Goal: Task Accomplishment & Management: Contribute content

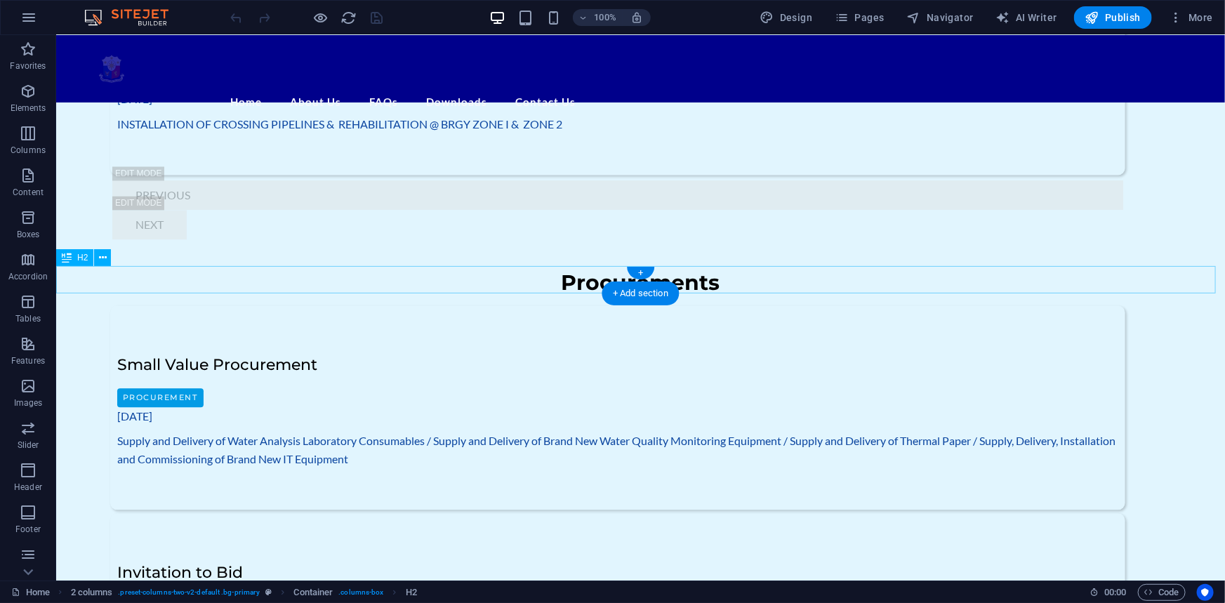
scroll to position [1340, 0]
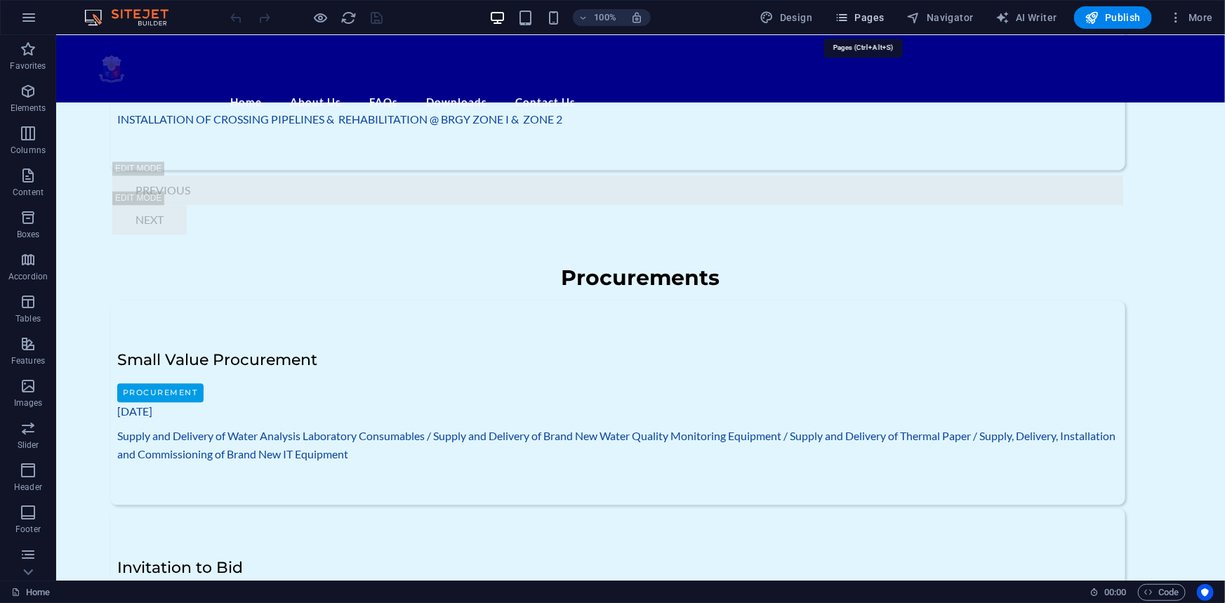
click at [873, 20] on span "Pages" at bounding box center [859, 18] width 49 height 14
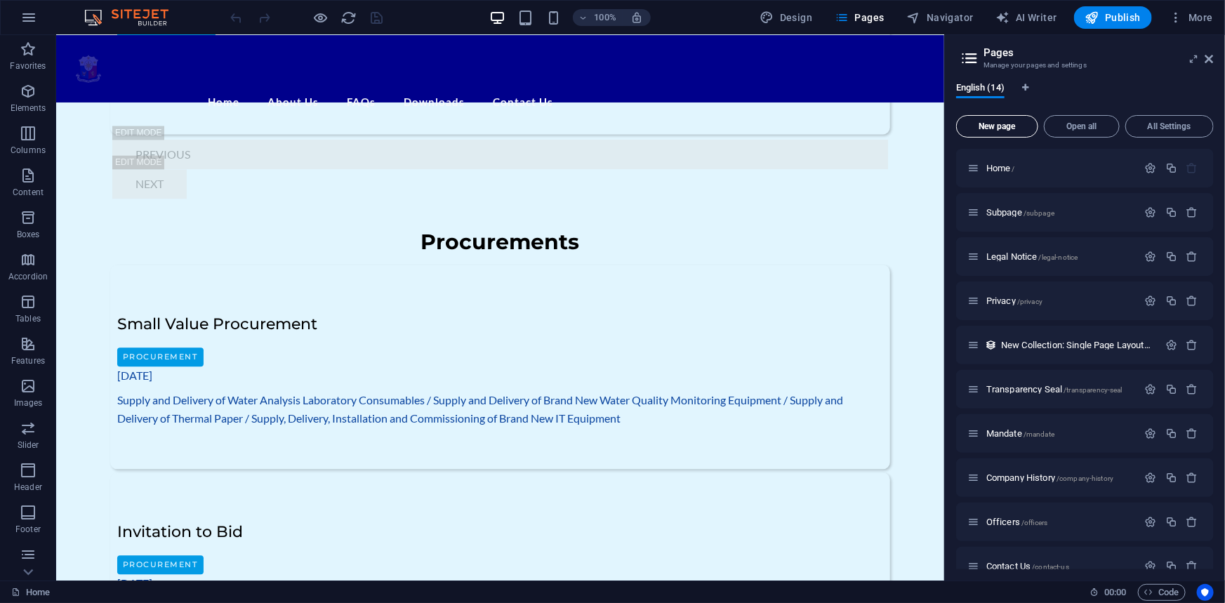
click at [1000, 124] on span "New page" at bounding box center [998, 126] width 70 height 8
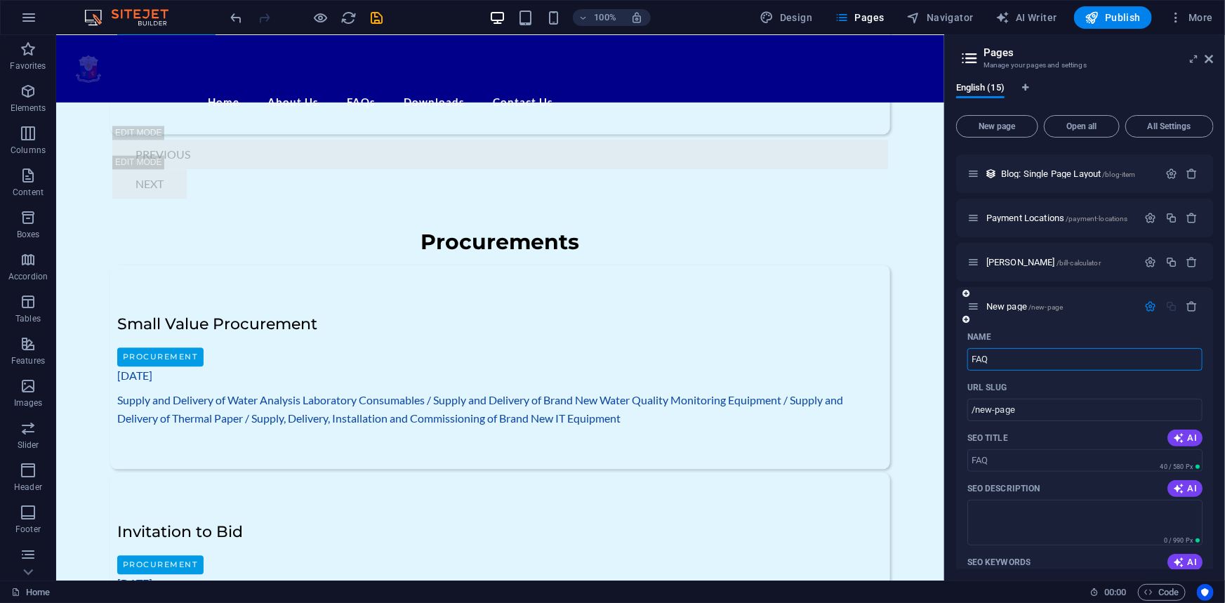
type input "FAQs"
type input "/faq"
type input "FAQs"
type input "/faqs"
type input "FAQs"
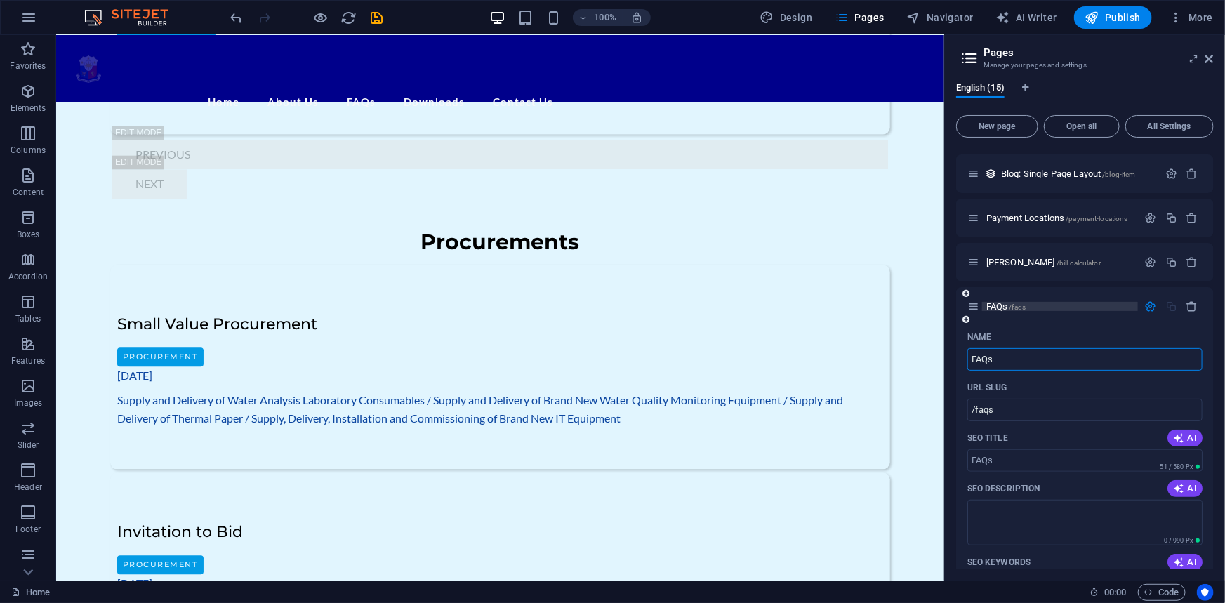
click at [995, 303] on span "FAQs /faqs" at bounding box center [1005, 306] width 39 height 11
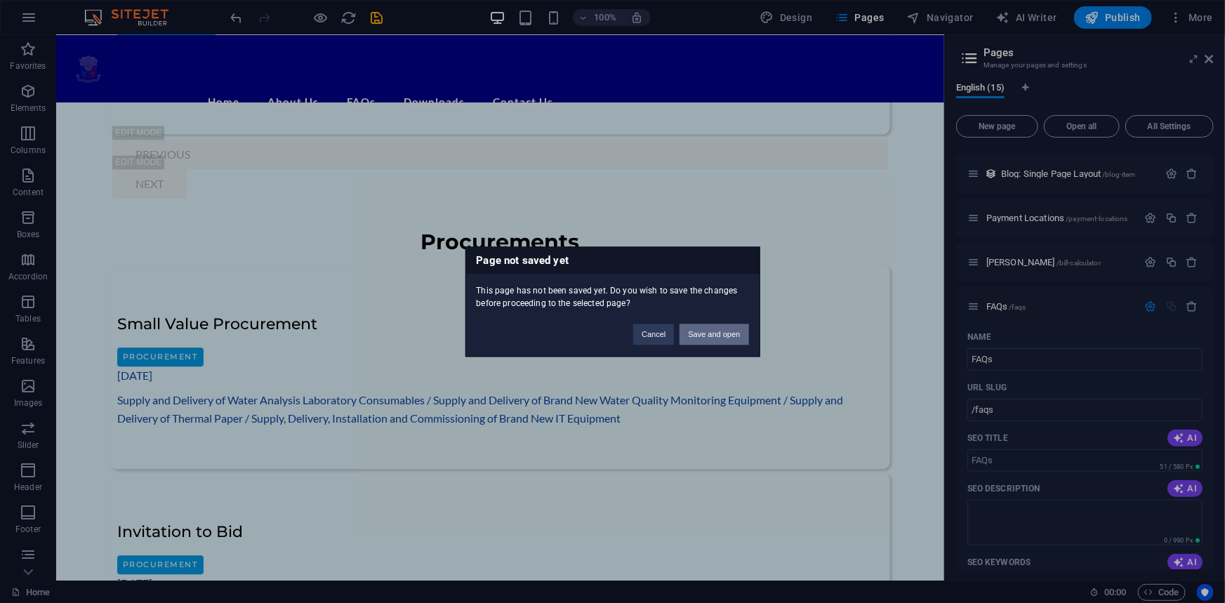
click at [721, 332] on button "Save and open" at bounding box center [714, 334] width 69 height 21
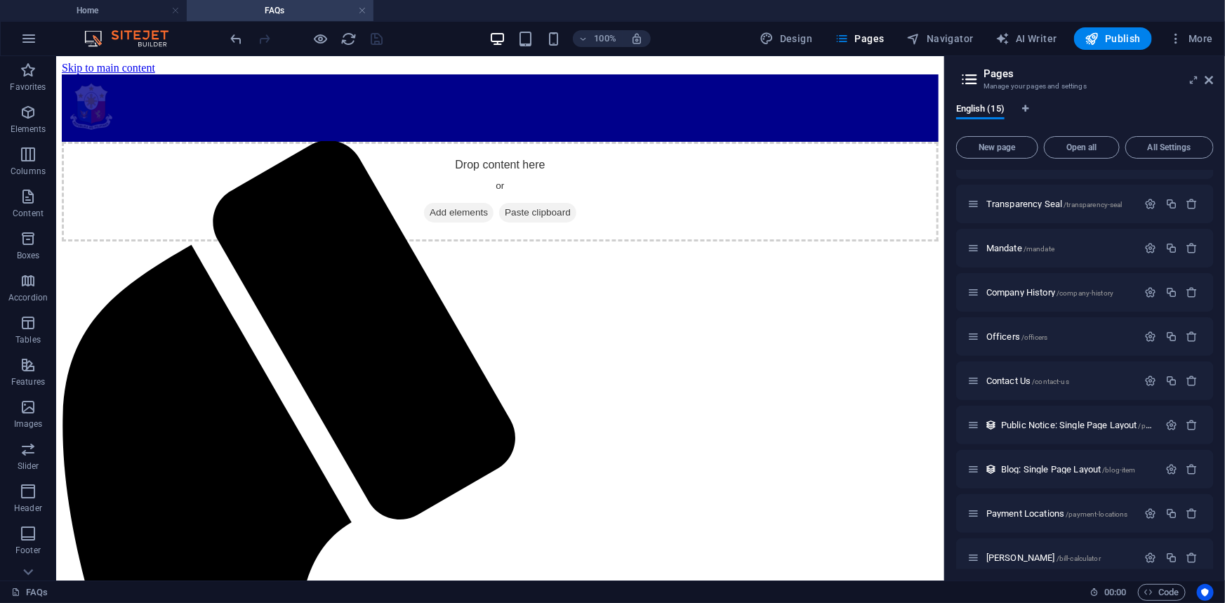
scroll to position [0, 0]
drag, startPoint x: 79, startPoint y: 208, endPoint x: 421, endPoint y: 168, distance: 344.9
click at [29, 159] on icon "button" at bounding box center [28, 154] width 17 height 17
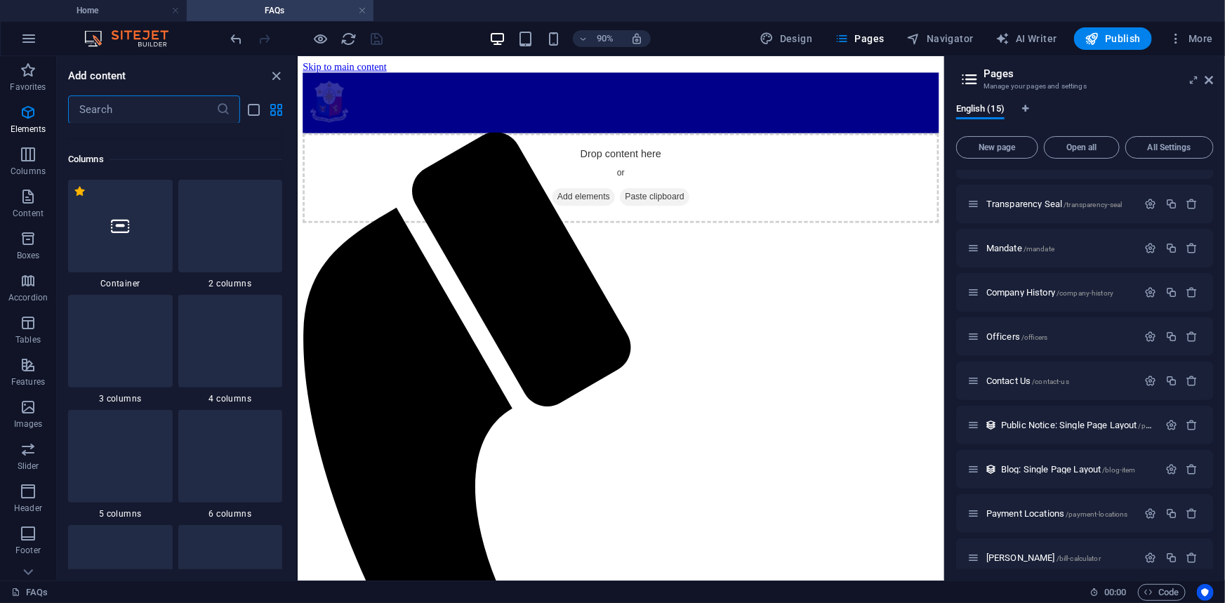
scroll to position [695, 0]
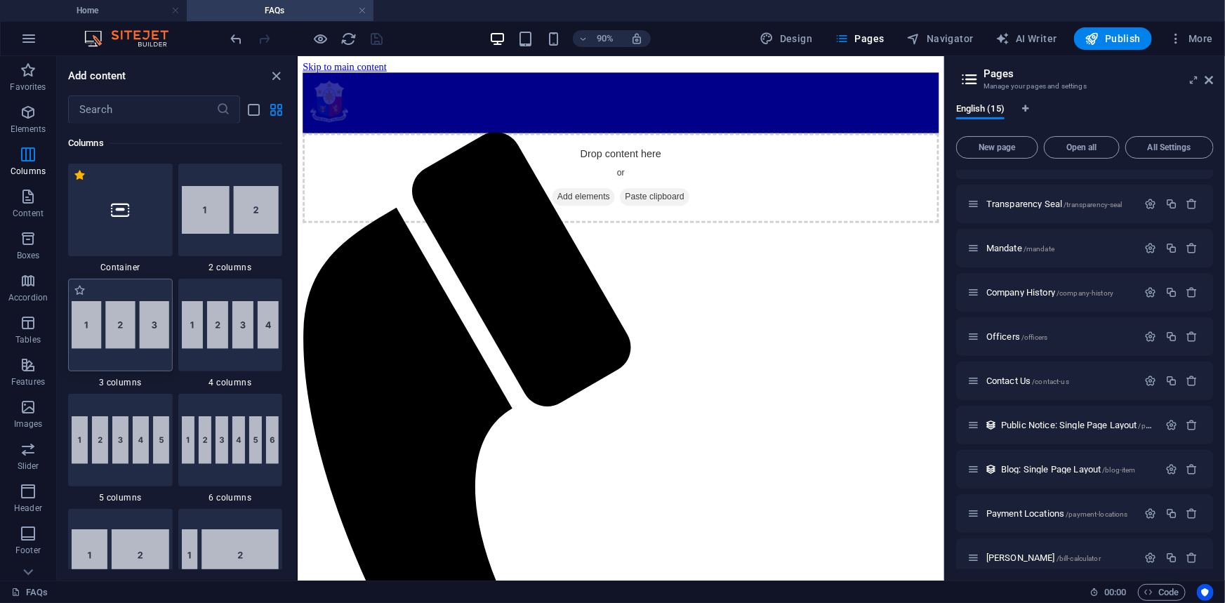
click at [136, 318] on img at bounding box center [121, 325] width 98 height 48
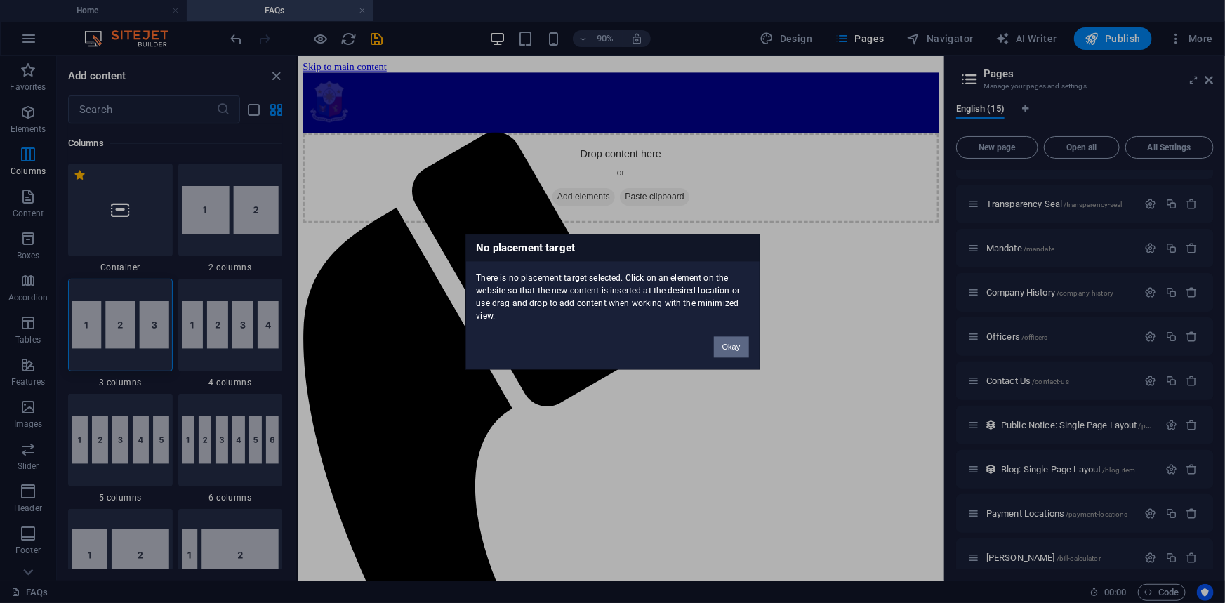
click at [729, 343] on button "Okay" at bounding box center [731, 346] width 35 height 21
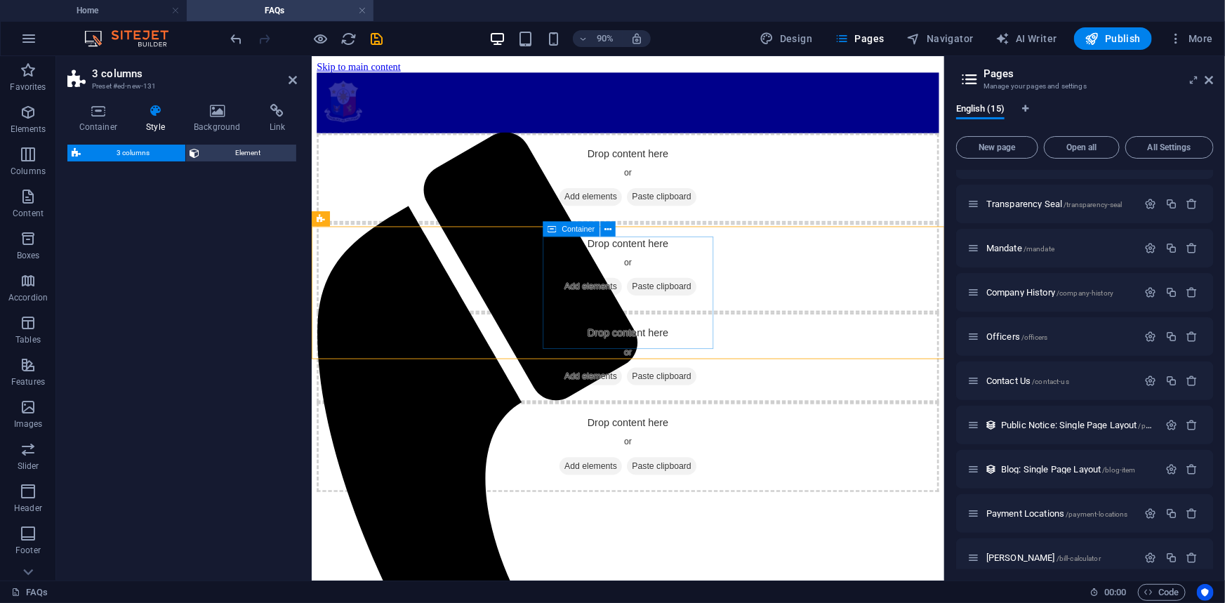
select select "rem"
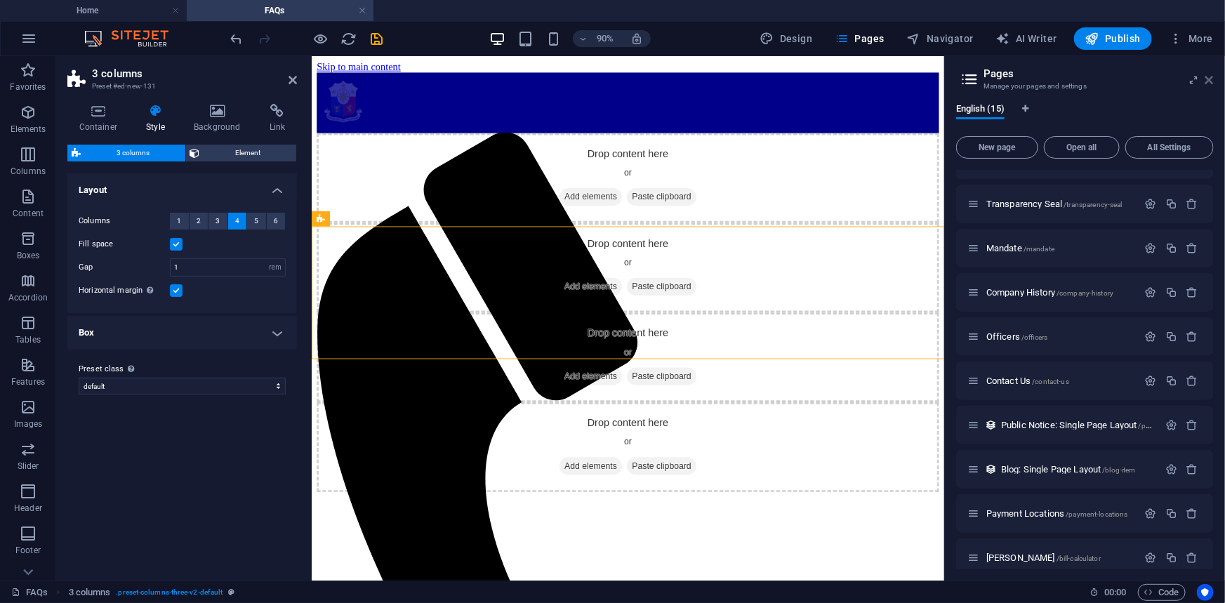
click at [1209, 74] on icon at bounding box center [1209, 79] width 8 height 11
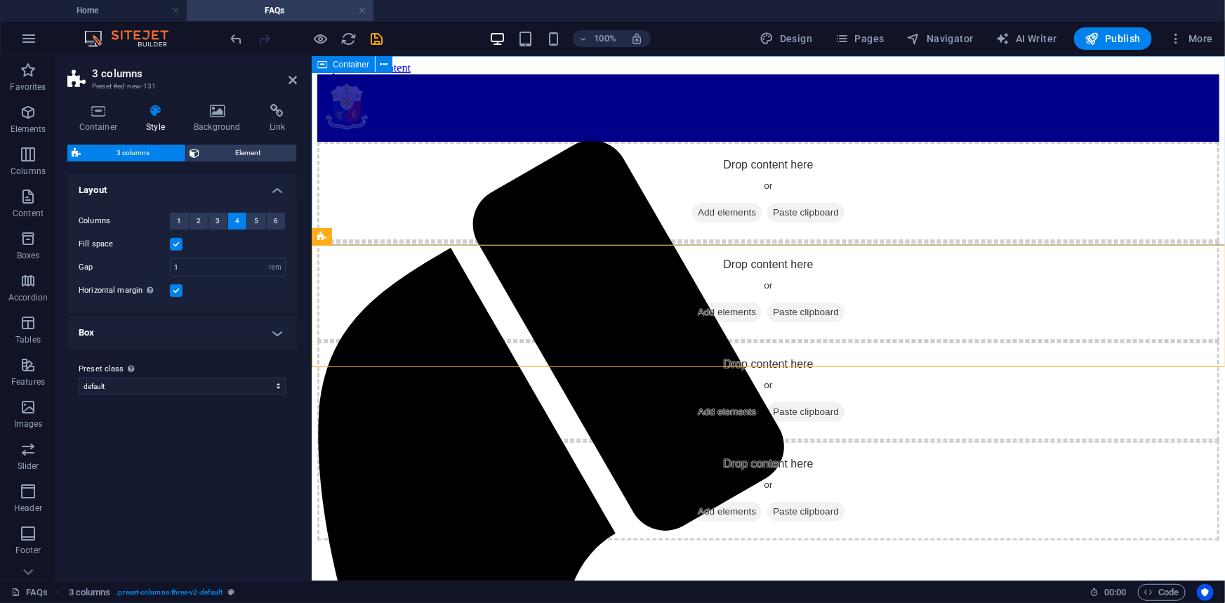
click at [352, 168] on div "Drop content here or Add elements Paste clipboard" at bounding box center [768, 191] width 902 height 100
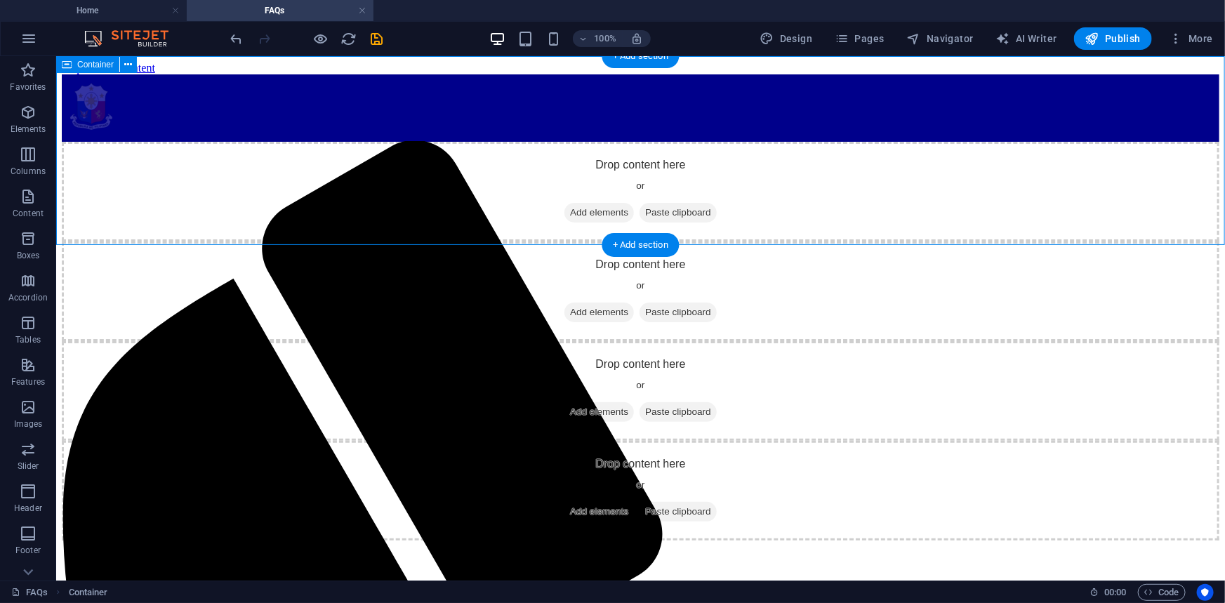
click at [584, 203] on span "Add elements" at bounding box center [599, 212] width 70 height 20
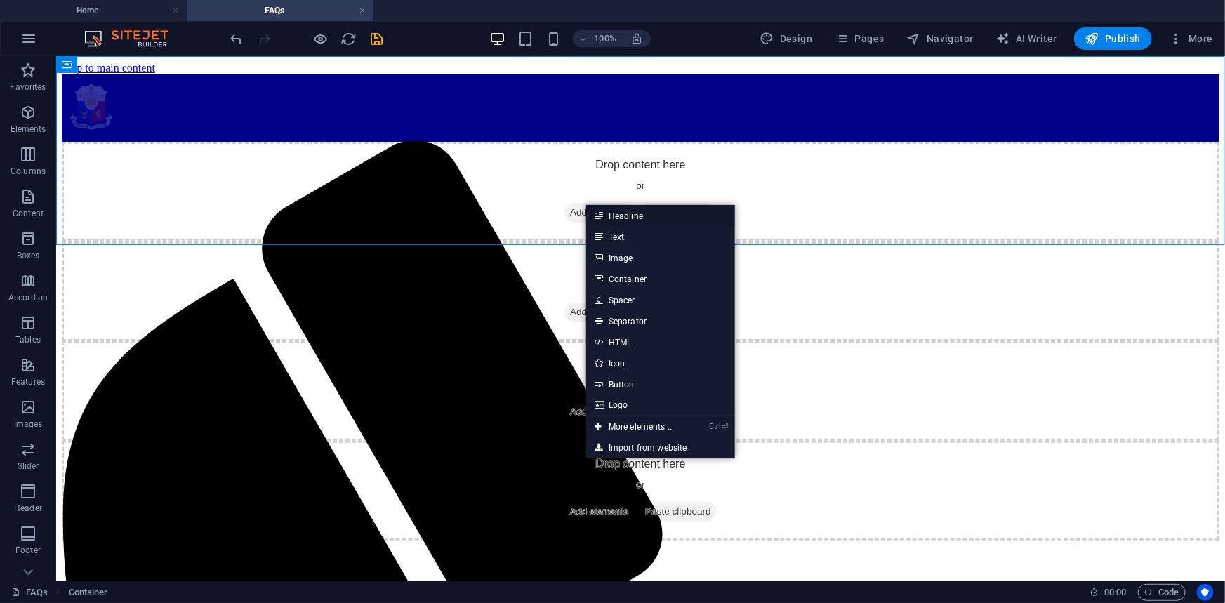
click at [639, 213] on link "Headline" at bounding box center [660, 215] width 149 height 21
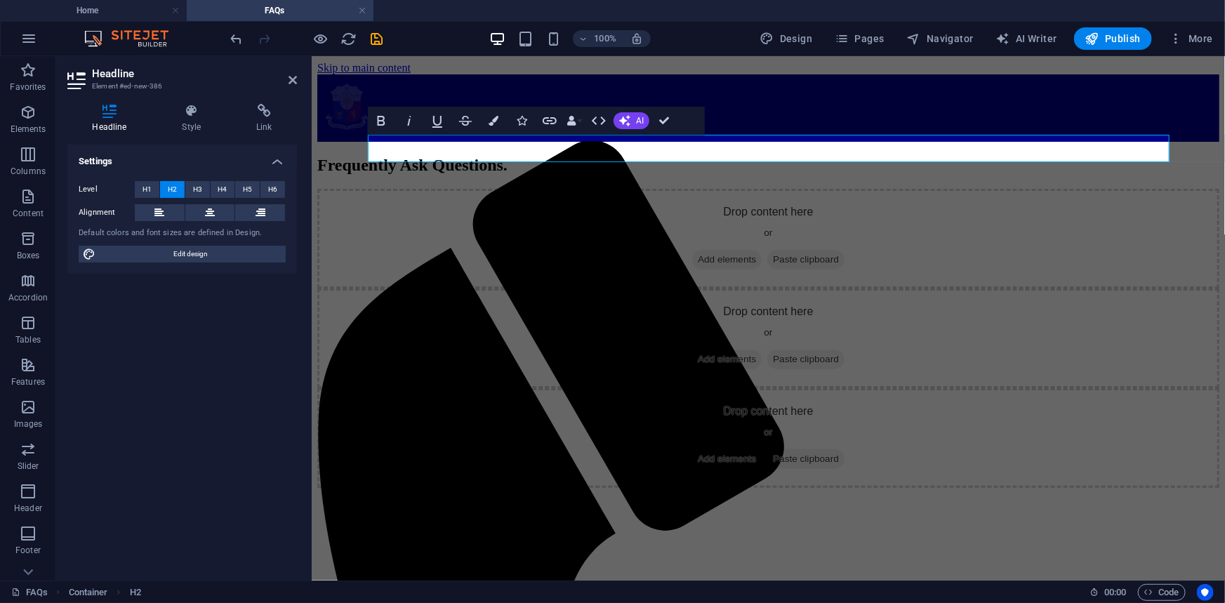
click at [640, 332] on html "Skip to main content Menu Home About Us Mandate, Mission and Vision Company His…" at bounding box center [767, 280] width 913 height 450
click at [511, 203] on div "Drop content here or Add elements Paste clipboard" at bounding box center [768, 238] width 902 height 100
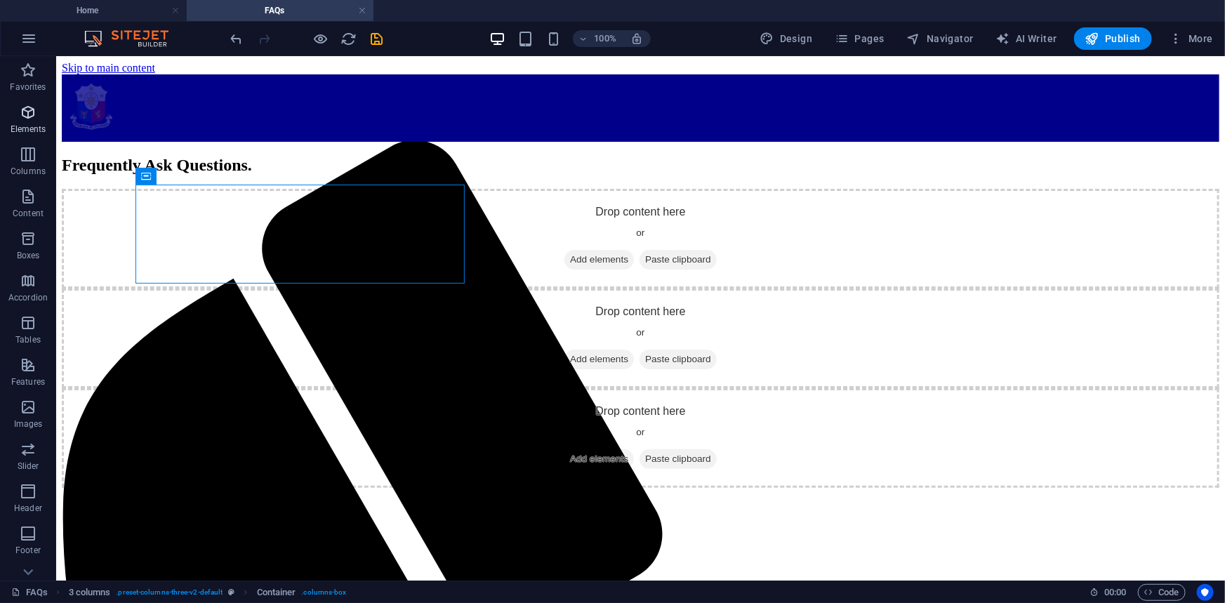
click at [24, 121] on span "Elements" at bounding box center [28, 121] width 56 height 34
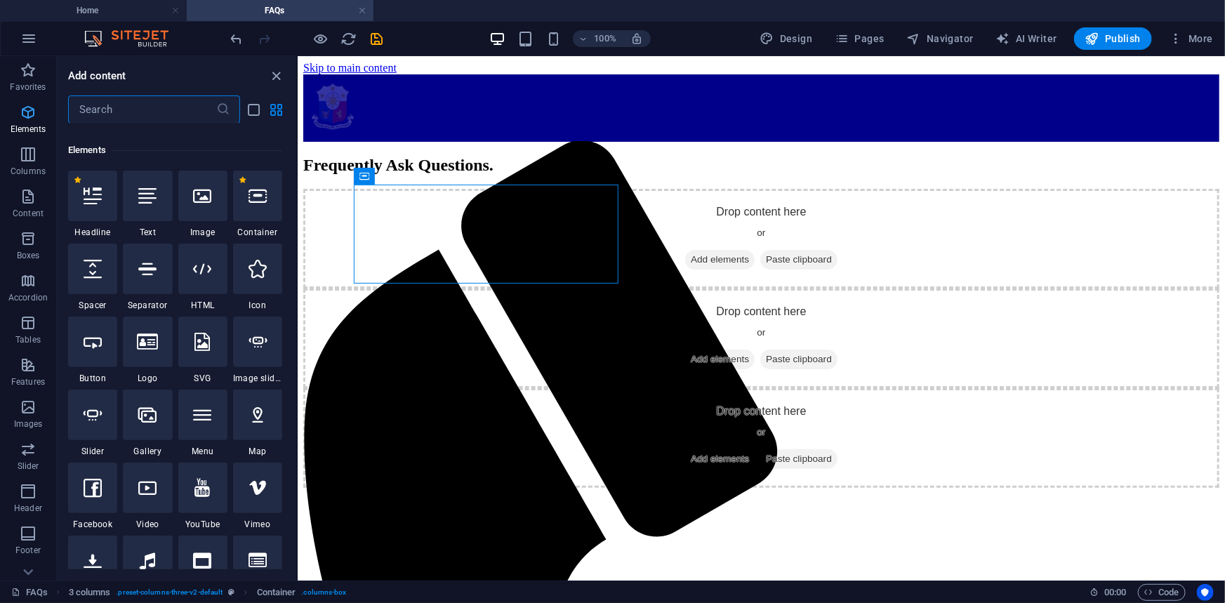
scroll to position [149, 0]
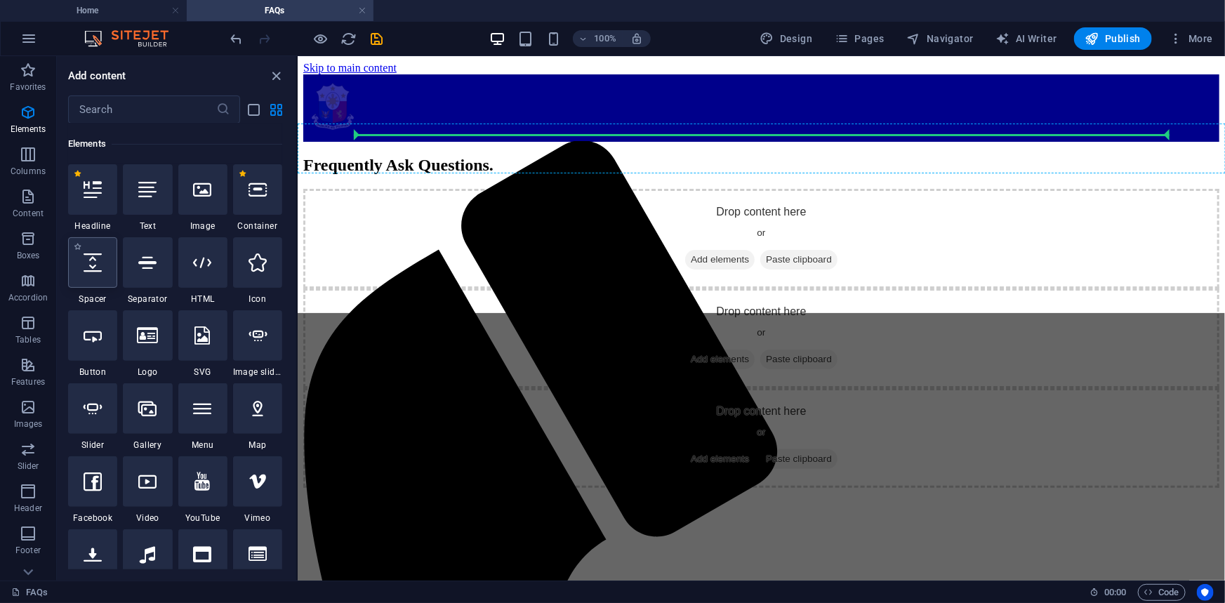
select select "px"
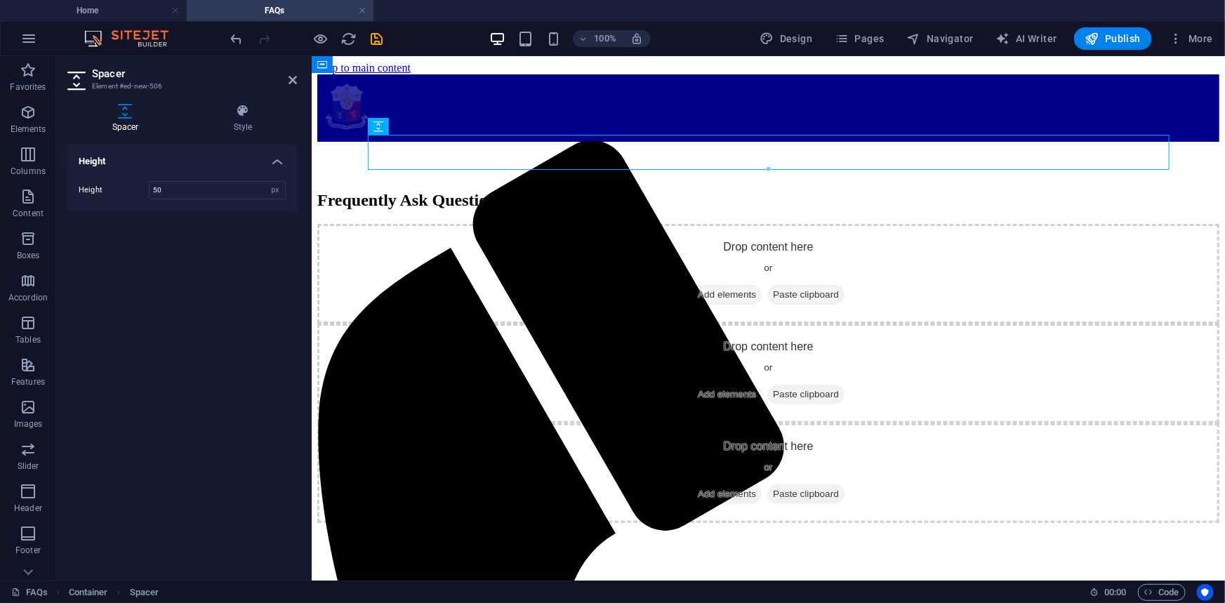
click at [478, 402] on html "Skip to main content Menu Home About Us Mandate, Mission and Vision Company His…" at bounding box center [767, 297] width 913 height 485
click at [342, 243] on div "Drop content here or Add elements Paste clipboard Drop content here or Add elem…" at bounding box center [768, 372] width 902 height 299
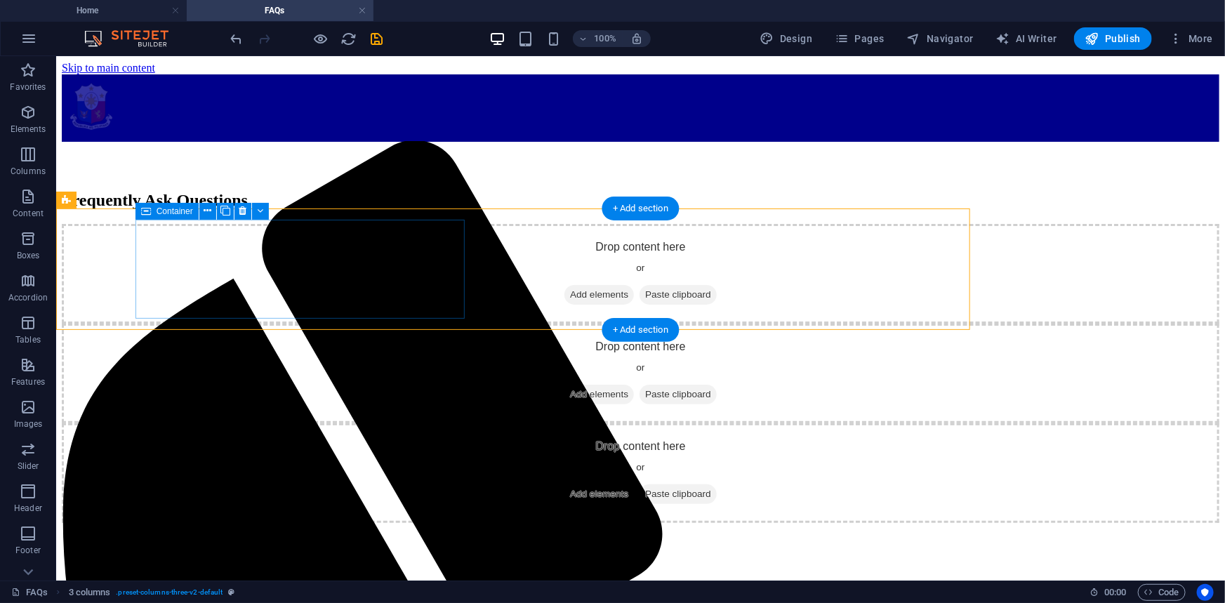
click at [342, 244] on div "Drop content here or Add elements Paste clipboard Drop content here or Add elem…" at bounding box center [640, 372] width 1158 height 299
select select "rem"
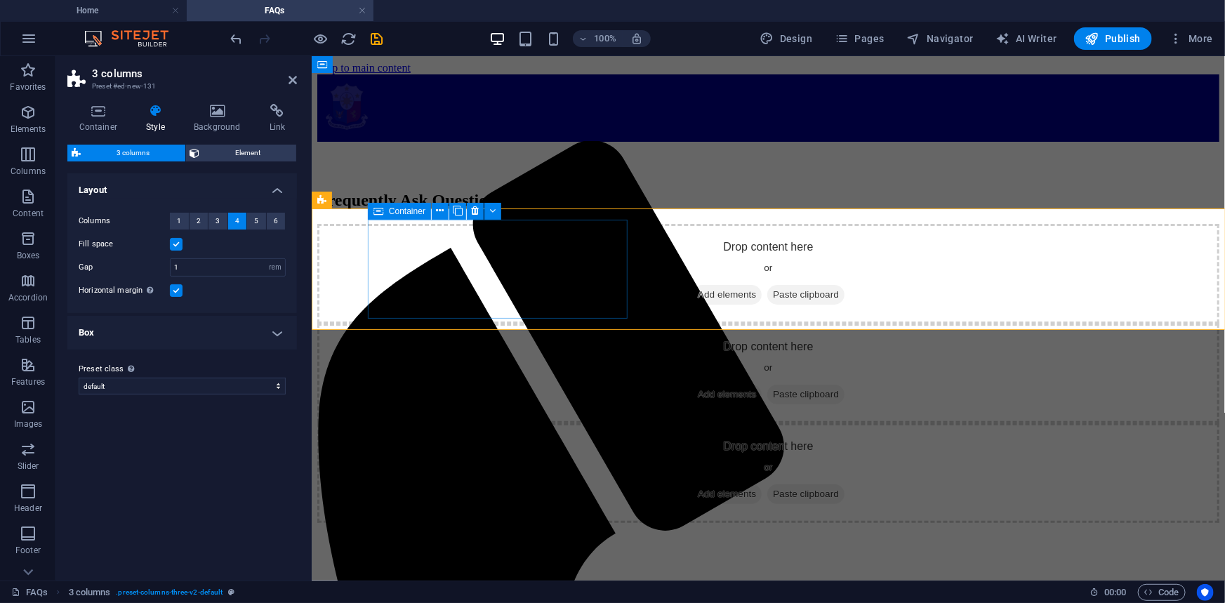
click at [692, 291] on span "Add elements" at bounding box center [727, 294] width 70 height 20
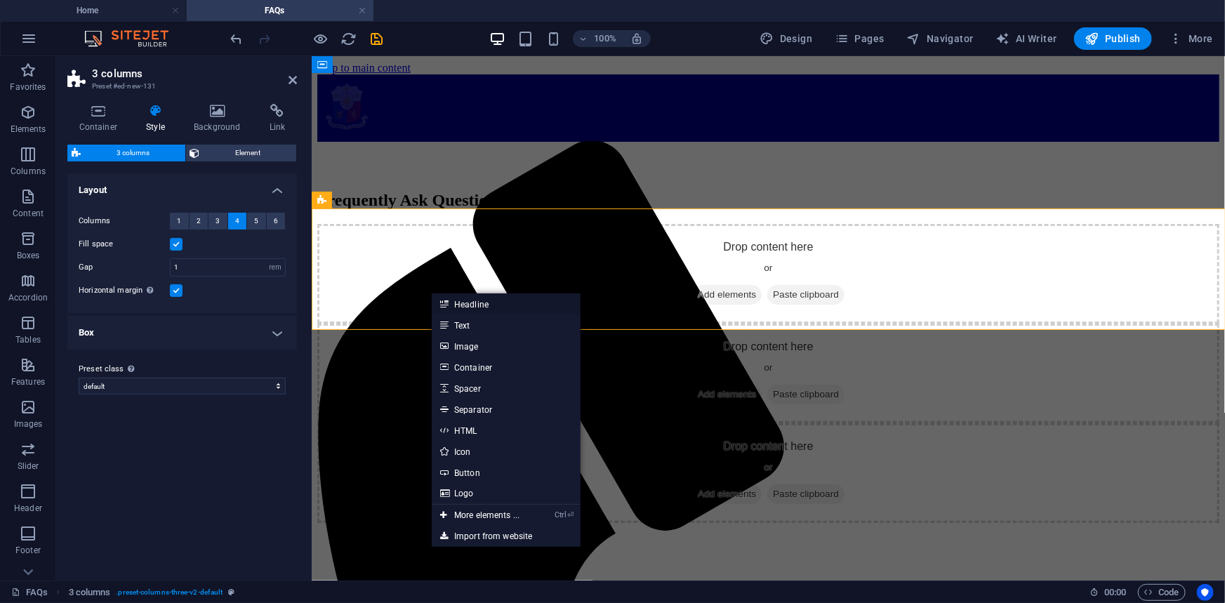
click at [456, 303] on link "Headline" at bounding box center [506, 303] width 149 height 21
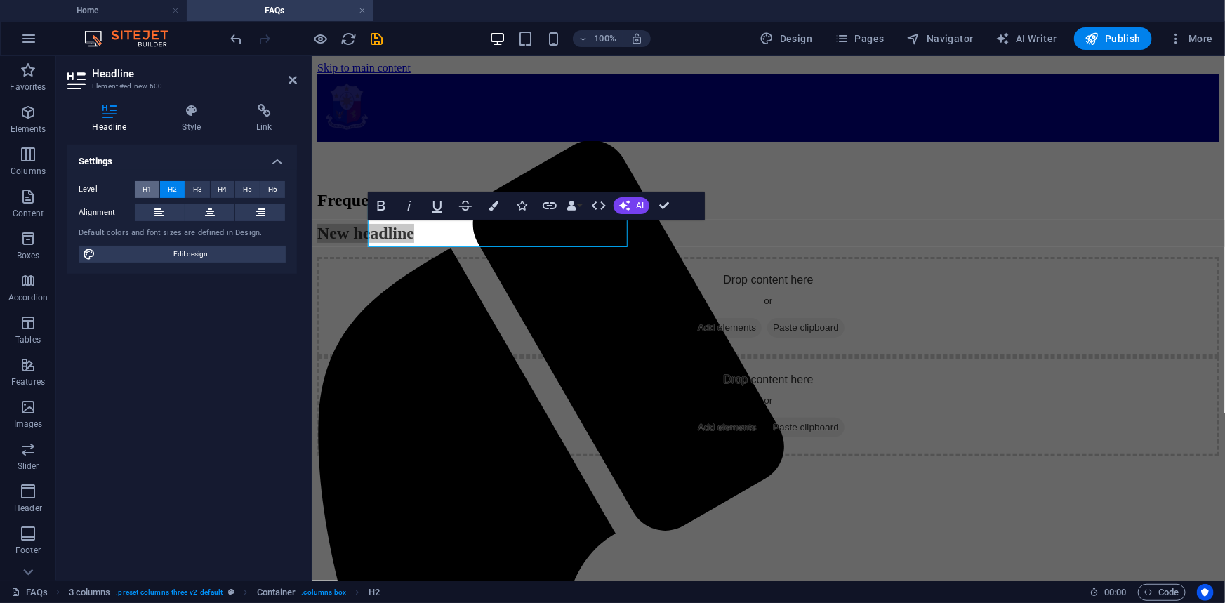
click at [144, 185] on span "H1" at bounding box center [147, 189] width 9 height 17
click at [193, 187] on span "H3" at bounding box center [197, 189] width 9 height 17
click at [178, 187] on button "H2" at bounding box center [172, 189] width 25 height 17
click at [218, 185] on span "H4" at bounding box center [222, 189] width 9 height 17
drag, startPoint x: 491, startPoint y: 229, endPoint x: 350, endPoint y: 220, distance: 140.7
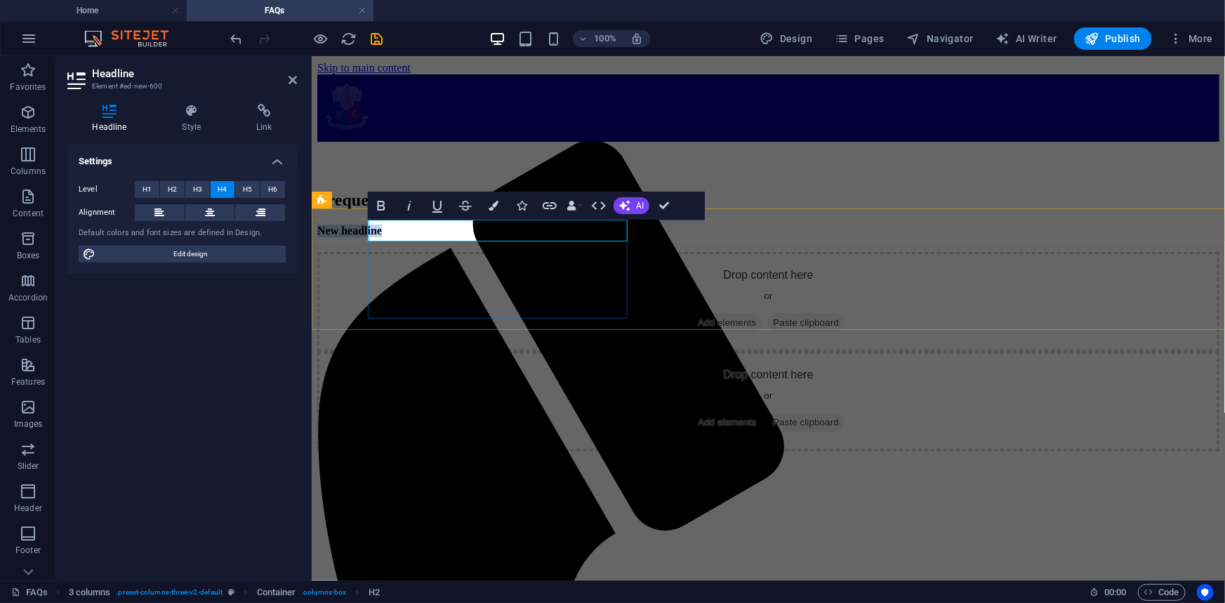
click at [350, 224] on div "New headline Drop content here or Add elements Paste clipboard Drop content her…" at bounding box center [768, 337] width 902 height 227
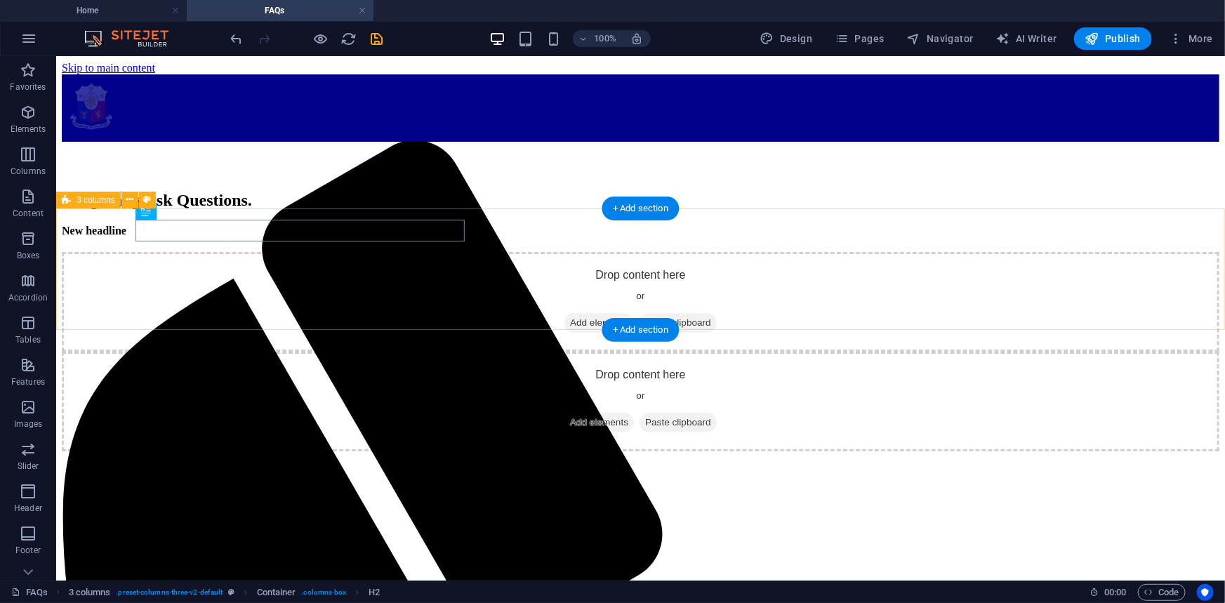
click at [107, 241] on div "New headline Drop content here or Add elements Paste clipboard Drop content her…" at bounding box center [640, 337] width 1158 height 227
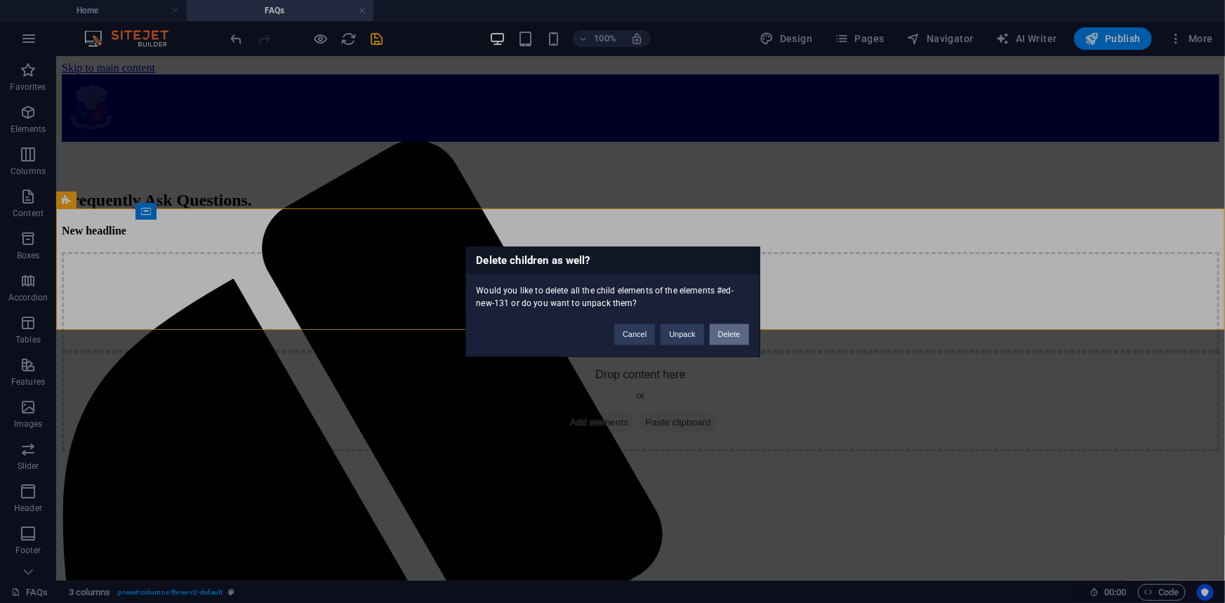
click at [737, 336] on button "Delete" at bounding box center [729, 334] width 39 height 21
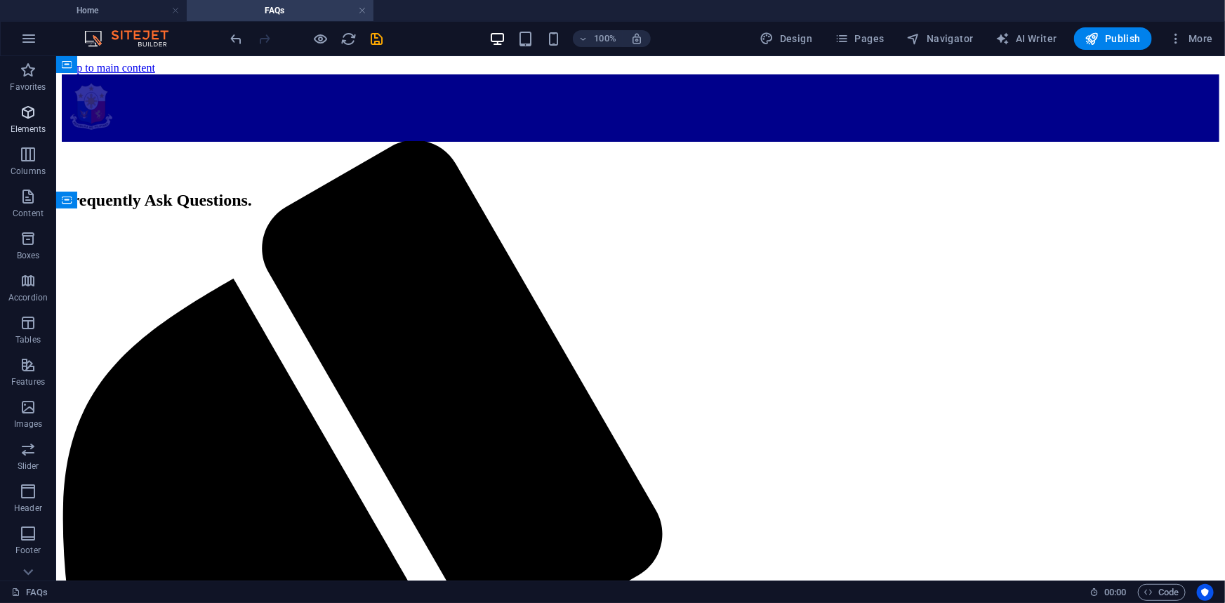
click at [34, 112] on icon "button" at bounding box center [28, 112] width 17 height 17
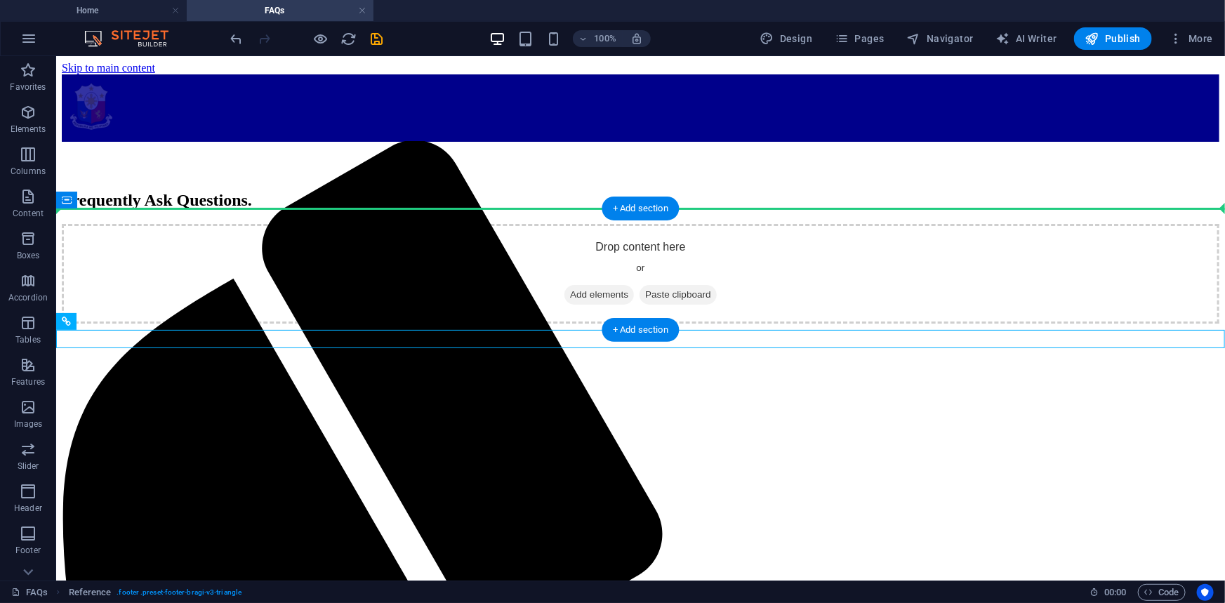
drag, startPoint x: 223, startPoint y: 345, endPoint x: 495, endPoint y: 211, distance: 303.3
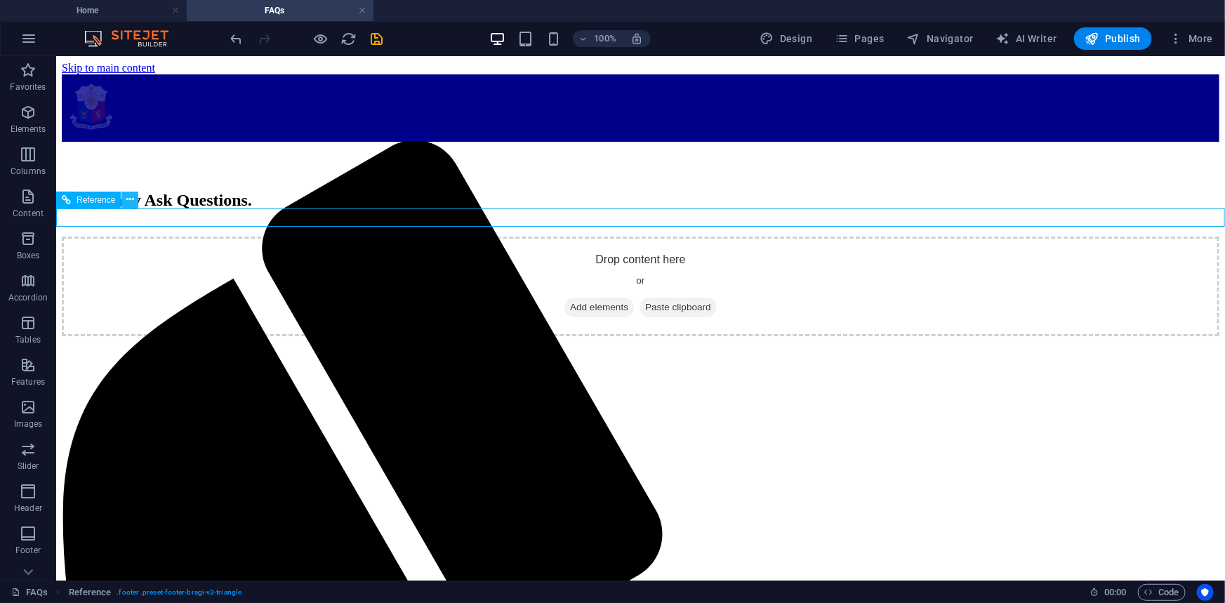
click at [133, 201] on icon at bounding box center [130, 199] width 8 height 15
click at [69, 204] on icon at bounding box center [67, 200] width 10 height 17
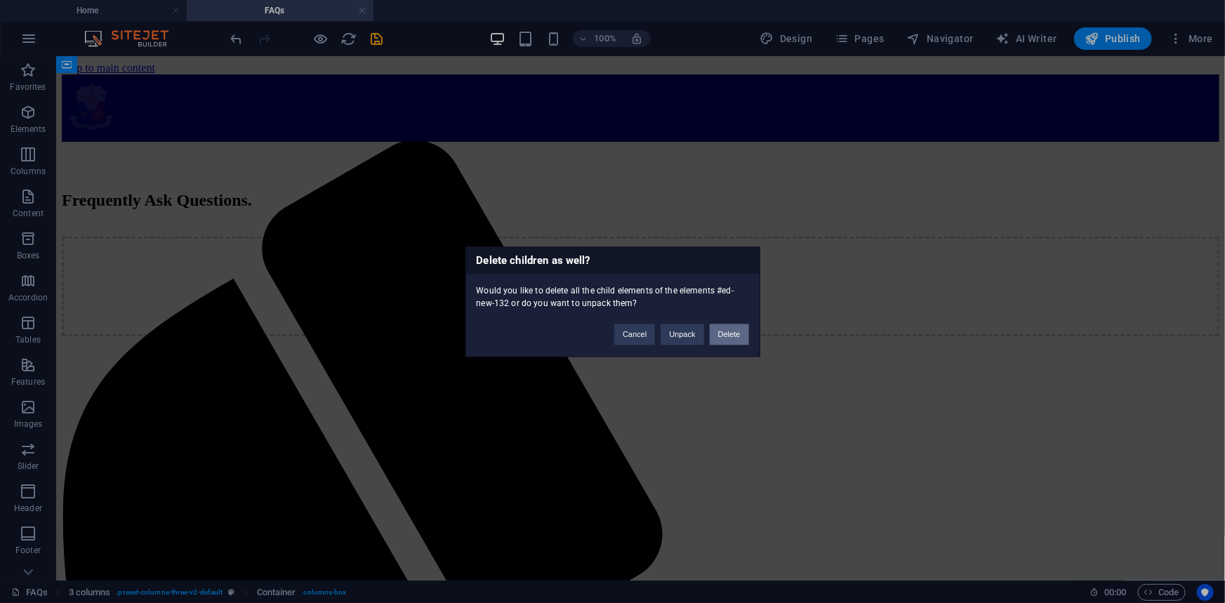
click at [723, 331] on button "Delete" at bounding box center [729, 334] width 39 height 21
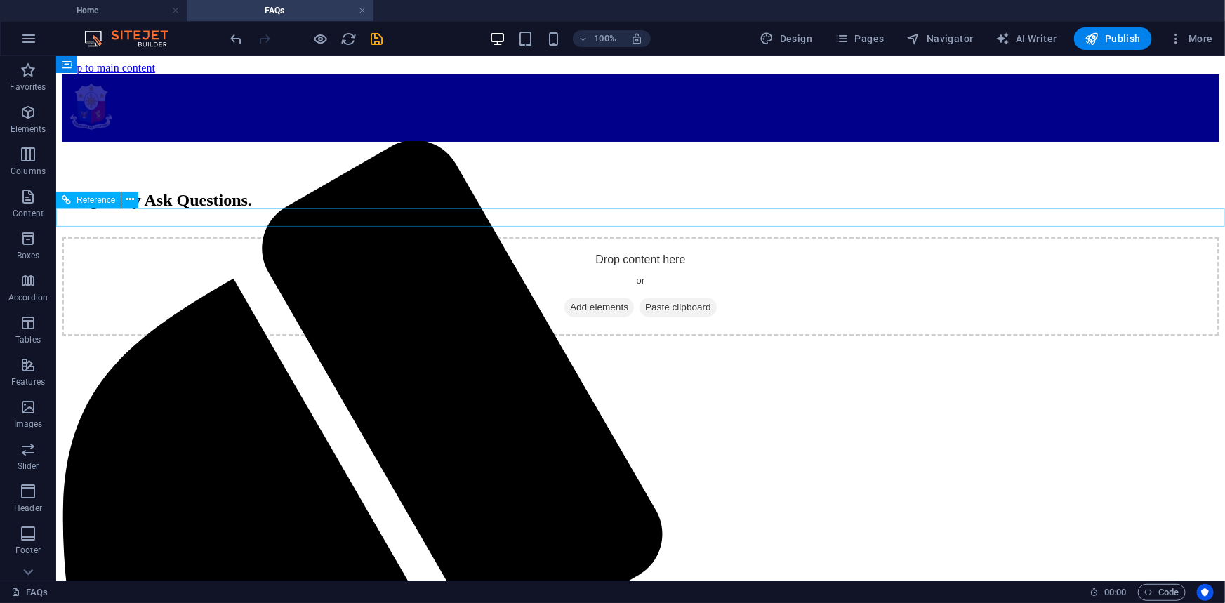
click at [157, 223] on div at bounding box center [640, 229] width 1158 height 13
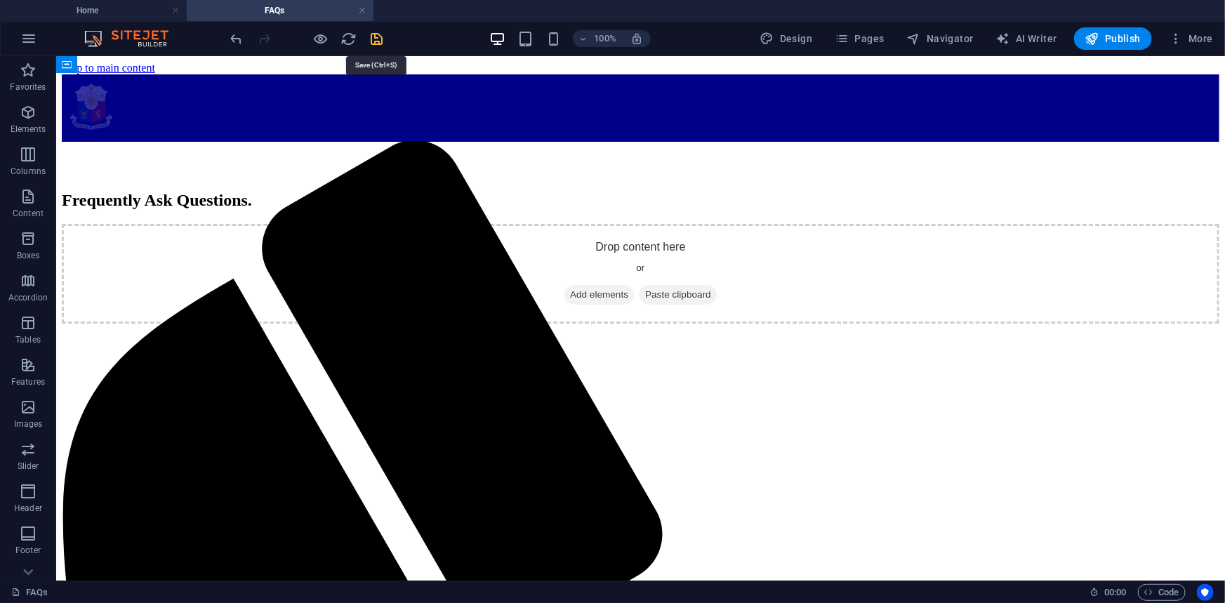
click at [374, 35] on icon "save" at bounding box center [377, 39] width 16 height 16
click at [22, 109] on icon "button" at bounding box center [28, 112] width 17 height 17
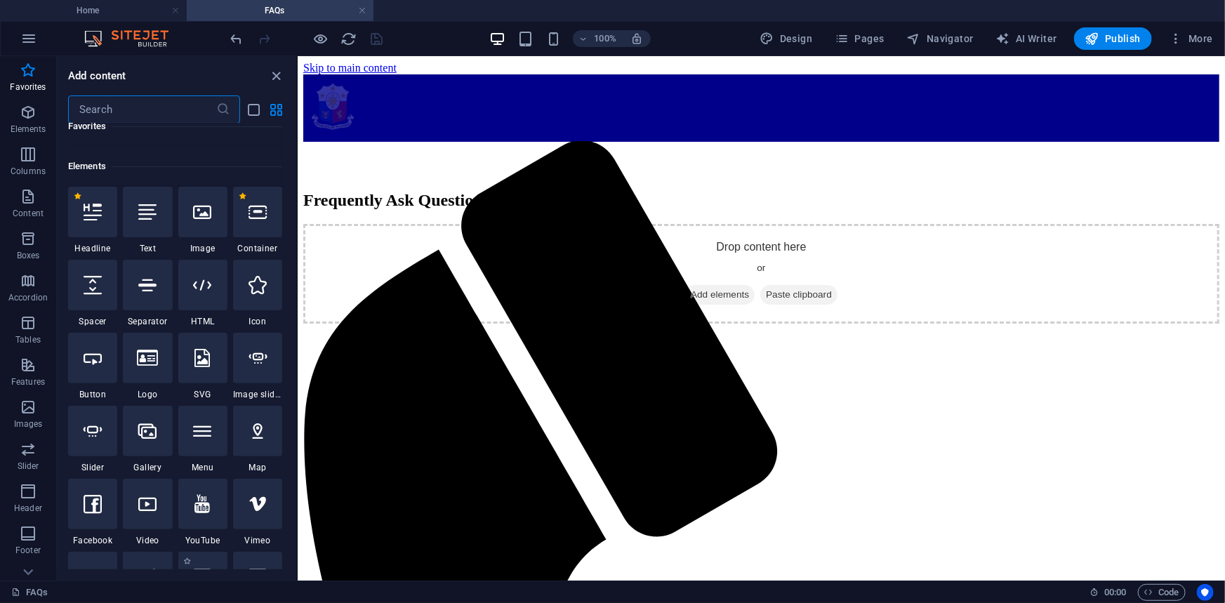
scroll to position [85, 0]
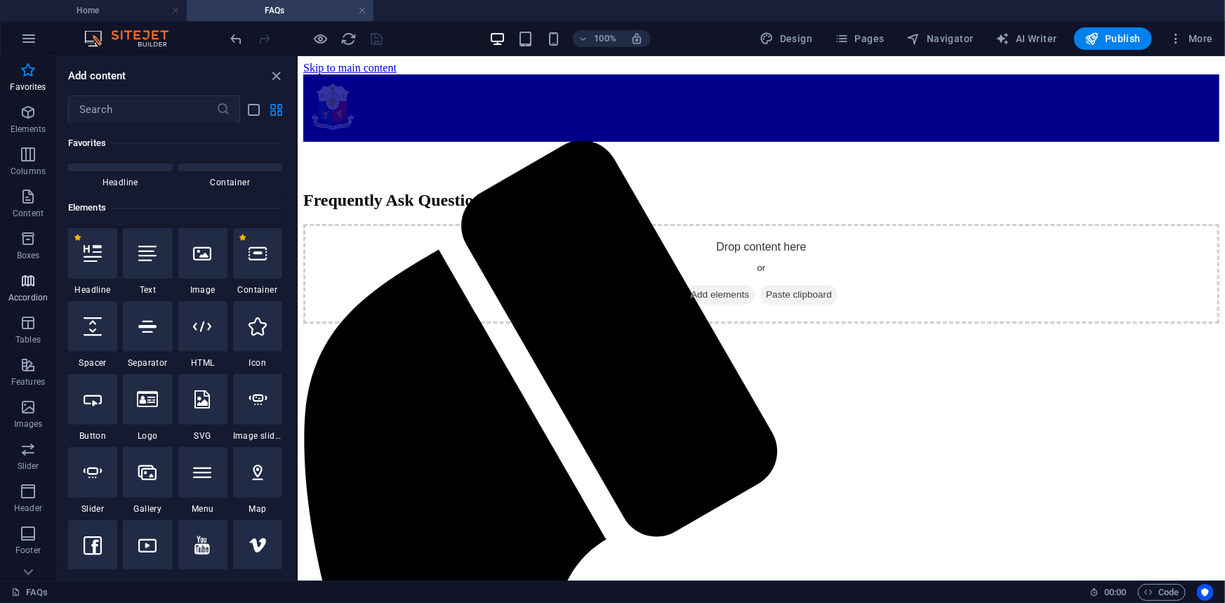
click at [25, 281] on icon "button" at bounding box center [28, 280] width 17 height 17
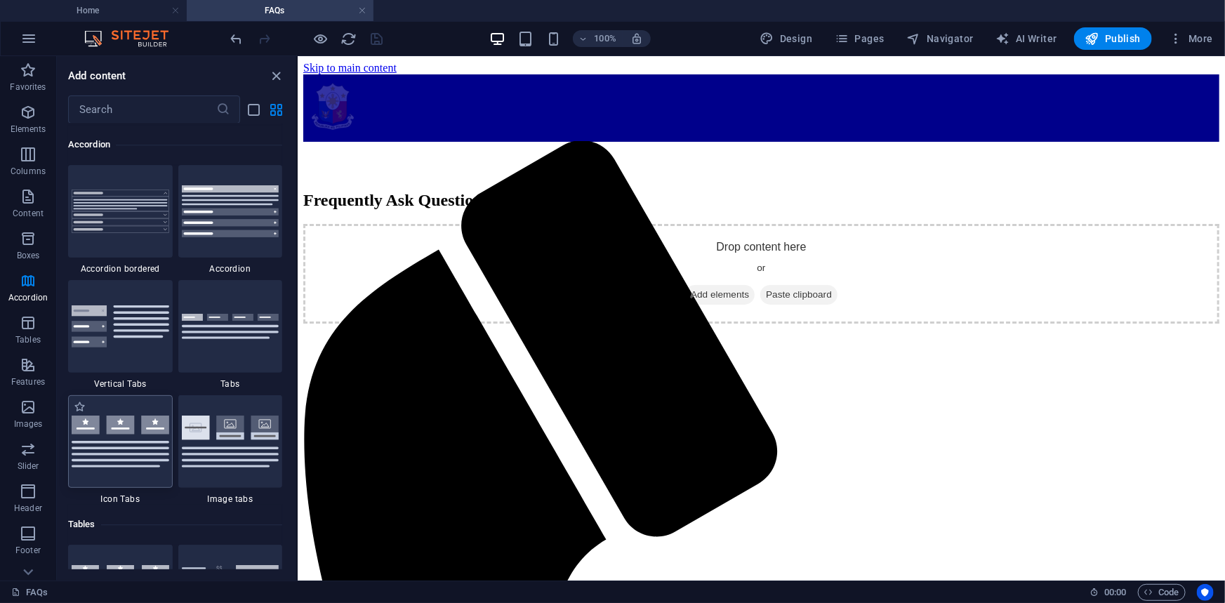
scroll to position [4417, 0]
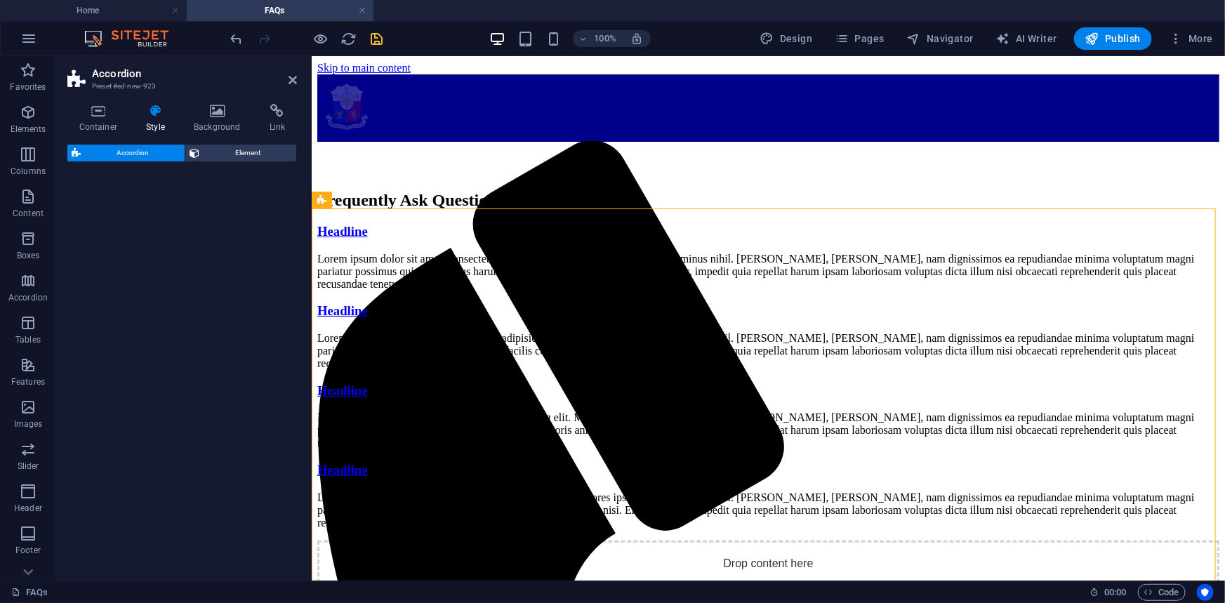
select select "rem"
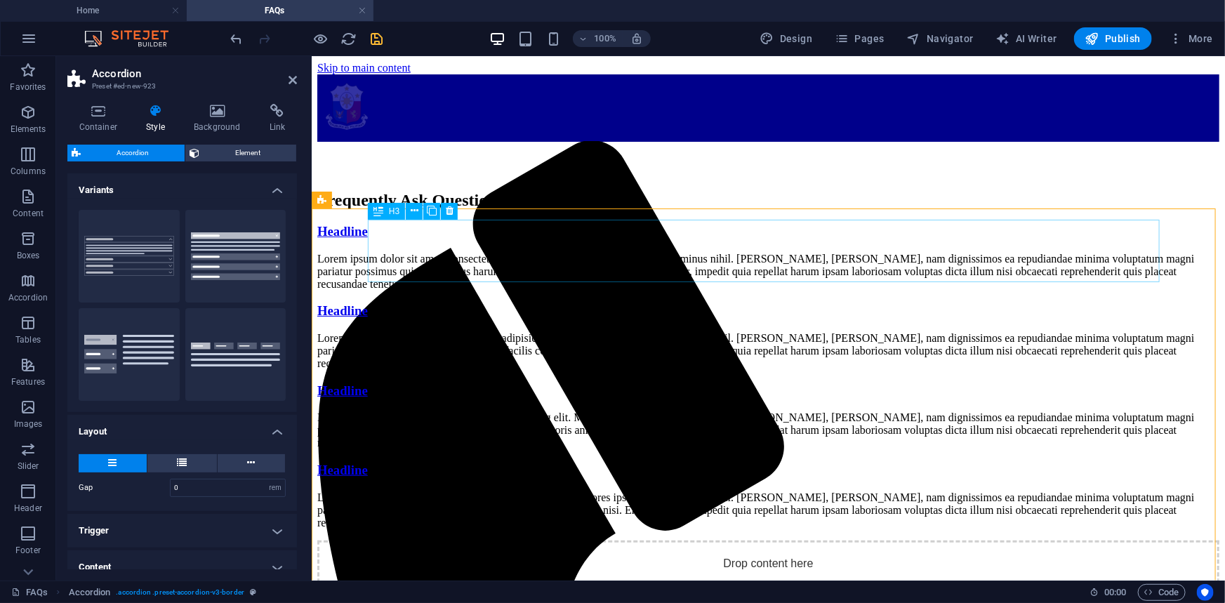
click at [430, 238] on div "Headline" at bounding box center [768, 230] width 902 height 15
click at [447, 239] on div "Headline" at bounding box center [768, 230] width 902 height 15
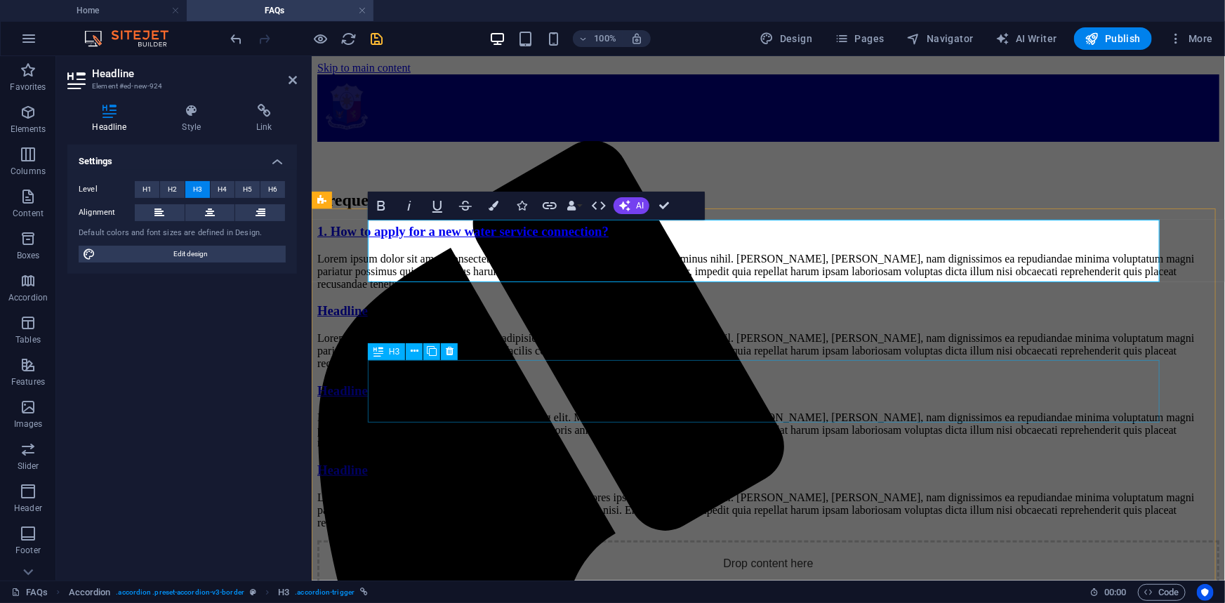
click at [430, 318] on div "Headline" at bounding box center [768, 310] width 902 height 15
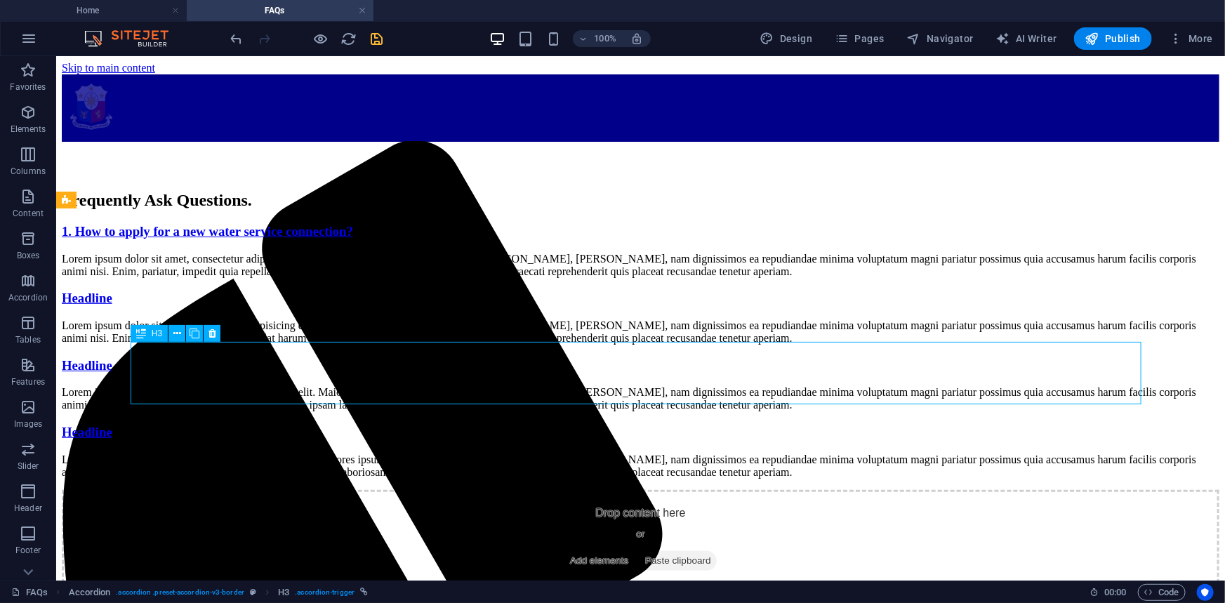
click at [172, 305] on div "Headline" at bounding box center [640, 297] width 1158 height 15
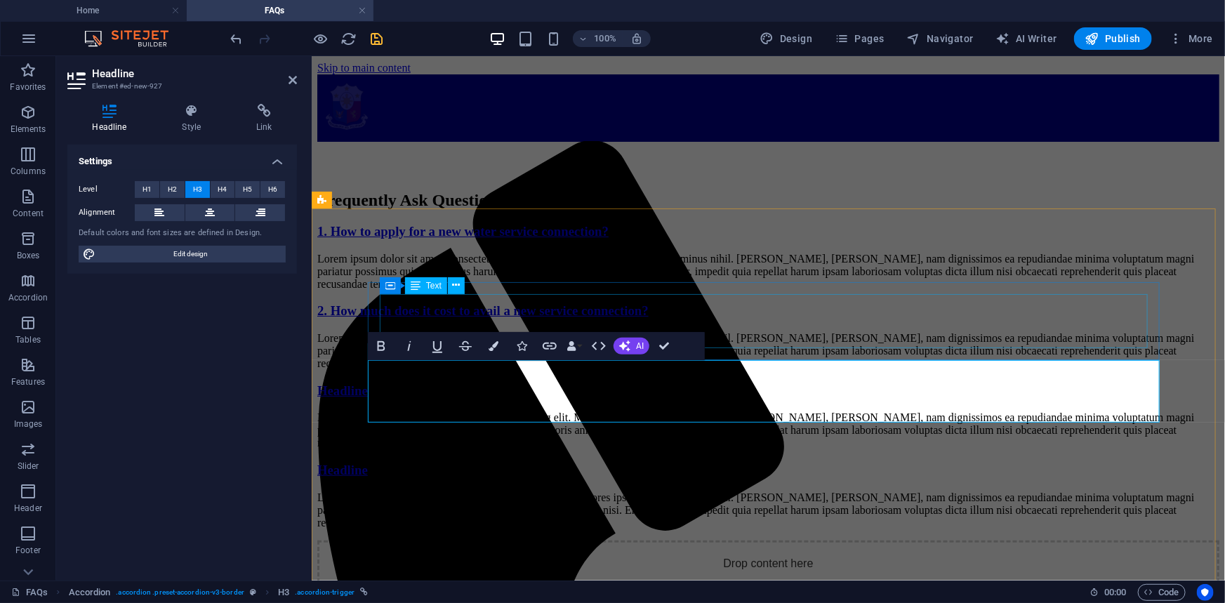
click at [817, 290] on div "Lorem ipsum dolor sit amet, consectetur adipisicing elit. Maiores ipsum repella…" at bounding box center [768, 271] width 902 height 38
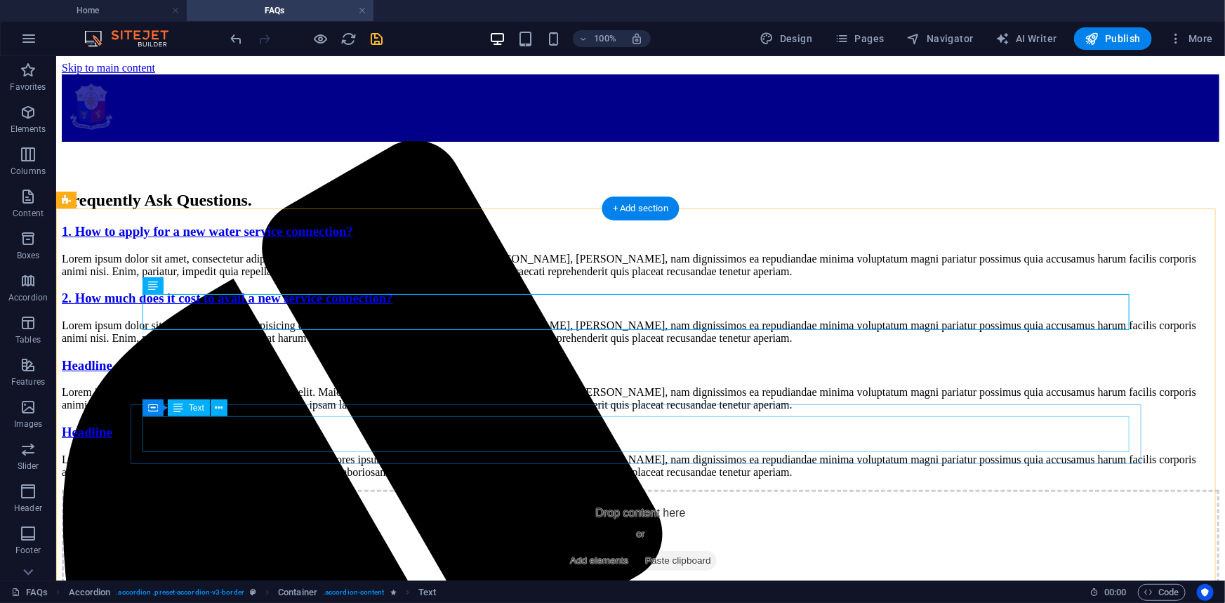
click at [548, 344] on div "Lorem ipsum dolor sit amet, consectetur adipisicing elit. Maiores ipsum repella…" at bounding box center [640, 331] width 1158 height 25
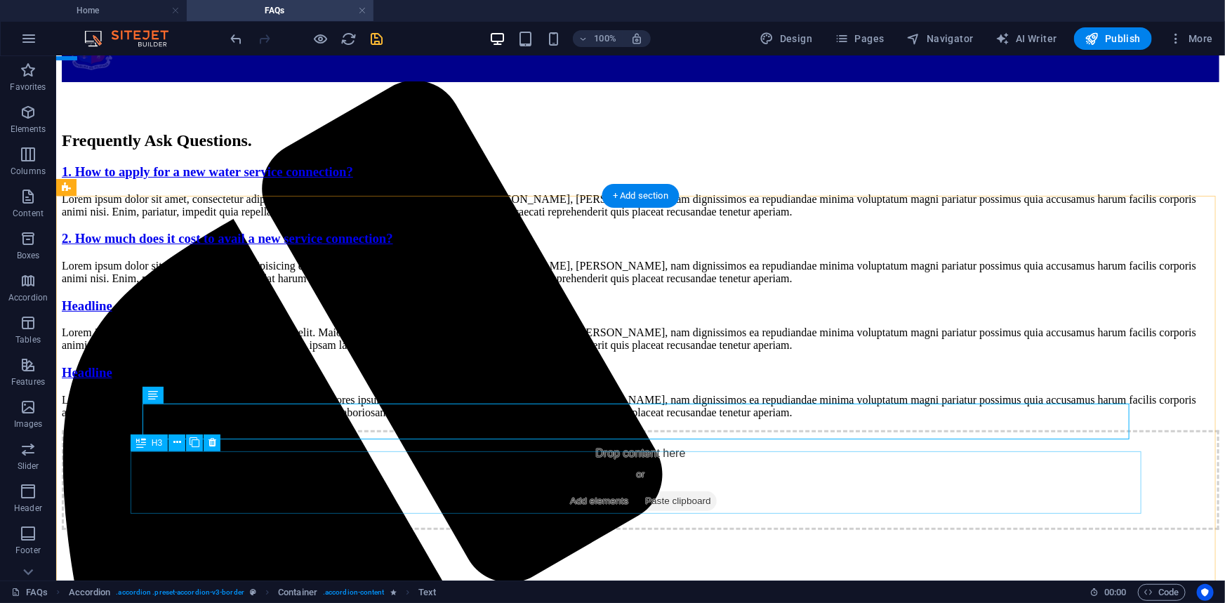
scroll to position [63, 0]
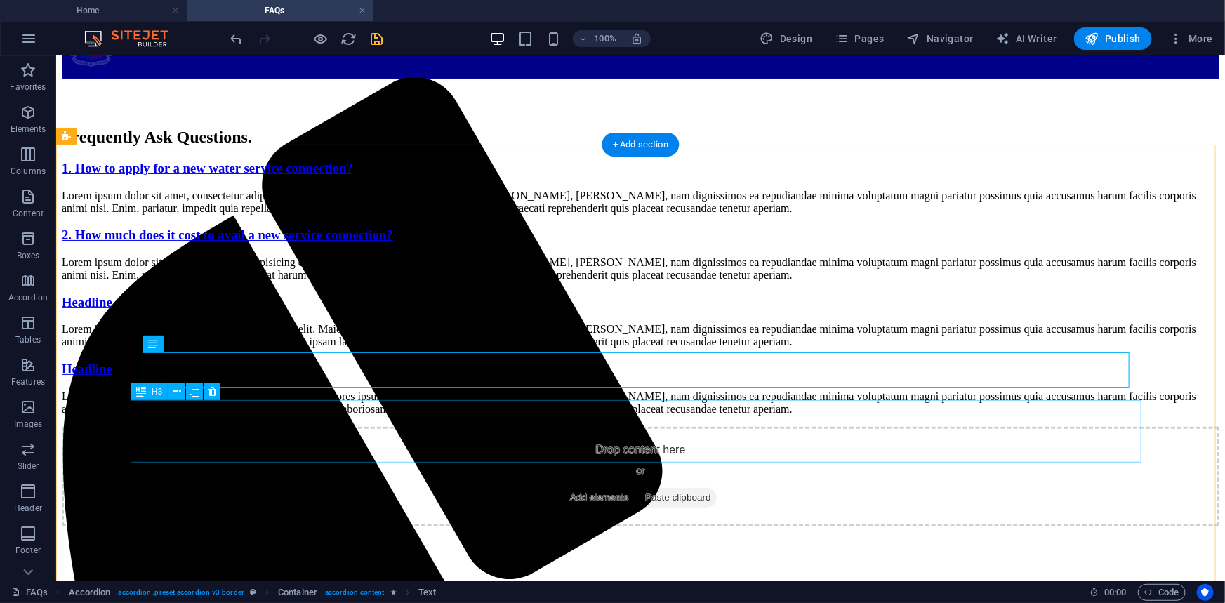
click at [191, 310] on div "Headline" at bounding box center [640, 301] width 1158 height 15
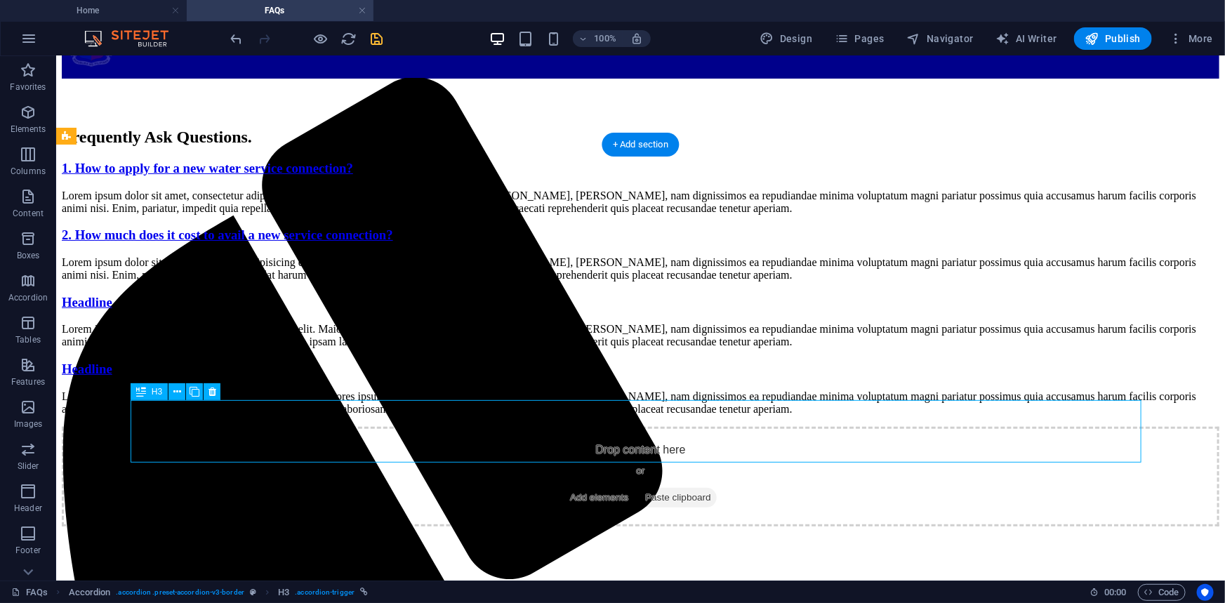
click at [191, 310] on div "Headline" at bounding box center [640, 301] width 1158 height 15
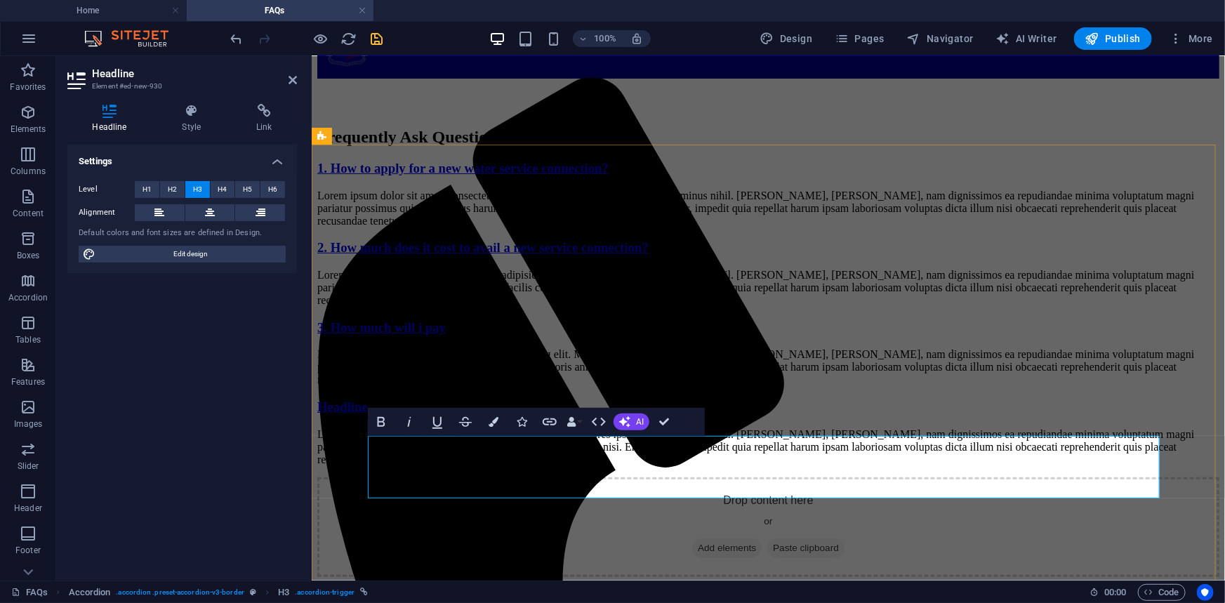
click at [445, 334] on link "3. How much will i pay" at bounding box center [381, 326] width 128 height 15
click at [447, 334] on link "3. How much will I pay" at bounding box center [382, 326] width 130 height 15
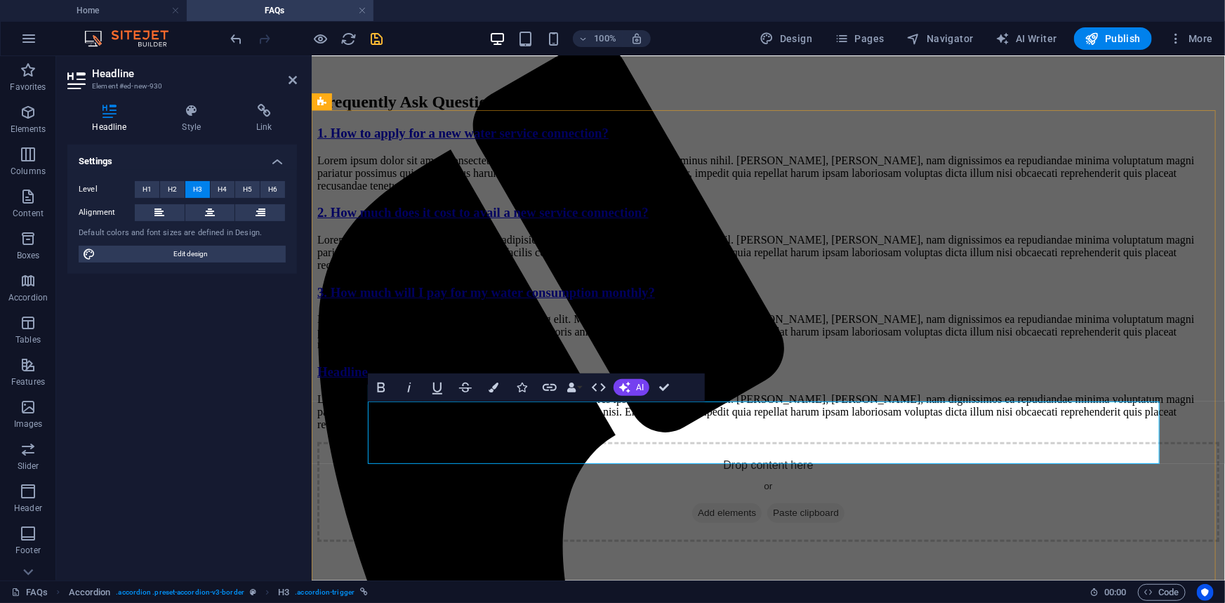
scroll to position [191, 0]
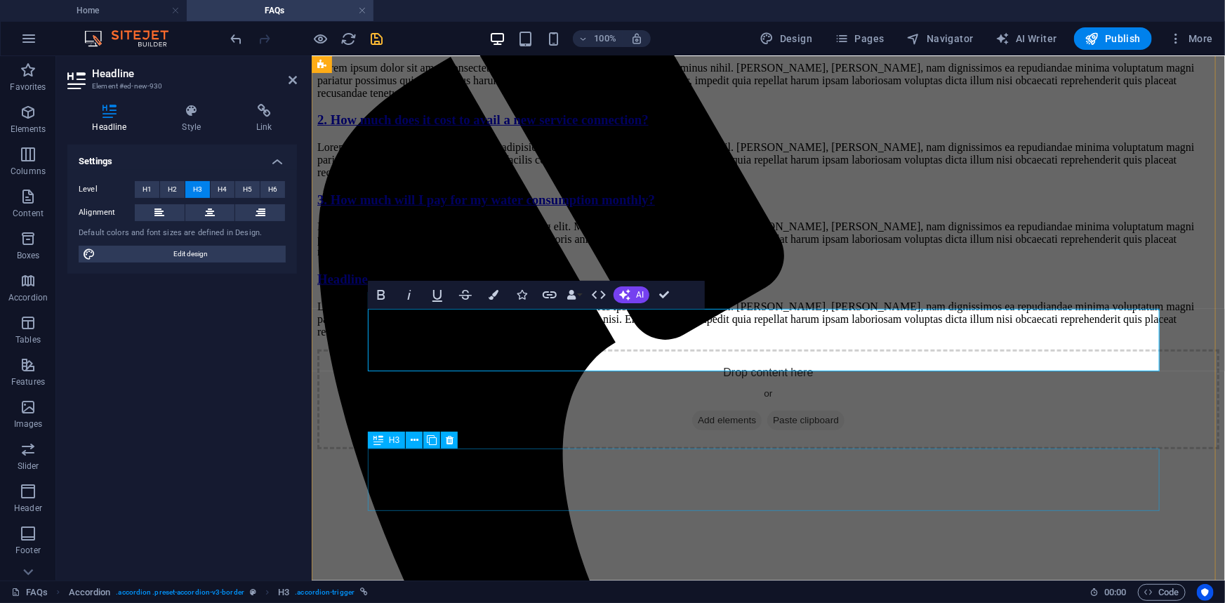
click at [499, 286] on div "Headline" at bounding box center [768, 278] width 902 height 15
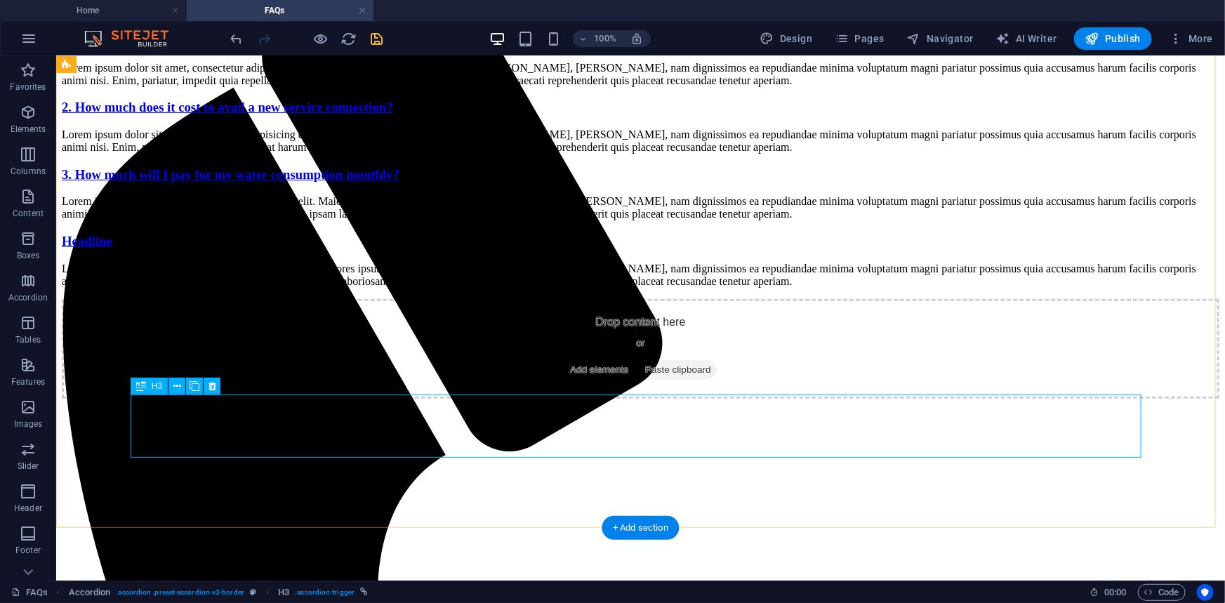
click at [192, 249] on div "Headline" at bounding box center [640, 240] width 1158 height 15
click at [165, 249] on div "Headline" at bounding box center [640, 240] width 1158 height 15
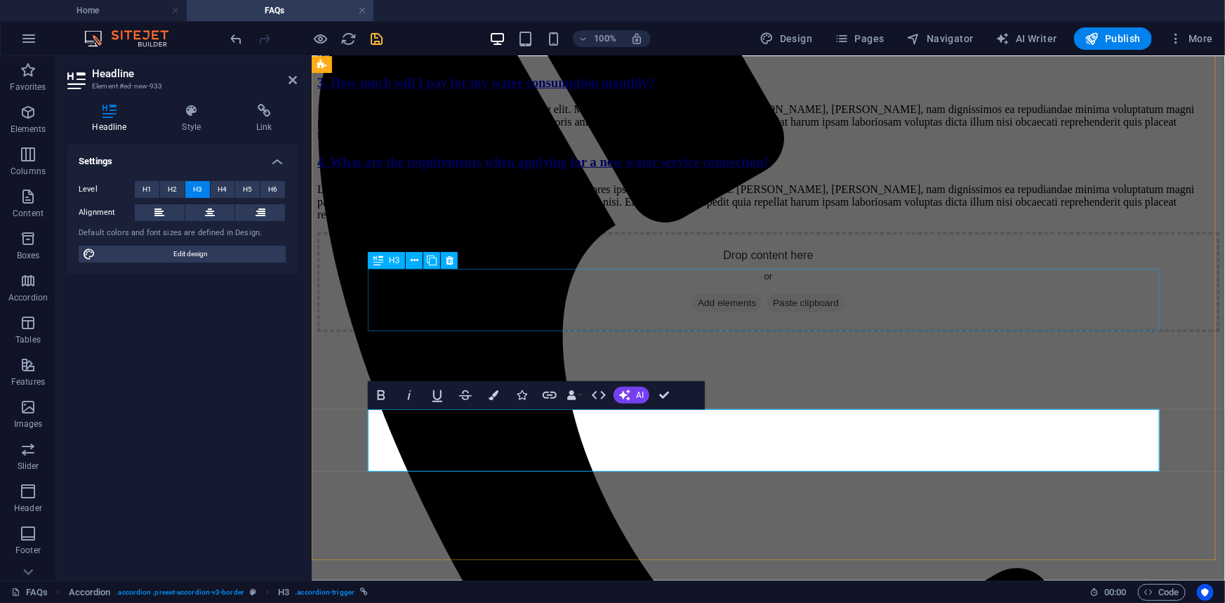
scroll to position [332, 0]
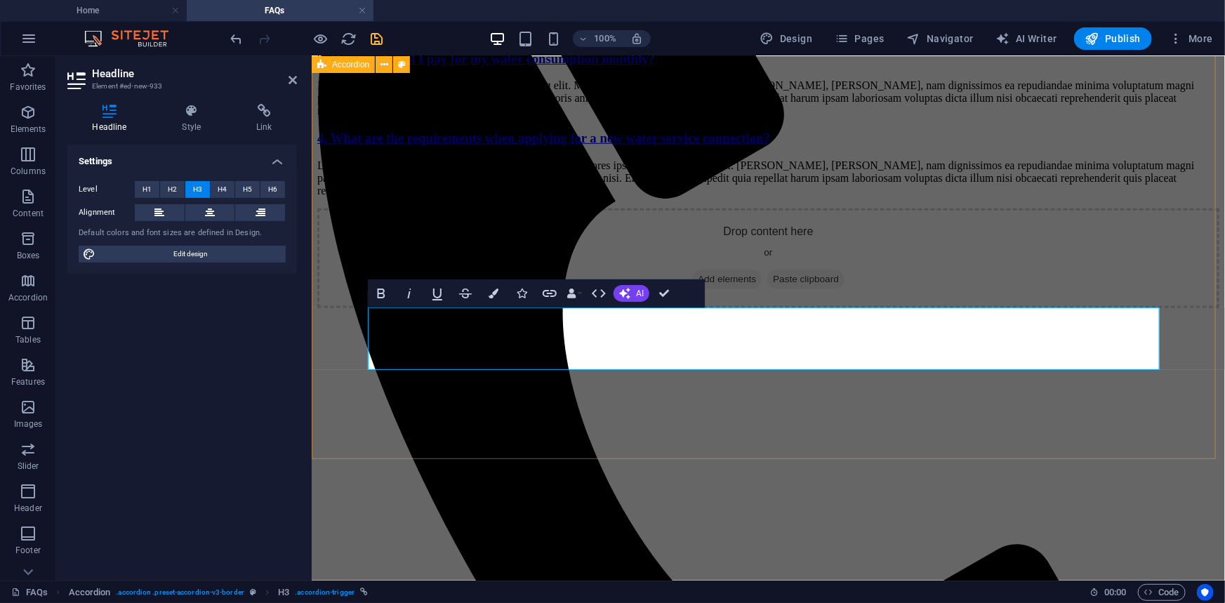
click at [333, 197] on div "1. How to apply for a new water service connection? Lorem ipsum dolor sit amet,…" at bounding box center [768, 43] width 902 height 305
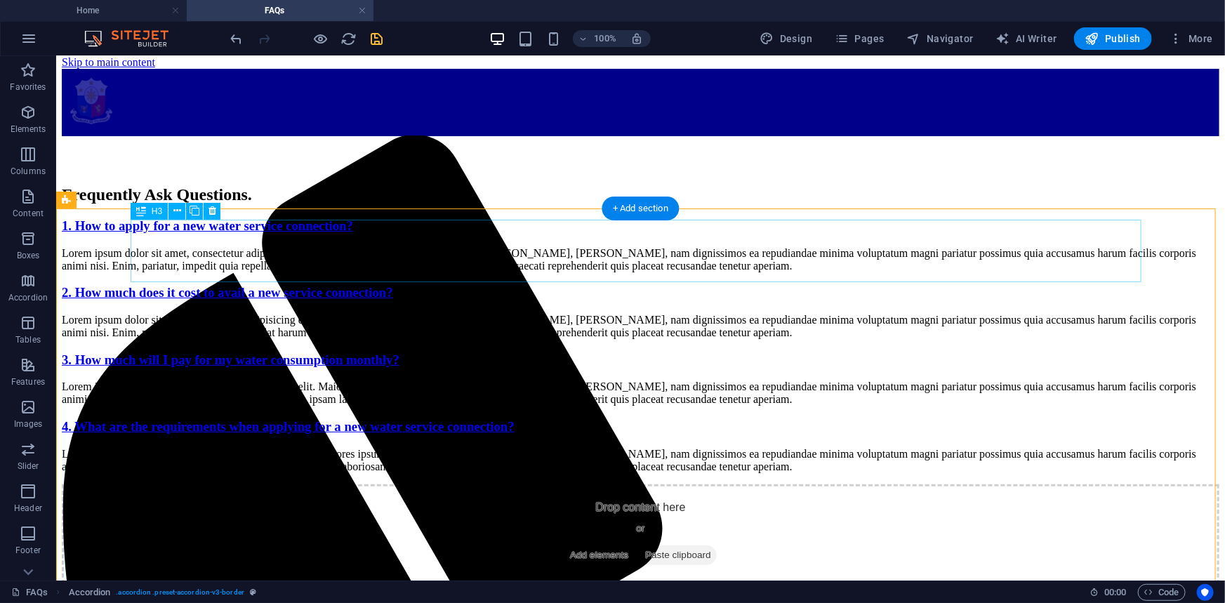
scroll to position [0, 0]
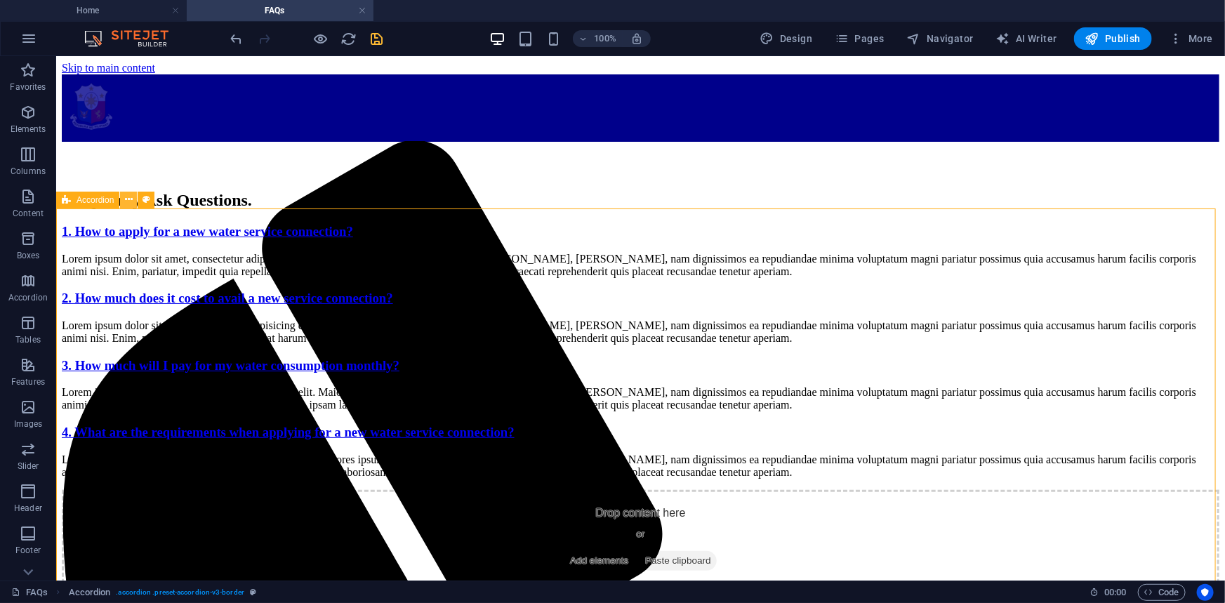
click at [130, 197] on icon at bounding box center [129, 199] width 8 height 15
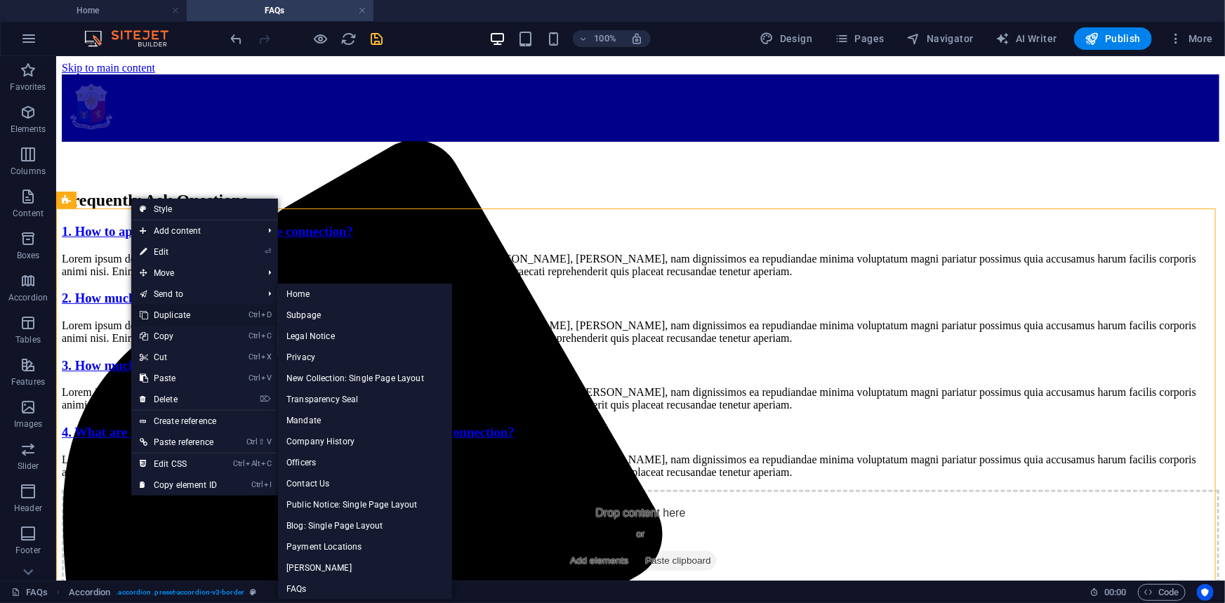
click at [190, 317] on link "Ctrl D Duplicate" at bounding box center [178, 315] width 94 height 21
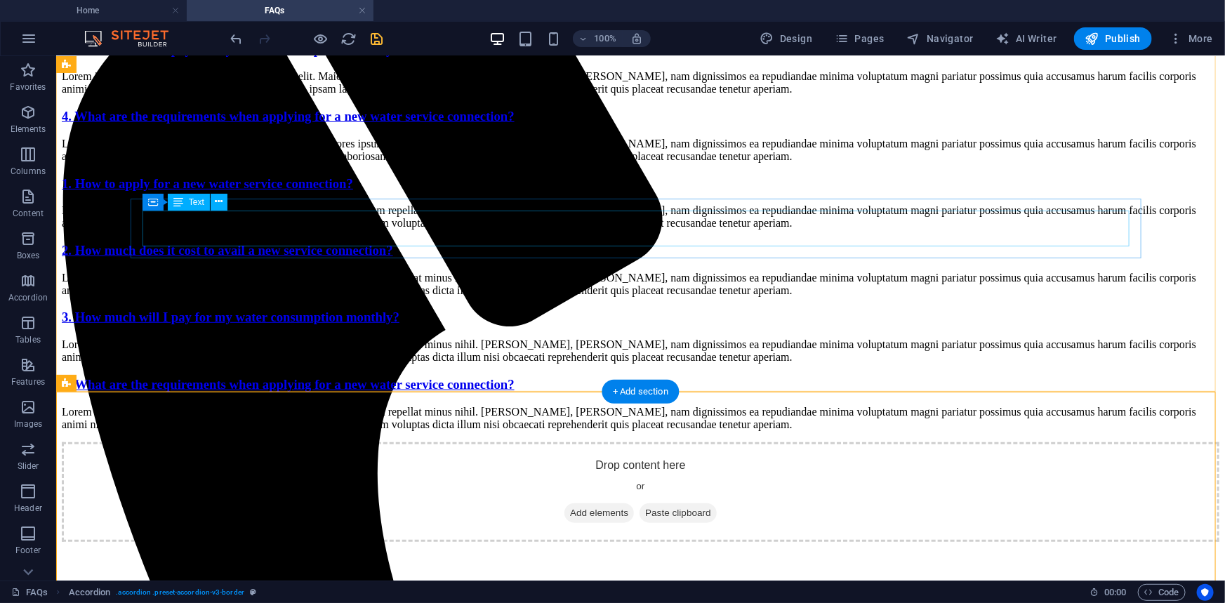
scroll to position [401, 0]
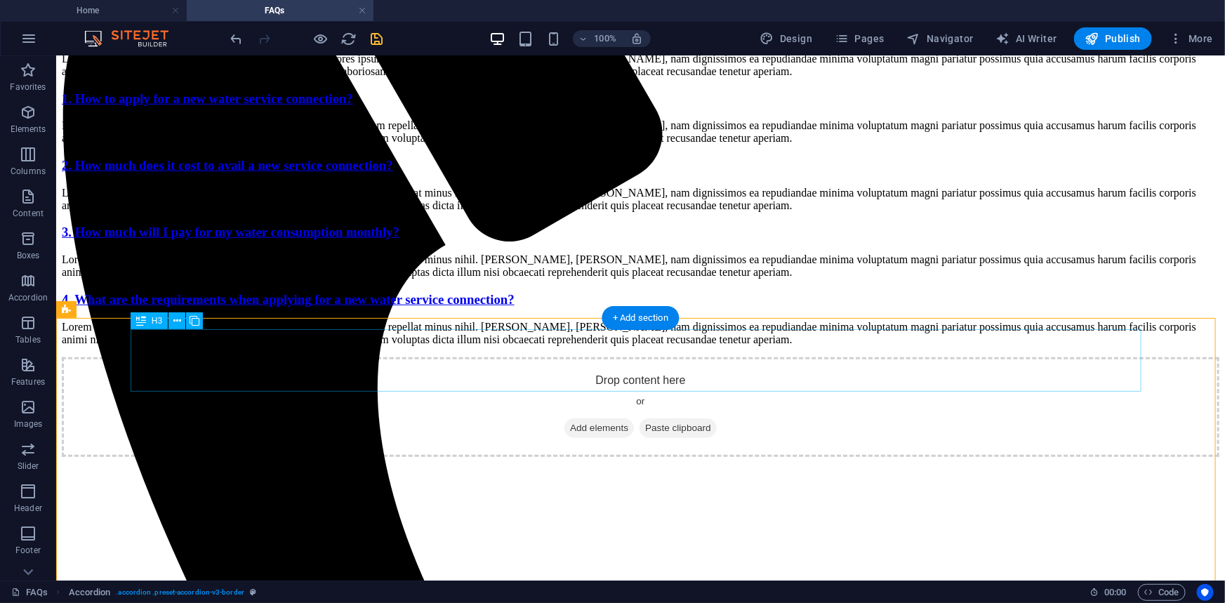
click at [263, 106] on div "1. How to apply for a new water service connection?" at bounding box center [640, 98] width 1158 height 15
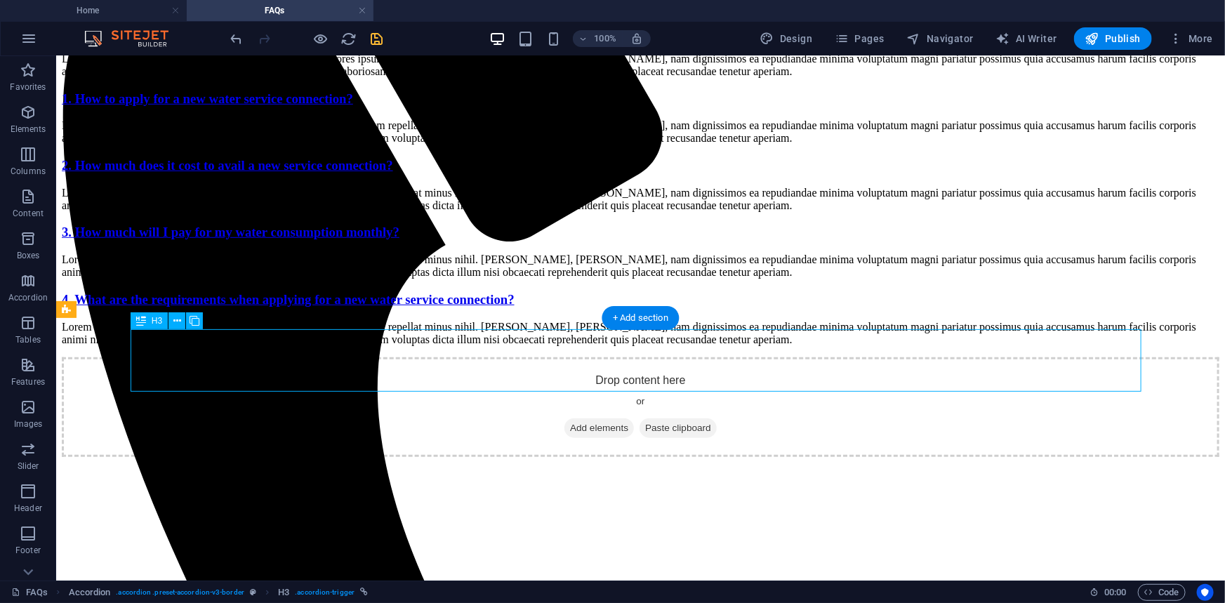
click at [263, 106] on div "1. How to apply for a new water service connection?" at bounding box center [640, 98] width 1158 height 15
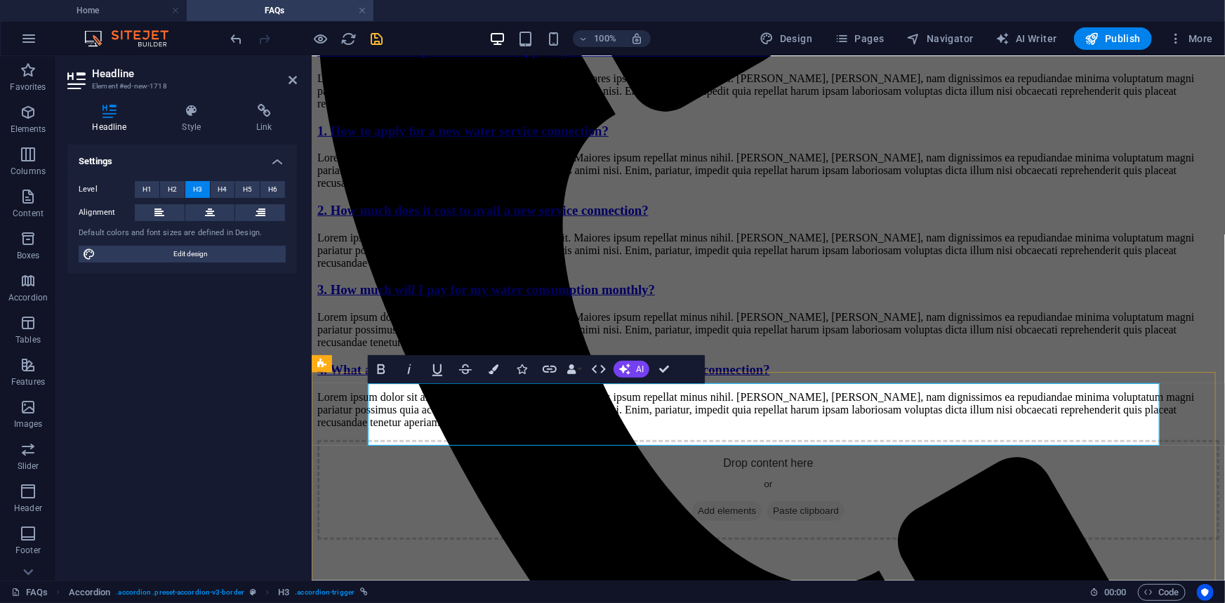
click at [382, 138] on link "1. How to apply for a new water service connection?" at bounding box center [462, 130] width 291 height 15
drag, startPoint x: 398, startPoint y: 414, endPoint x: 751, endPoint y: 403, distance: 352.6
click at [608, 138] on link "5. How to apply for a new water service connection?" at bounding box center [462, 130] width 291 height 15
drag, startPoint x: 676, startPoint y: 414, endPoint x: 802, endPoint y: 414, distance: 125.7
click at [643, 138] on link "5. How long will it take before i can have water connection" at bounding box center [480, 130] width 326 height 15
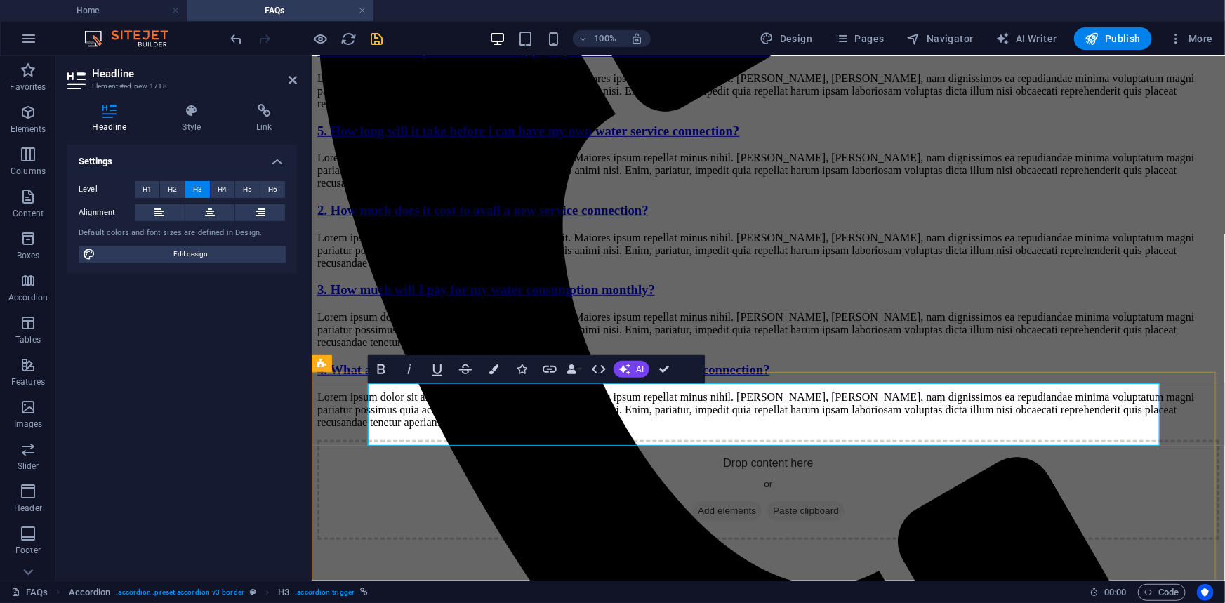
drag, startPoint x: 593, startPoint y: 409, endPoint x: 617, endPoint y: 402, distance: 25.6
click at [596, 138] on link "5. How long will it take before i can have my own water service connection?" at bounding box center [528, 130] width 422 height 15
click at [603, 138] on link "5. How long will it take before i can have my own water service connection?" at bounding box center [528, 130] width 422 height 15
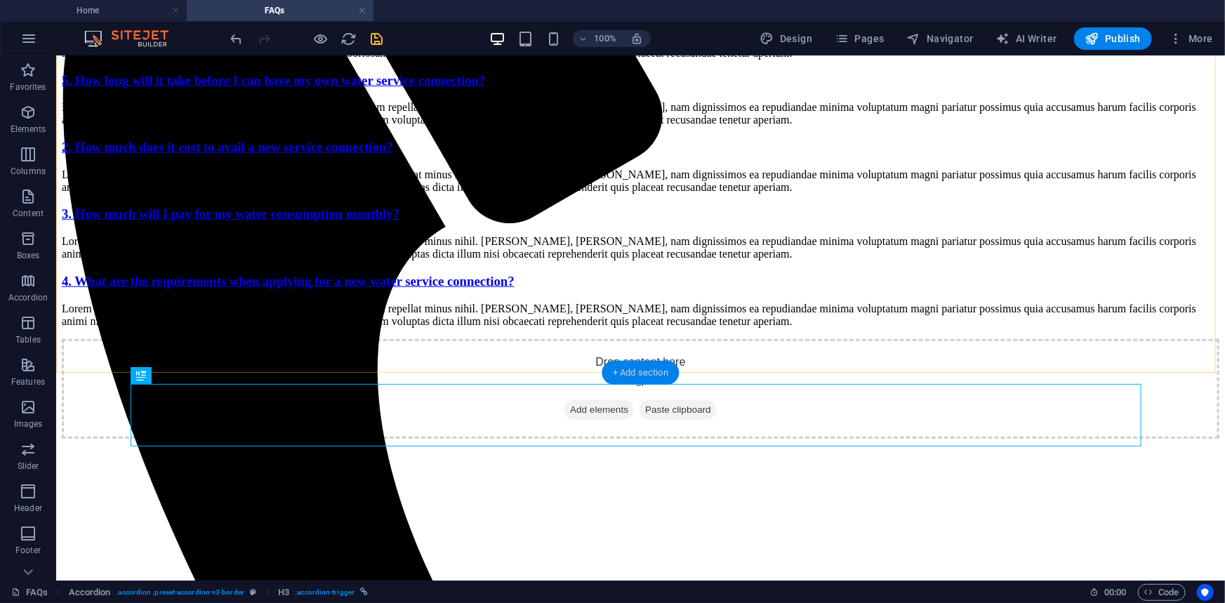
scroll to position [347, 0]
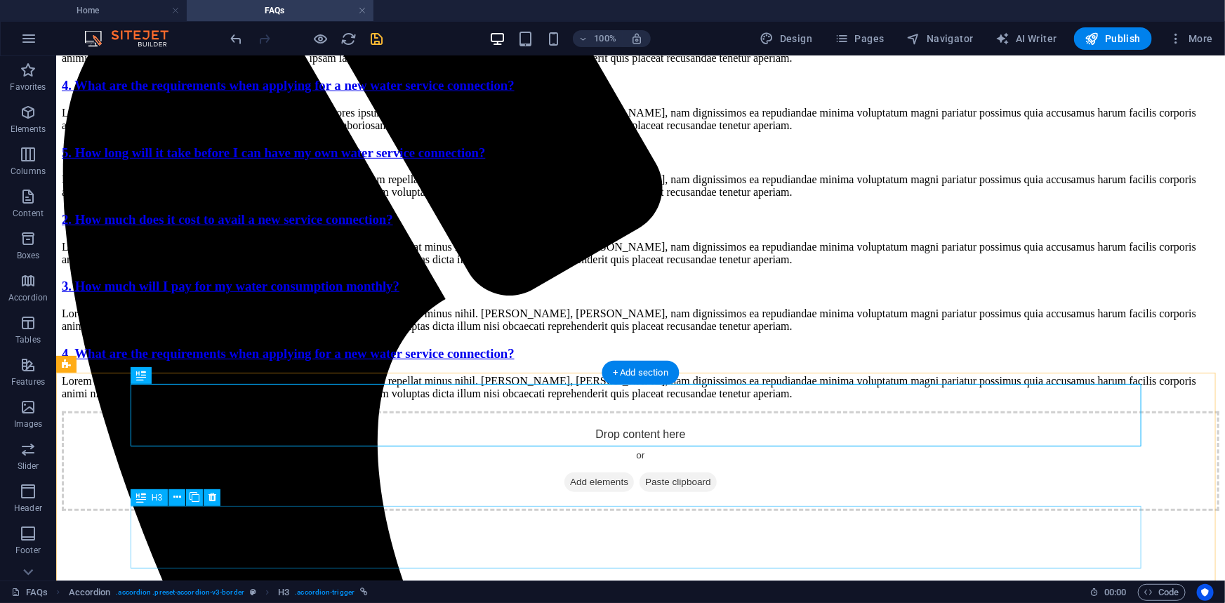
click at [164, 227] on div "2. How much does it cost to avail a new service connection?" at bounding box center [640, 218] width 1158 height 15
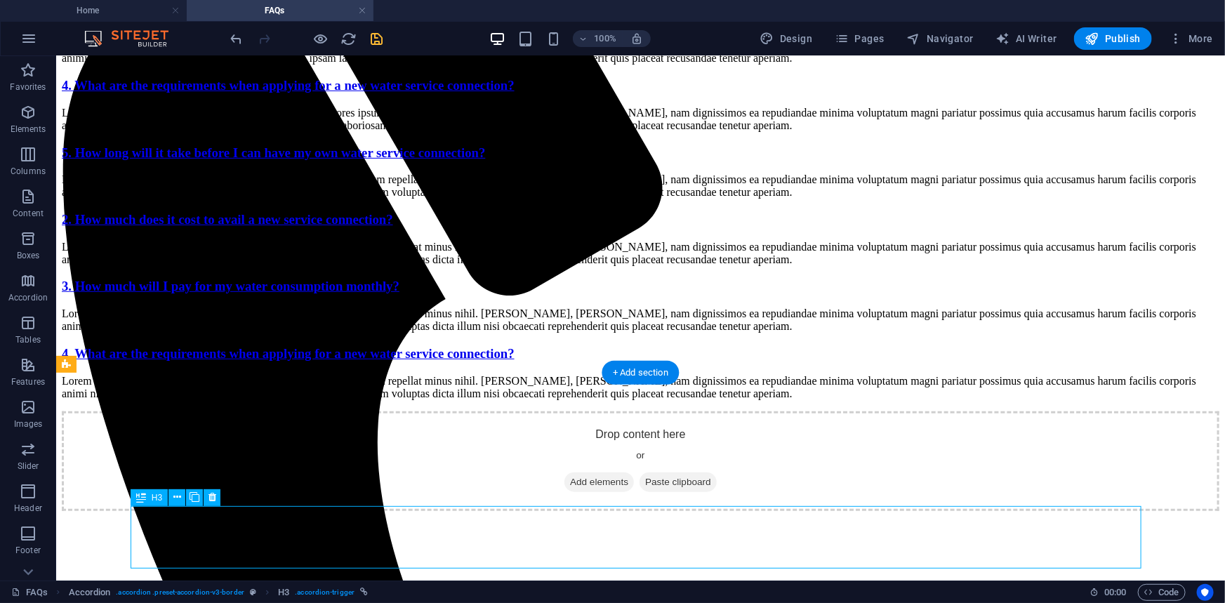
click at [164, 227] on div "2. How much does it cost to avail a new service connection?" at bounding box center [640, 218] width 1158 height 15
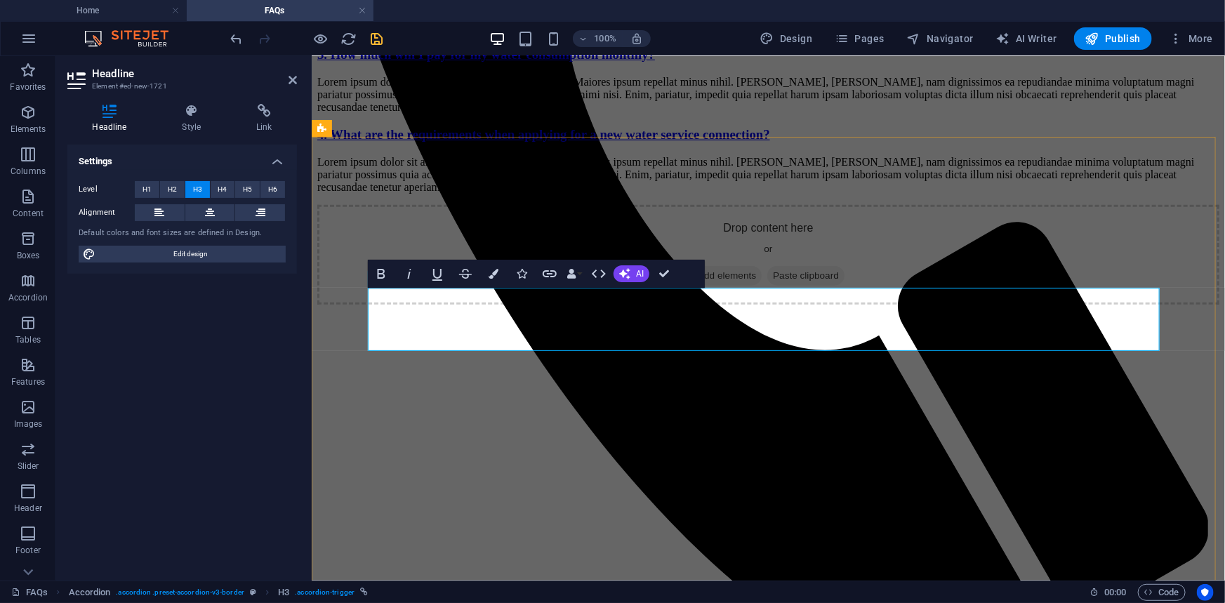
drag, startPoint x: 401, startPoint y: 317, endPoint x: 813, endPoint y: 328, distance: 412.3
click at [379, 37] on icon "save" at bounding box center [377, 39] width 16 height 16
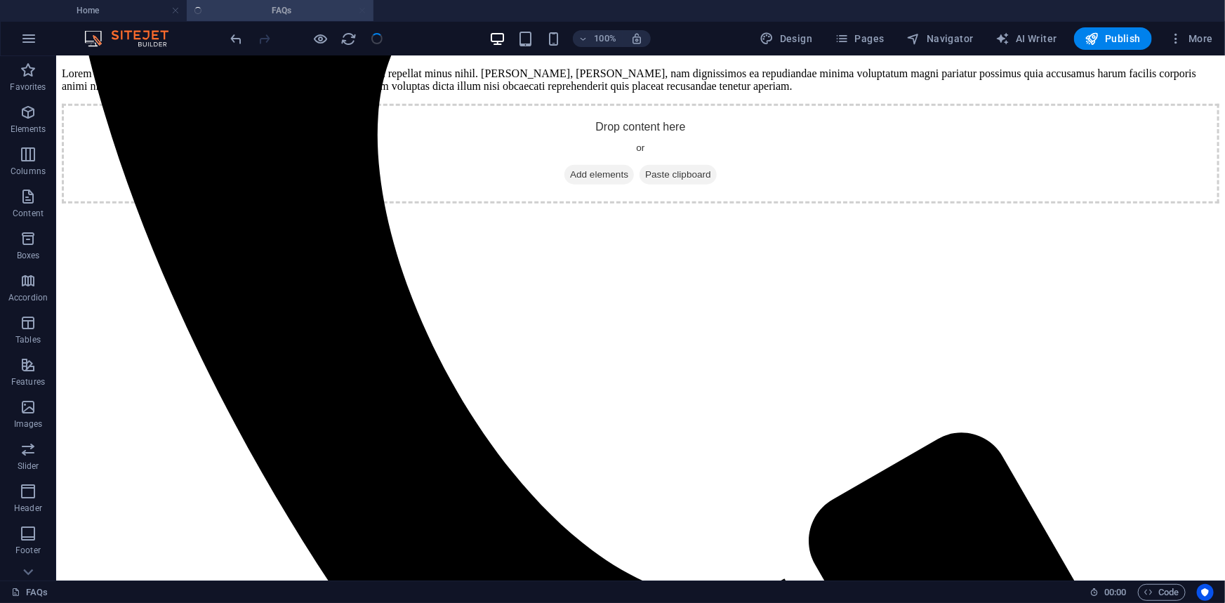
scroll to position [601, 0]
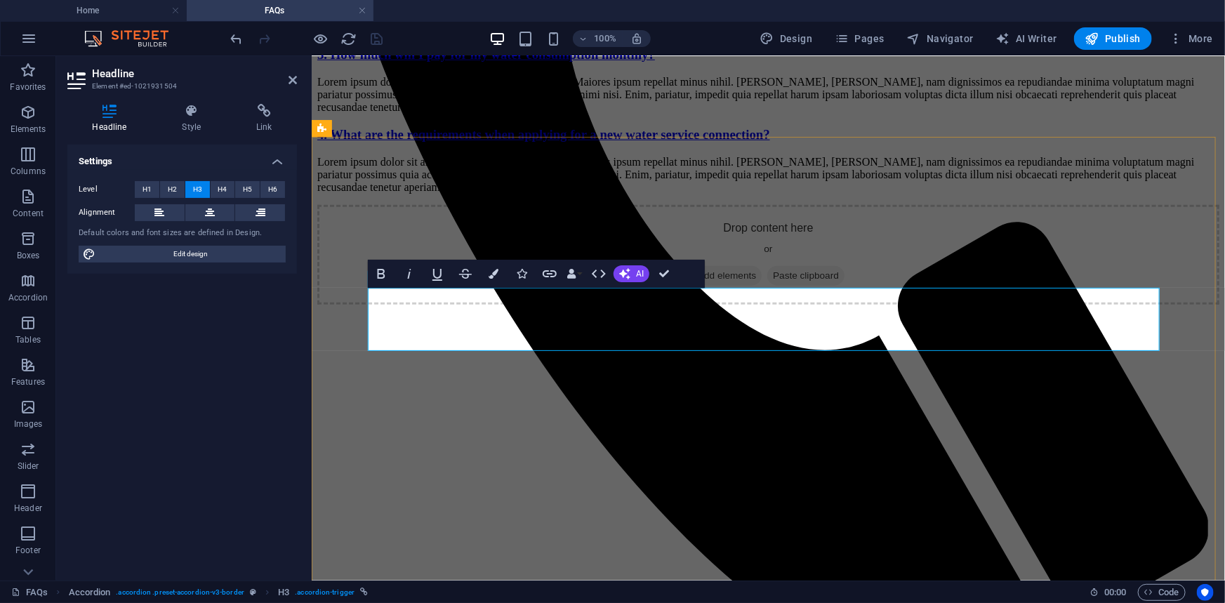
drag, startPoint x: 833, startPoint y: 317, endPoint x: 850, endPoint y: 316, distance: 16.9
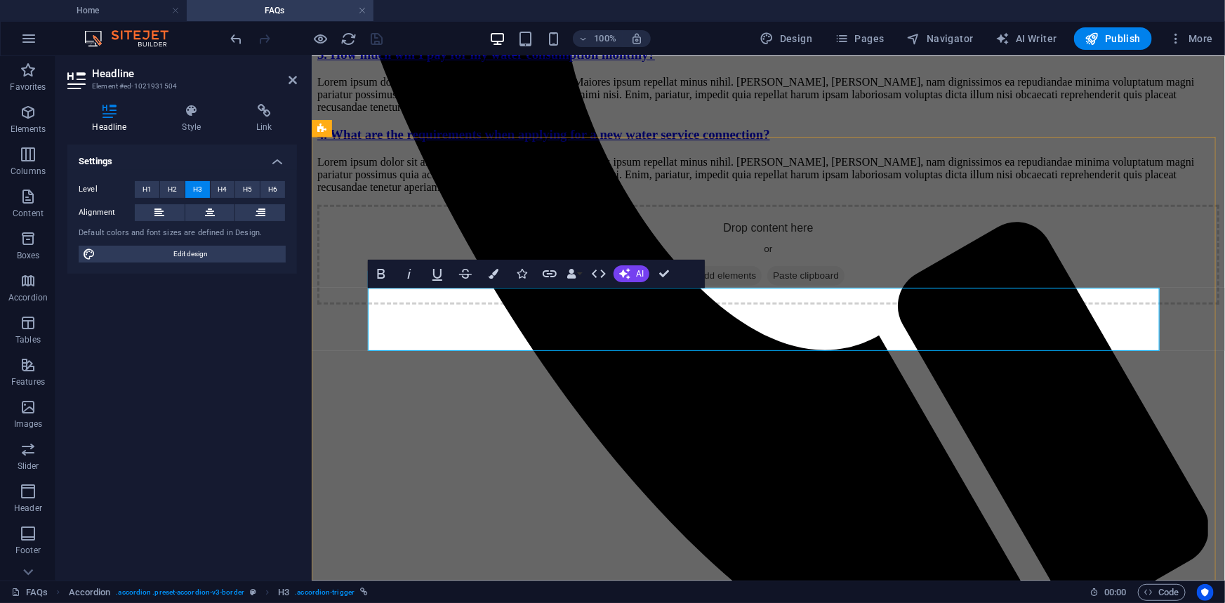
drag, startPoint x: 663, startPoint y: 317, endPoint x: 707, endPoint y: 319, distance: 44.3
drag, startPoint x: 969, startPoint y: 316, endPoint x: 1001, endPoint y: 324, distance: 33.2
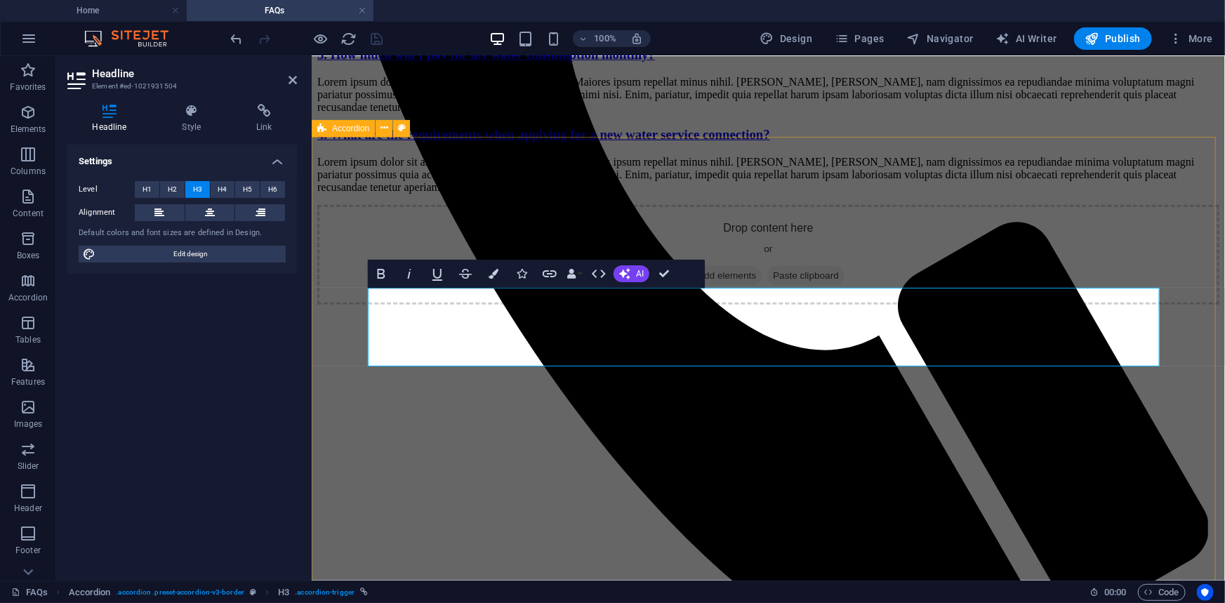
click at [341, 193] on div "5. How long will it take before I can have my own water service connection? Lor…" at bounding box center [768, 40] width 902 height 305
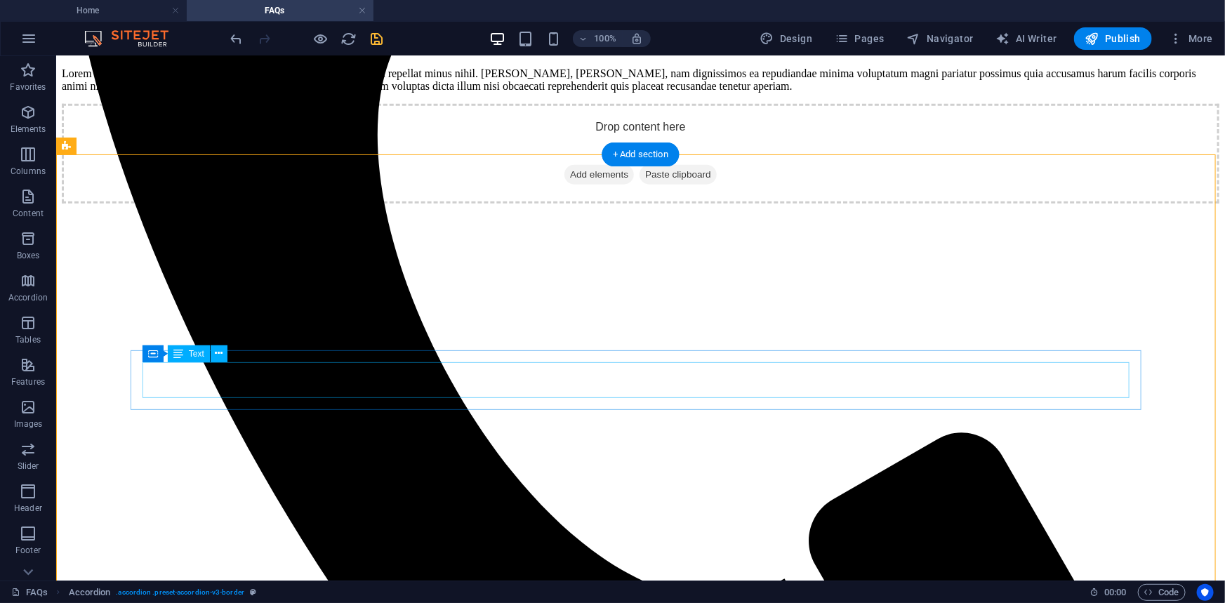
scroll to position [565, 0]
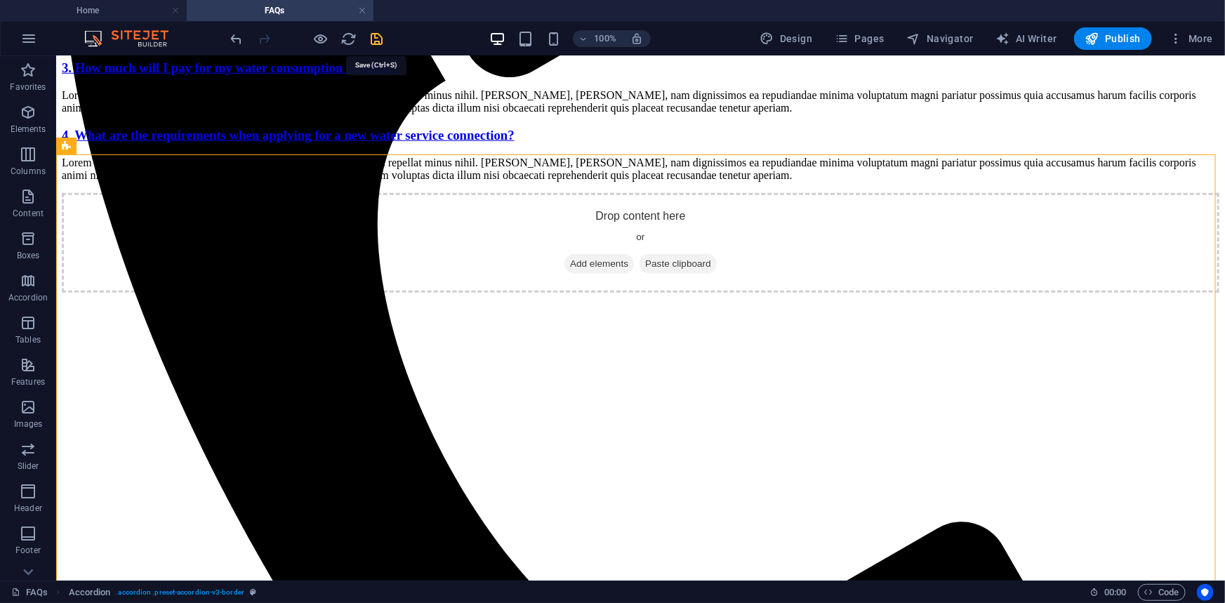
click at [378, 36] on icon "save" at bounding box center [377, 39] width 16 height 16
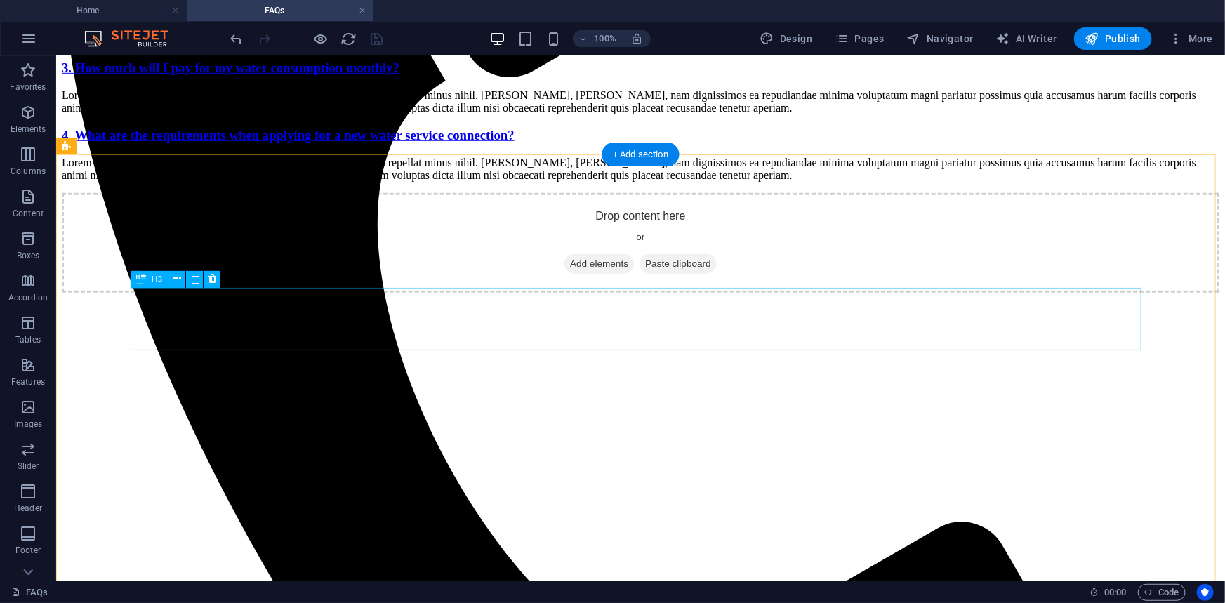
click at [747, 8] on div "6. What am I going to do if the account service is of my Mother's or Father's a…" at bounding box center [640, 0] width 1158 height 15
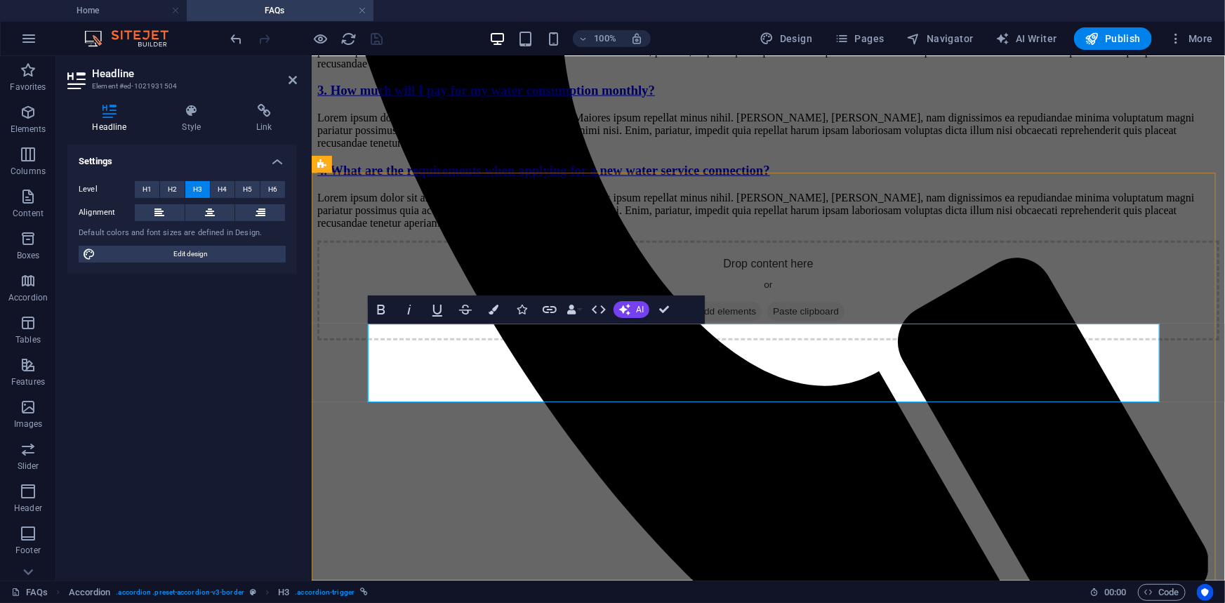
click at [911, 18] on link "6. What am I going to do if the account service is of my Mother's or Father's a…" at bounding box center [614, 10] width 594 height 15
click at [902, 18] on link "6. What am I going to do if the account service is of my Mother's or Father's a…" at bounding box center [610, 10] width 586 height 15
click at [465, 18] on link "6. What am I going to do if the account service is of my Mother's or Father's a…" at bounding box center [616, 10] width 598 height 15
drag, startPoint x: 396, startPoint y: 352, endPoint x: 458, endPoint y: 366, distance: 63.2
click at [458, 18] on link "6. What am I going to do if the account service is of my Mother's or Father's a…" at bounding box center [616, 10] width 598 height 15
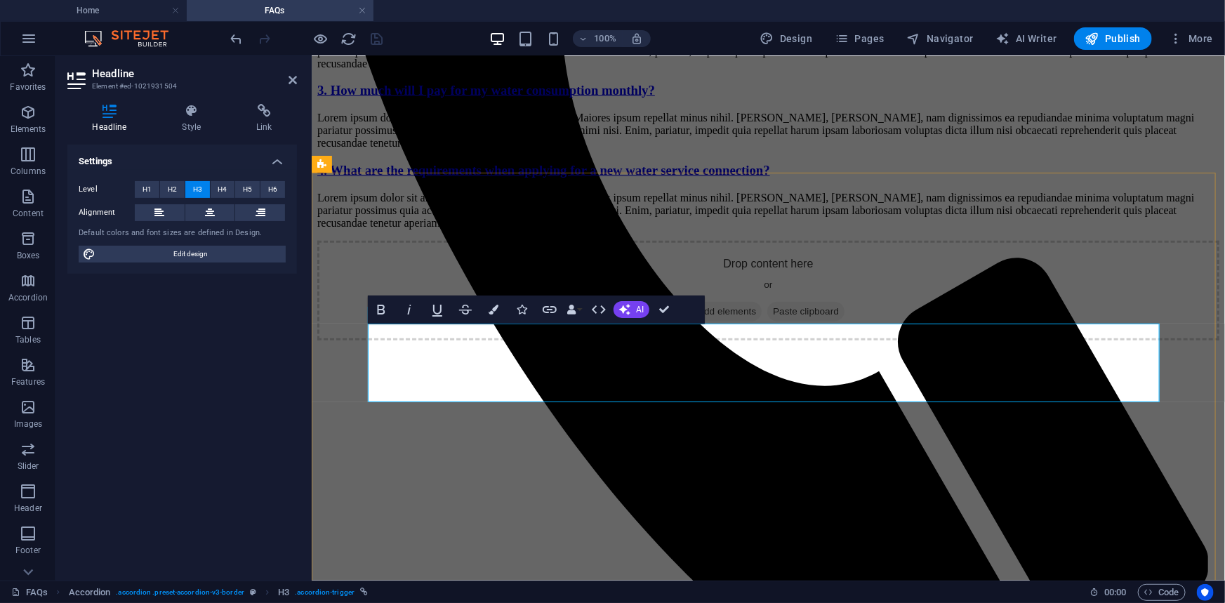
copy link "What am I going to do if the account service is of my Mother's or Father's and …"
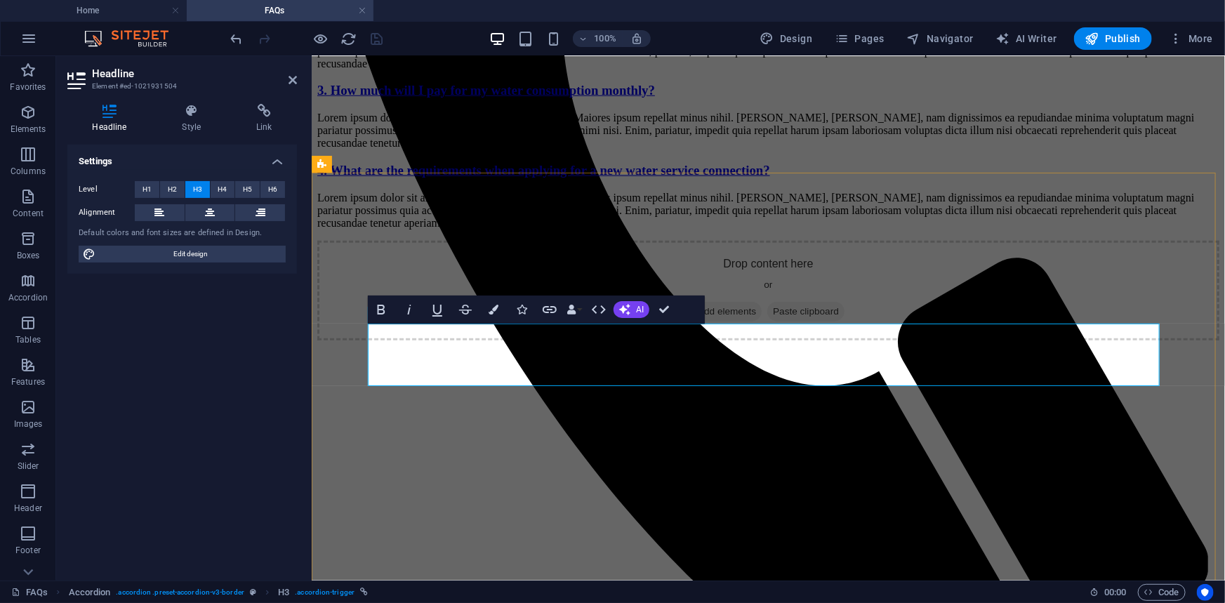
click at [839, 18] on link "6. What will I do if the account belongs to my mother or father and they’re alr…" at bounding box center [578, 10] width 522 height 15
click at [811, 70] on div "Lorem ipsum dolor sit amet, consectetur adipisicing elit. Maiores ipsum repella…" at bounding box center [768, 51] width 902 height 38
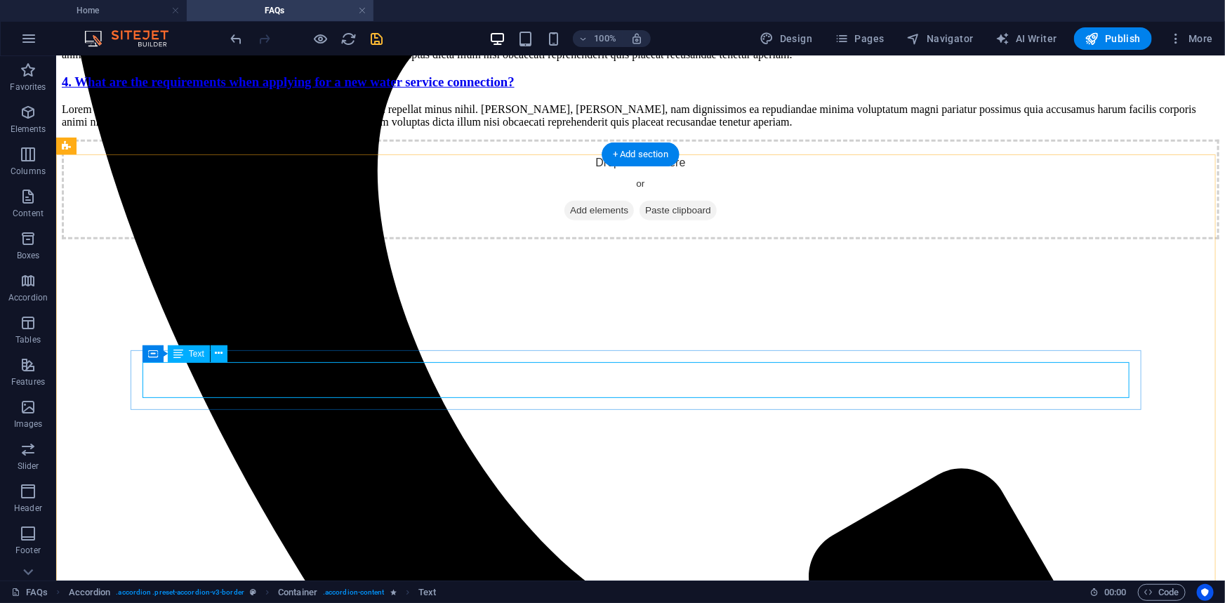
scroll to position [565, 0]
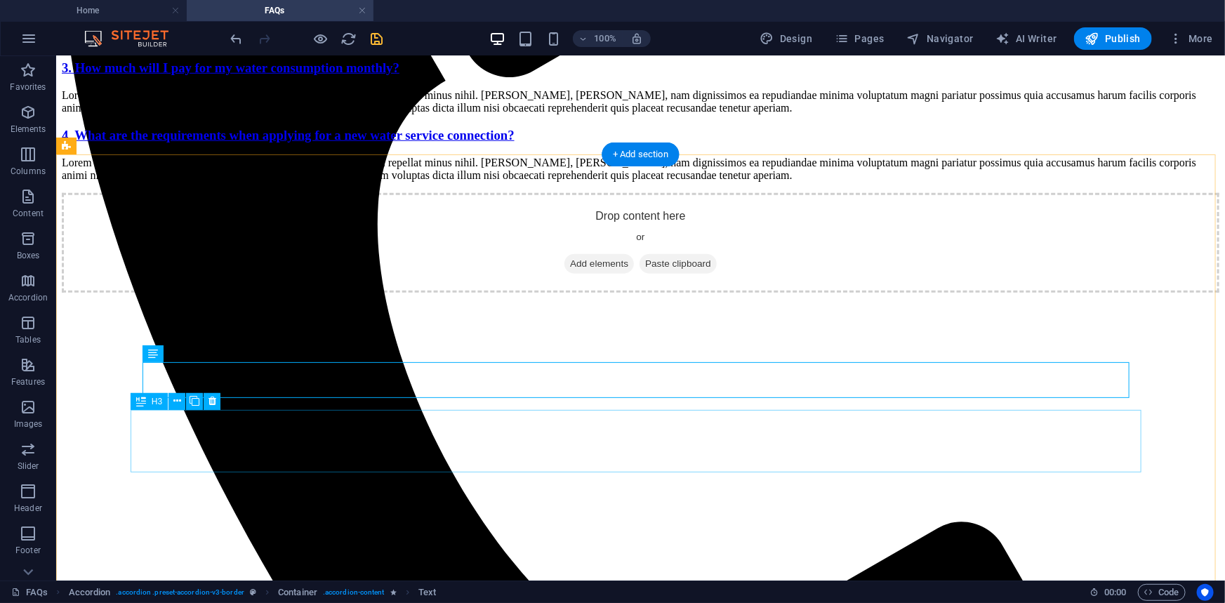
click at [147, 75] on div "3. How much will I pay for my water consumption monthly?" at bounding box center [640, 67] width 1158 height 15
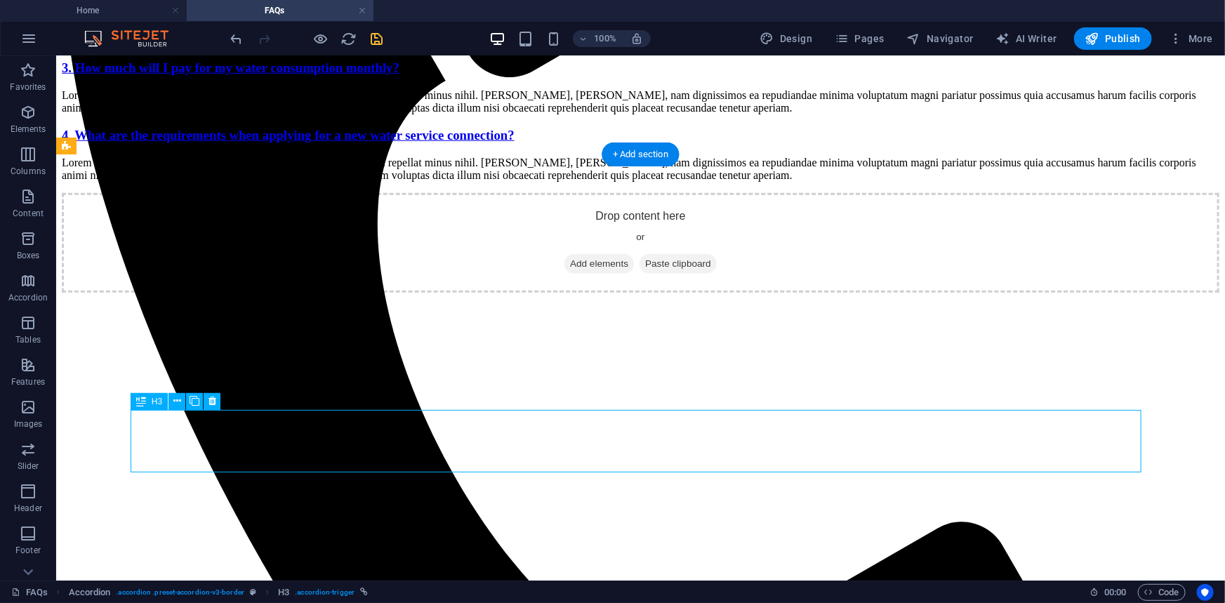
click at [147, 75] on div "3. How much will I pay for my water consumption monthly?" at bounding box center [640, 67] width 1158 height 15
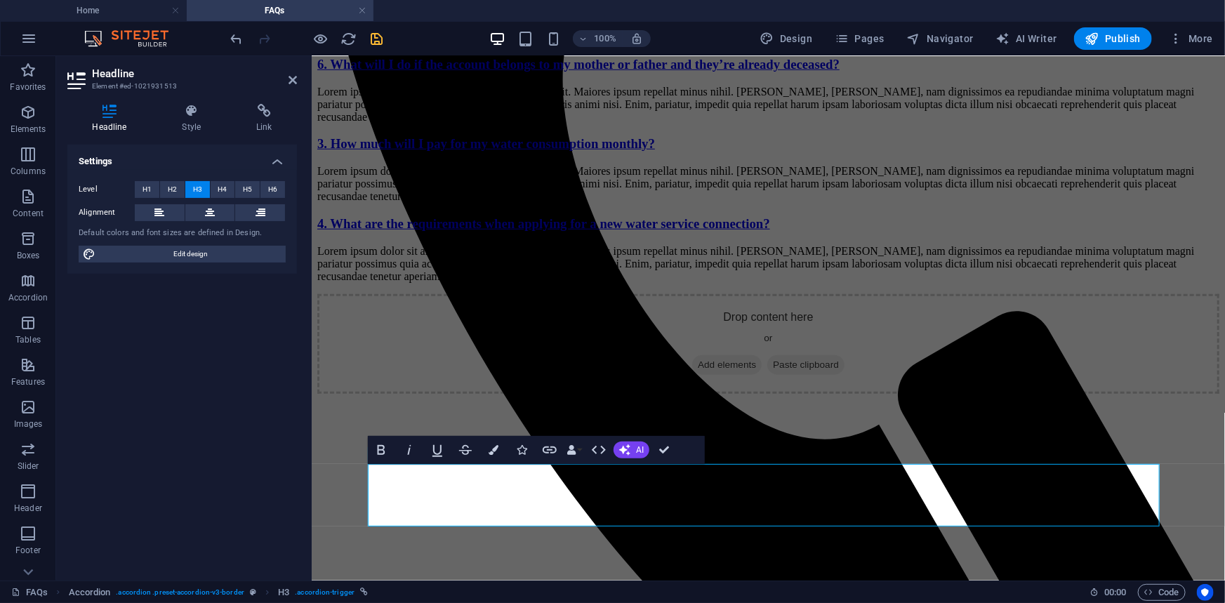
scroll to position [619, 0]
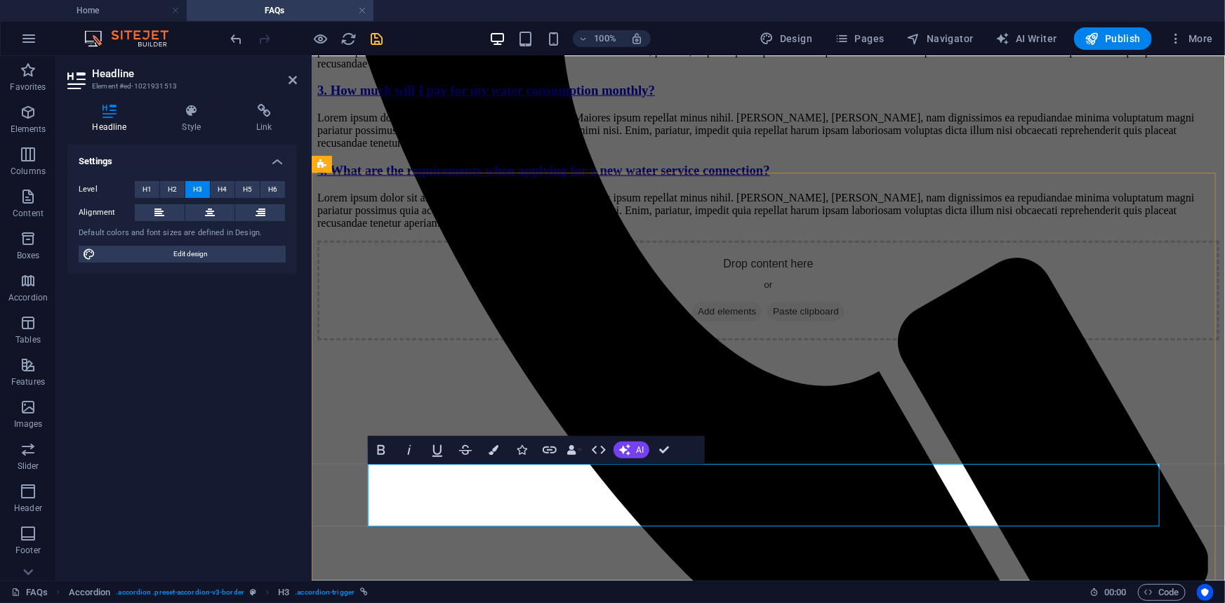
click at [383, 97] on link "3. How much will I pay for my water consumption monthly?" at bounding box center [486, 89] width 338 height 15
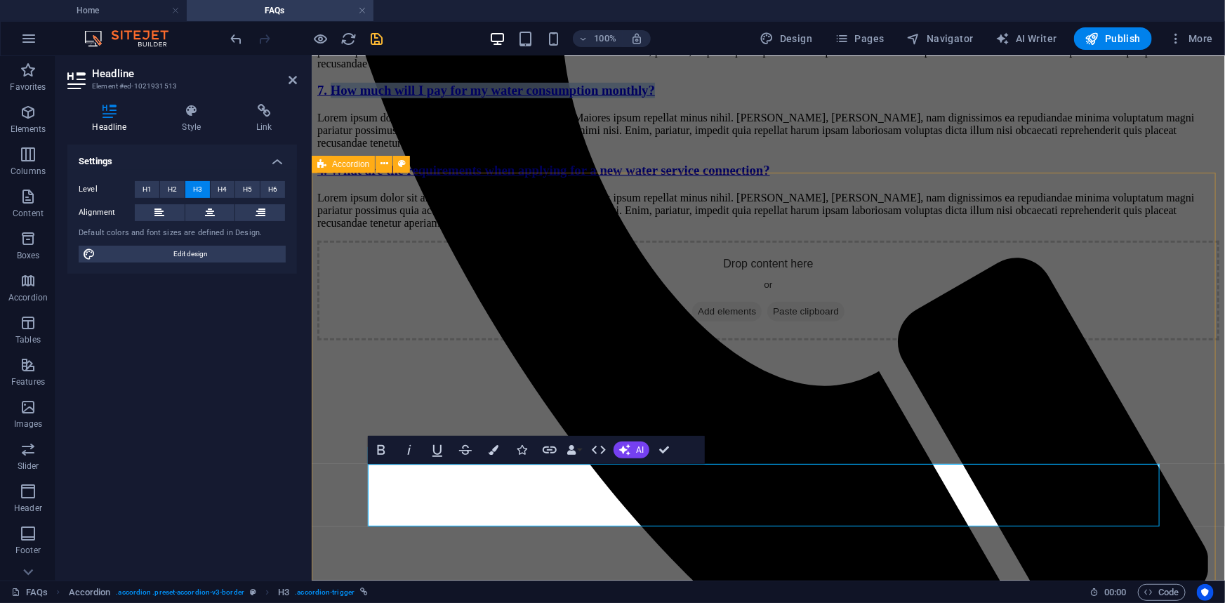
drag, startPoint x: 399, startPoint y: 493, endPoint x: 806, endPoint y: 482, distance: 406.6
click at [654, 97] on link "7. How much will I pay for my water consumption monthly?" at bounding box center [486, 89] width 338 height 15
click at [414, 97] on link "7. Do Senior Citizen and Person with Disability" at bounding box center [449, 89] width 264 height 15
click at [533, 97] on link "7. Does Senior Citizen and Person with Disability" at bounding box center [454, 89] width 275 height 15
click at [597, 97] on link "7. Does Senior Citizens and Person with Disability" at bounding box center [457, 89] width 280 height 15
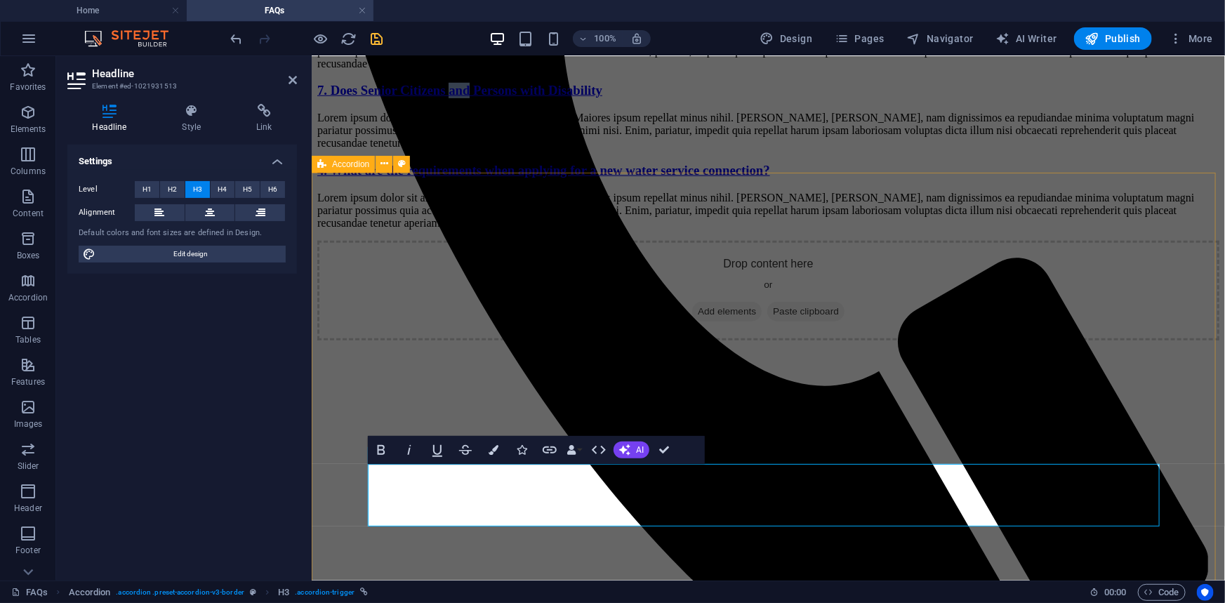
drag, startPoint x: 547, startPoint y: 494, endPoint x: 571, endPoint y: 493, distance: 23.9
click at [571, 97] on link "7. Does Senior Citizens and Persons with Disability" at bounding box center [459, 89] width 285 height 15
drag, startPoint x: 749, startPoint y: 489, endPoint x: 782, endPoint y: 470, distance: 38.1
click at [593, 97] on link "7. Does Senior Citizens or Persons with Disability" at bounding box center [455, 89] width 276 height 15
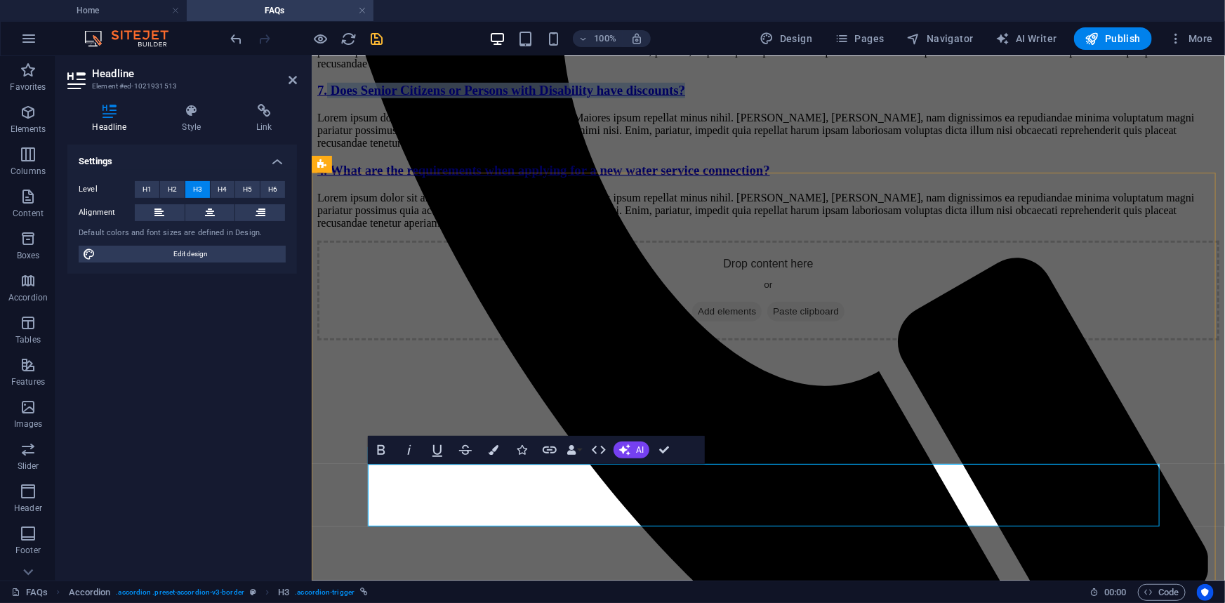
drag, startPoint x: 392, startPoint y: 494, endPoint x: 854, endPoint y: 493, distance: 461.3
click at [685, 97] on link "7. Does Senior Citizens or Persons with Disability have discounts?" at bounding box center [501, 89] width 368 height 15
copy link "Does Senior Citizens or Persons with Disability have discounts?"
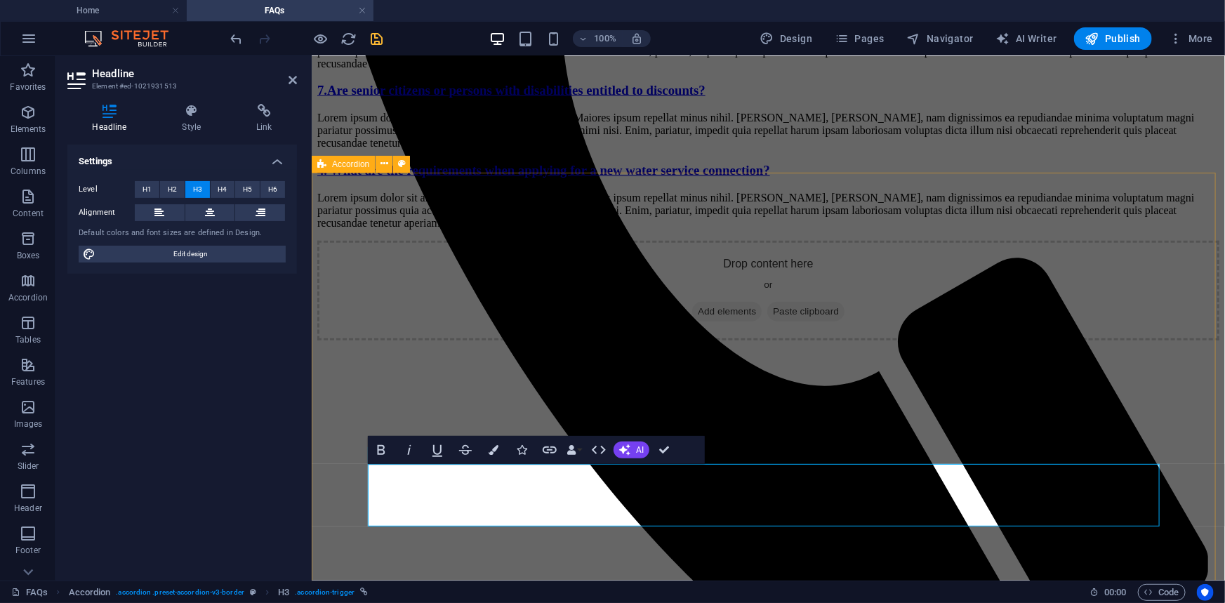
click at [336, 229] on div "5. How long will it take before I can have my own water service connection? Lor…" at bounding box center [768, 75] width 902 height 305
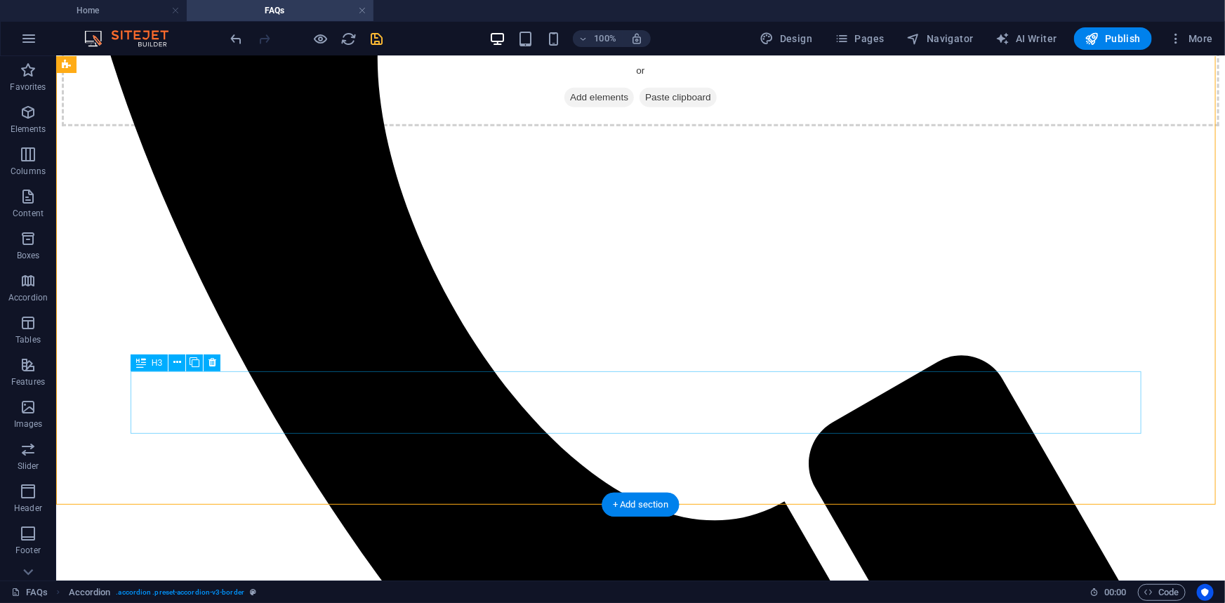
scroll to position [766, 0]
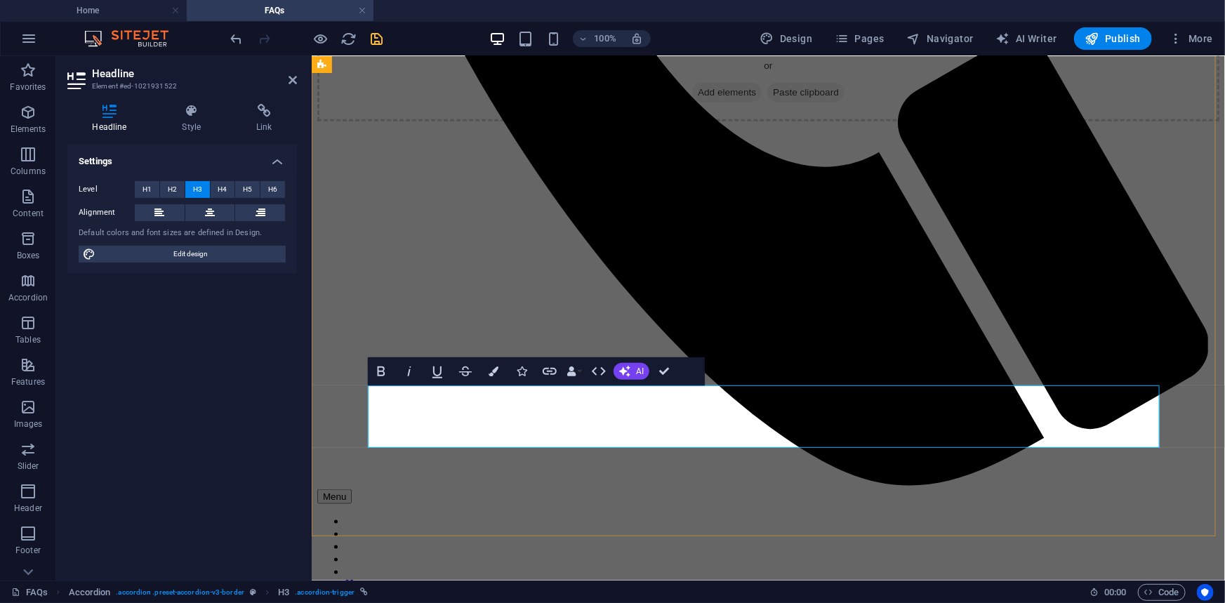
drag, startPoint x: 399, startPoint y: 418, endPoint x: 957, endPoint y: 420, distance: 558.2
drag, startPoint x: 398, startPoint y: 413, endPoint x: 993, endPoint y: 411, distance: 595.4
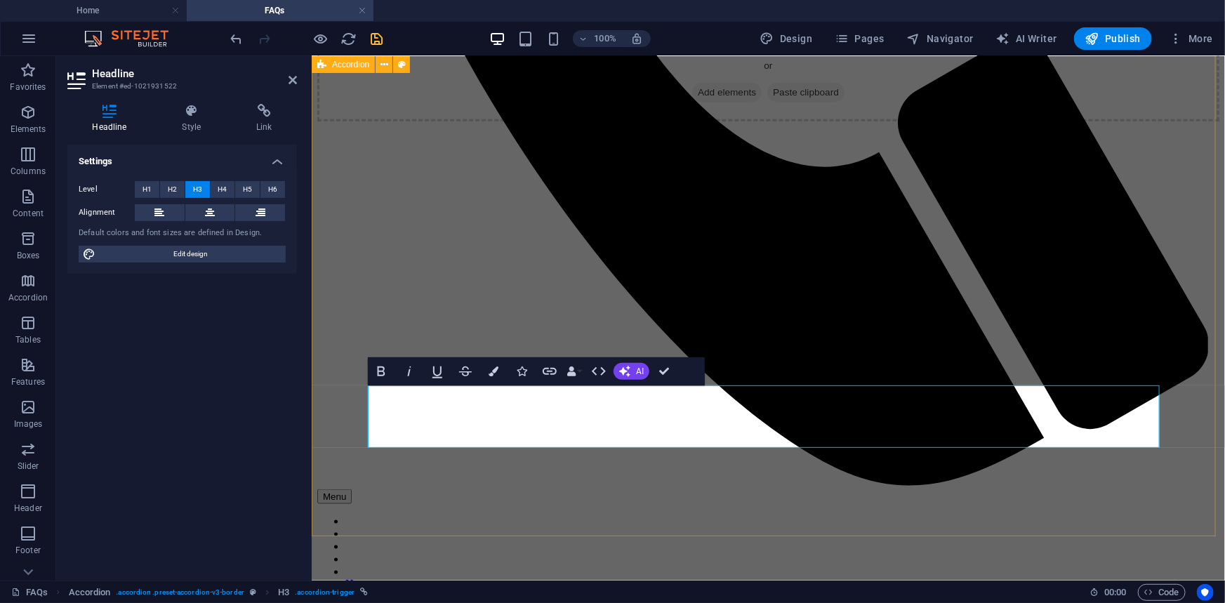
copy link "Why does my water meter keeps on running when there is no one using the water?"
click at [377, 37] on icon "save" at bounding box center [377, 39] width 16 height 16
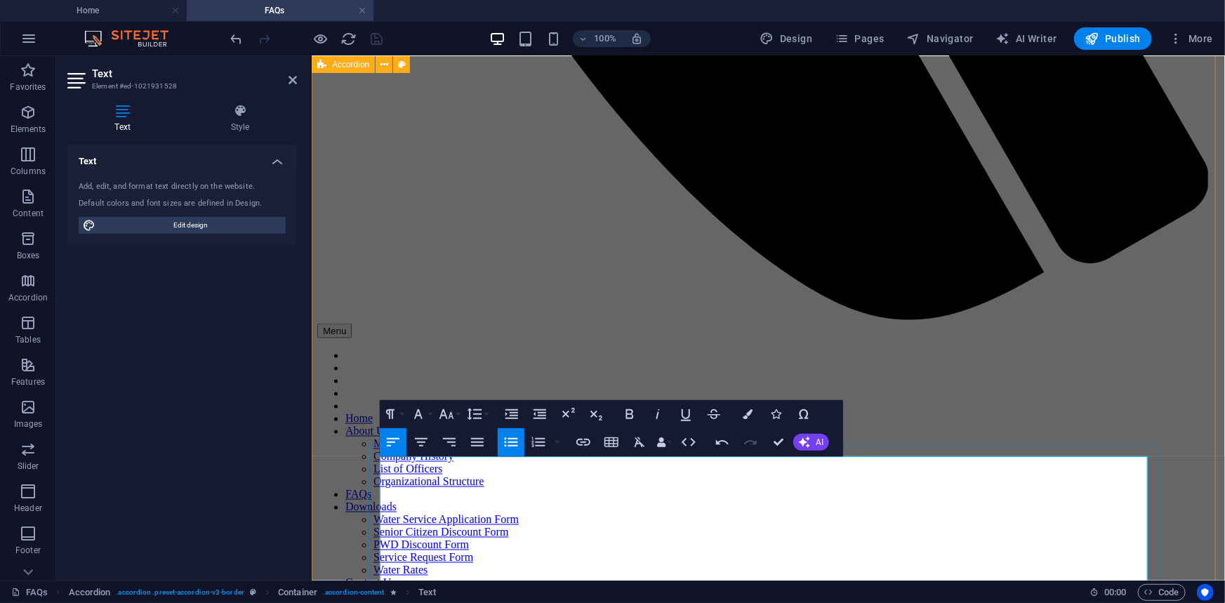
scroll to position [1024, 0]
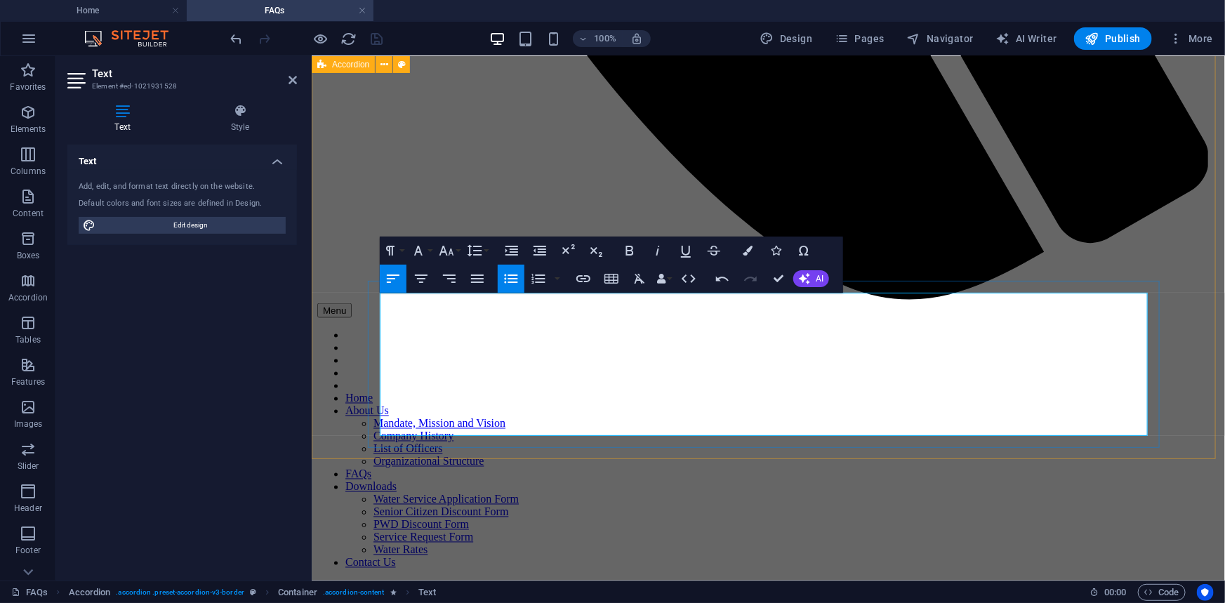
scroll to position [1005, 0]
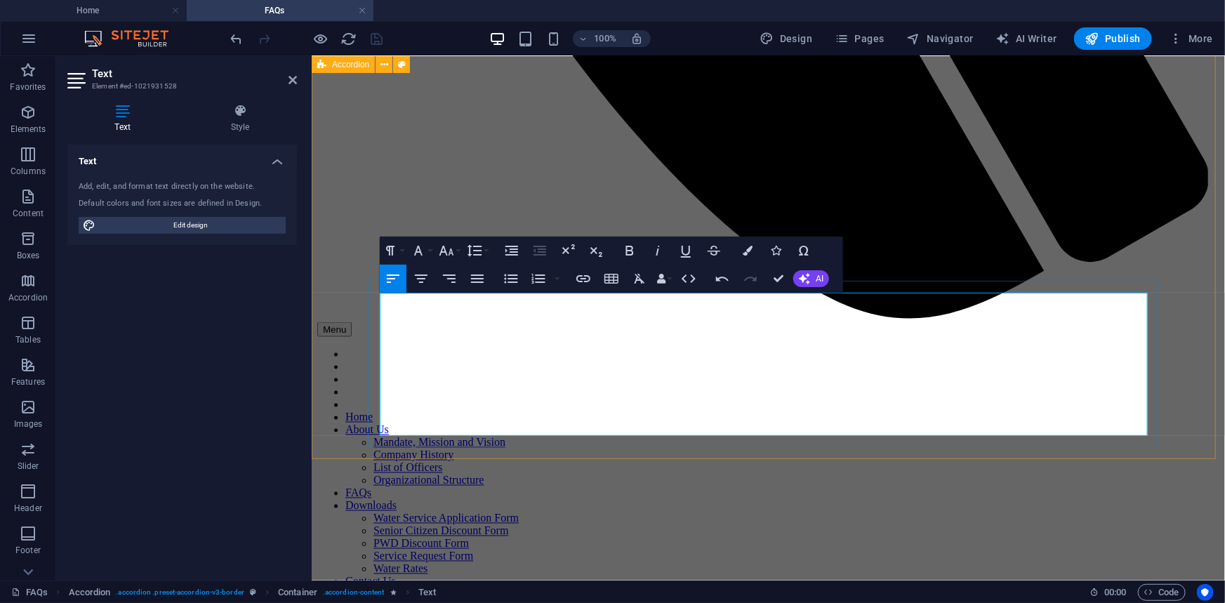
drag, startPoint x: 644, startPoint y: 321, endPoint x: 901, endPoint y: 322, distance: 257.7
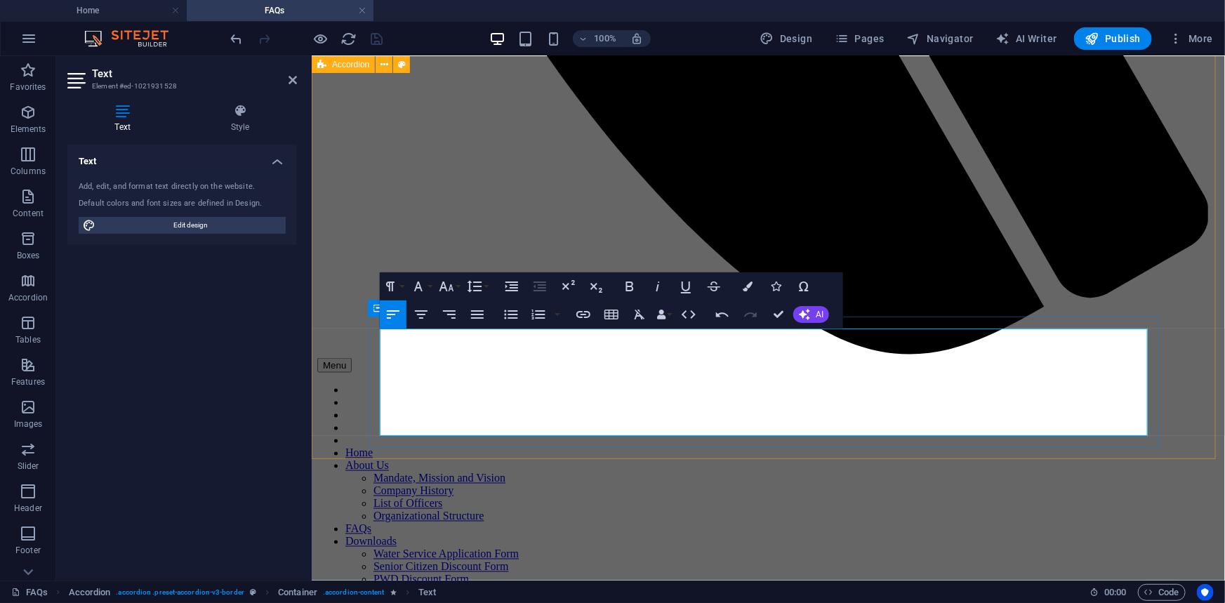
drag, startPoint x: 938, startPoint y: 353, endPoint x: 1154, endPoint y: 349, distance: 215.6
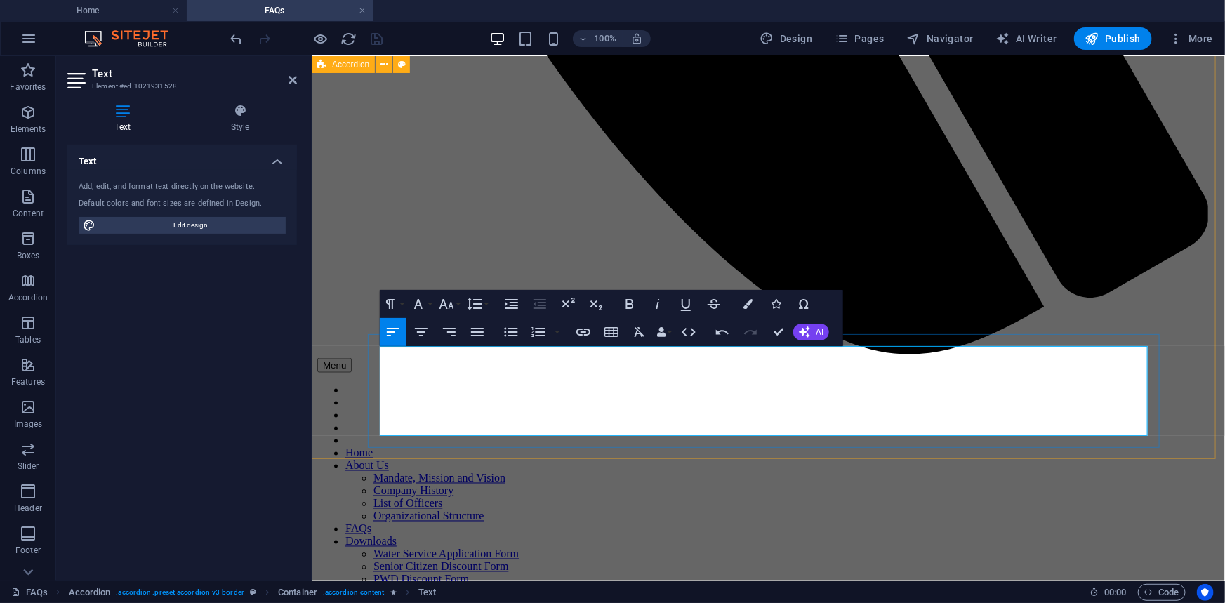
scroll to position [951, 0]
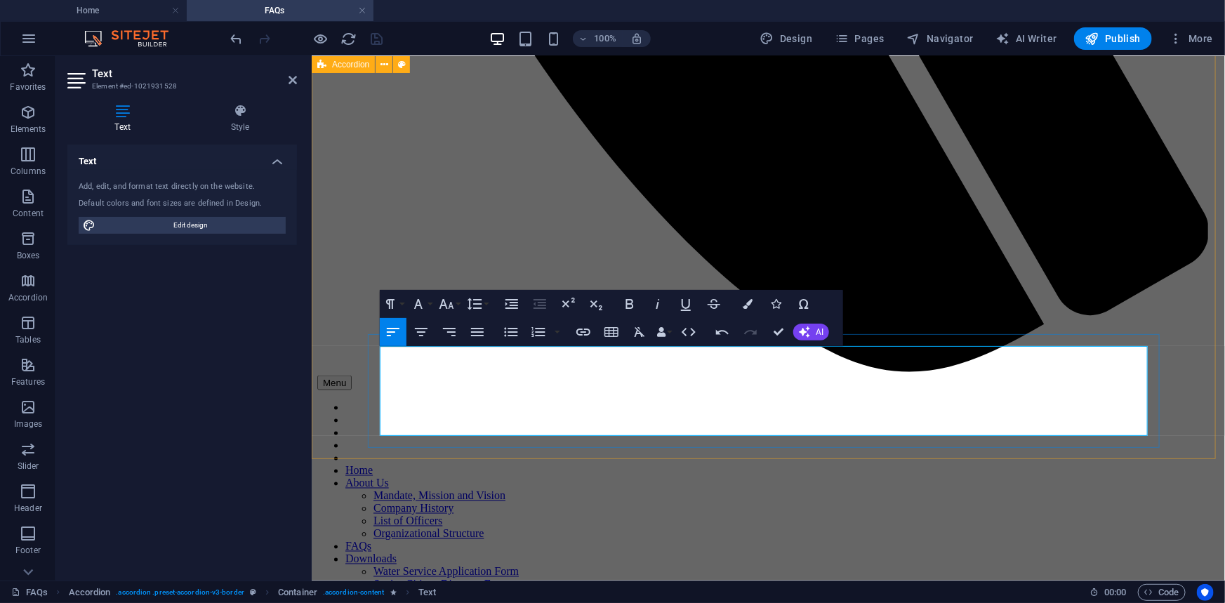
drag, startPoint x: 817, startPoint y: 392, endPoint x: 944, endPoint y: 390, distance: 127.1
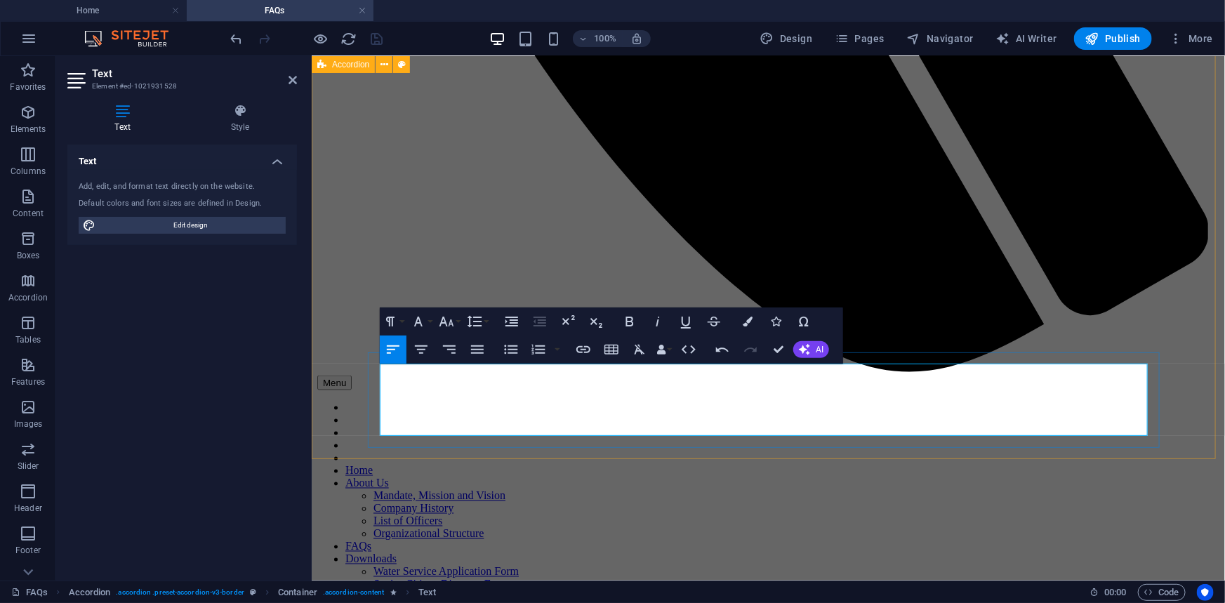
scroll to position [934, 0]
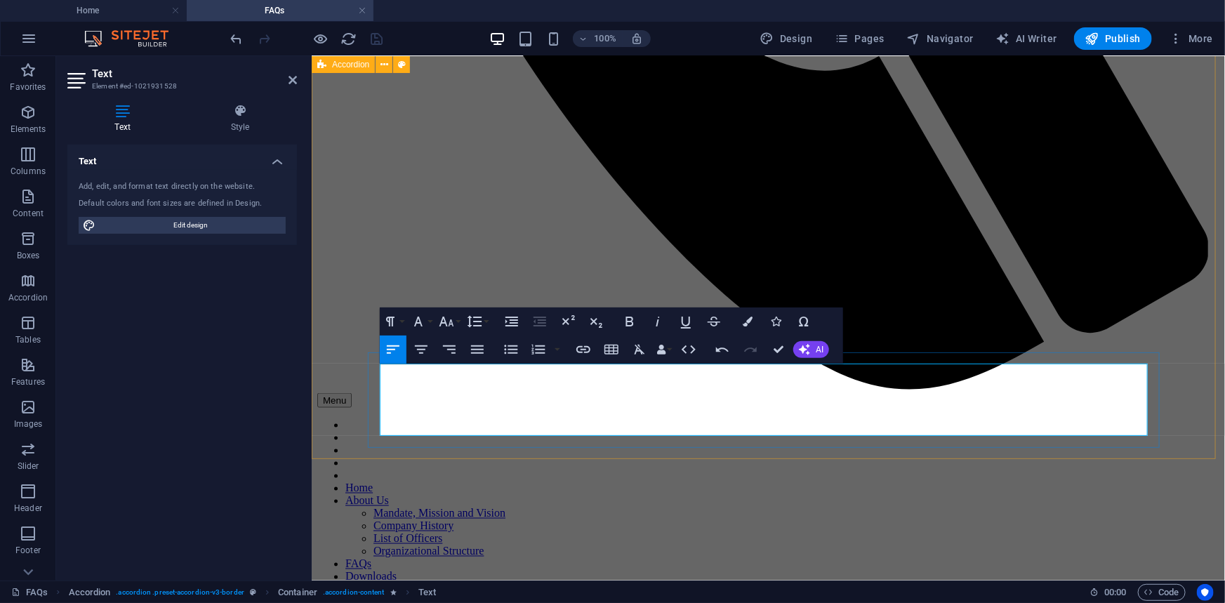
drag, startPoint x: 747, startPoint y: 425, endPoint x: 899, endPoint y: 425, distance: 152.4
drag, startPoint x: 646, startPoint y: 386, endPoint x: 655, endPoint y: 386, distance: 9.1
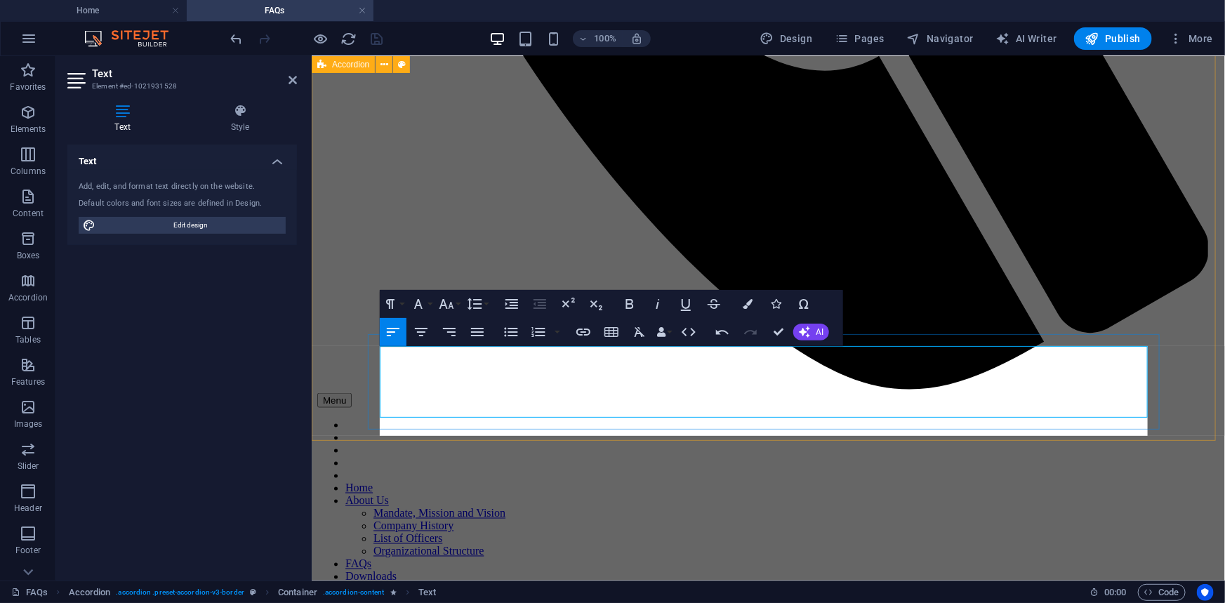
scroll to position [951, 0]
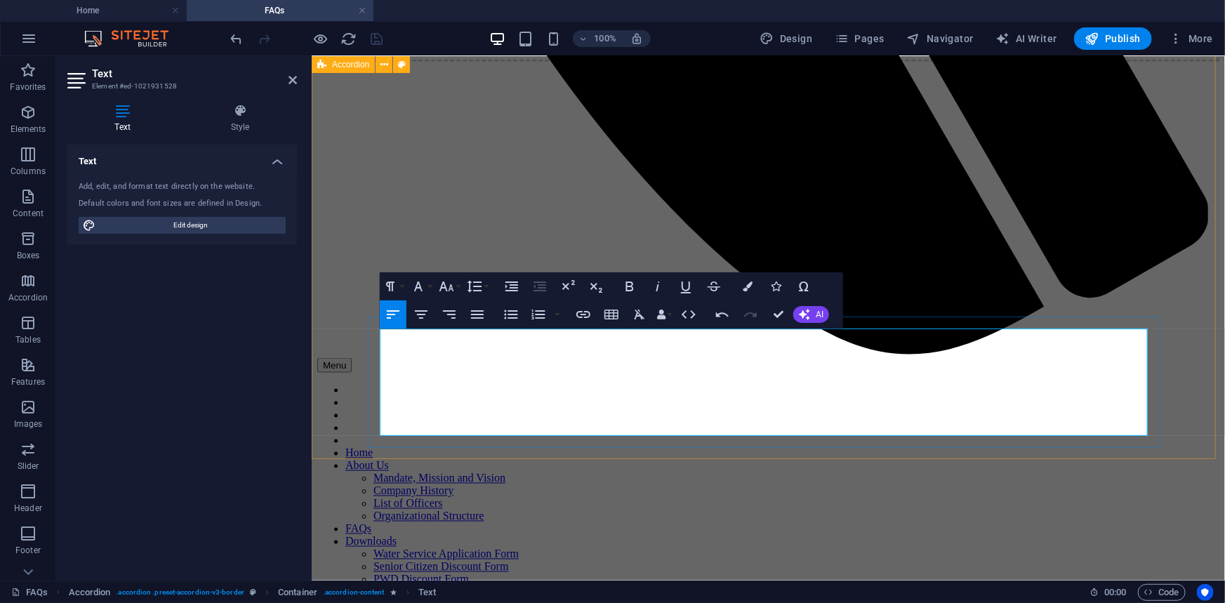
drag, startPoint x: 380, startPoint y: 368, endPoint x: 759, endPoint y: 404, distance: 380.8
click at [541, 316] on icon "button" at bounding box center [538, 314] width 17 height 17
click at [555, 313] on button "button" at bounding box center [557, 314] width 11 height 28
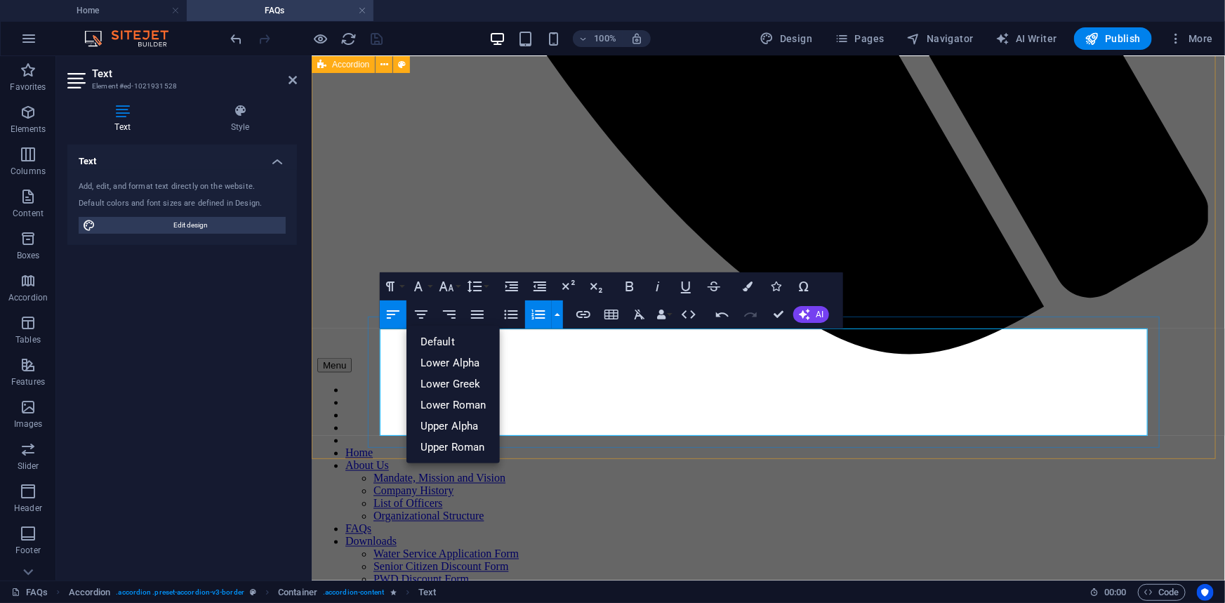
drag, startPoint x: 680, startPoint y: 387, endPoint x: 688, endPoint y: 386, distance: 7.8
drag, startPoint x: 824, startPoint y: 411, endPoint x: 850, endPoint y: 395, distance: 31.2
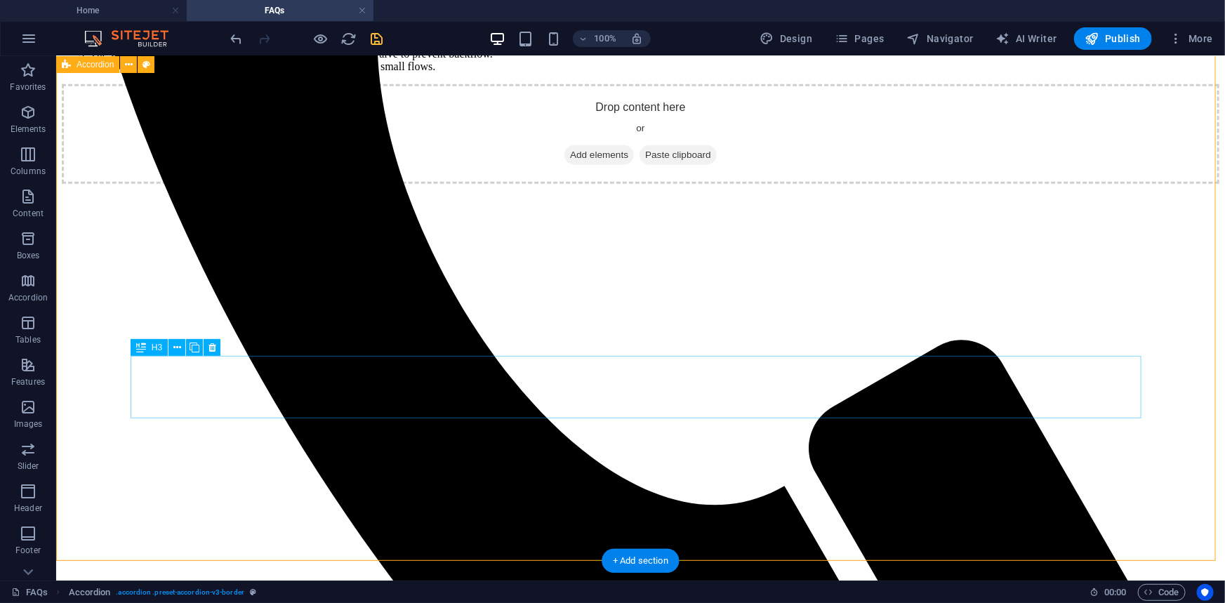
scroll to position [716, 0]
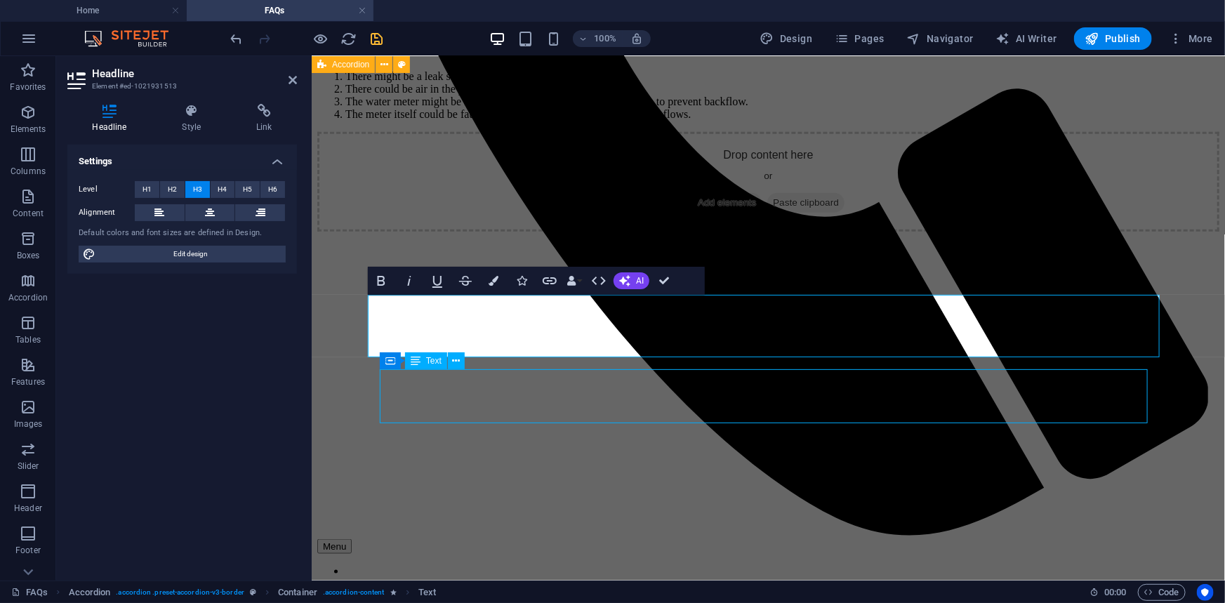
scroll to position [716, 0]
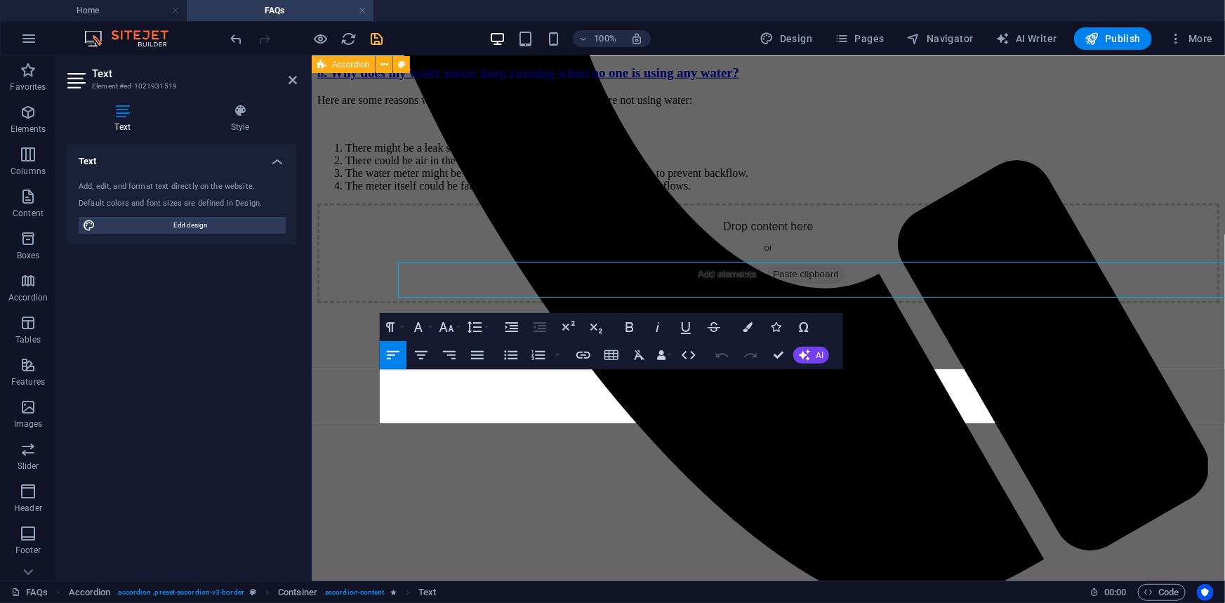
scroll to position [788, 0]
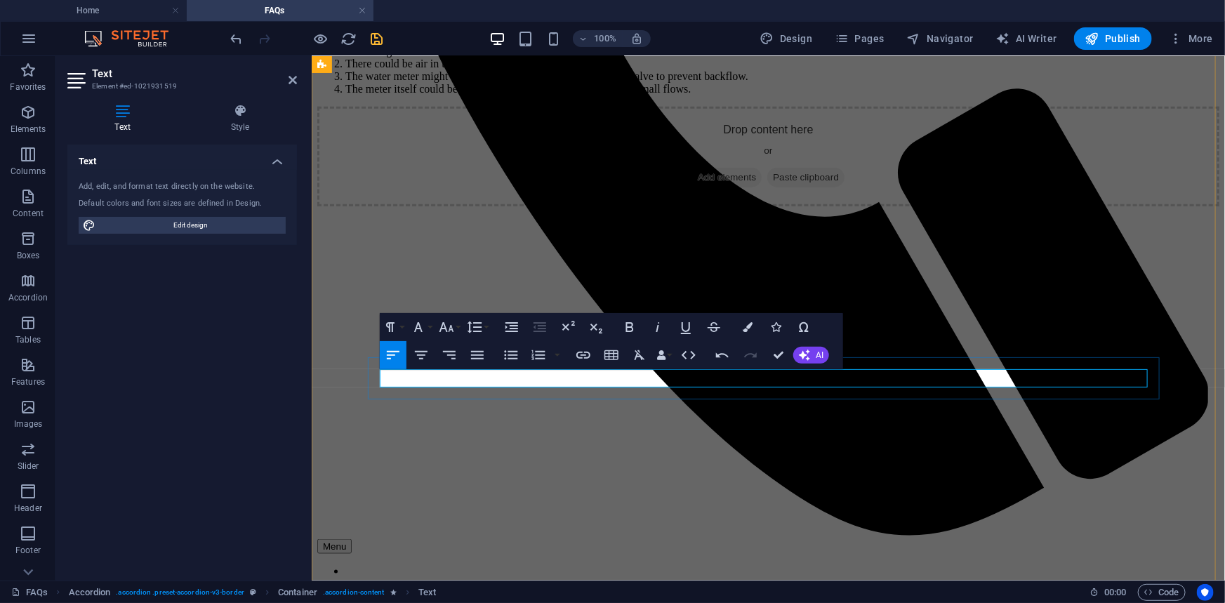
drag, startPoint x: 536, startPoint y: 378, endPoint x: 883, endPoint y: 413, distance: 348.6
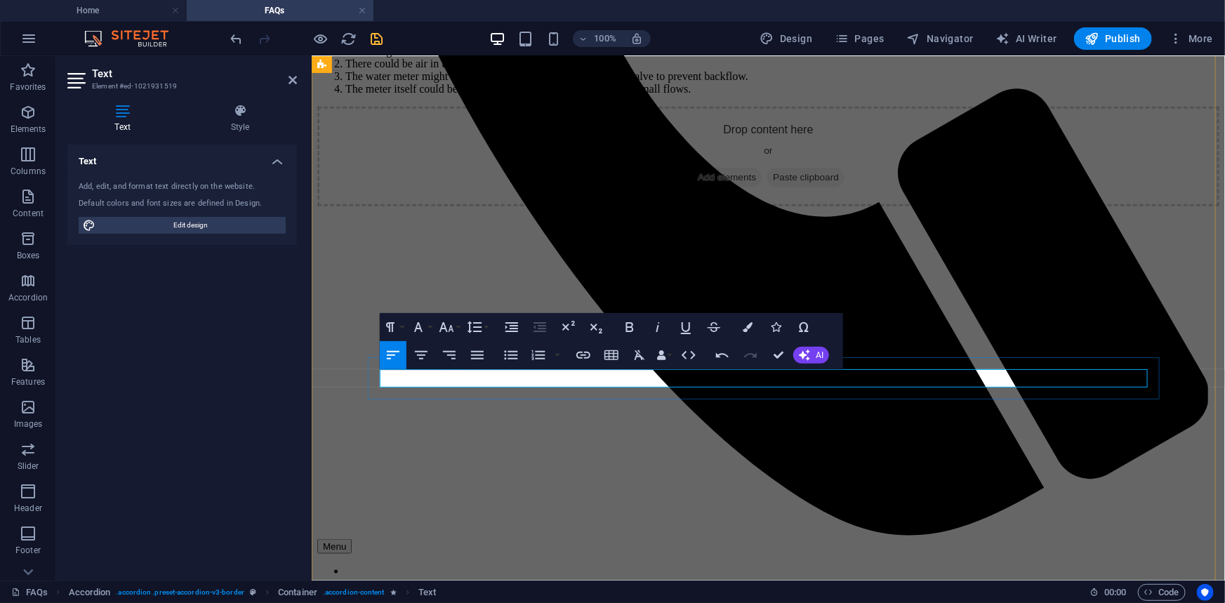
copy p "Senior Citizen and Persons with Disability has a discount priviledges. You just…"
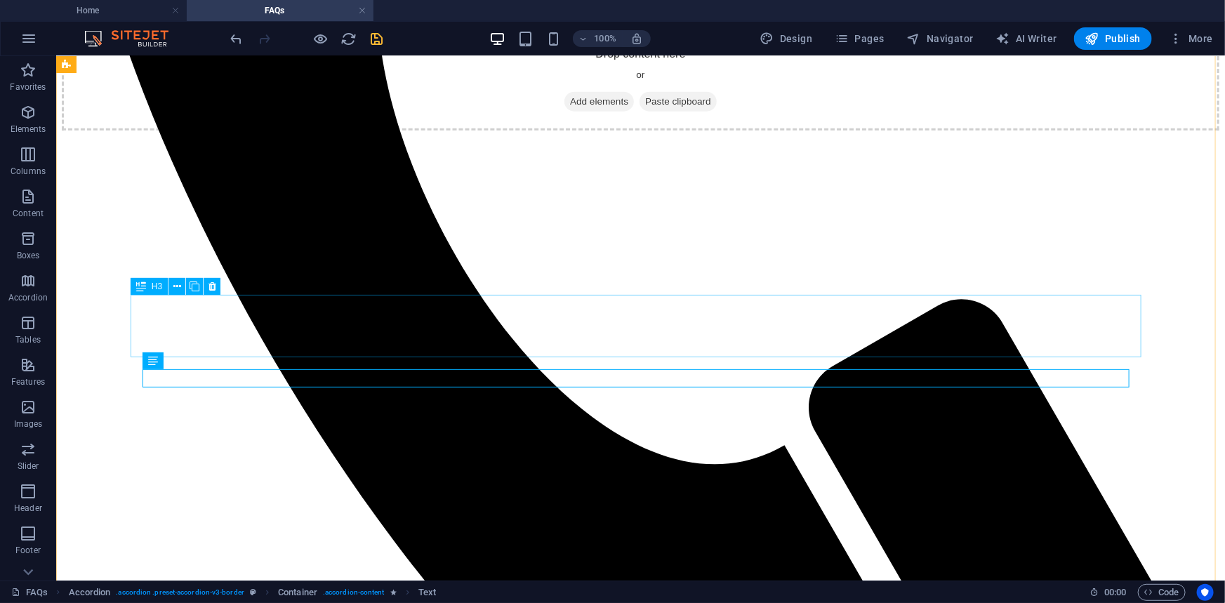
scroll to position [680, 0]
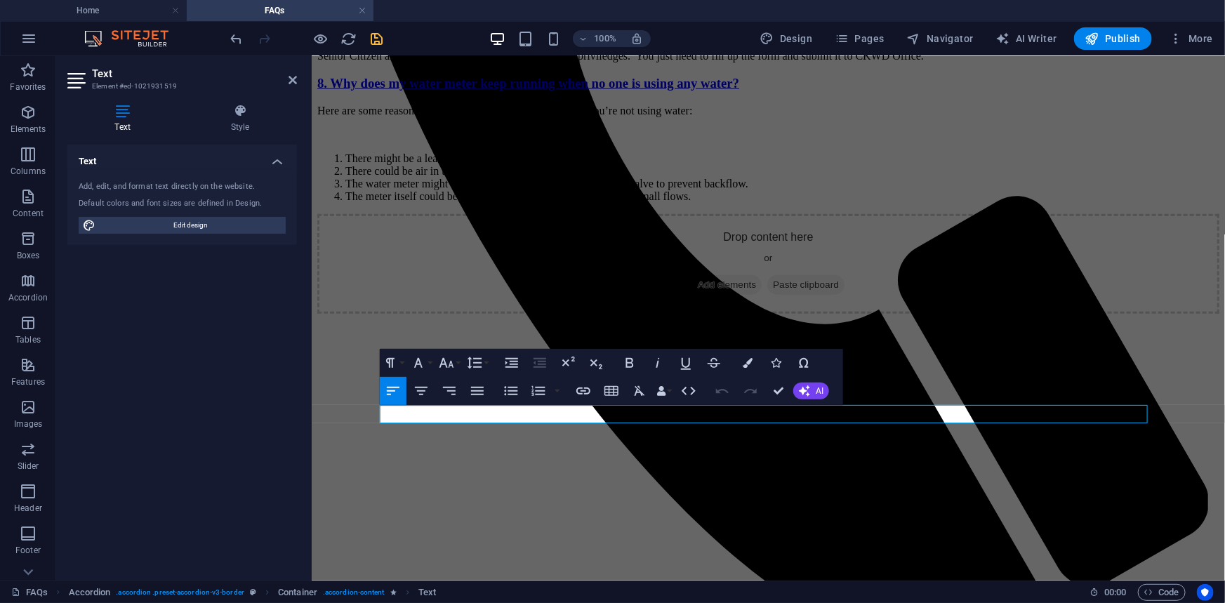
scroll to position [752, 0]
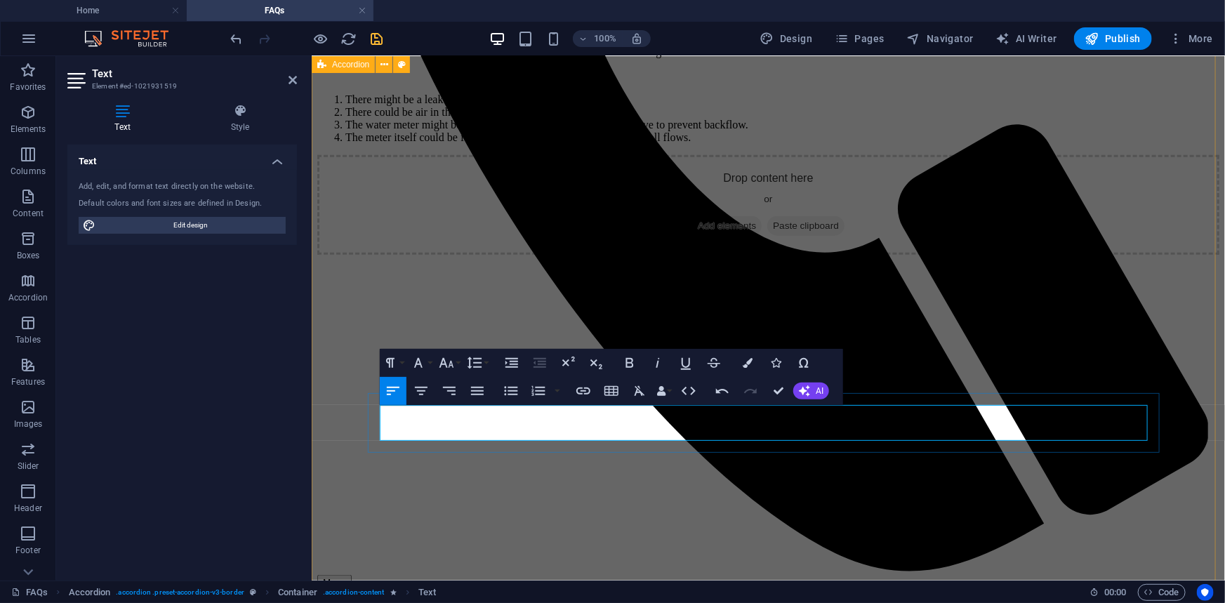
drag, startPoint x: 882, startPoint y: 414, endPoint x: 903, endPoint y: 416, distance: 21.2
click at [579, 392] on icon "button" at bounding box center [583, 391] width 17 height 17
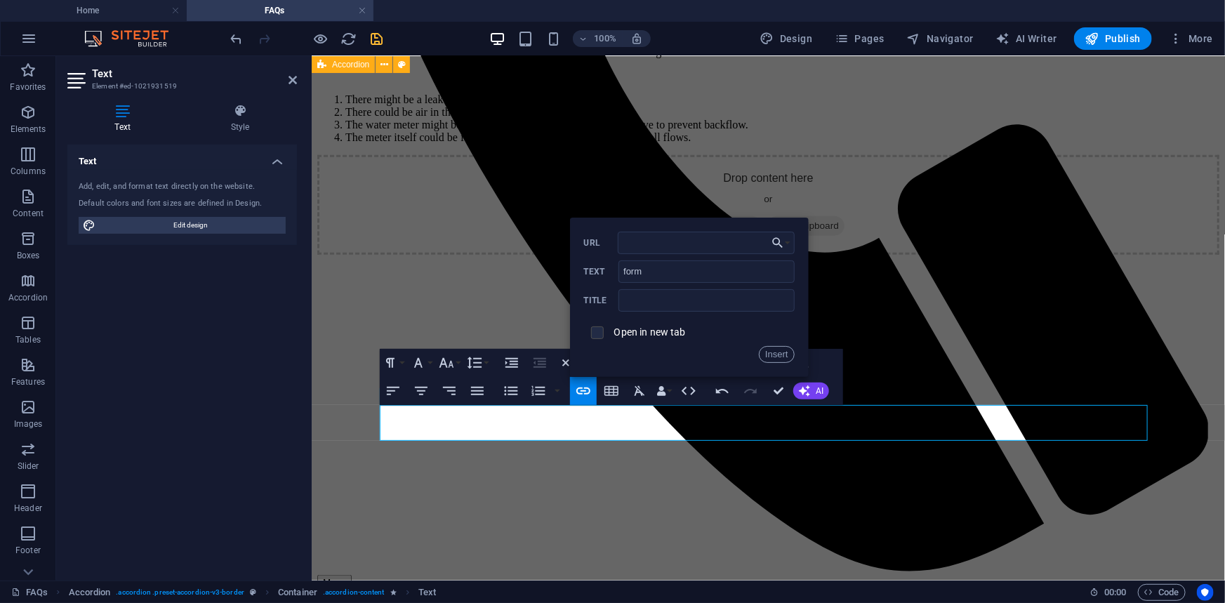
click at [593, 329] on input "checkbox" at bounding box center [595, 330] width 13 height 13
checkbox input "true"
click at [788, 249] on button "Choose Link" at bounding box center [781, 243] width 27 height 22
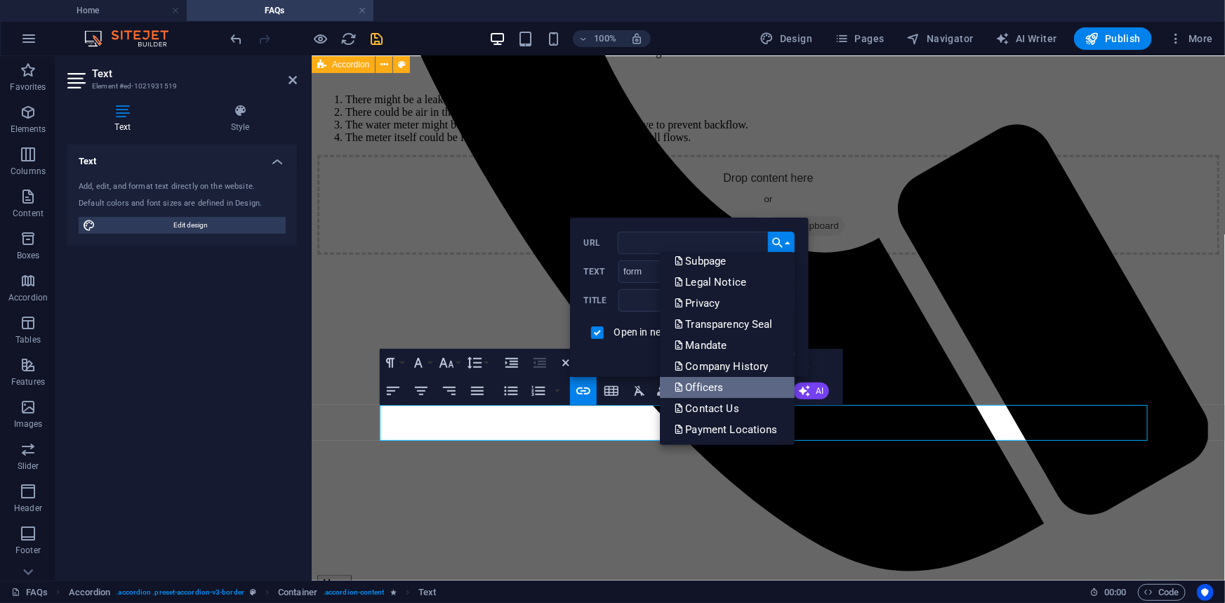
scroll to position [91, 0]
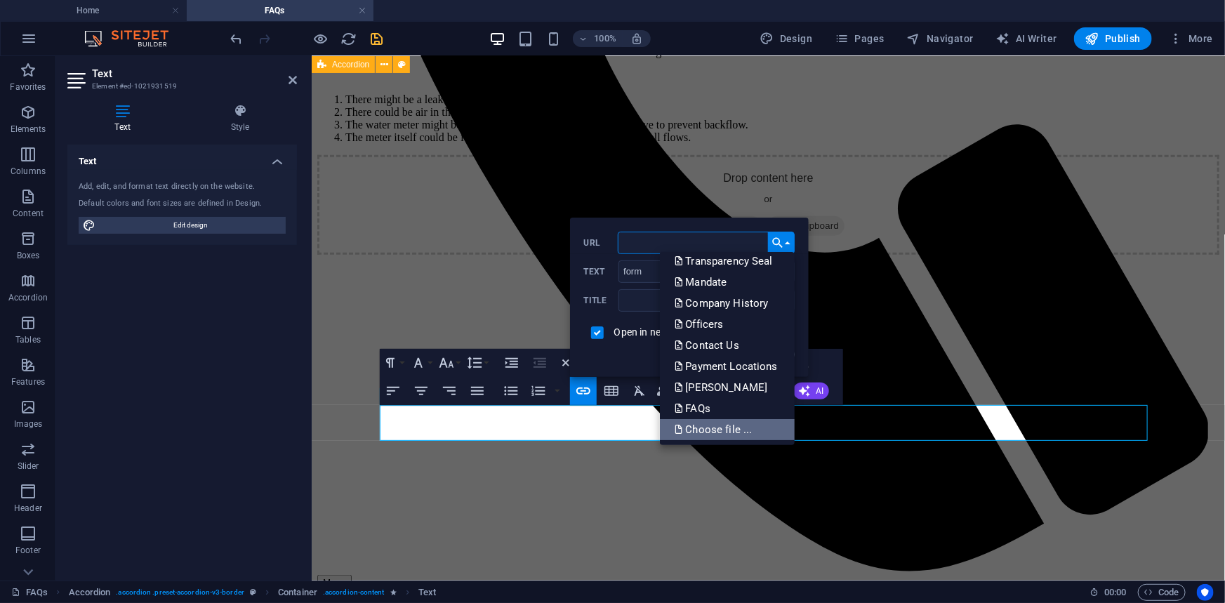
click at [727, 424] on p "Choose file ..." at bounding box center [714, 429] width 81 height 21
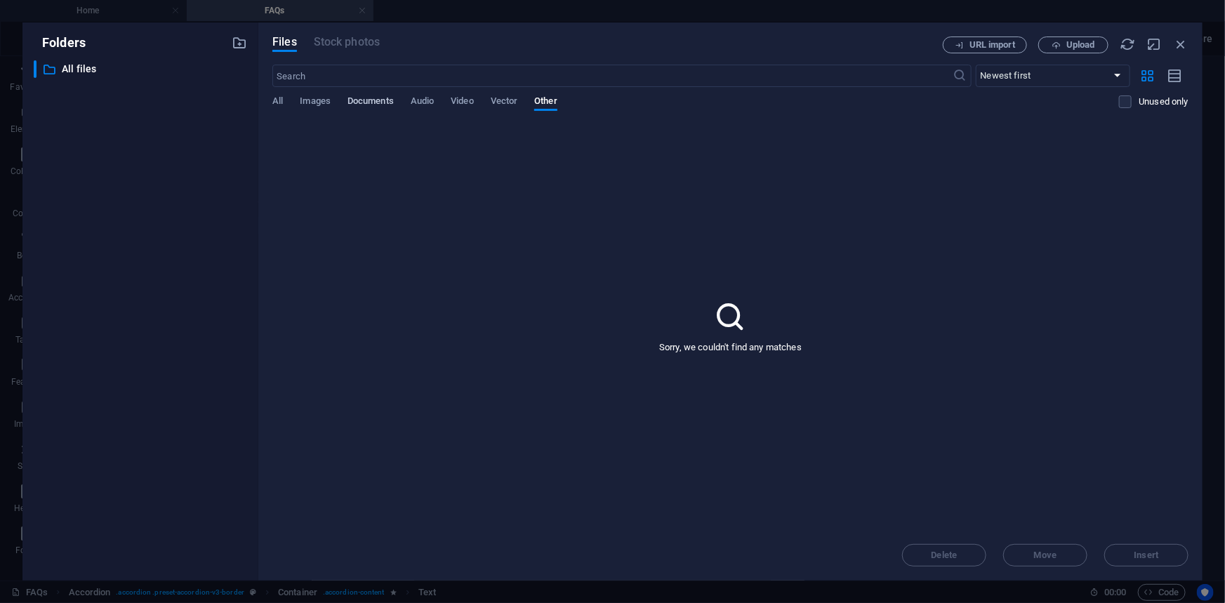
click at [362, 100] on span "Documents" at bounding box center [371, 103] width 46 height 20
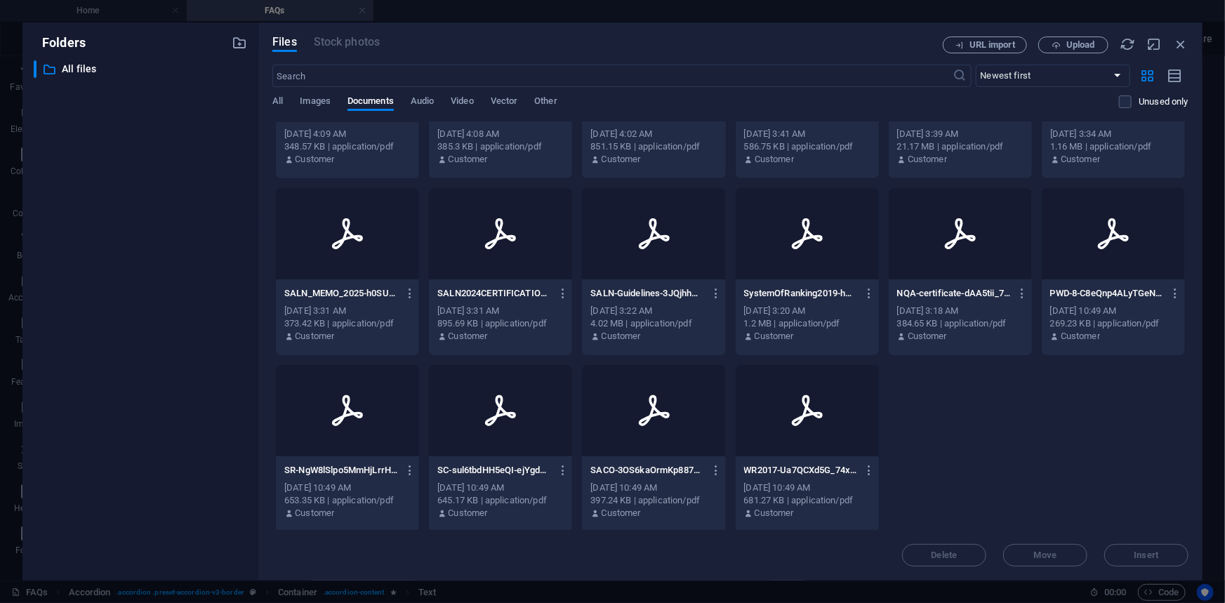
scroll to position [998, 0]
drag, startPoint x: 1178, startPoint y: 44, endPoint x: 1173, endPoint y: 51, distance: 8.0
click at [1178, 44] on icon "button" at bounding box center [1180, 44] width 15 height 15
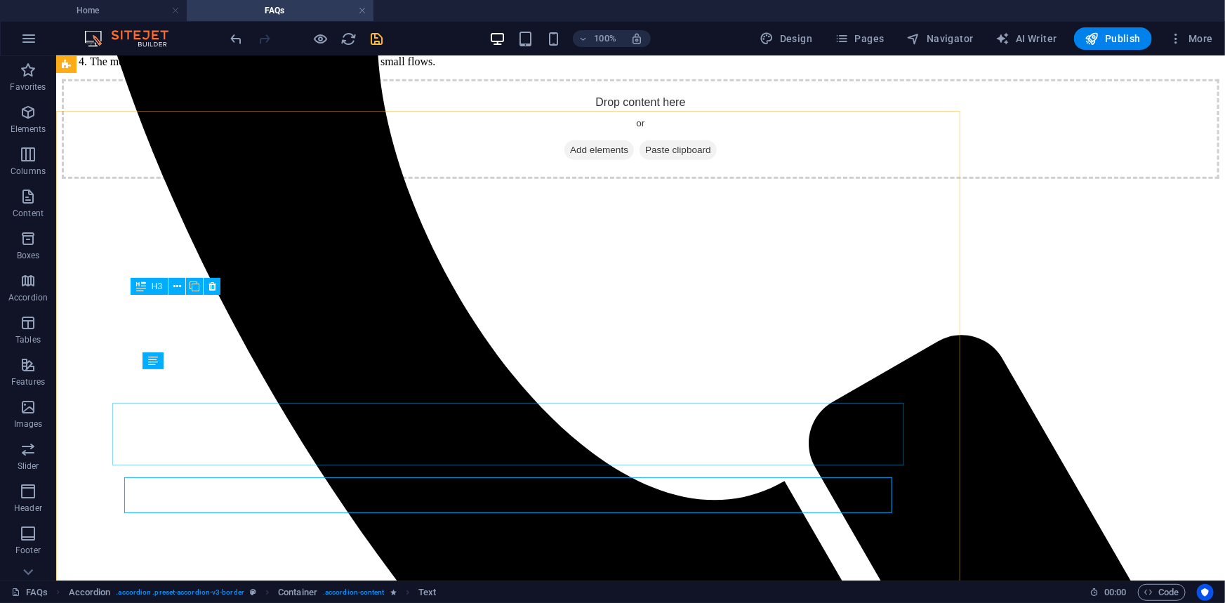
scroll to position [680, 0]
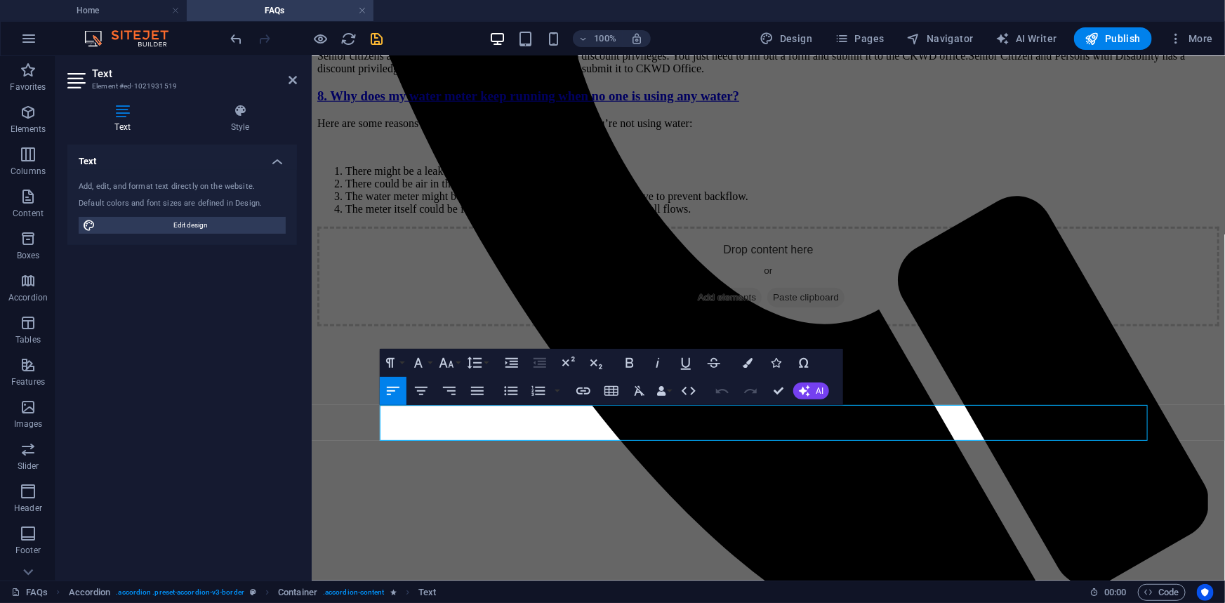
scroll to position [752, 0]
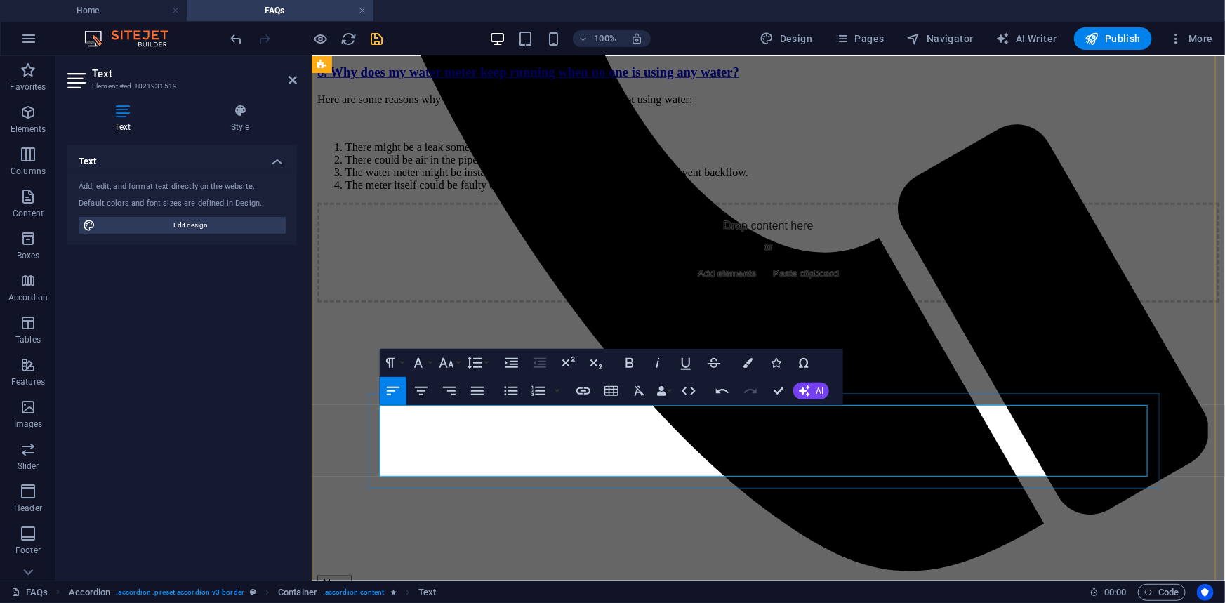
click at [399, 27] on p at bounding box center [768, 20] width 902 height 13
click at [442, 27] on p at bounding box center [768, 20] width 902 height 13
click at [409, 27] on p at bounding box center [768, 20] width 902 height 13
click at [442, 27] on p at bounding box center [768, 20] width 902 height 13
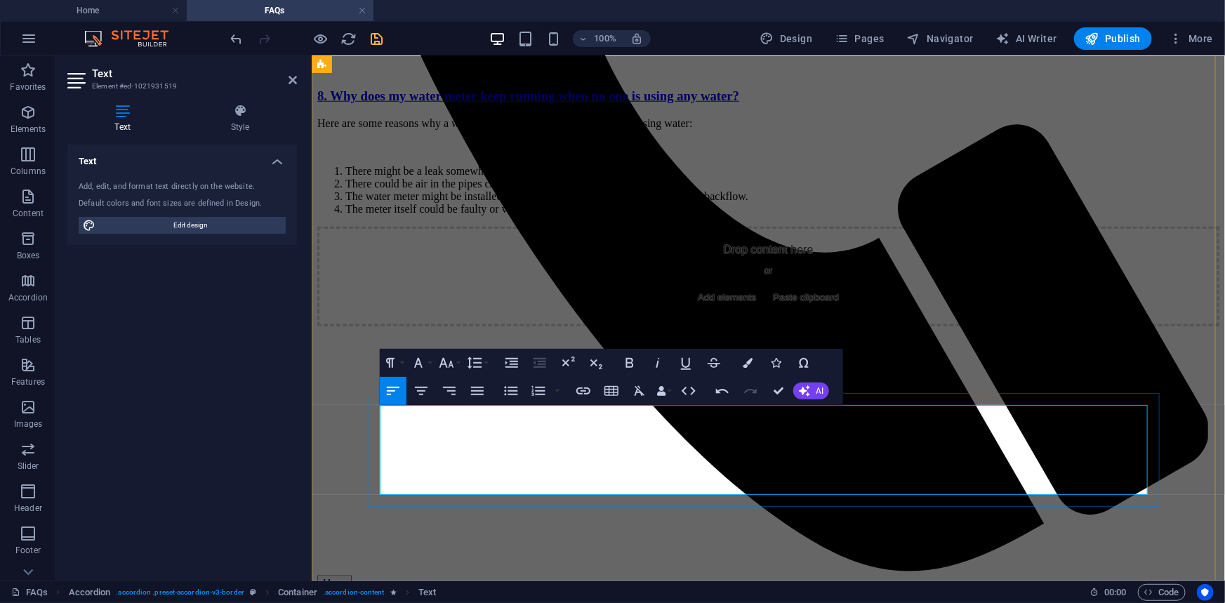
click at [543, 51] on p "Can be downloaded on the menus/downloads." at bounding box center [768, 44] width 902 height 13
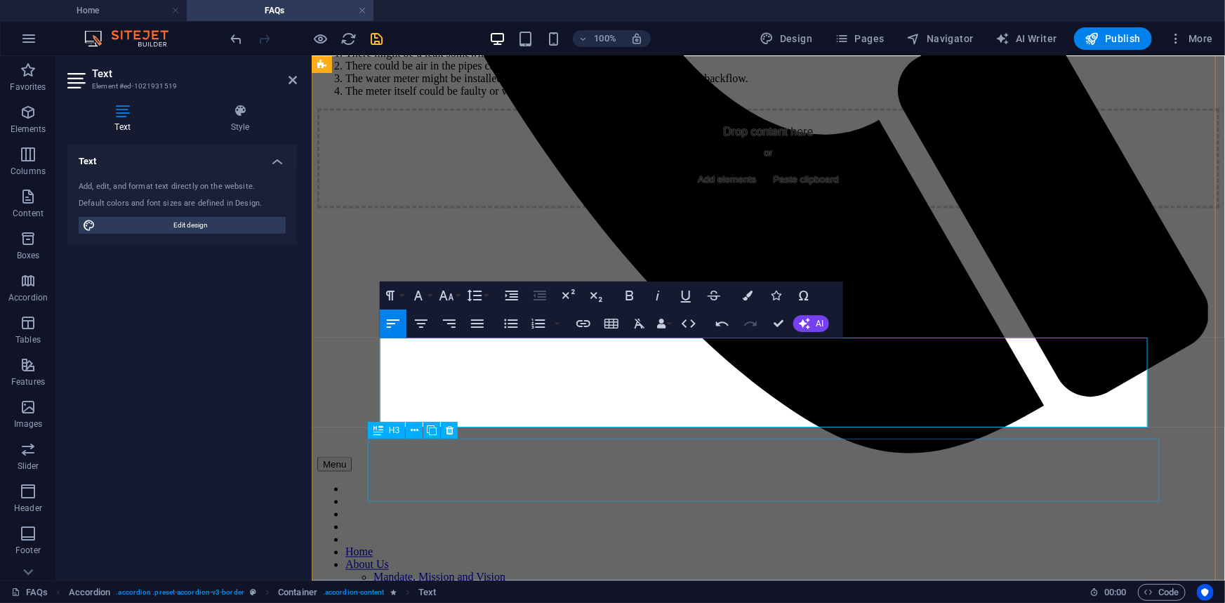
scroll to position [880, 0]
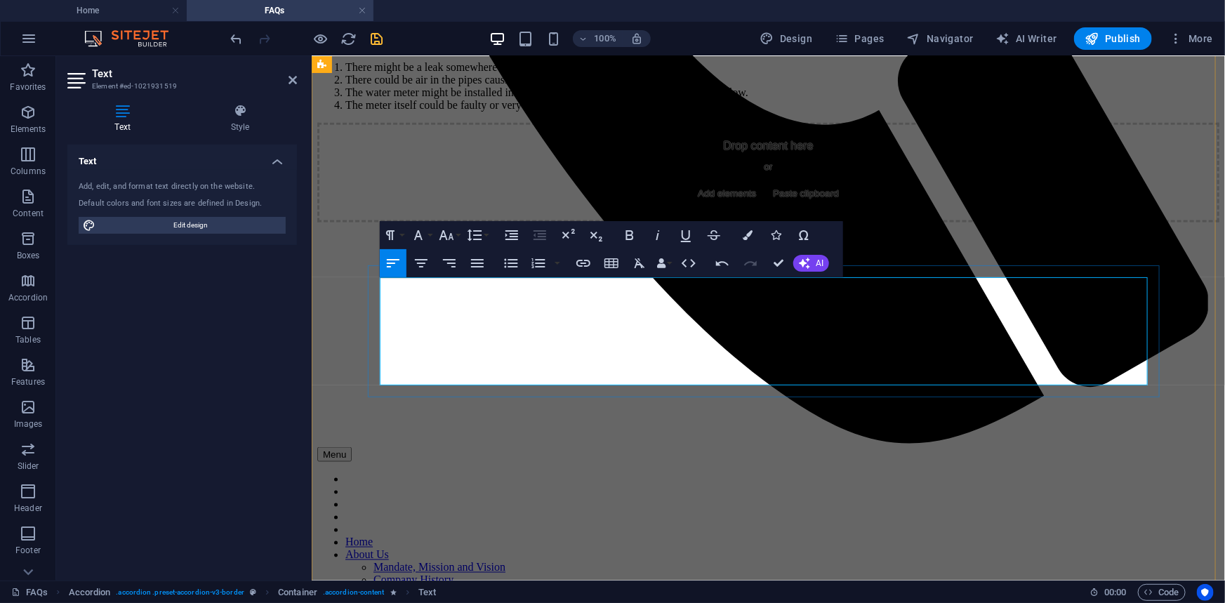
drag, startPoint x: 541, startPoint y: 339, endPoint x: 598, endPoint y: 341, distance: 56.9
click at [631, 234] on icon "button" at bounding box center [630, 235] width 8 height 10
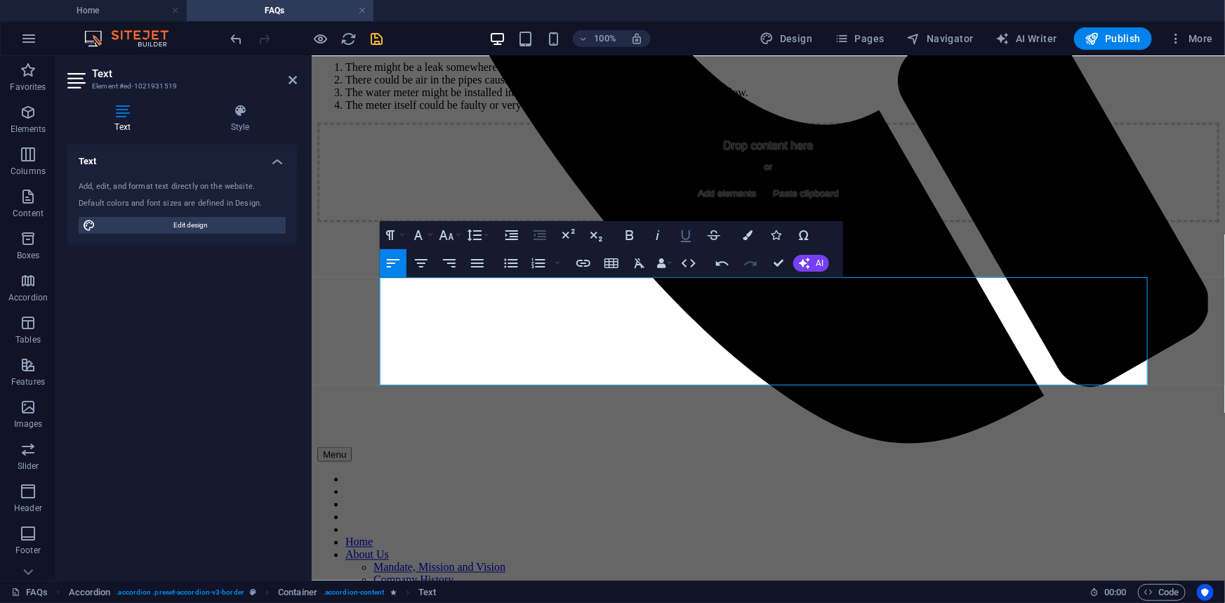
click at [682, 238] on icon "button" at bounding box center [686, 236] width 10 height 12
click at [751, 233] on icon "button" at bounding box center [748, 235] width 10 height 10
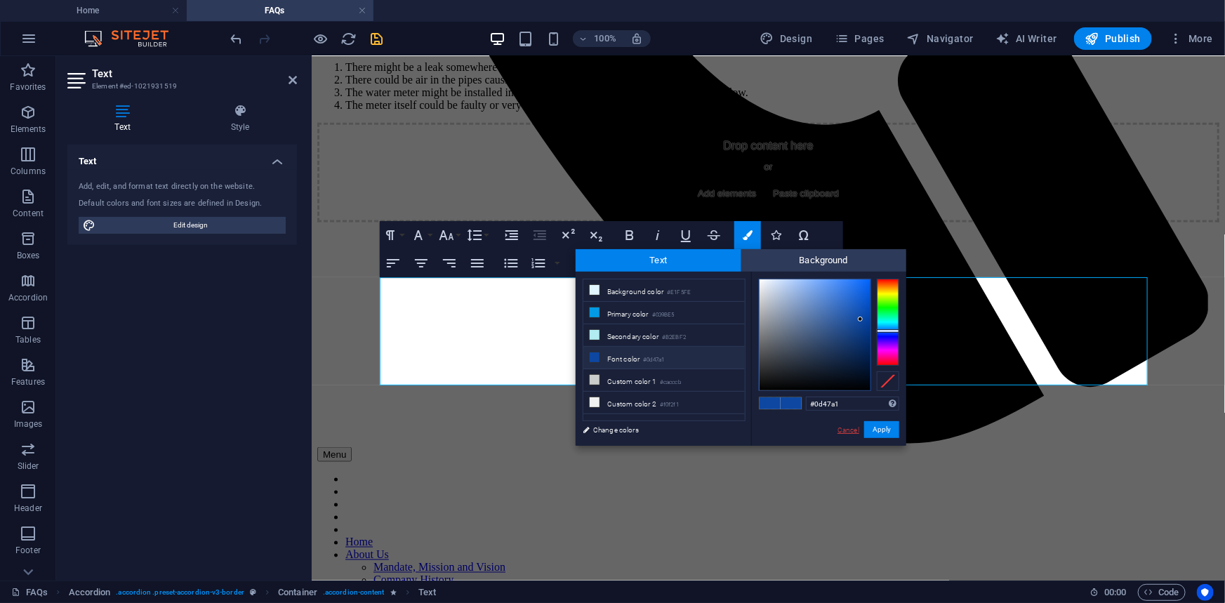
click at [850, 425] on link "Cancel" at bounding box center [848, 430] width 25 height 11
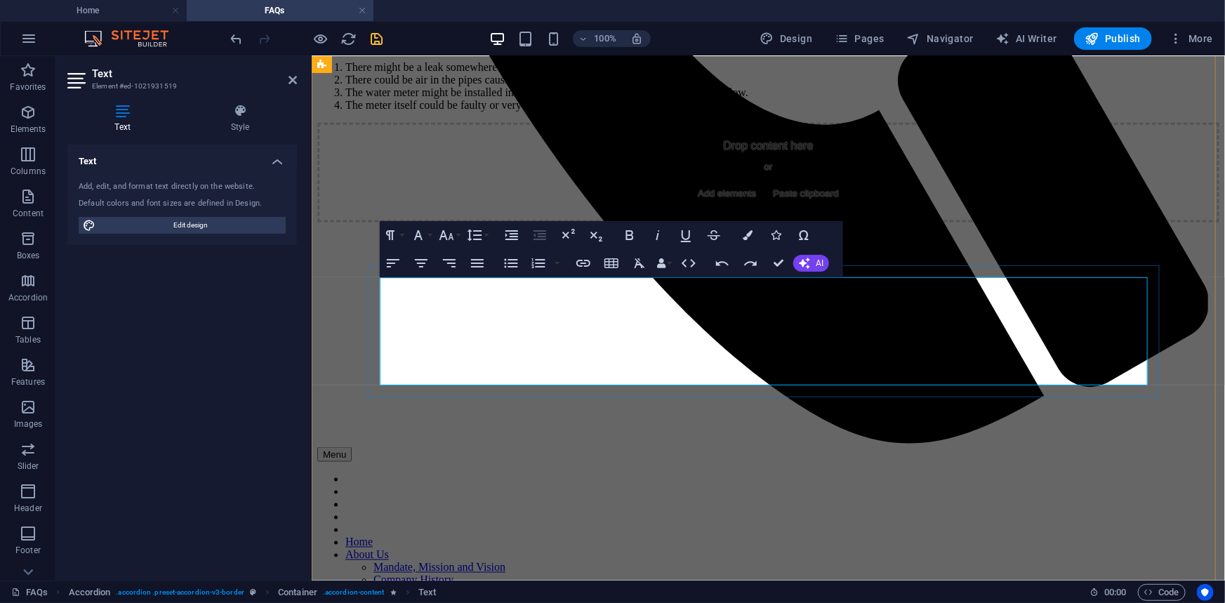
drag, startPoint x: 550, startPoint y: 340, endPoint x: 595, endPoint y: 338, distance: 45.0
drag, startPoint x: 680, startPoint y: 336, endPoint x: 699, endPoint y: 341, distance: 19.4
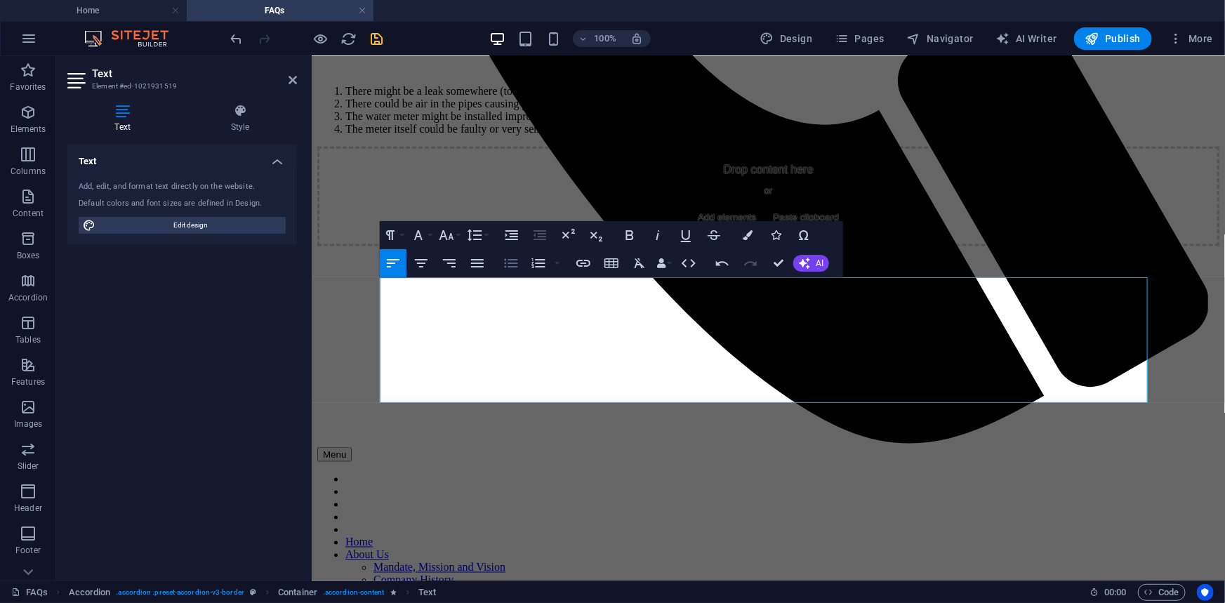
click at [512, 267] on icon "button" at bounding box center [510, 263] width 13 height 9
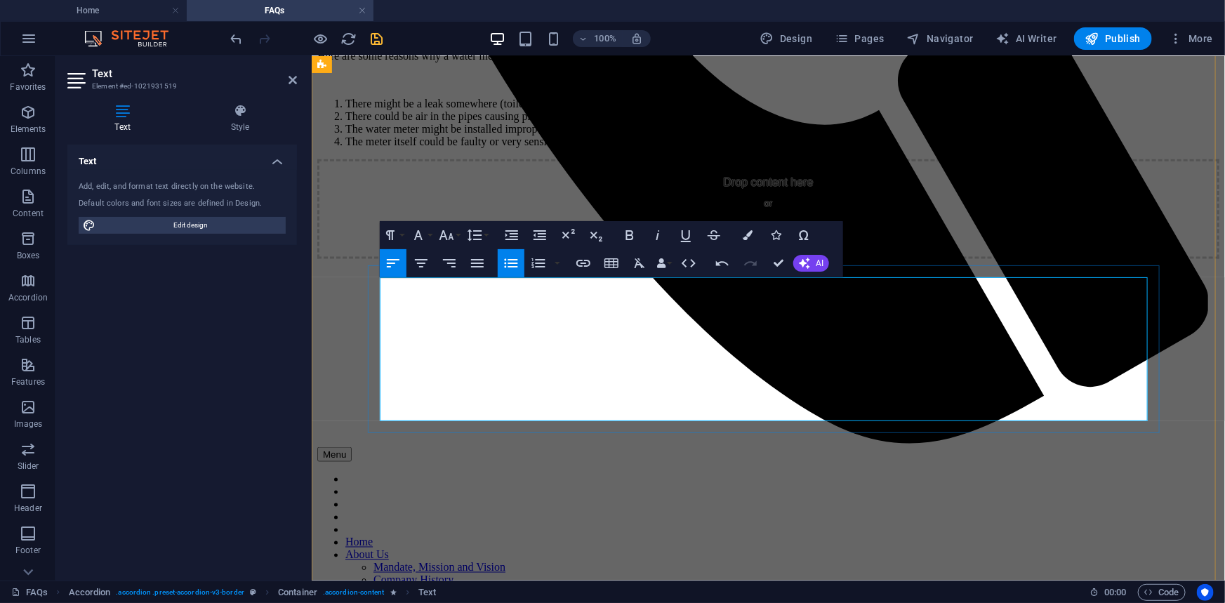
drag, startPoint x: 435, startPoint y: 356, endPoint x: 579, endPoint y: 356, distance: 143.2
click at [585, 263] on icon "button" at bounding box center [583, 263] width 14 height 7
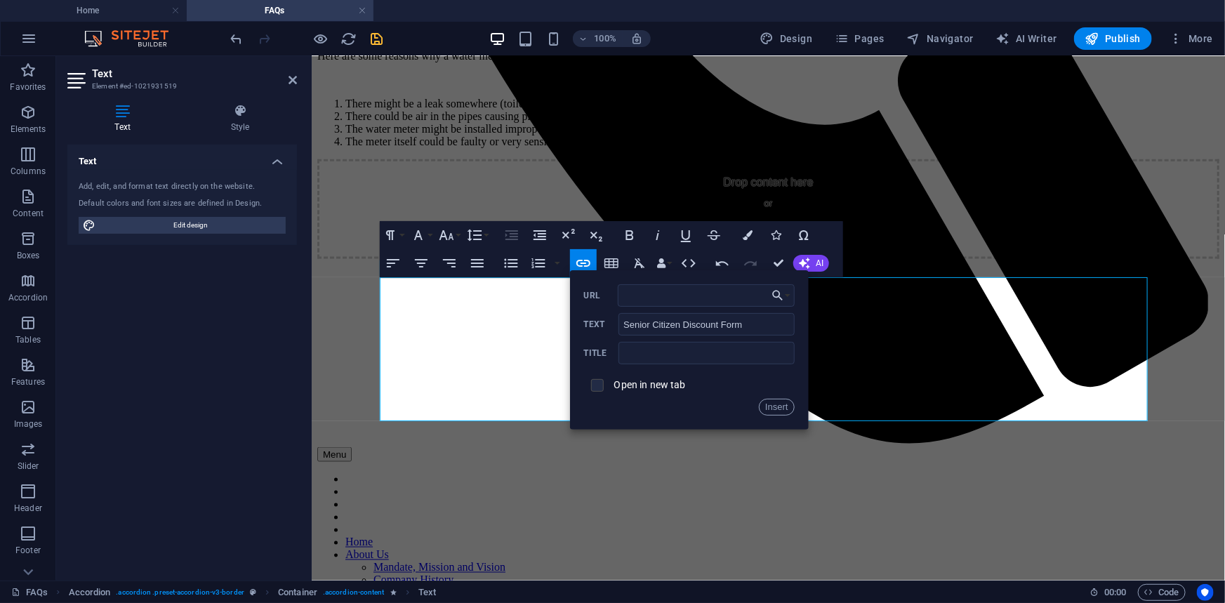
click at [601, 386] on input "checkbox" at bounding box center [595, 383] width 13 height 13
checkbox input "true"
click at [781, 297] on icon "button" at bounding box center [778, 295] width 14 height 17
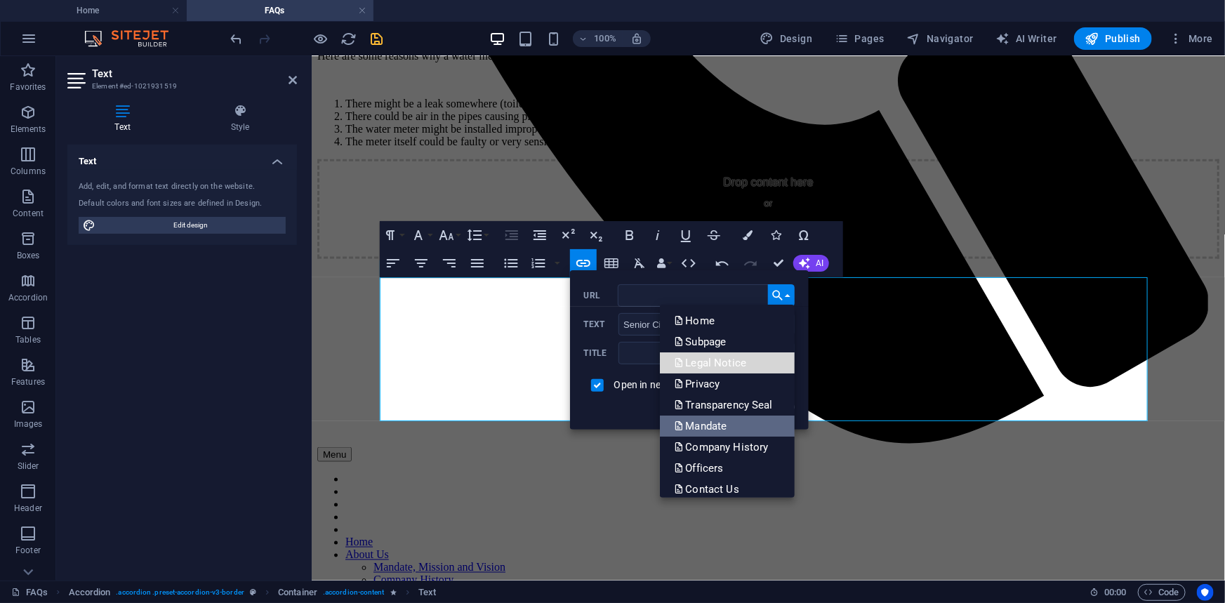
drag, startPoint x: 791, startPoint y: 371, endPoint x: 790, endPoint y: 434, distance: 62.5
click at [790, 434] on ul "Home Subpage Legal Notice Privacy Transparency Seal Mandate Company History Off…" at bounding box center [727, 447] width 134 height 285
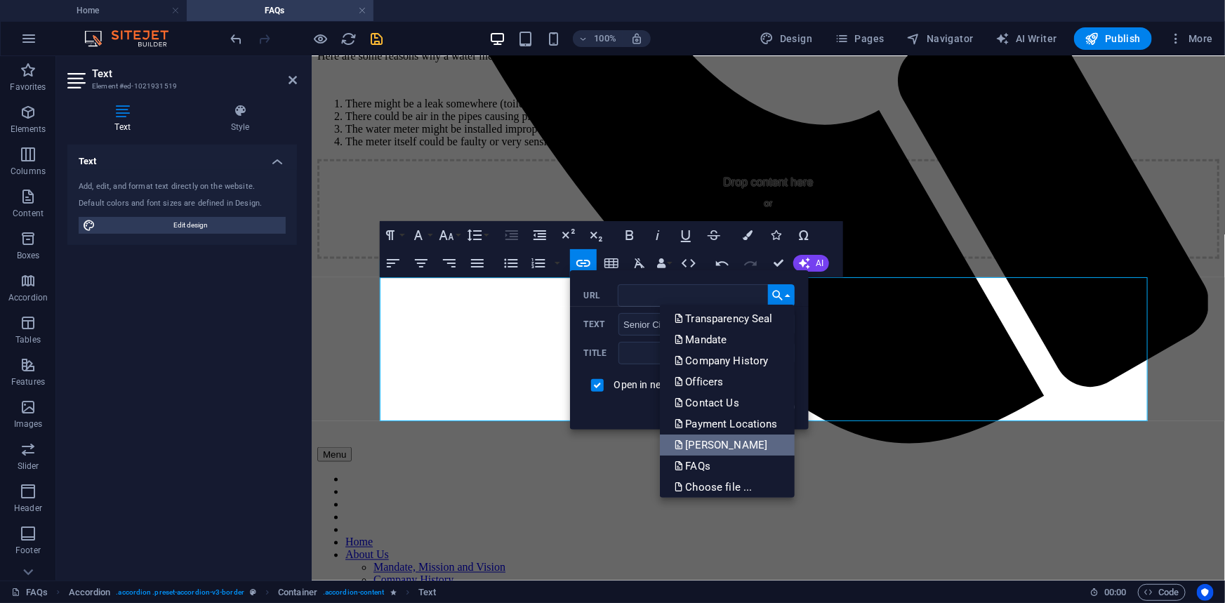
scroll to position [91, 0]
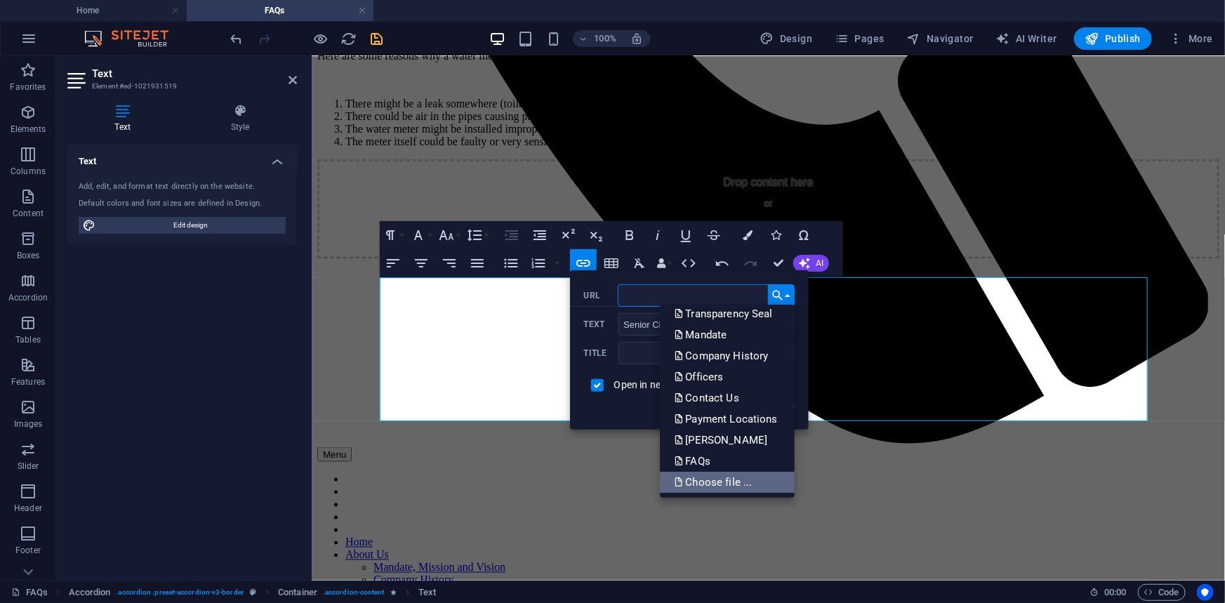
click at [728, 478] on p "Choose file ..." at bounding box center [714, 482] width 81 height 21
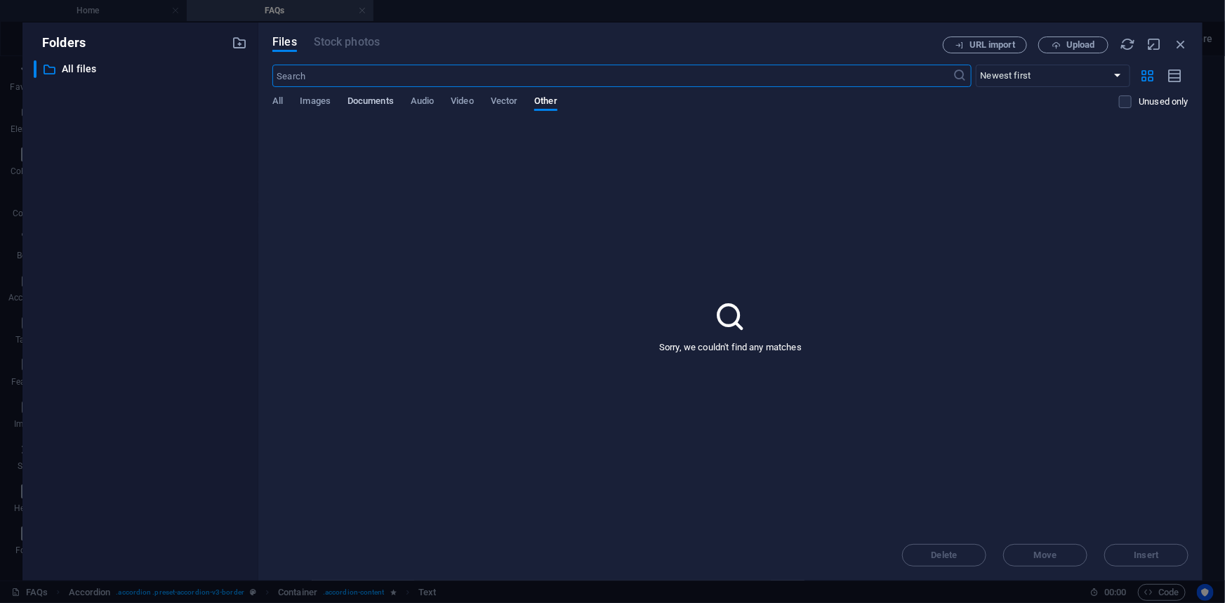
click at [380, 100] on span "Documents" at bounding box center [371, 103] width 46 height 20
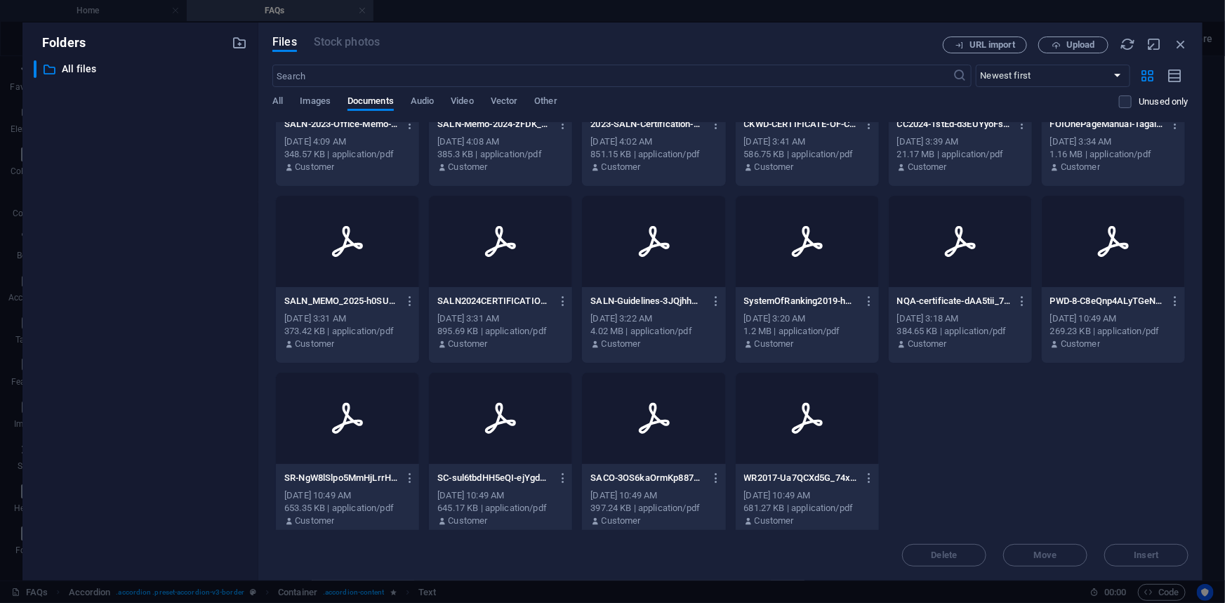
scroll to position [998, 0]
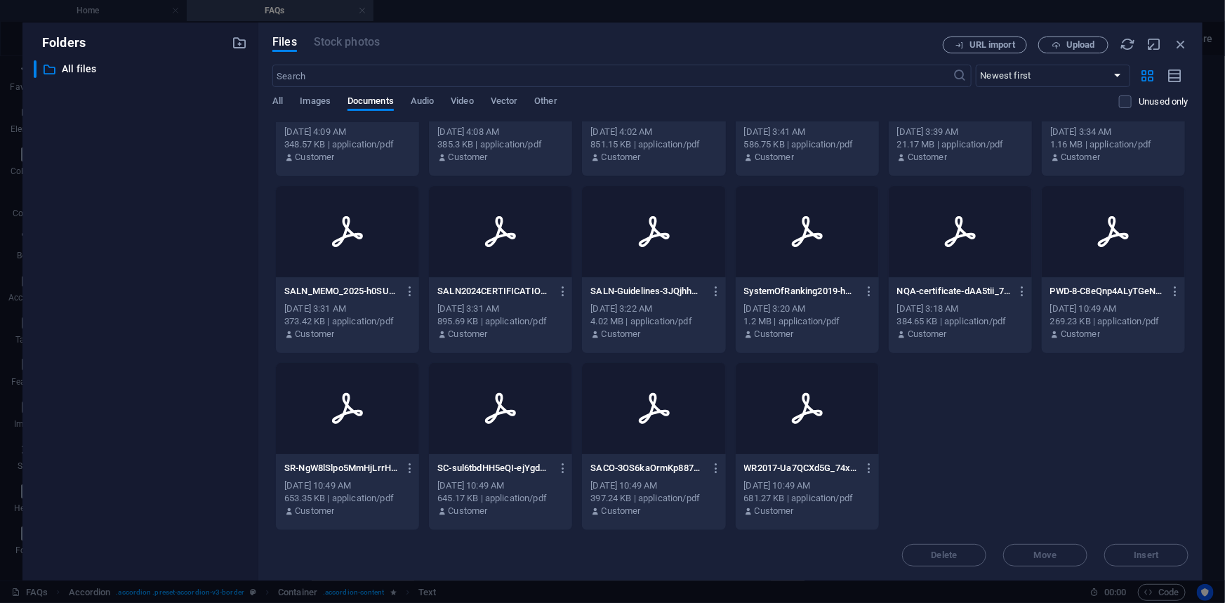
click at [504, 473] on p "SC-sul6tbdHH5eQI-ejYgdu6Q.pdf" at bounding box center [494, 468] width 114 height 13
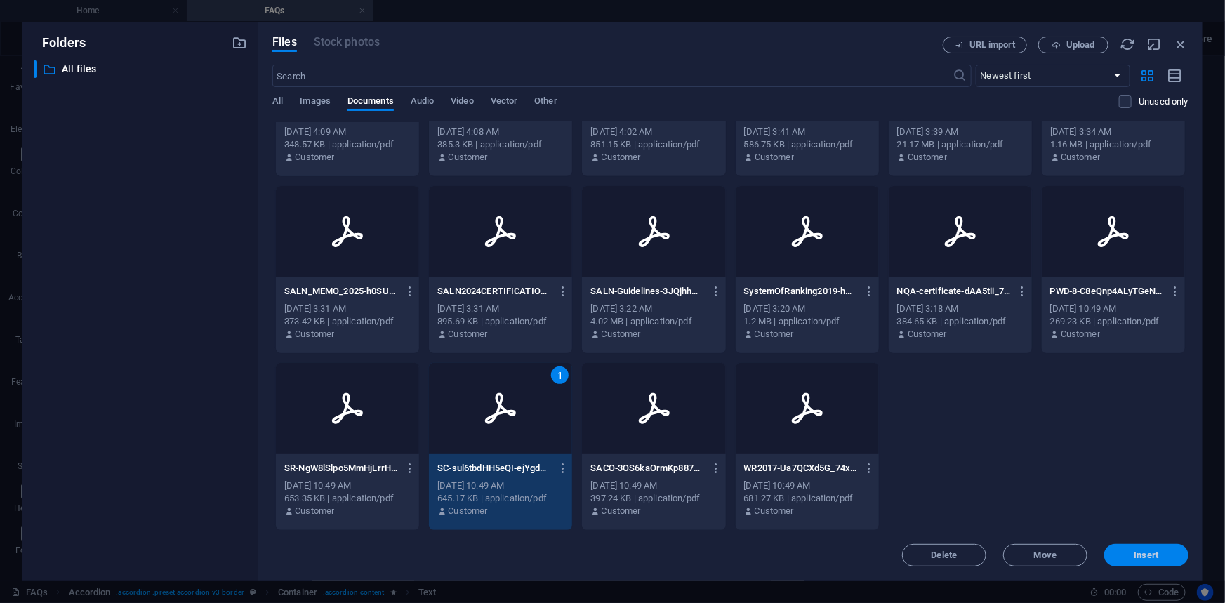
click at [1160, 553] on span "Insert" at bounding box center [1146, 555] width 73 height 8
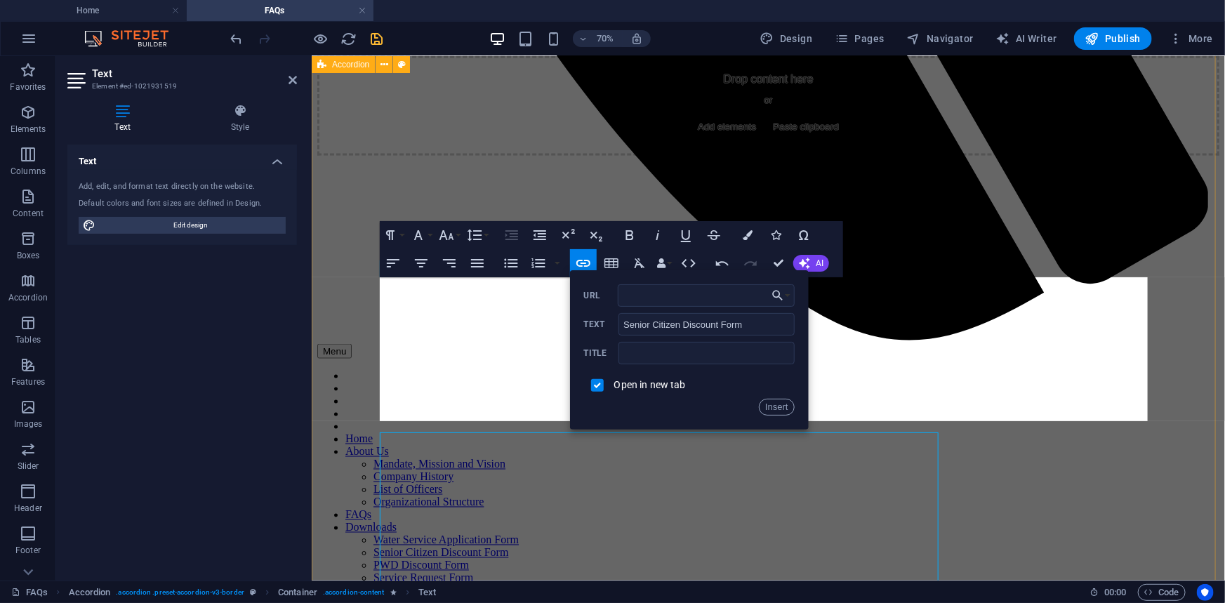
scroll to position [880, 0]
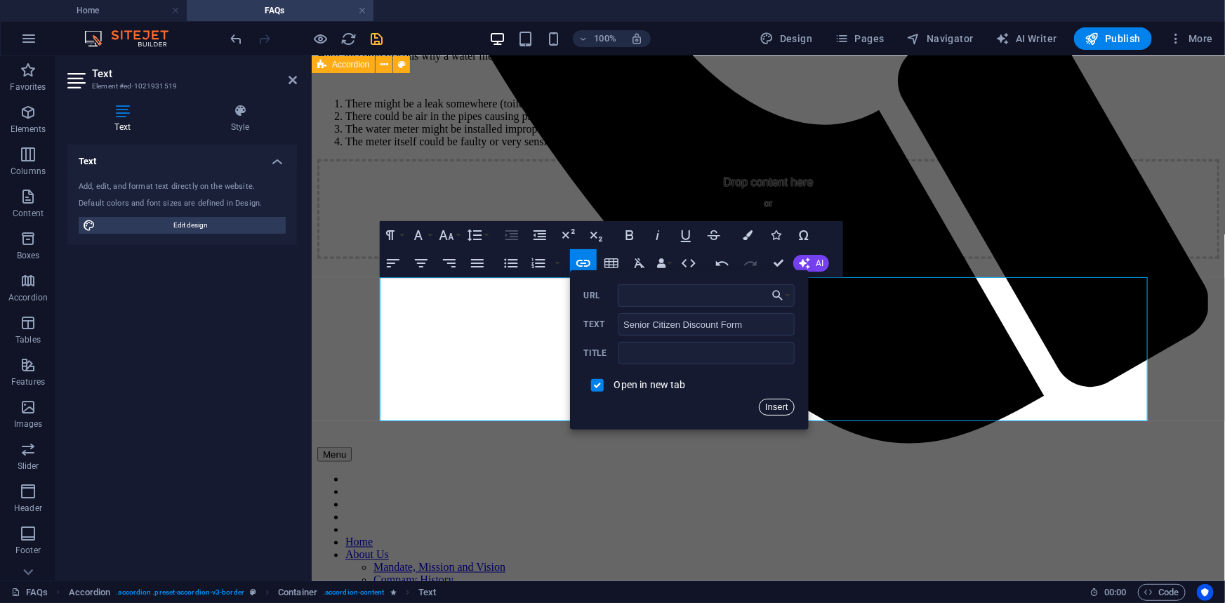
click at [777, 407] on button "Insert" at bounding box center [777, 407] width 36 height 17
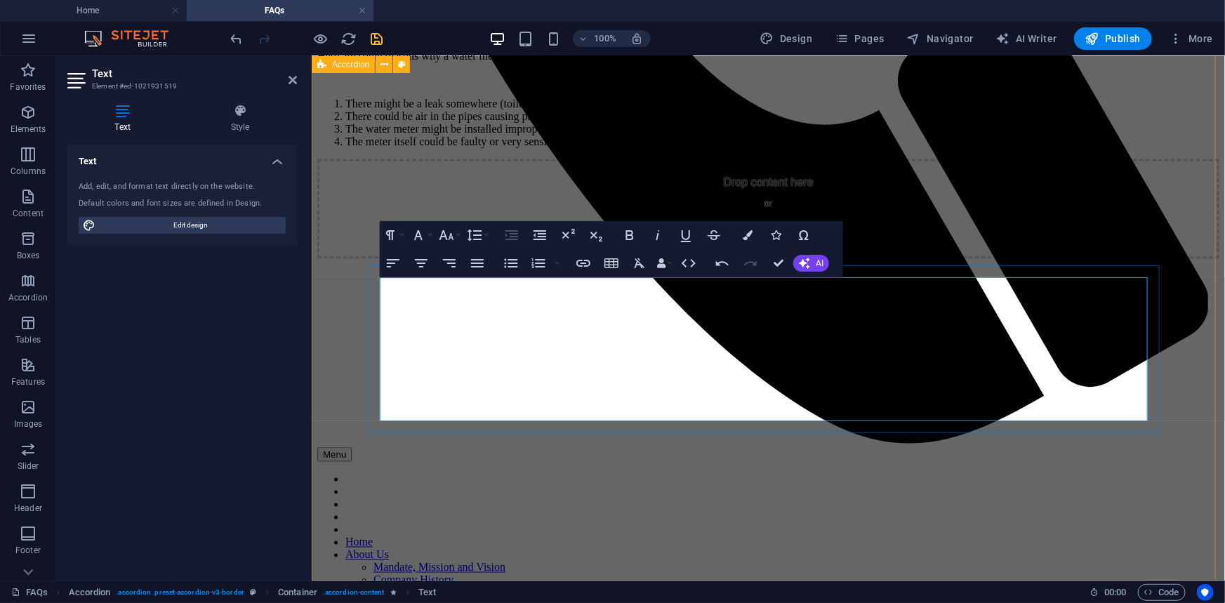
drag, startPoint x: 435, startPoint y: 374, endPoint x: 540, endPoint y: 380, distance: 104.8
type input "PWD Discount Form"
checkbox input "false"
click at [583, 261] on icon "button" at bounding box center [583, 263] width 17 height 17
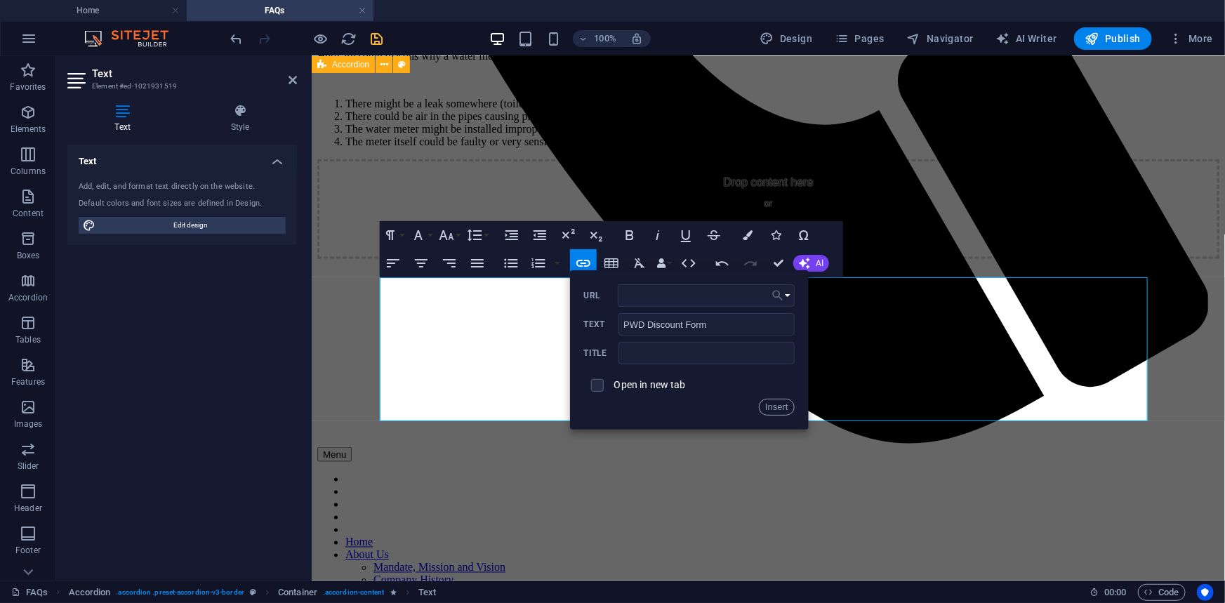
click at [786, 296] on button "Choose Link" at bounding box center [781, 295] width 27 height 22
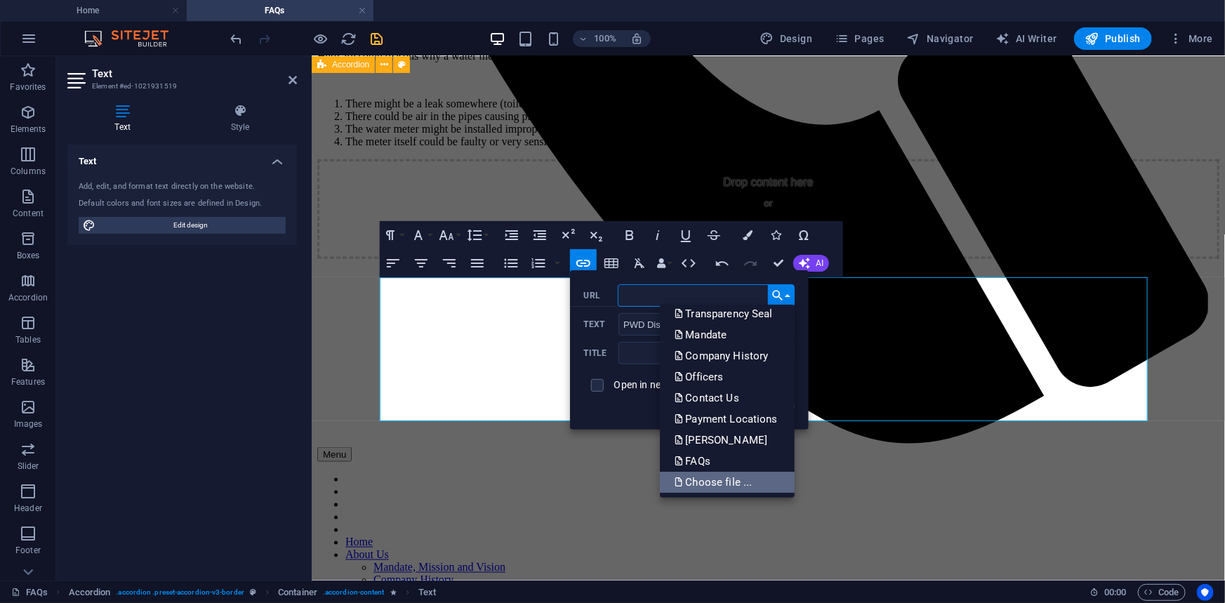
click at [725, 480] on p "Choose file ..." at bounding box center [714, 482] width 81 height 21
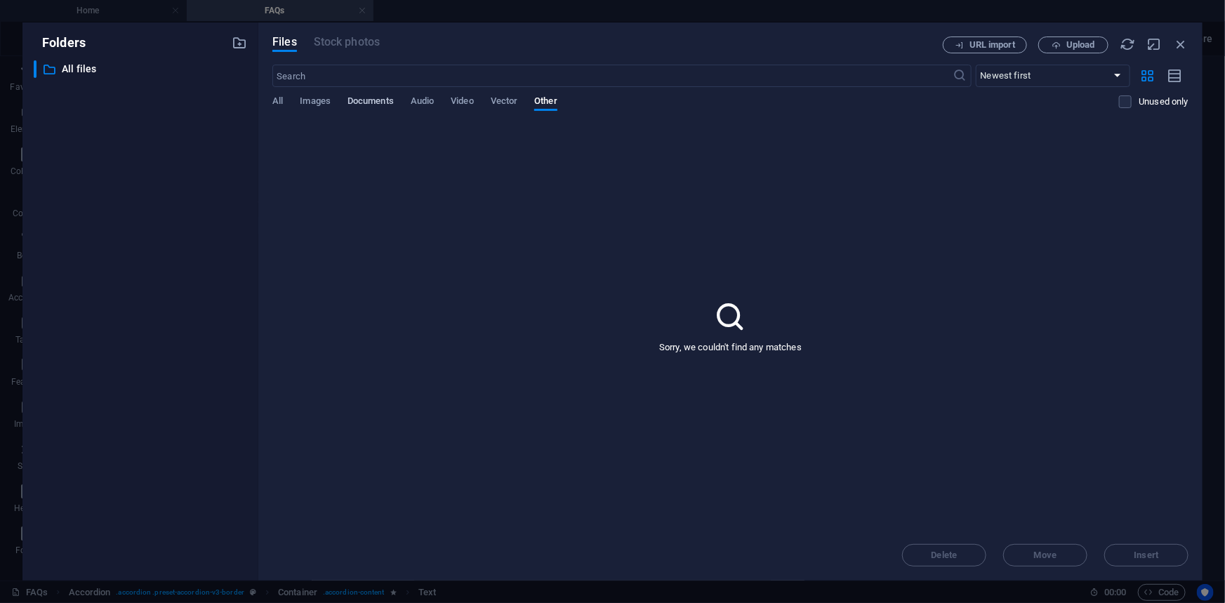
click at [379, 97] on span "Documents" at bounding box center [371, 103] width 46 height 20
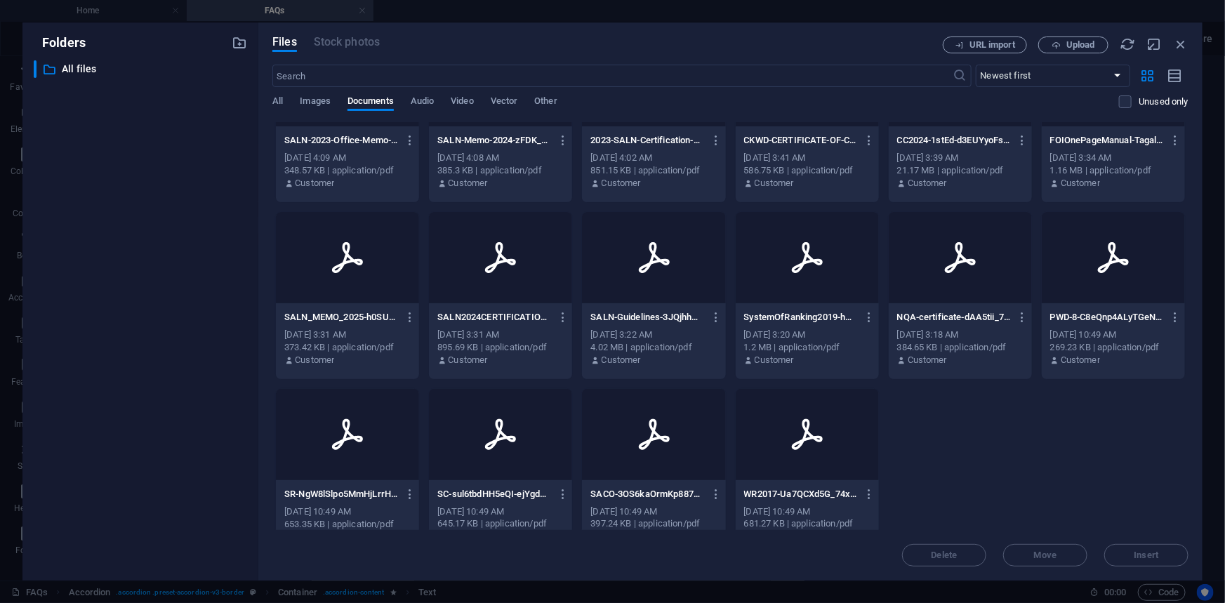
scroll to position [998, 0]
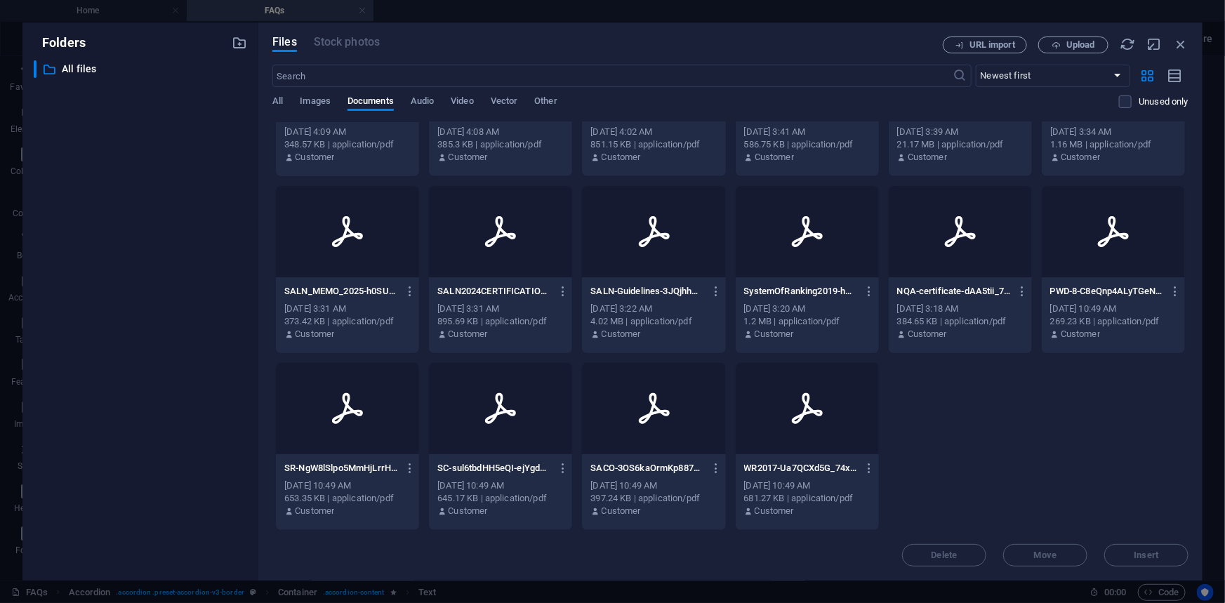
click at [1078, 308] on div "[DATE] 10:49 AM" at bounding box center [1113, 309] width 126 height 13
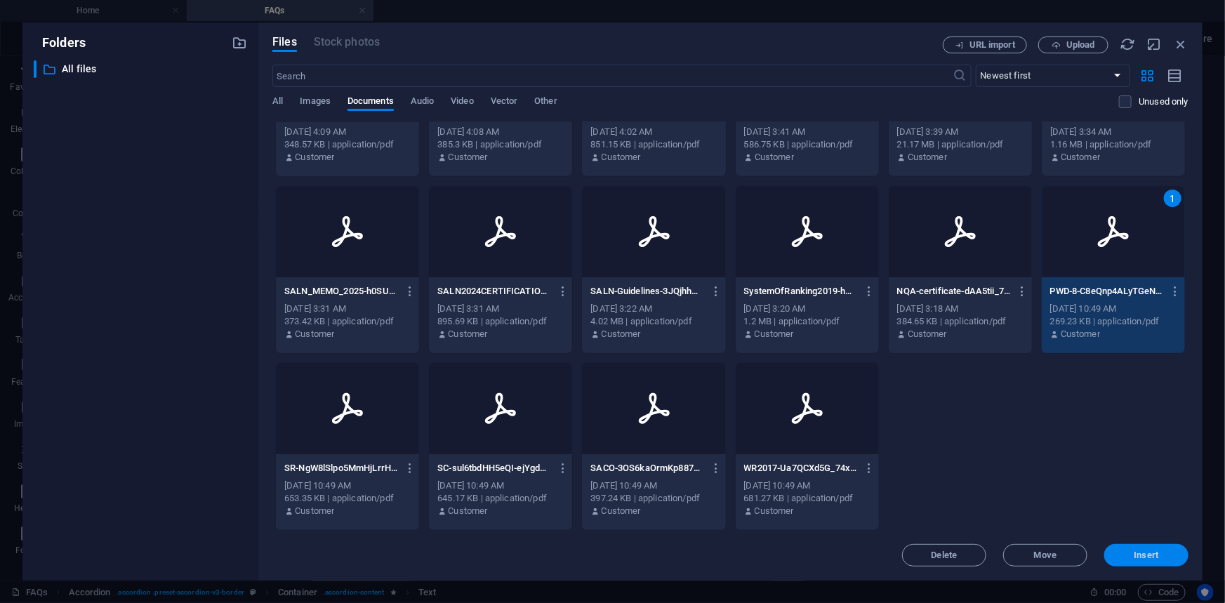
click at [1144, 553] on span "Insert" at bounding box center [1147, 555] width 25 height 8
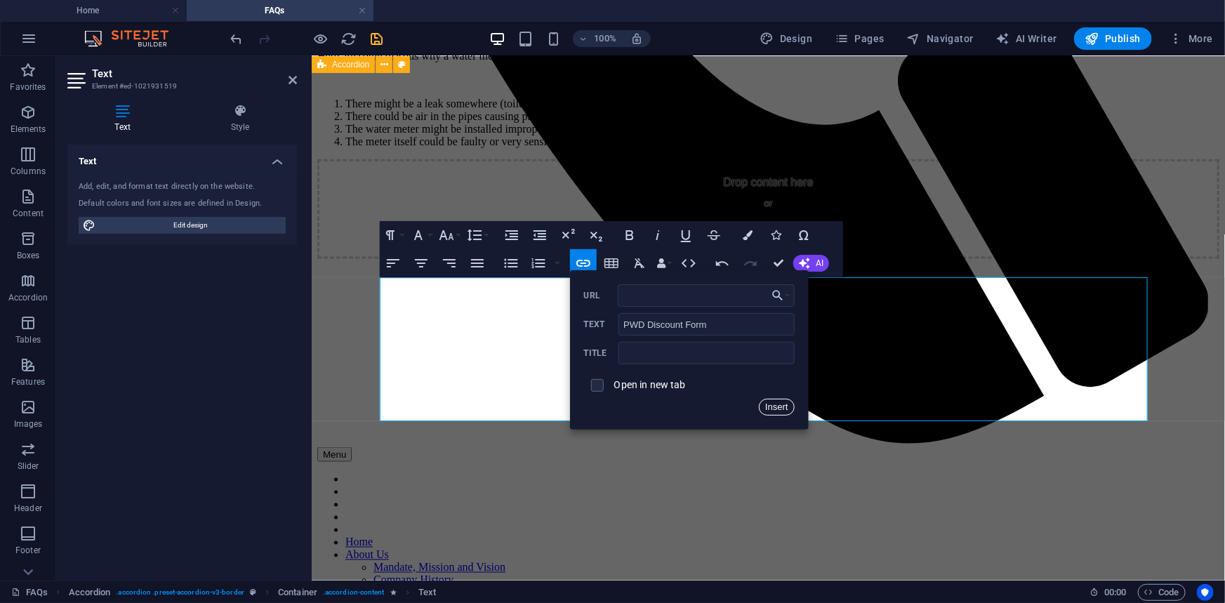
click at [781, 405] on button "Insert" at bounding box center [777, 407] width 36 height 17
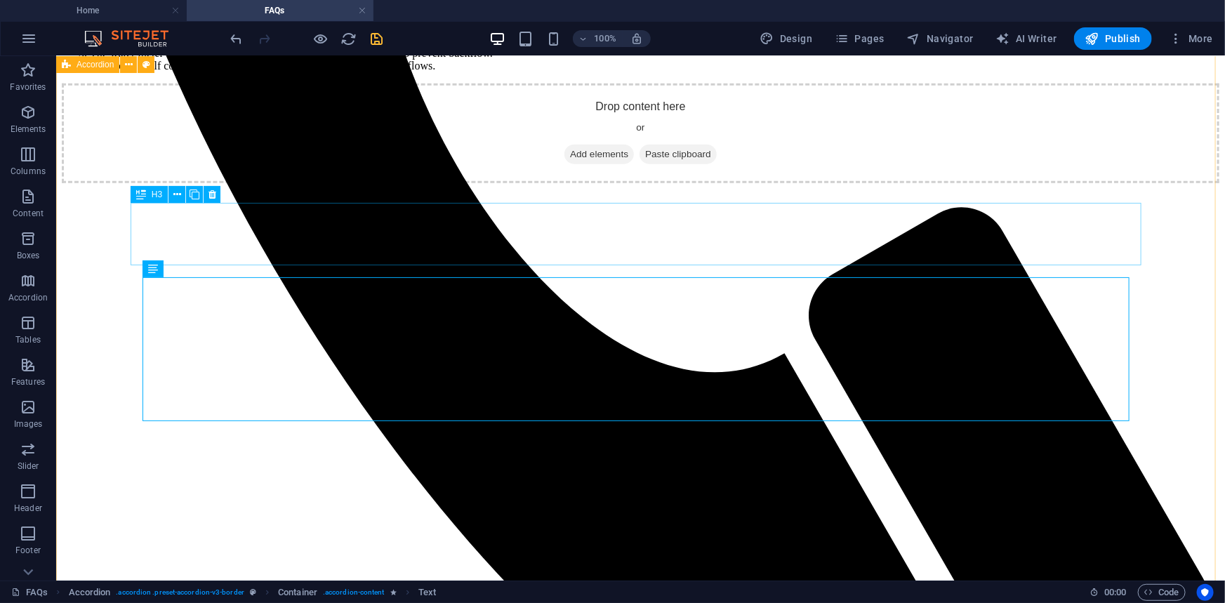
scroll to position [772, 0]
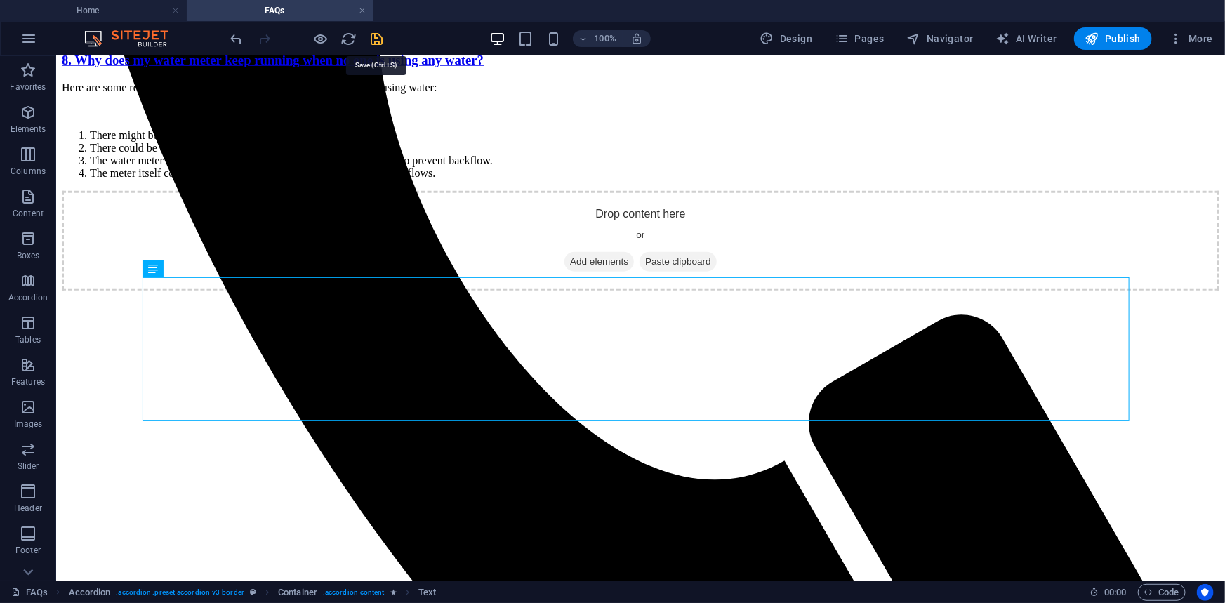
click at [377, 35] on icon "save" at bounding box center [377, 39] width 16 height 16
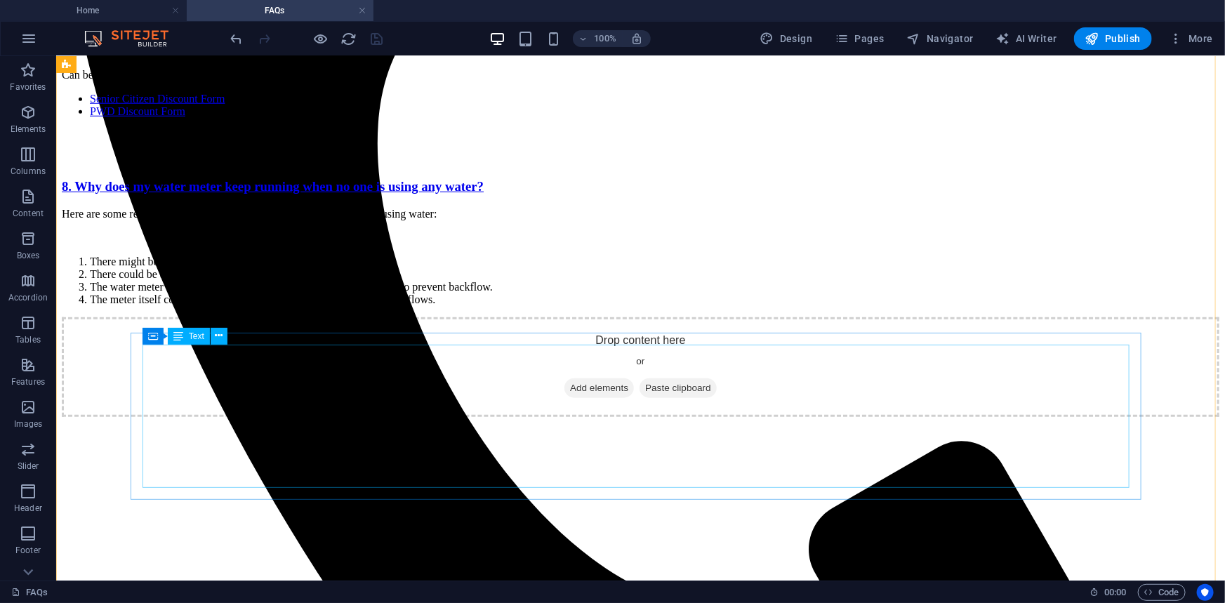
scroll to position [645, 0]
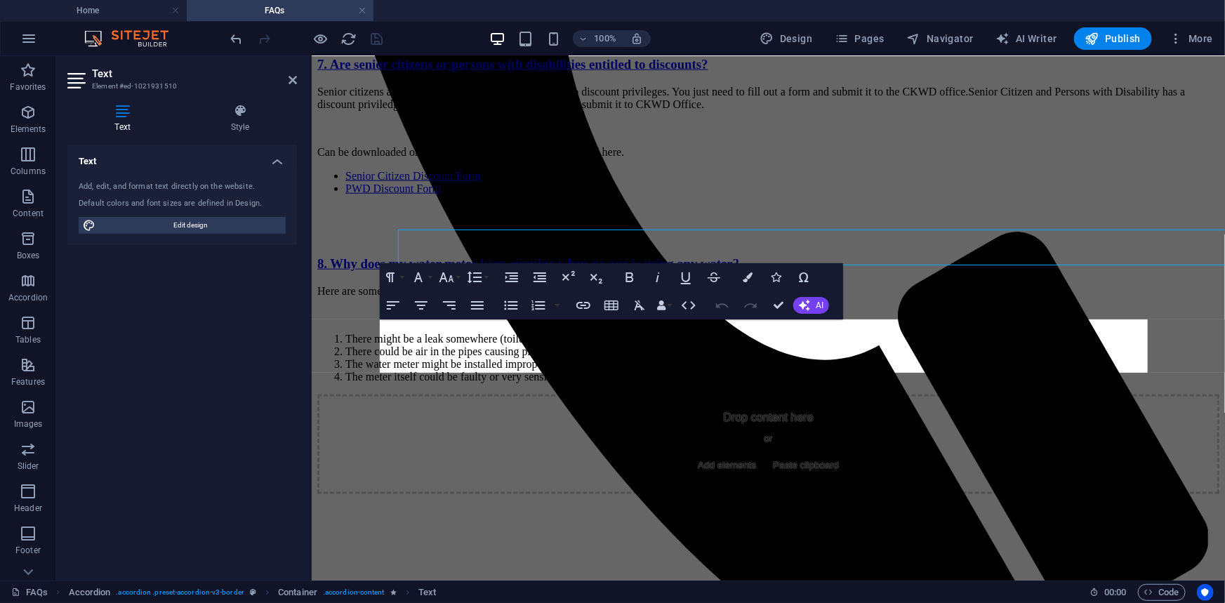
scroll to position [698, 0]
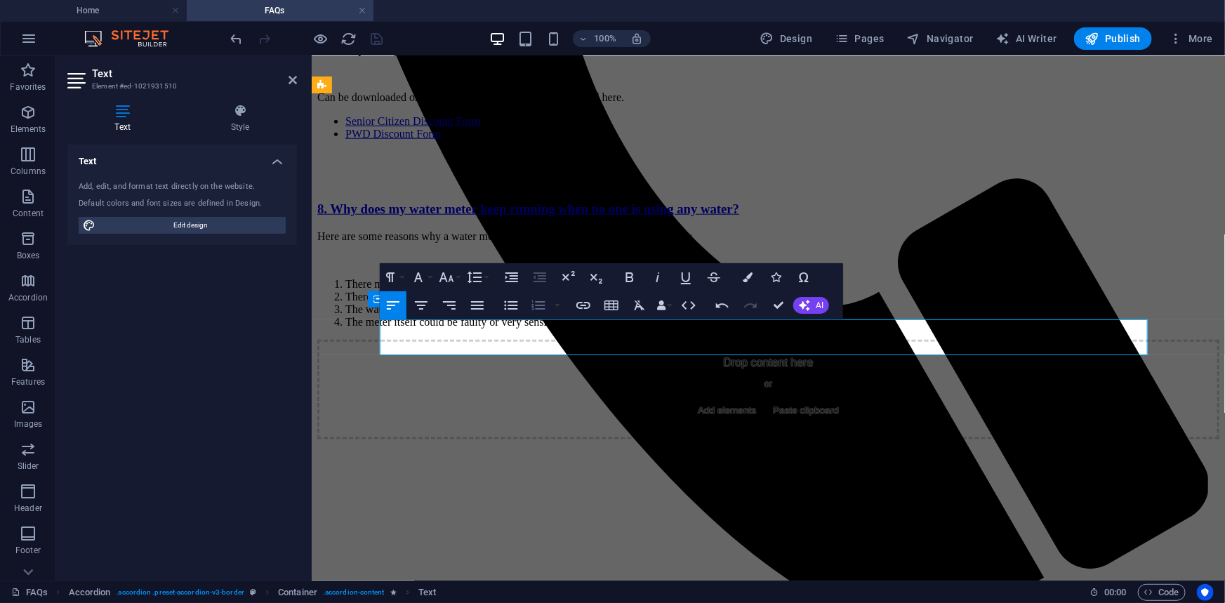
click at [540, 304] on icon "button" at bounding box center [537, 305] width 13 height 10
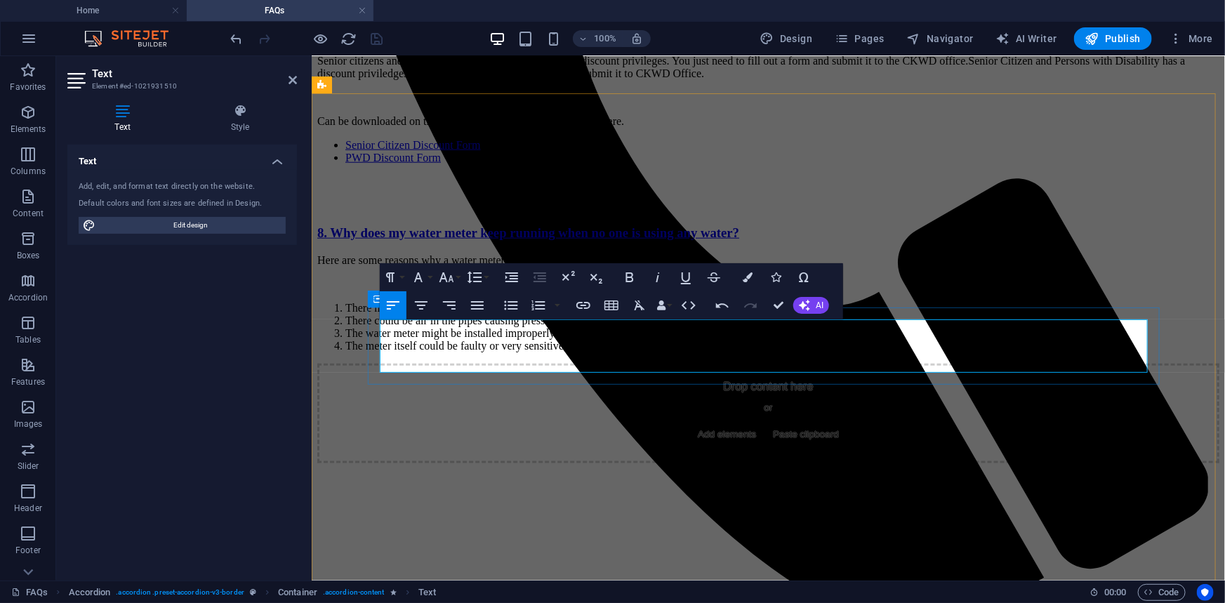
click at [430, 13] on li at bounding box center [782, 6] width 874 height 13
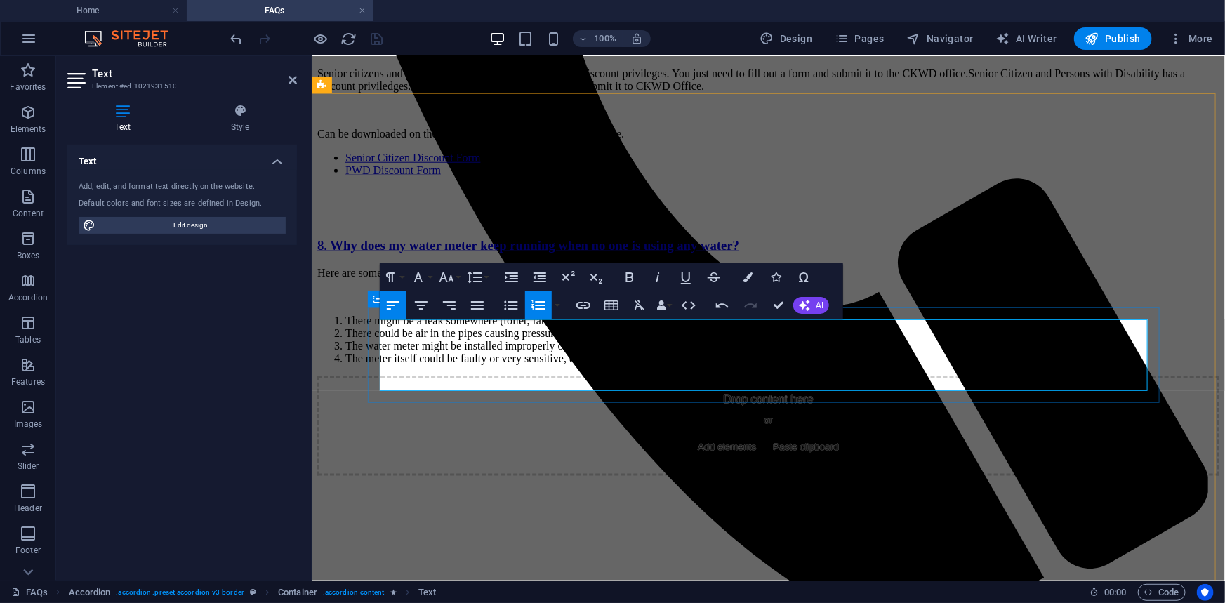
click at [617, 13] on li "Change it to your name or your siblings name." at bounding box center [782, 6] width 874 height 13
drag, startPoint x: 392, startPoint y: 362, endPoint x: 371, endPoint y: 362, distance: 20.4
click at [515, 305] on icon "button" at bounding box center [510, 304] width 13 height 9
click at [669, 13] on li "Change it to your name or your siblings name." at bounding box center [782, 6] width 874 height 13
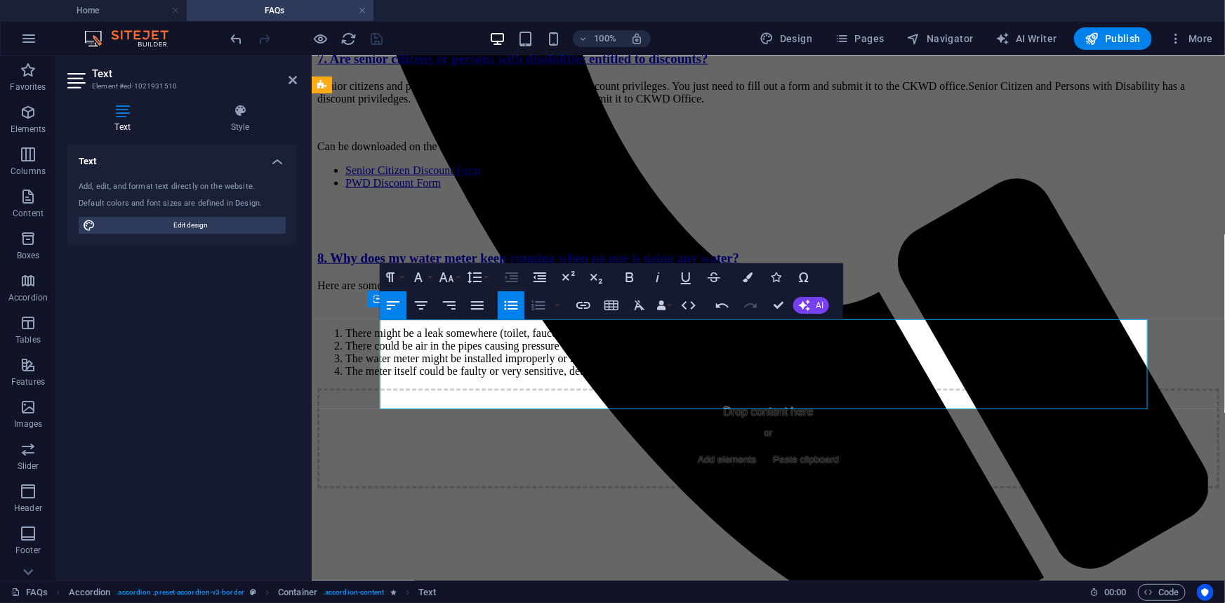
click at [535, 302] on icon "button" at bounding box center [538, 305] width 17 height 17
click at [518, 305] on icon "button" at bounding box center [511, 305] width 17 height 17
drag, startPoint x: 574, startPoint y: 381, endPoint x: 583, endPoint y: 383, distance: 9.9
click at [583, 25] on li "The requirement is Death Certificate" at bounding box center [796, 19] width 846 height 13
click at [668, 25] on li "The requirements: Death Certificate" at bounding box center [796, 19] width 846 height 13
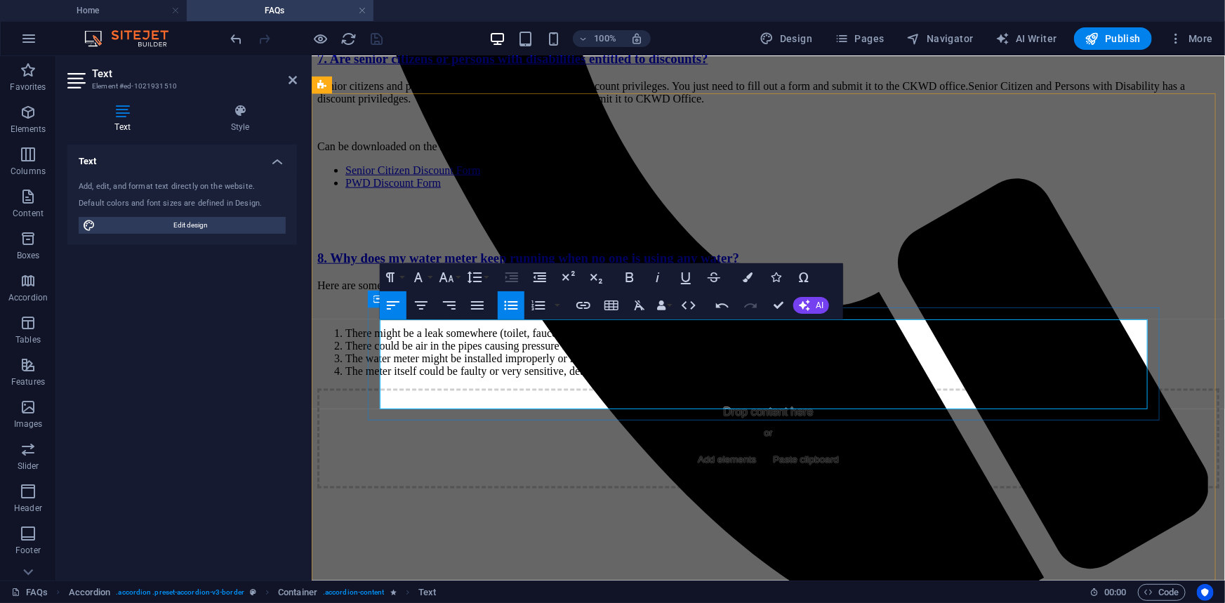
drag, startPoint x: 671, startPoint y: 381, endPoint x: 680, endPoint y: 378, distance: 9.8
click at [673, 25] on li "The requirements: Death Certificate" at bounding box center [796, 19] width 846 height 13
drag, startPoint x: 694, startPoint y: 382, endPoint x: 708, endPoint y: 381, distance: 13.4
click at [708, 25] on li "The requirements: Death Certificate, Fill out form (" at bounding box center [796, 19] width 846 height 13
click at [713, 25] on li "The requirements: Death Certificate, Fill out form (" at bounding box center [796, 19] width 846 height 13
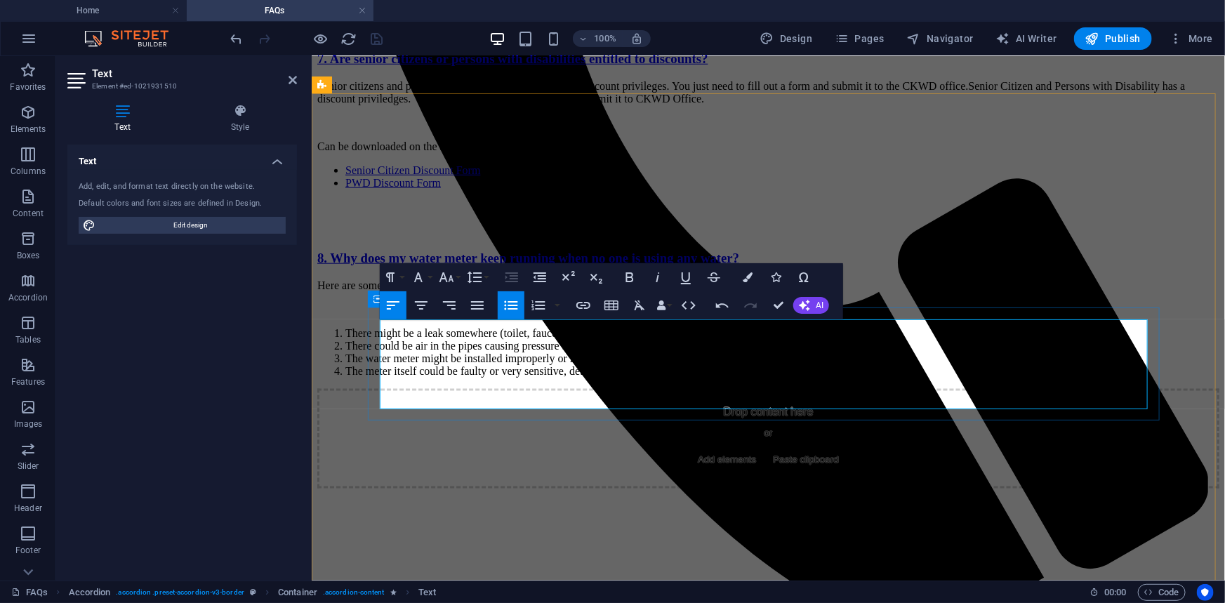
click at [736, 25] on li "The requirements: Death Certificate, Fill out the SERVICE APPLICATION AND CONST…" at bounding box center [796, 19] width 846 height 13
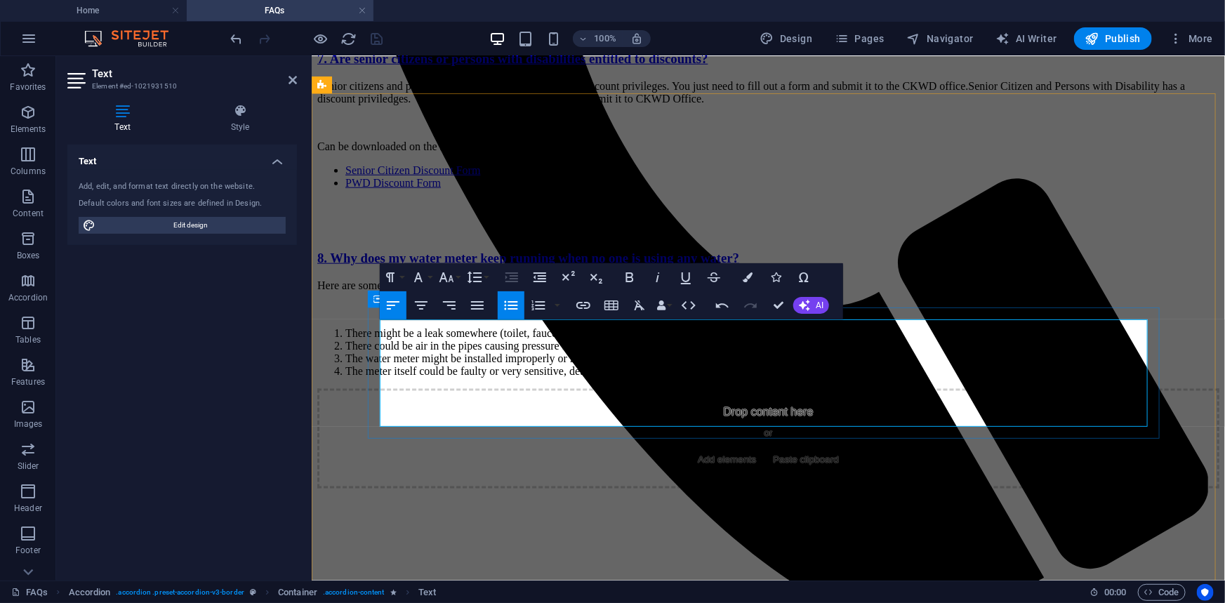
click at [628, 25] on li "The requirements: Death Certificate, Fill out the Service Application and Const…" at bounding box center [796, 19] width 846 height 13
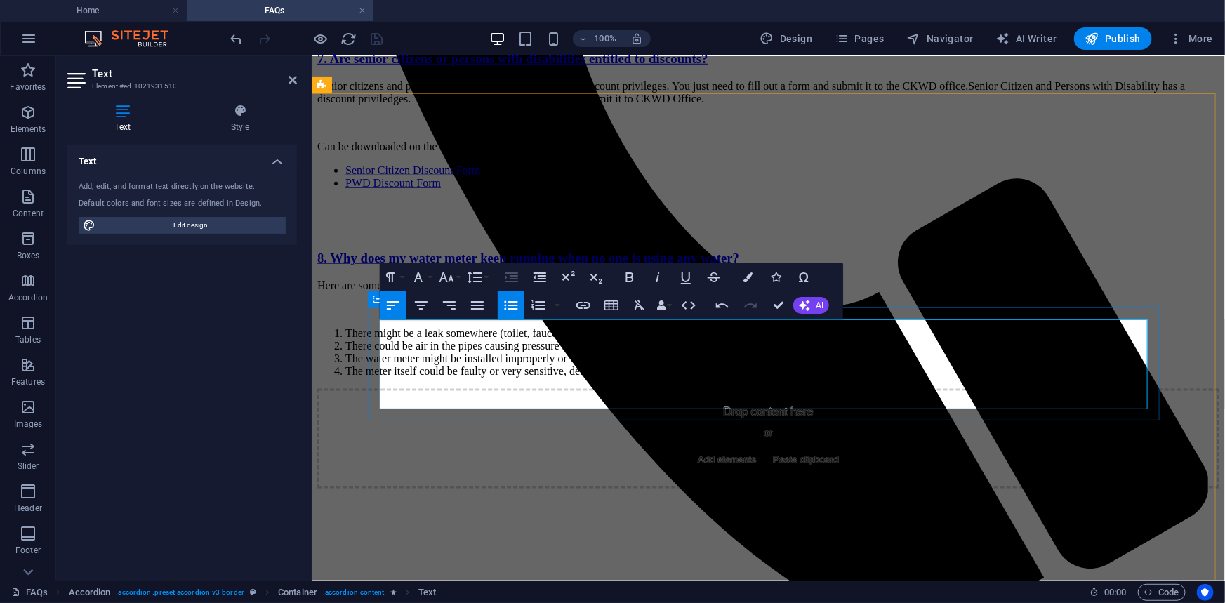
drag, startPoint x: 732, startPoint y: 380, endPoint x: 978, endPoint y: 378, distance: 245.7
click at [978, 25] on li "The requirements: Death Certificate, Fill out the Service Application and Const…" at bounding box center [796, 19] width 846 height 13
click at [585, 303] on icon "button" at bounding box center [583, 305] width 17 height 17
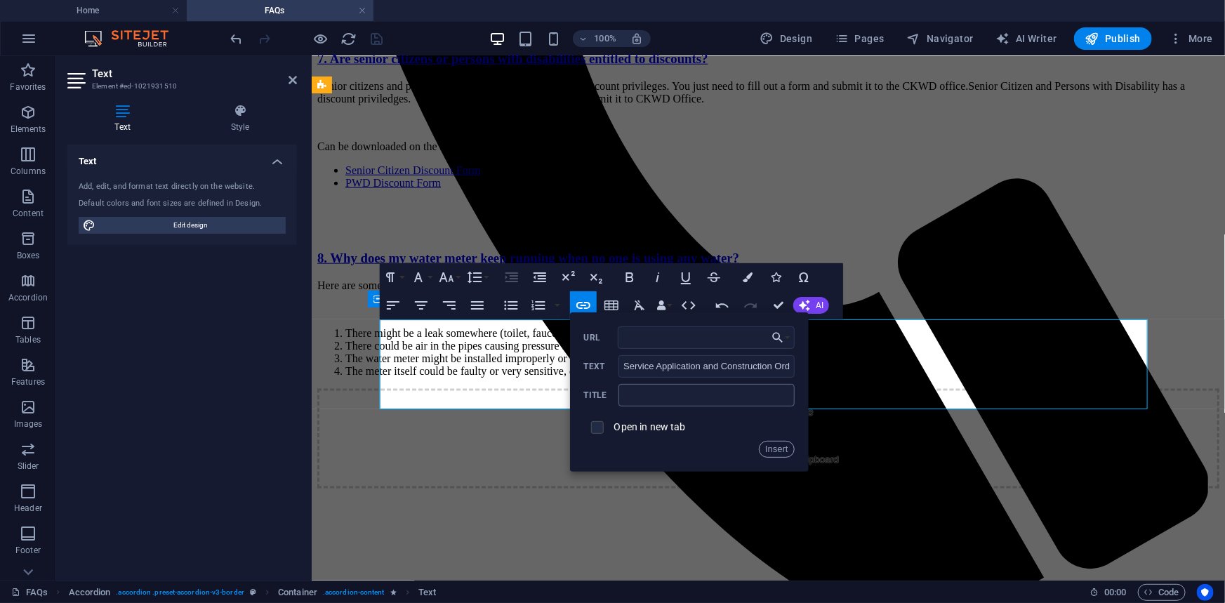
drag, startPoint x: 598, startPoint y: 423, endPoint x: 707, endPoint y: 384, distance: 115.7
click at [599, 423] on input "checkbox" at bounding box center [595, 425] width 13 height 13
checkbox input "true"
click at [778, 338] on icon "button" at bounding box center [777, 337] width 11 height 11
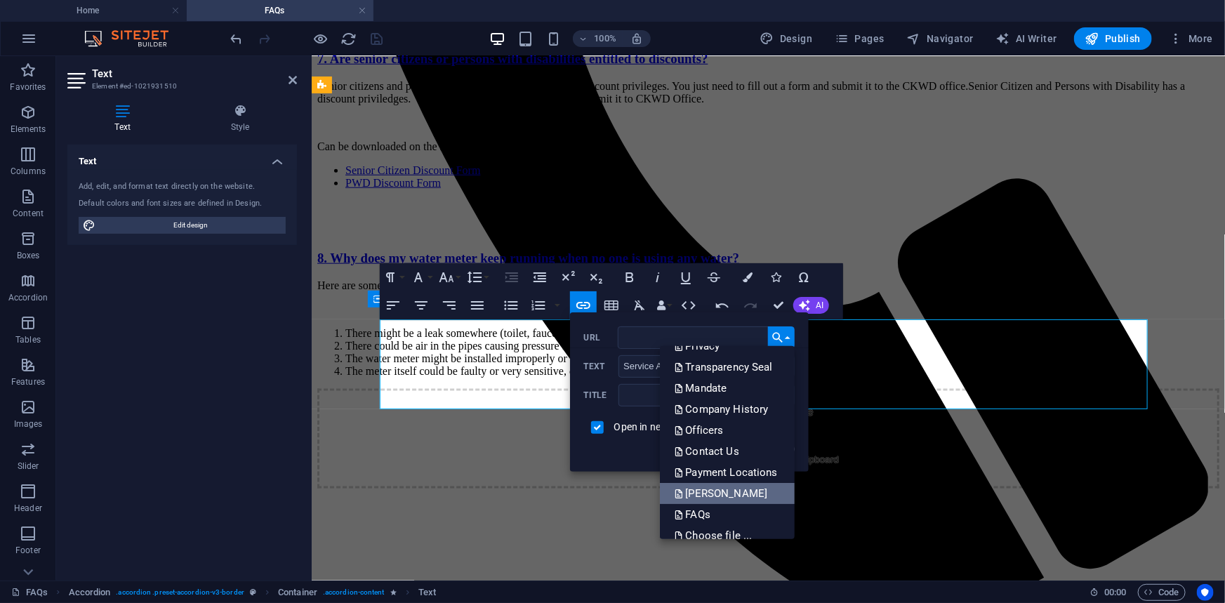
scroll to position [91, 0]
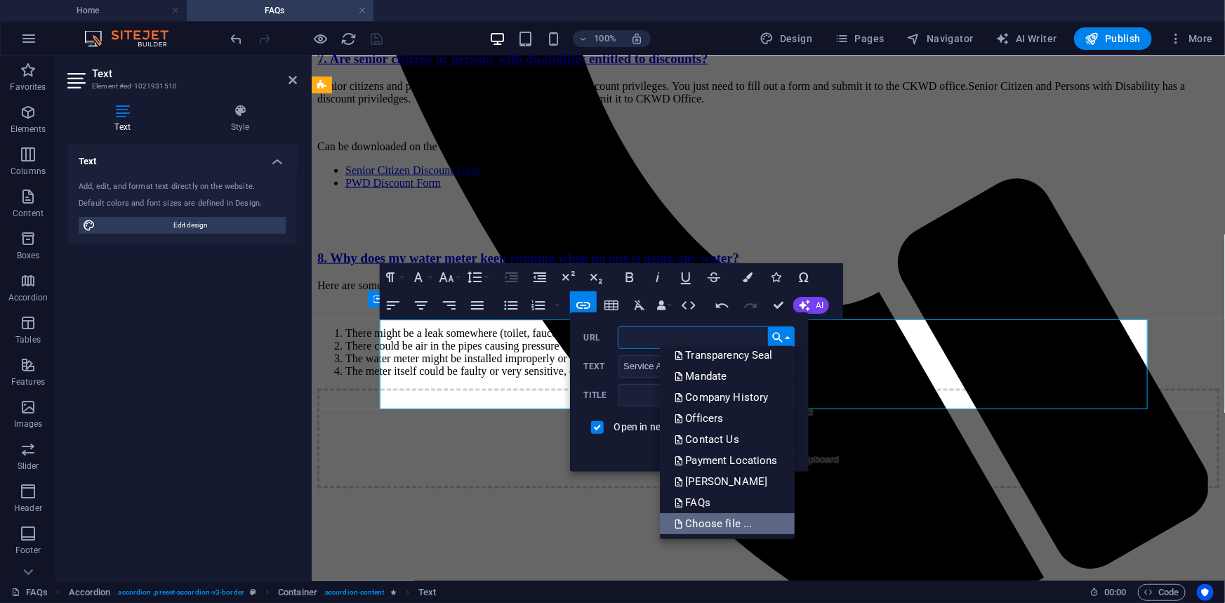
click at [725, 519] on p "Choose file ..." at bounding box center [714, 523] width 81 height 21
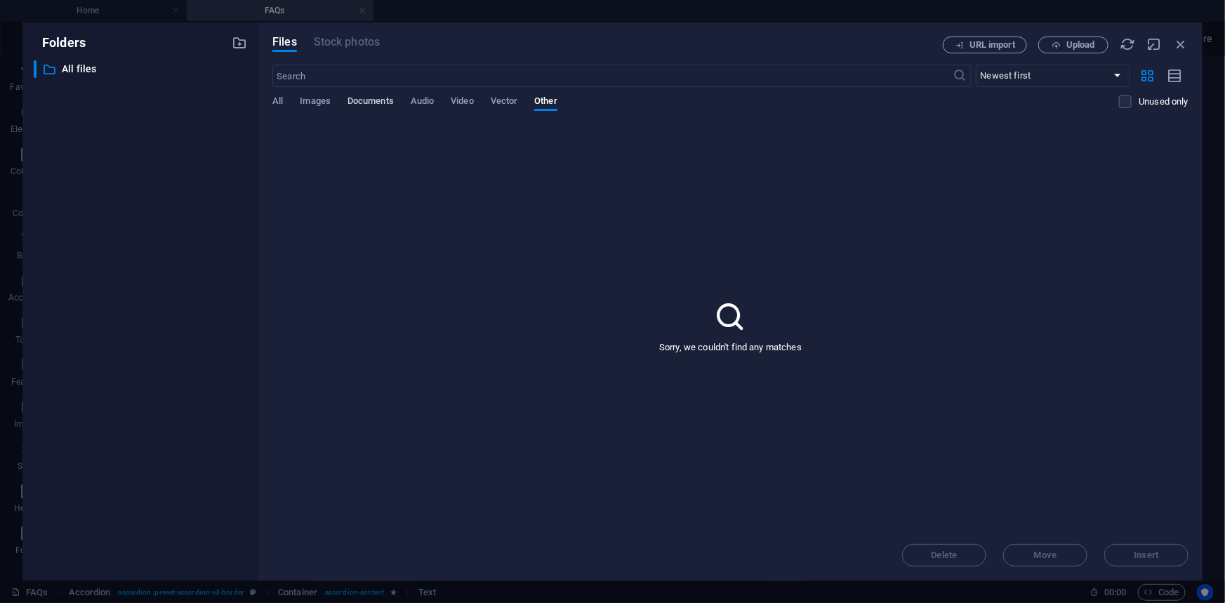
click at [366, 97] on span "Documents" at bounding box center [371, 103] width 46 height 20
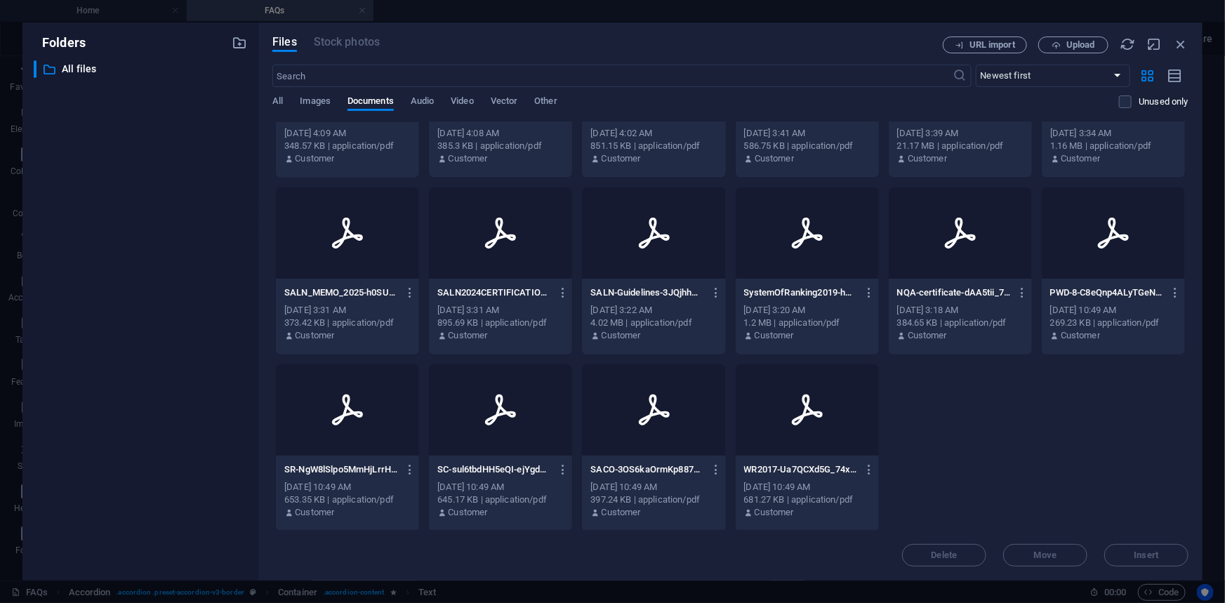
scroll to position [998, 0]
click at [626, 462] on p "SACO-3OS6kaOrmKp887qL5V4rCA.pdf" at bounding box center [647, 468] width 114 height 13
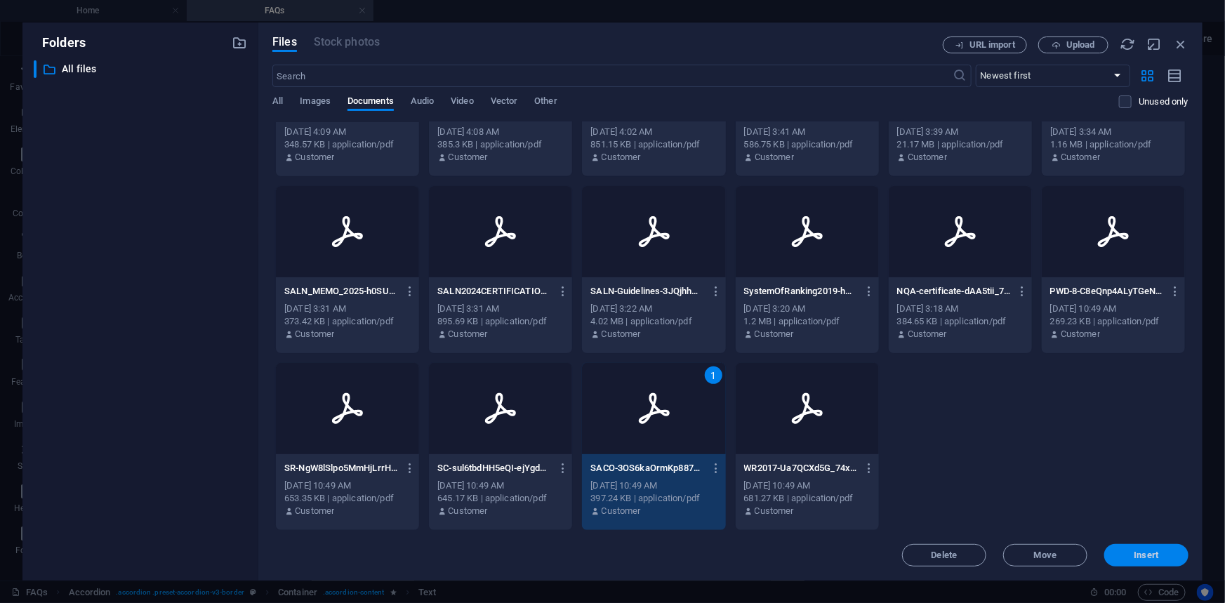
click at [1151, 553] on span "Insert" at bounding box center [1147, 555] width 25 height 8
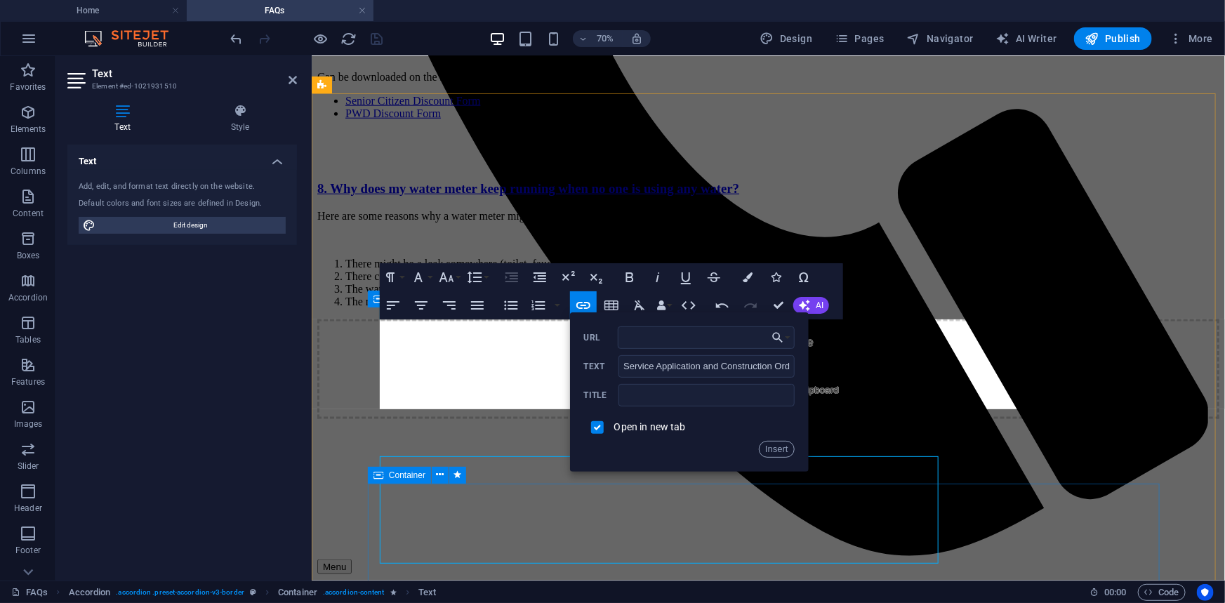
scroll to position [698, 0]
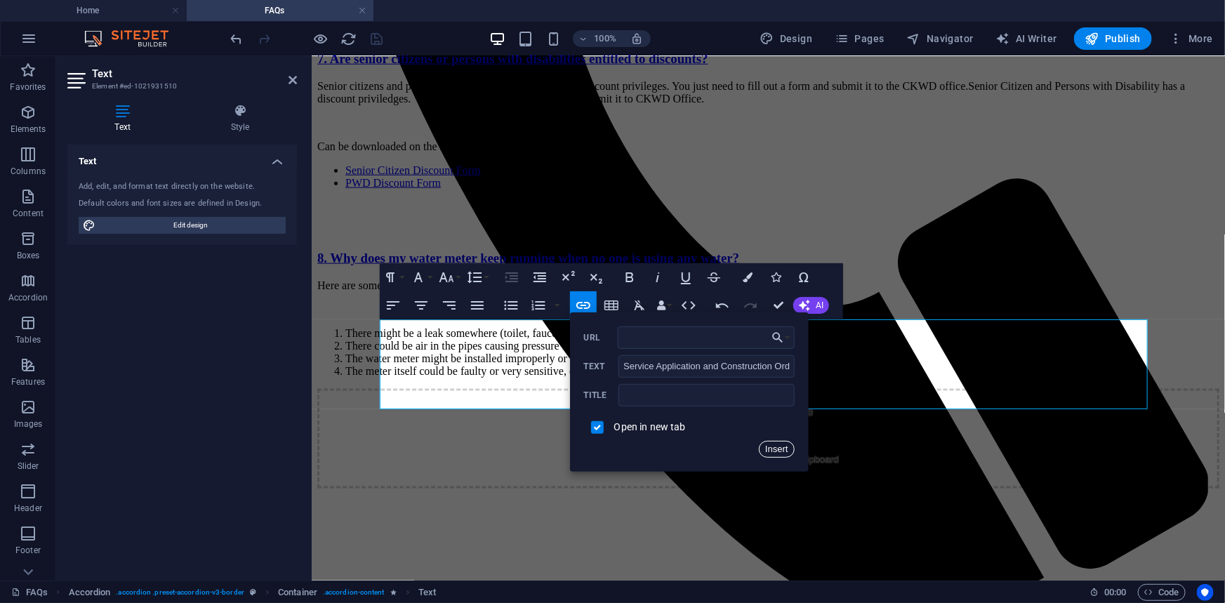
click at [778, 444] on button "Insert" at bounding box center [777, 449] width 36 height 17
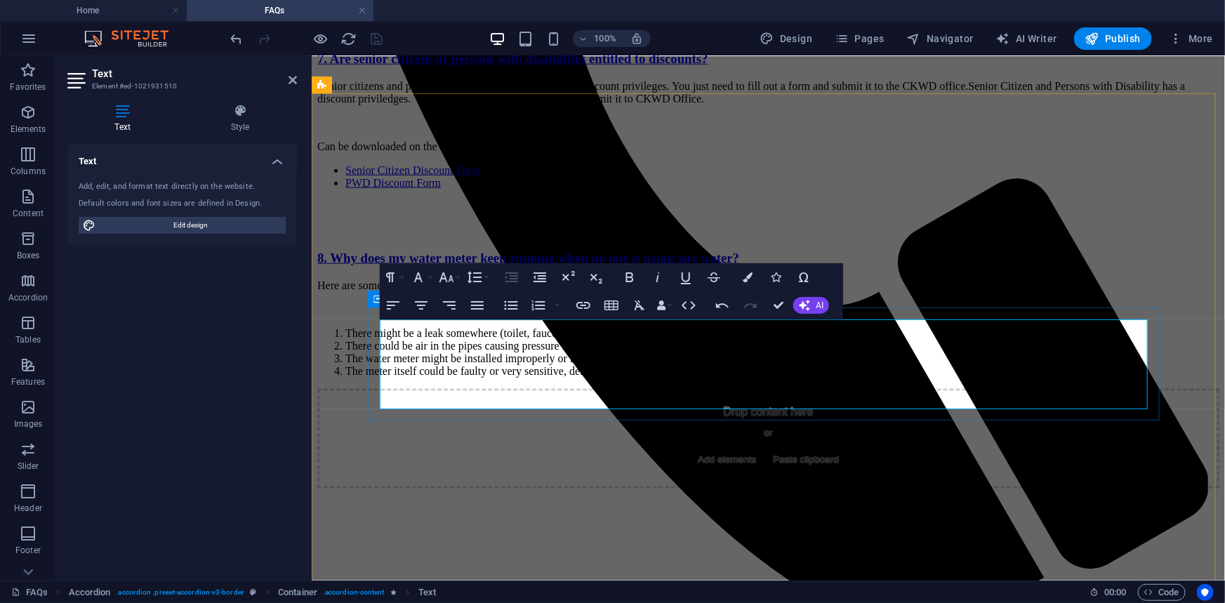
click at [711, 25] on li "The requirements: Death Certificate, Fill out the Service Application and Const…" at bounding box center [796, 19] width 846 height 13
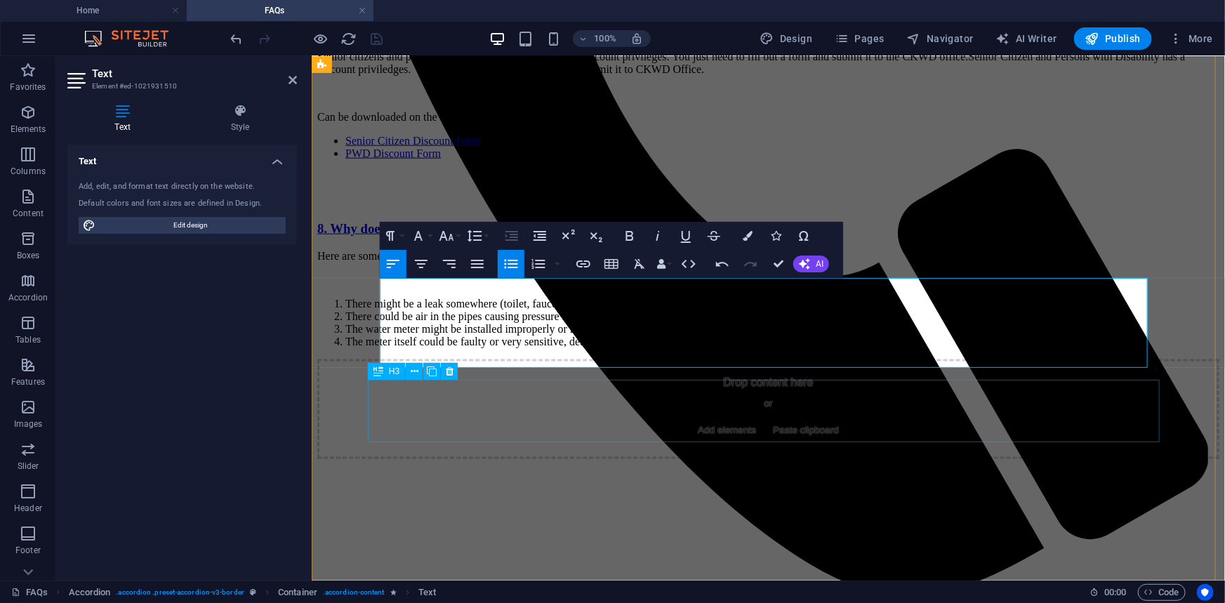
scroll to position [762, 0]
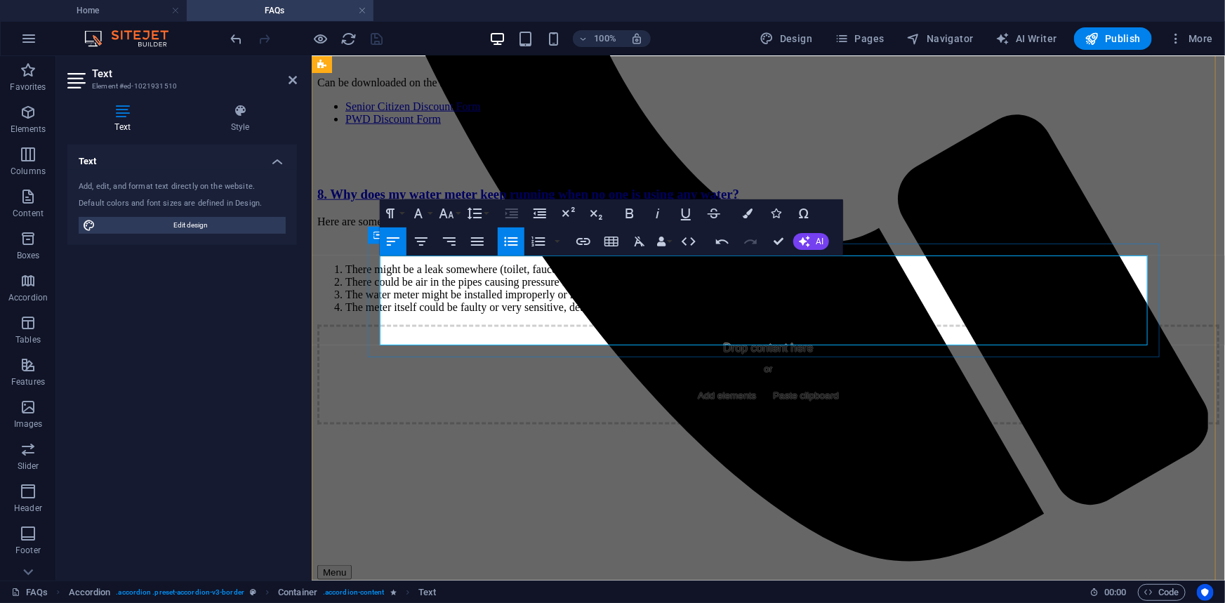
drag, startPoint x: 437, startPoint y: 333, endPoint x: 600, endPoint y: 329, distance: 163.7
drag, startPoint x: 583, startPoint y: 334, endPoint x: 656, endPoint y: 333, distance: 73.7
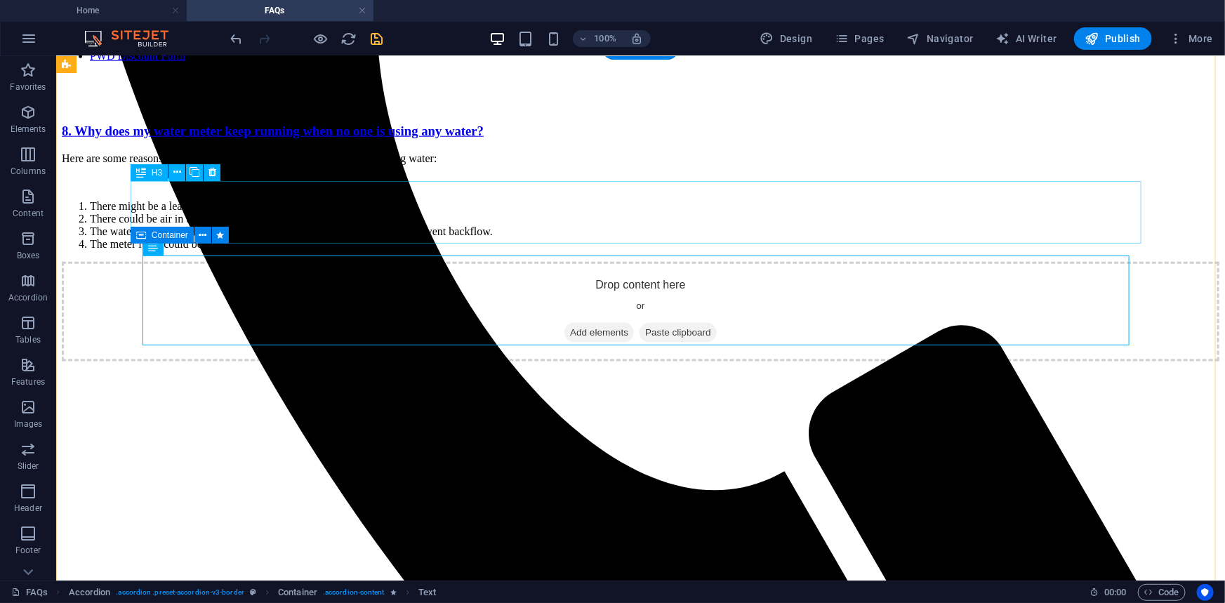
scroll to position [672, 0]
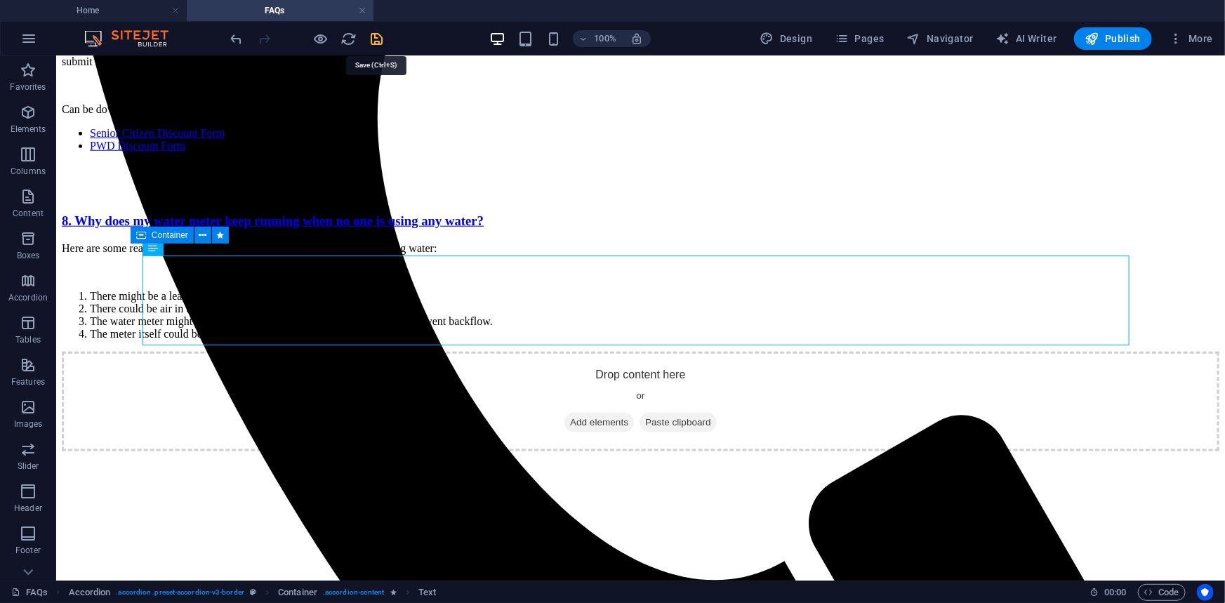
click at [379, 35] on icon "save" at bounding box center [377, 39] width 16 height 16
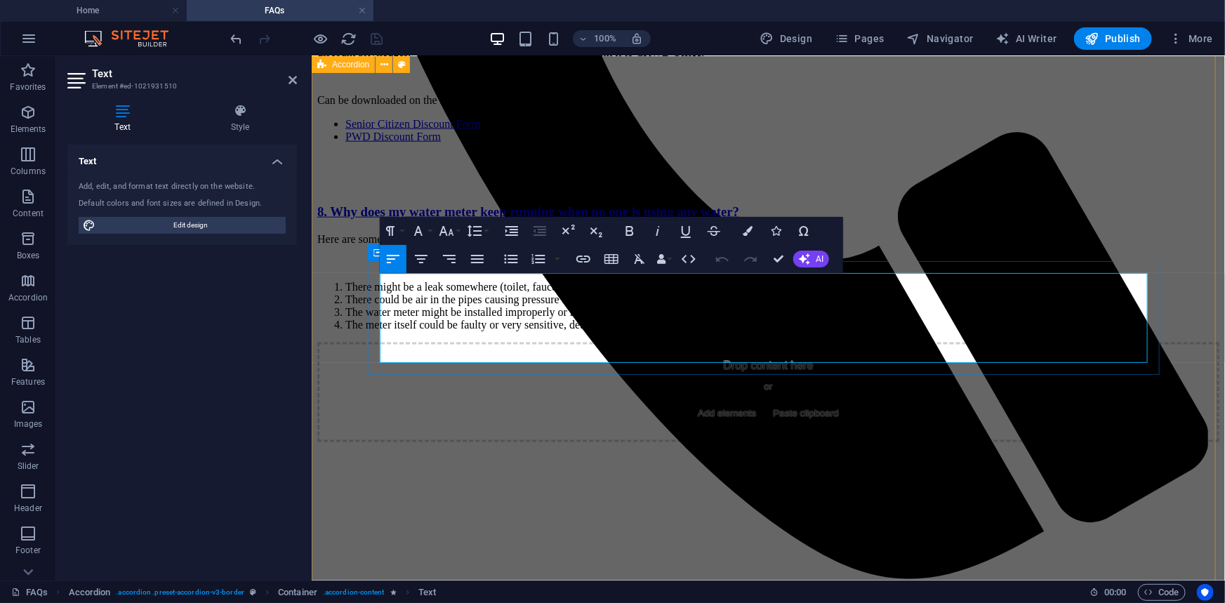
drag, startPoint x: 457, startPoint y: 354, endPoint x: 437, endPoint y: 353, distance: 20.4
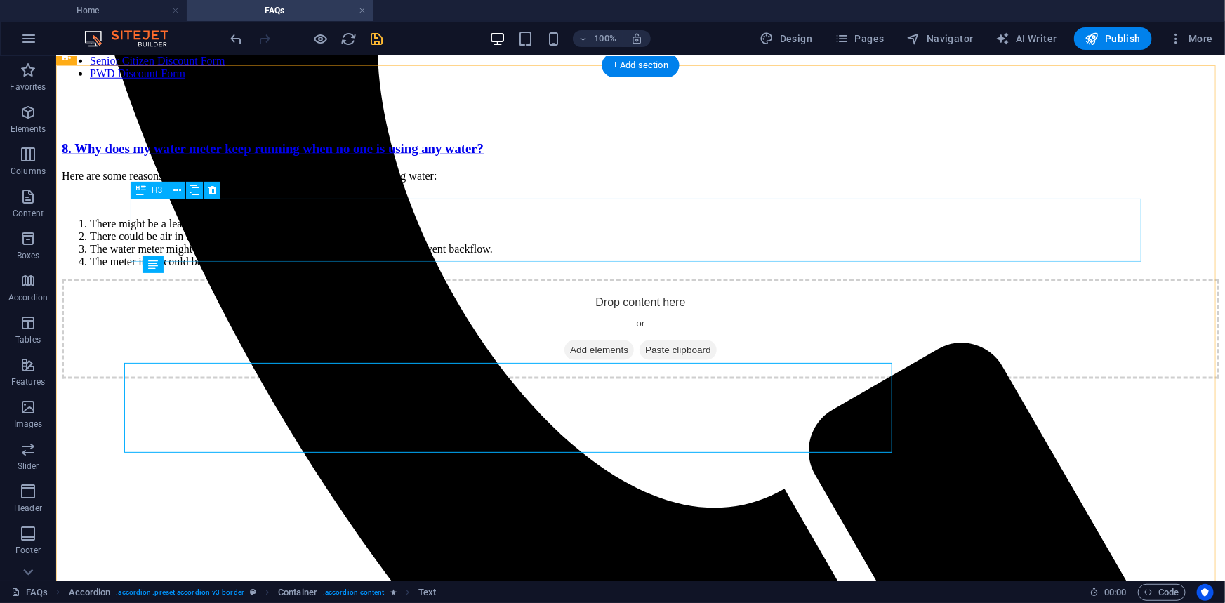
scroll to position [654, 0]
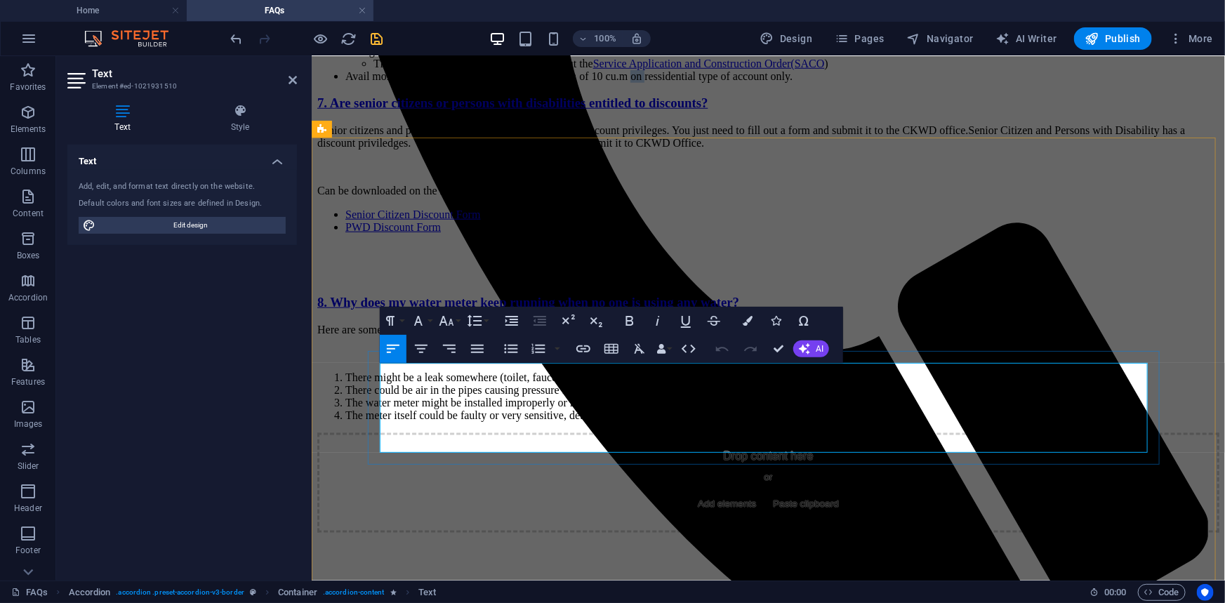
drag, startPoint x: 738, startPoint y: 443, endPoint x: 755, endPoint y: 442, distance: 16.9
click at [755, 82] on li "Avail mortuary assistance equivalent to a minimum of 10 cu.m on ressidential ty…" at bounding box center [782, 76] width 874 height 13
click at [735, 82] on li "Avail mortuary assistance equivalent to a minimum of 10 cu.m (ressidential type…" at bounding box center [782, 76] width 874 height 13
click at [900, 82] on li "Avail mortuary assistance equivalent to a minimum of 10 cu.m (ressidential type…" at bounding box center [782, 76] width 874 height 13
drag, startPoint x: 902, startPoint y: 444, endPoint x: 912, endPoint y: 440, distance: 10.7
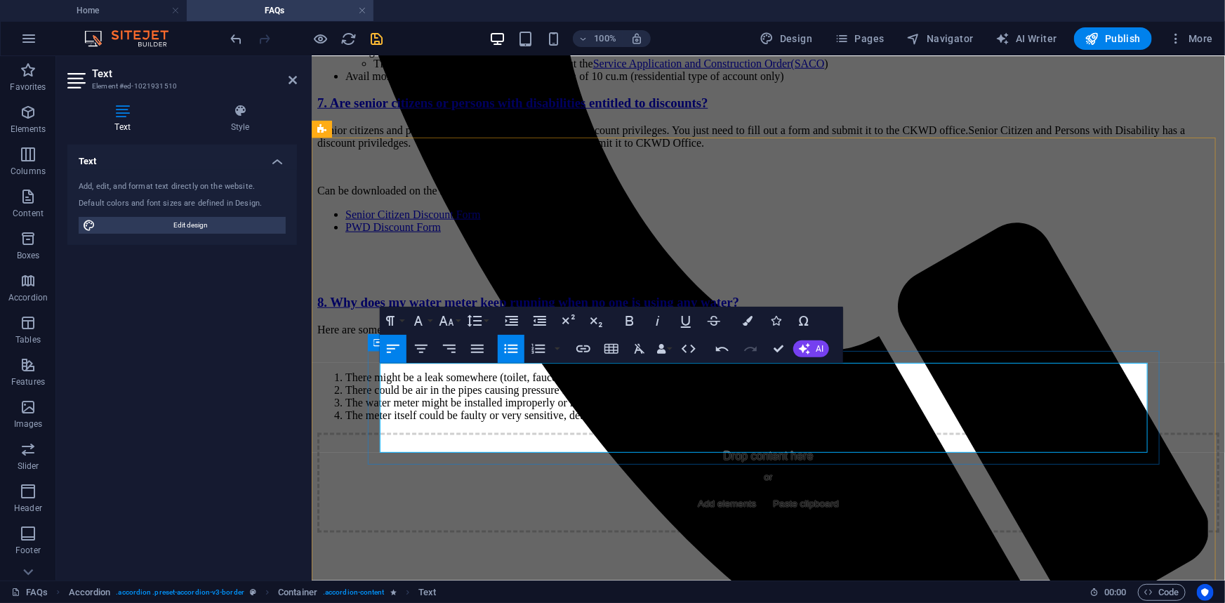
click at [903, 82] on li "Avail mortuary assistance equivalent to a minimum of 10 cu.m (ressidential type…" at bounding box center [782, 76] width 874 height 13
drag, startPoint x: 743, startPoint y: 442, endPoint x: 899, endPoint y: 442, distance: 156.6
click at [899, 82] on li "Avail mortuary assistance equivalent to a minimum of 10 cu.m (ressidential type…" at bounding box center [782, 76] width 874 height 13
click at [655, 319] on icon "button" at bounding box center [657, 320] width 17 height 17
drag, startPoint x: 757, startPoint y: 446, endPoint x: 778, endPoint y: 435, distance: 23.9
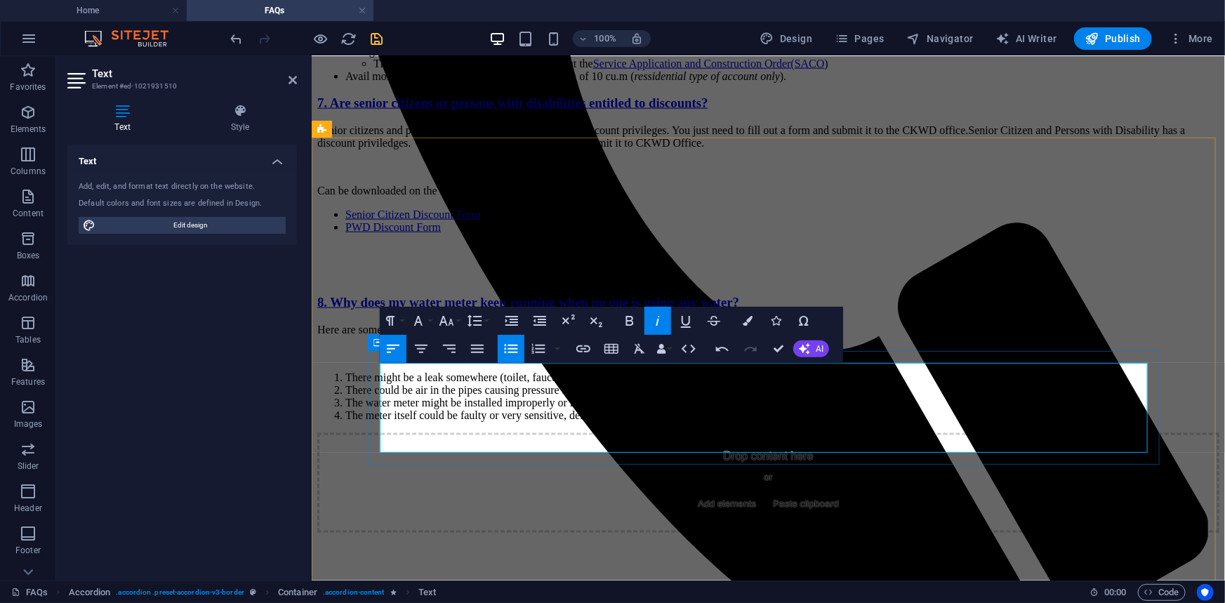
click at [757, 81] on em "ressidential type of account only" at bounding box center [706, 76] width 145 height 12
click at [752, 81] on em "ressidential type of account only" at bounding box center [706, 76] width 145 height 12
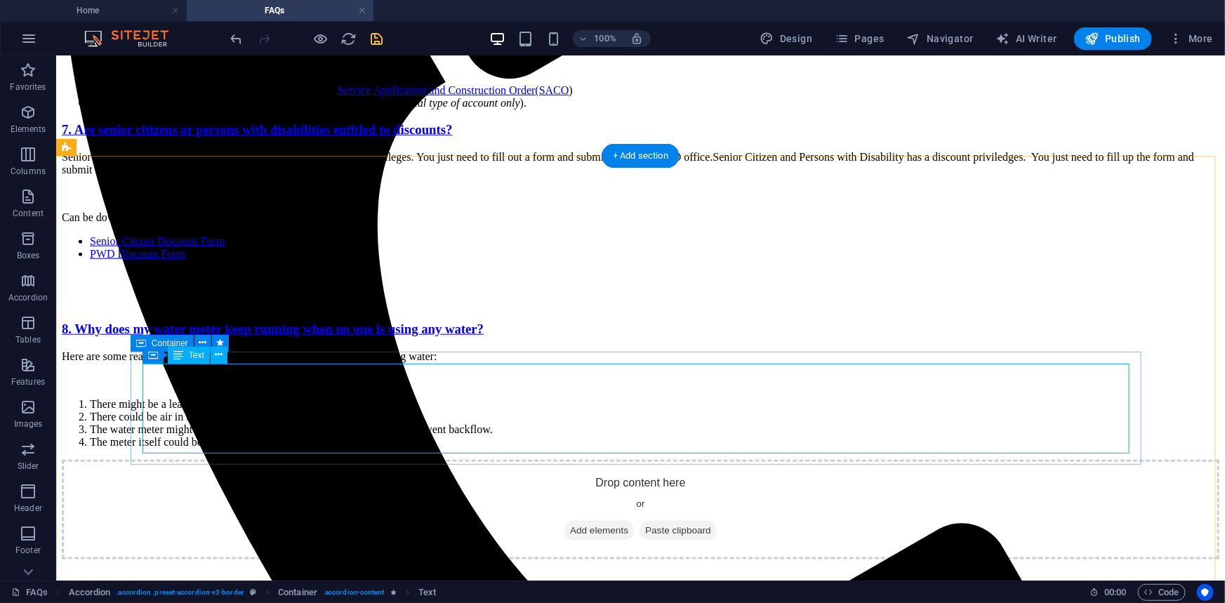
click at [596, 109] on div "Depending on your request if you want to: Change it to your name or your siblin…" at bounding box center [640, 66] width 1158 height 86
click at [564, 109] on div "Depending on your request if you want to: Change it to your name or your siblin…" at bounding box center [640, 66] width 1158 height 86
drag, startPoint x: 564, startPoint y: 445, endPoint x: 310, endPoint y: 444, distance: 254.2
click at [564, 109] on div "Depending on your request if you want to: Change it to your name or your siblin…" at bounding box center [640, 66] width 1158 height 86
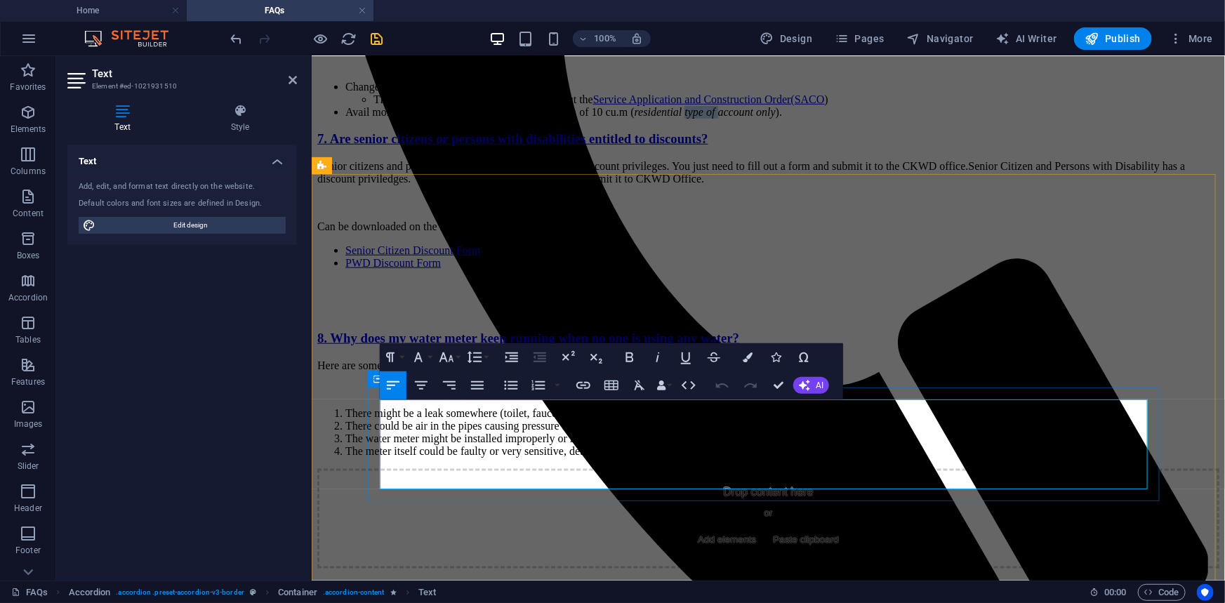
drag, startPoint x: 793, startPoint y: 478, endPoint x: 825, endPoint y: 478, distance: 32.3
click at [775, 117] on em "residential type of account only" at bounding box center [704, 111] width 141 height 12
click at [742, 117] on em "residential account only" at bounding box center [688, 111] width 108 height 12
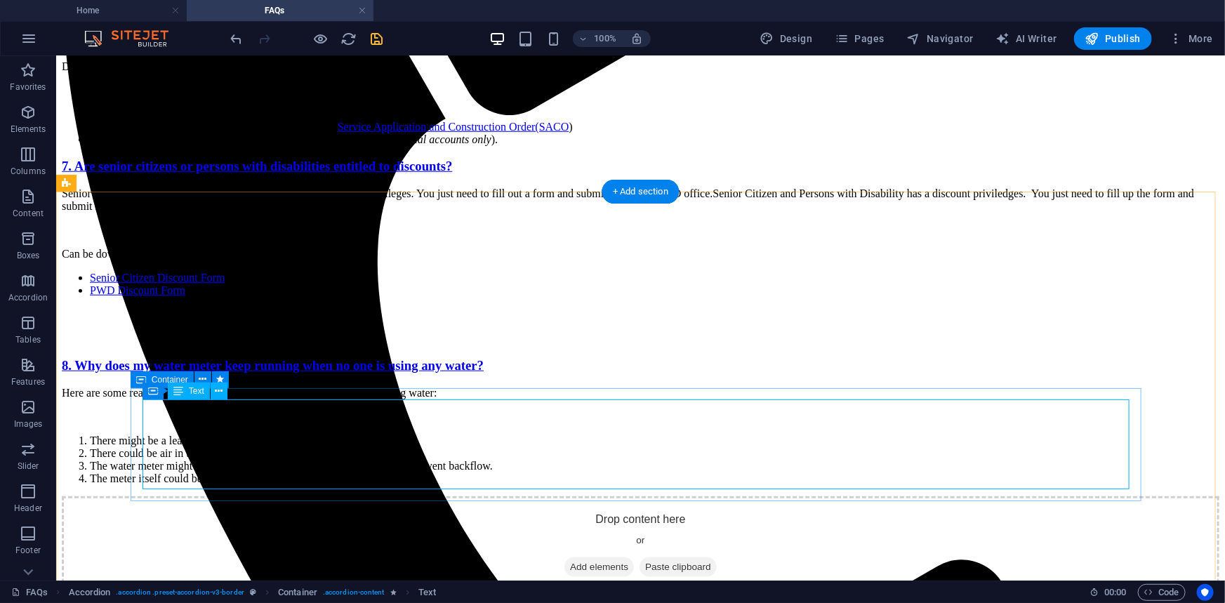
click at [500, 145] on div "Depending on your request if you want to: Change it to your name or your siblin…" at bounding box center [640, 103] width 1158 height 86
click at [508, 145] on div "Depending on your request if you want to: Change it to your name or your siblin…" at bounding box center [640, 103] width 1158 height 86
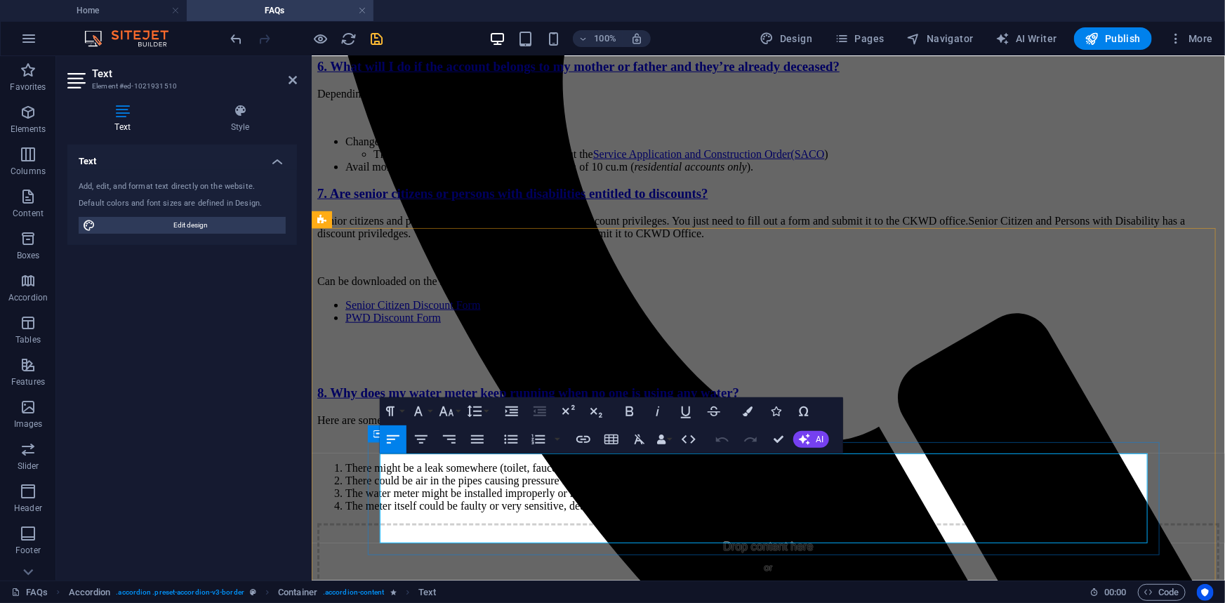
click at [742, 172] on em "residential accounts only" at bounding box center [690, 166] width 112 height 12
click at [744, 173] on li "Avail mortuary assistance equivalent to a minimum of 10 cu.m (applicable to res…" at bounding box center [782, 166] width 874 height 13
click at [656, 411] on icon "button" at bounding box center [657, 411] width 17 height 17
click at [949, 173] on li "Avail mortuary assistance equivalent to a minimum of 10 cu.m ( applicable to re…" at bounding box center [782, 166] width 874 height 13
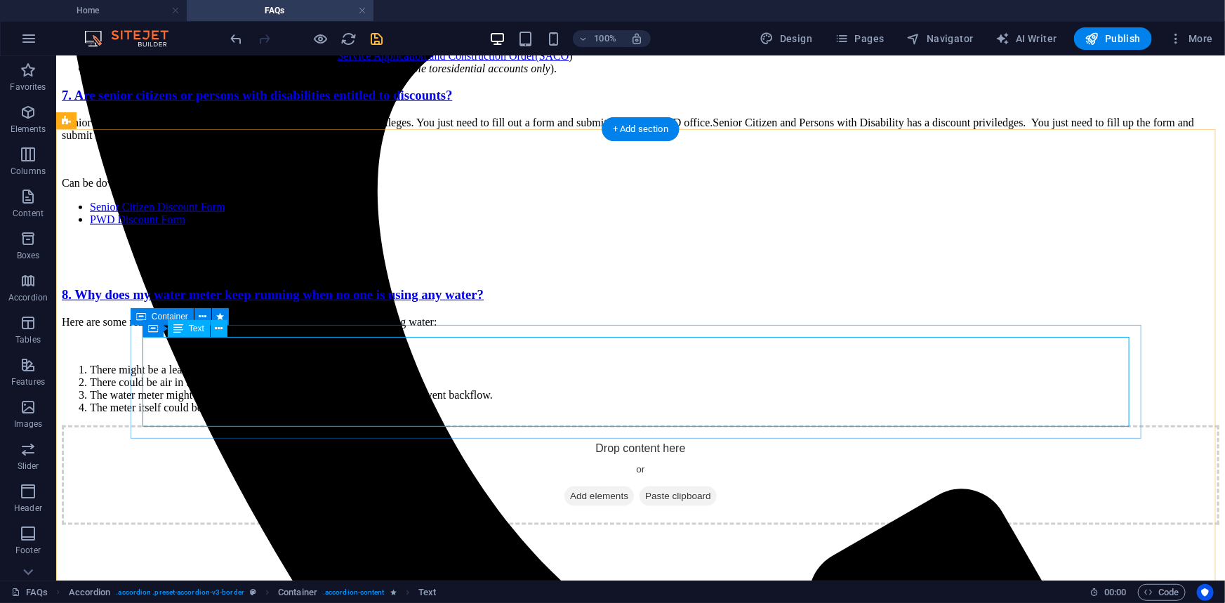
scroll to position [601, 0]
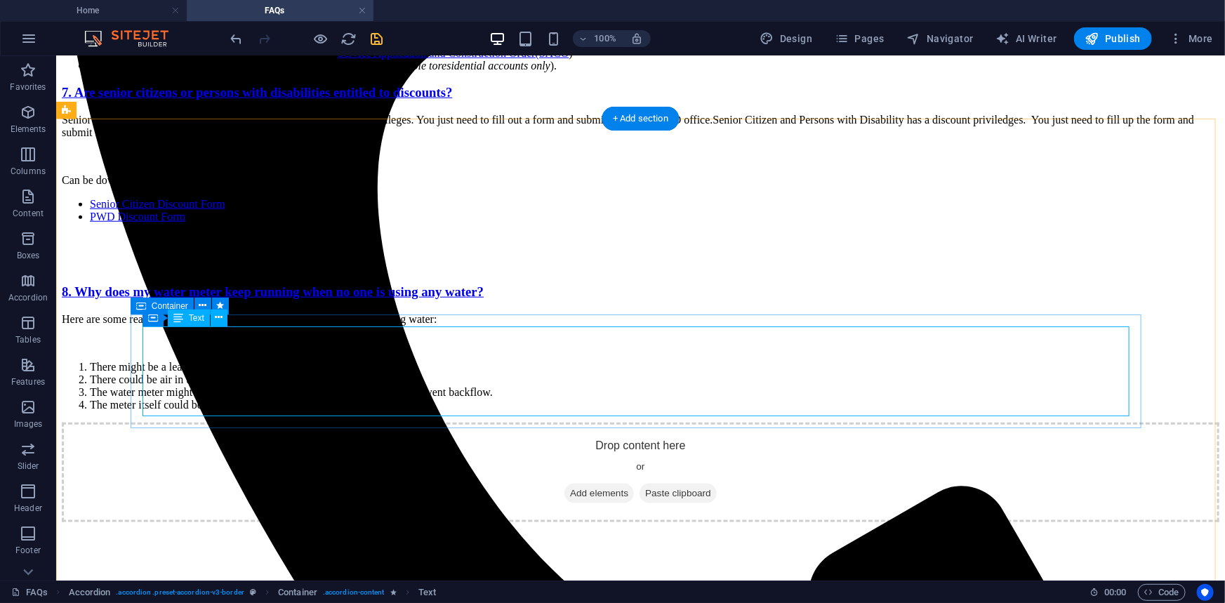
click at [692, 72] on div "Depending on your request if you want to: Change it to your name or your siblin…" at bounding box center [640, 29] width 1158 height 86
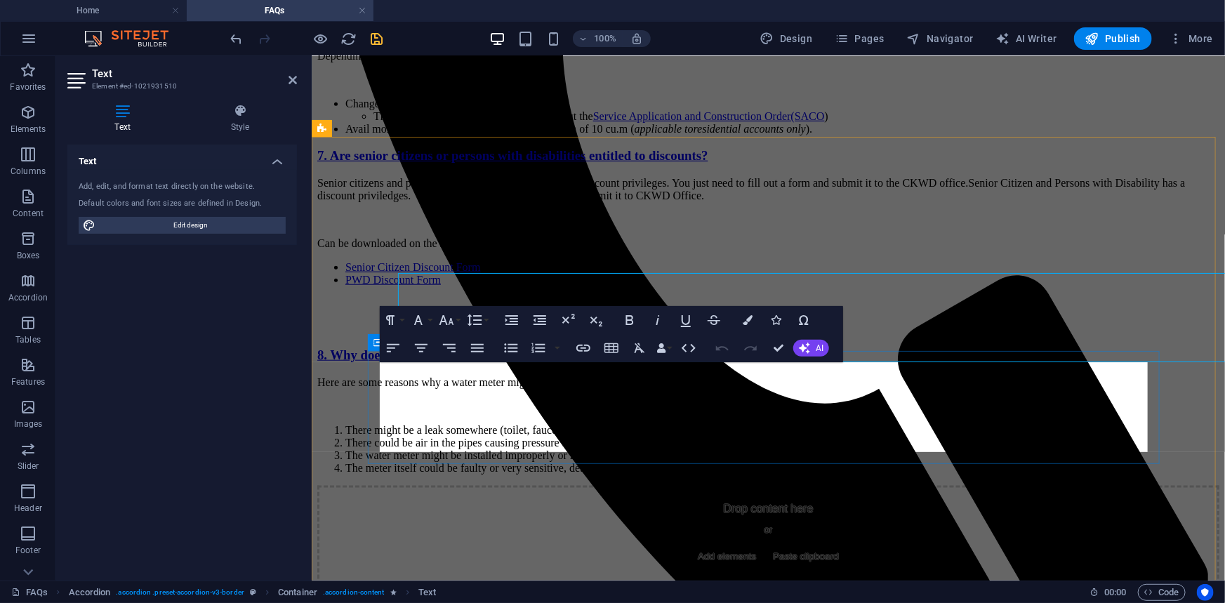
scroll to position [654, 0]
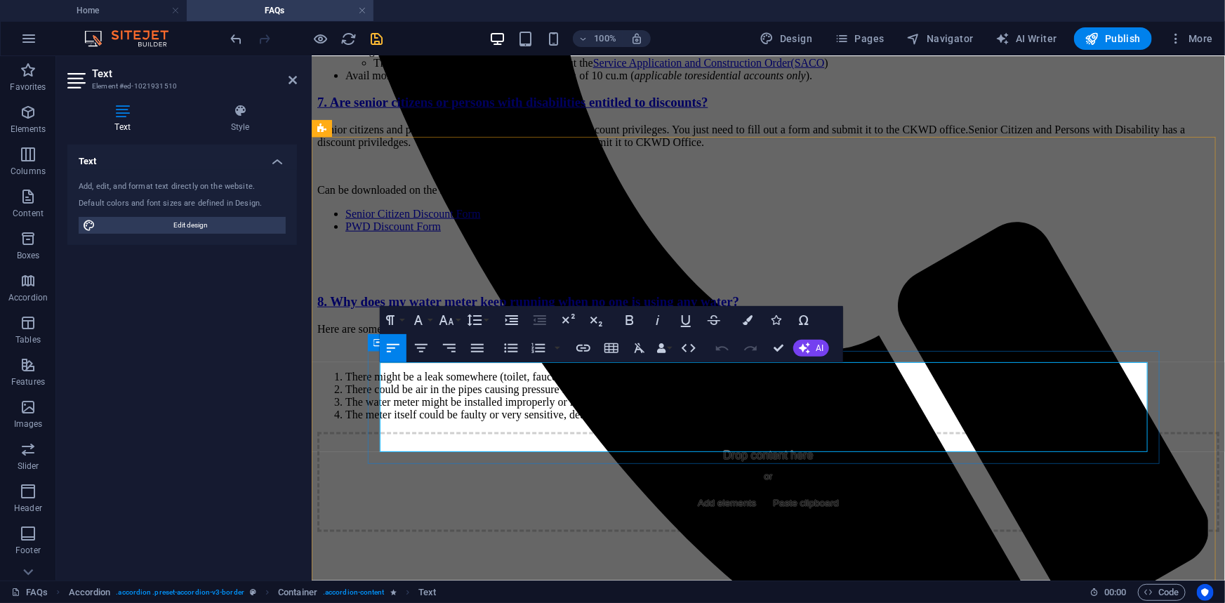
click at [930, 81] on li "Avail mortuary assistance equivalent to a minimum of 10 cu.m ( applicable to re…" at bounding box center [782, 75] width 874 height 13
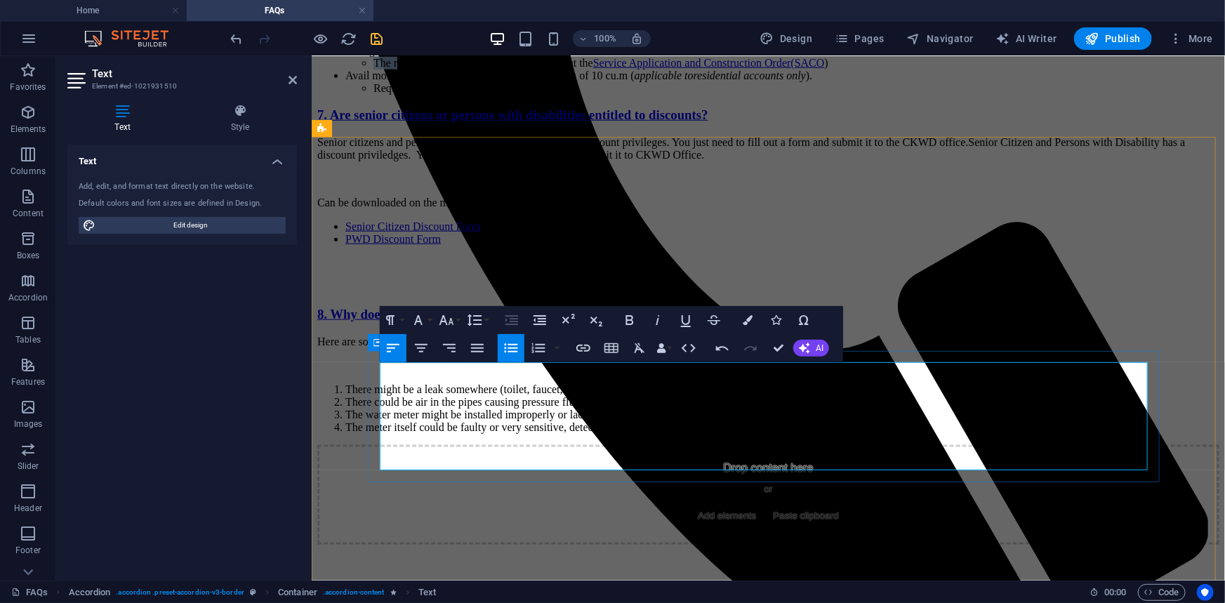
drag, startPoint x: 493, startPoint y: 424, endPoint x: 517, endPoint y: 425, distance: 24.6
click at [517, 69] on li "The requirements: Death Certificate, Fill out the Service Application and Const…" at bounding box center [796, 62] width 846 height 13
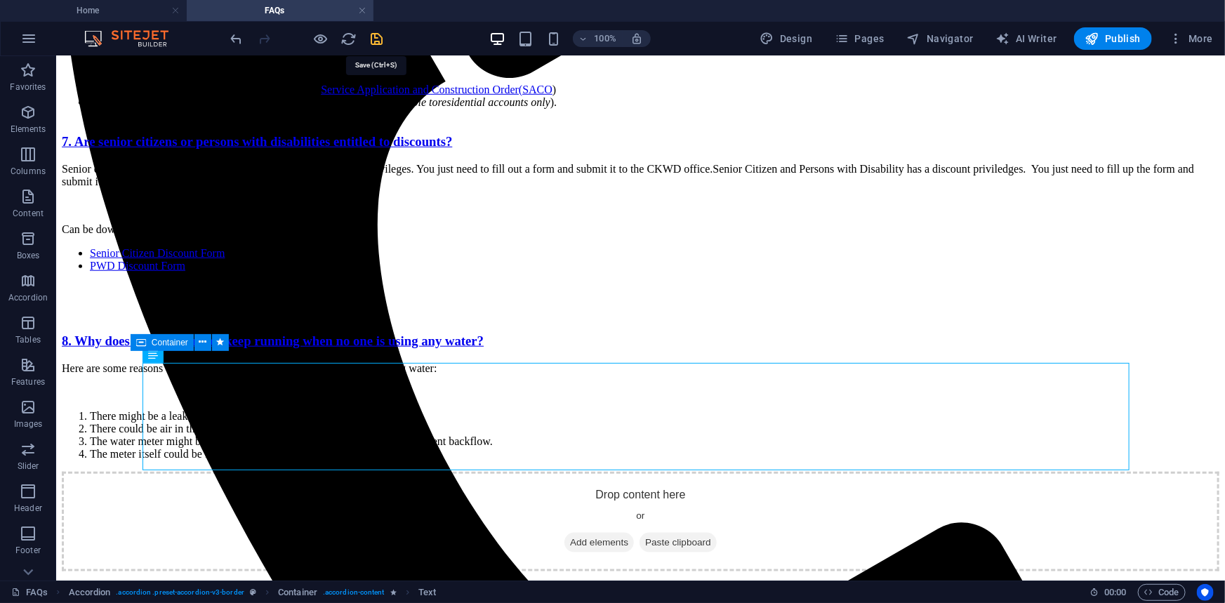
click at [380, 40] on icon "save" at bounding box center [377, 39] width 16 height 16
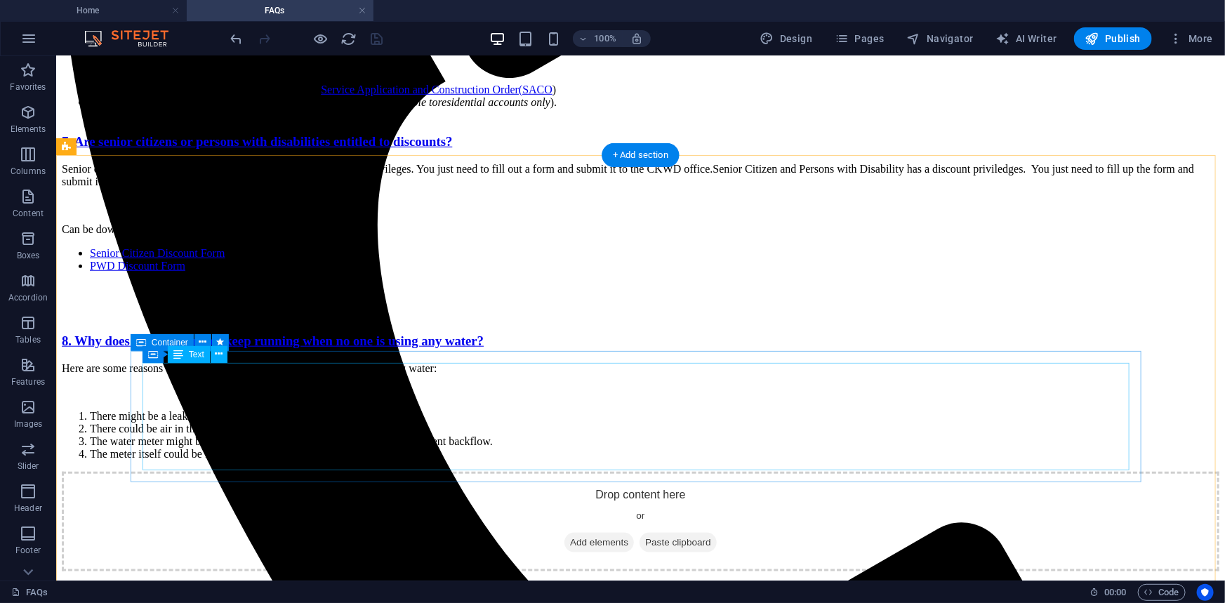
click at [142, 121] on div "Depending on your request if you want to: Change it to your name or your siblin…" at bounding box center [640, 71] width 1158 height 98
click at [206, 121] on div "Depending on your request if you want to: Change it to your name or your siblin…" at bounding box center [640, 71] width 1158 height 98
click at [202, 121] on div "Depending on your request if you want to: Change it to your name or your siblin…" at bounding box center [640, 71] width 1158 height 98
click at [207, 121] on div "Depending on your request if you want to: Change it to your name or your siblin…" at bounding box center [640, 71] width 1158 height 98
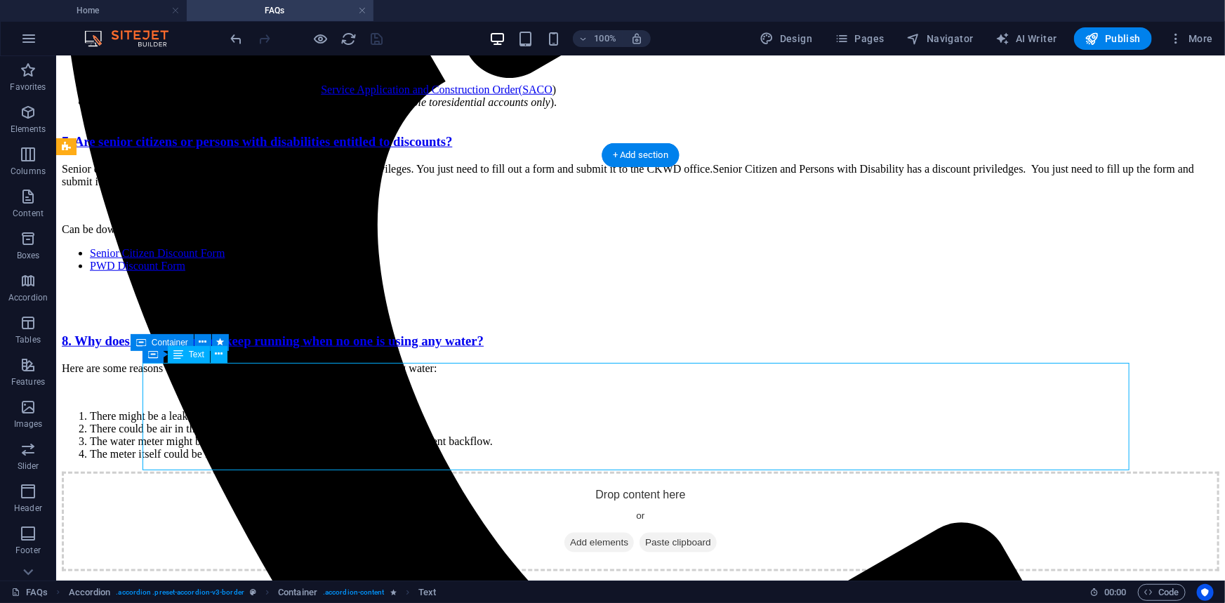
scroll to position [618, 0]
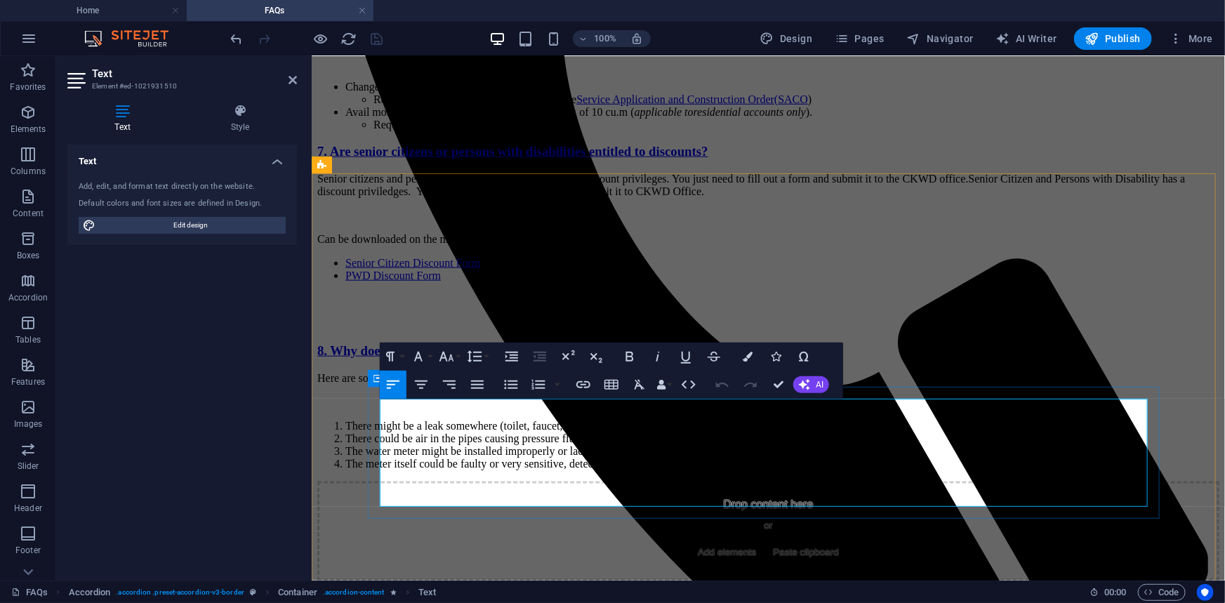
drag, startPoint x: 436, startPoint y: 439, endPoint x: 454, endPoint y: 432, distance: 18.7
click at [436, 105] on li "Change it to your name or your siblings name. Requirements: Death Certificate, …" at bounding box center [782, 92] width 874 height 25
click at [534, 385] on icon "button" at bounding box center [538, 384] width 17 height 17
click at [437, 105] on li "Requirements: Death Certificate, Fill out the Service Application and Construct…" at bounding box center [796, 99] width 846 height 13
click at [433, 131] on li "Requirements: Death Certificate" at bounding box center [796, 124] width 846 height 13
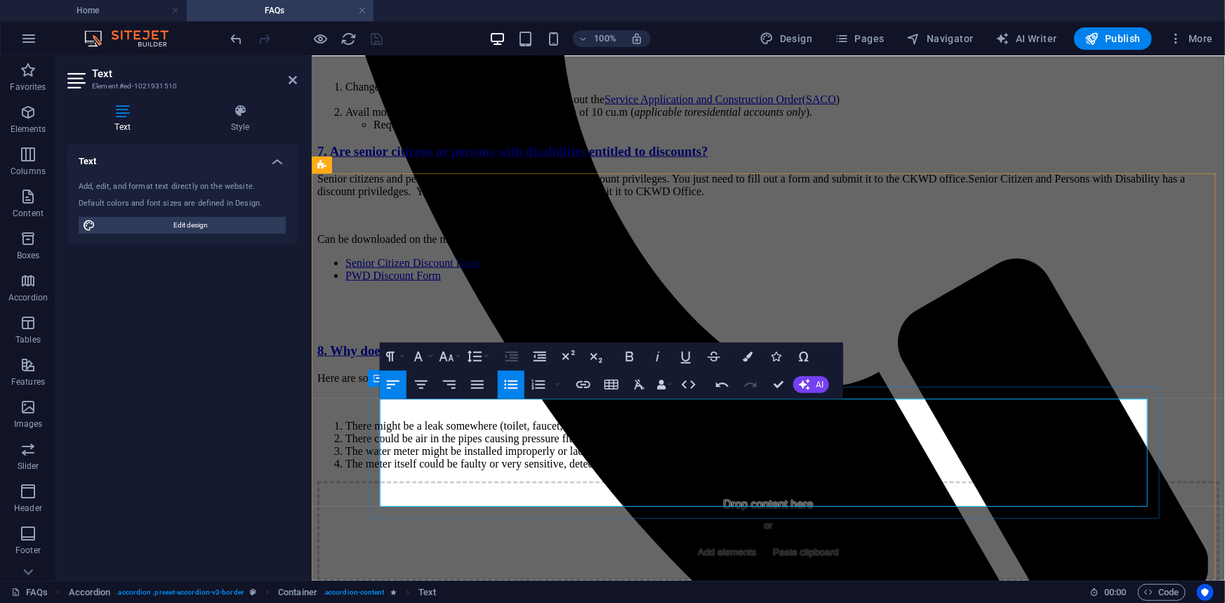
click at [494, 105] on li "Requirements: Death Certificate, Fill out the Service Application and Construct…" at bounding box center [810, 99] width 818 height 13
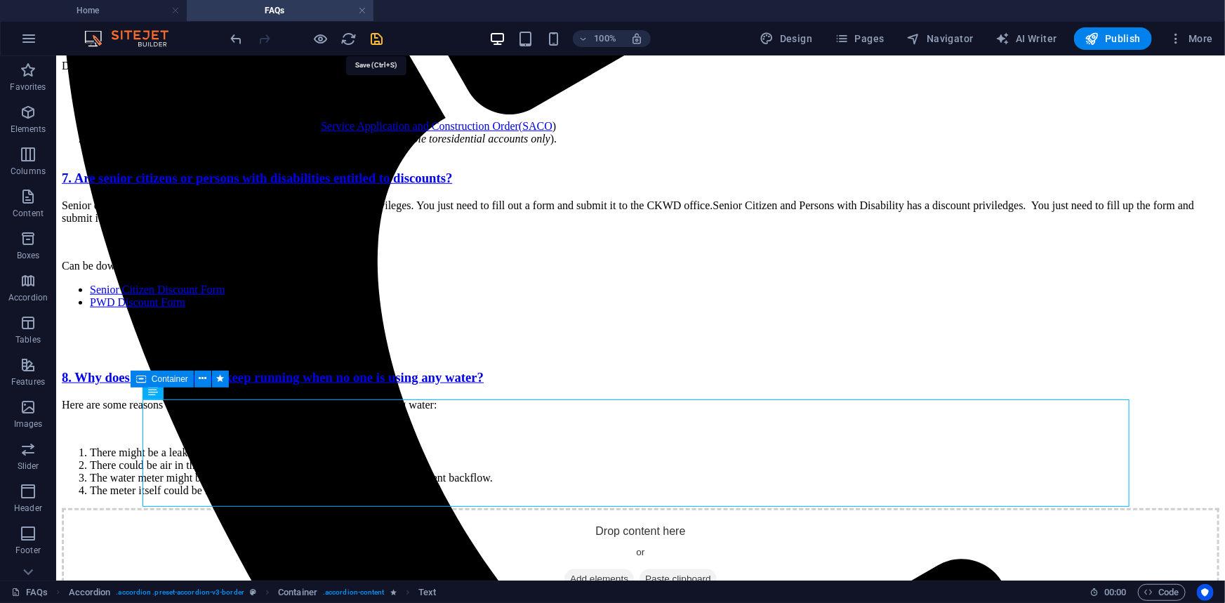
click at [376, 32] on icon "save" at bounding box center [377, 39] width 16 height 16
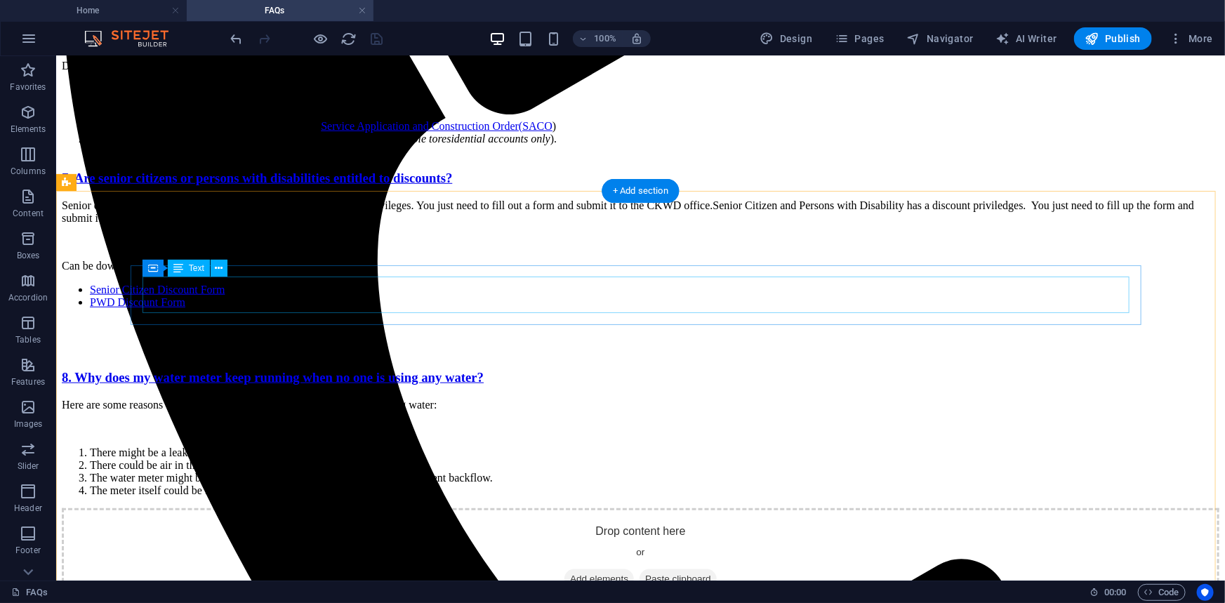
click at [557, 17] on div "Lorem ipsum dolor sit amet, consectetur adipisicing elit. Maiores ipsum repella…" at bounding box center [640, 4] width 1158 height 25
drag, startPoint x: 557, startPoint y: 292, endPoint x: 303, endPoint y: 291, distance: 254.9
click at [558, 17] on div "Lorem ipsum dolor sit amet, consectetur adipisicing elit. Maiores ipsum repella…" at bounding box center [640, 4] width 1158 height 25
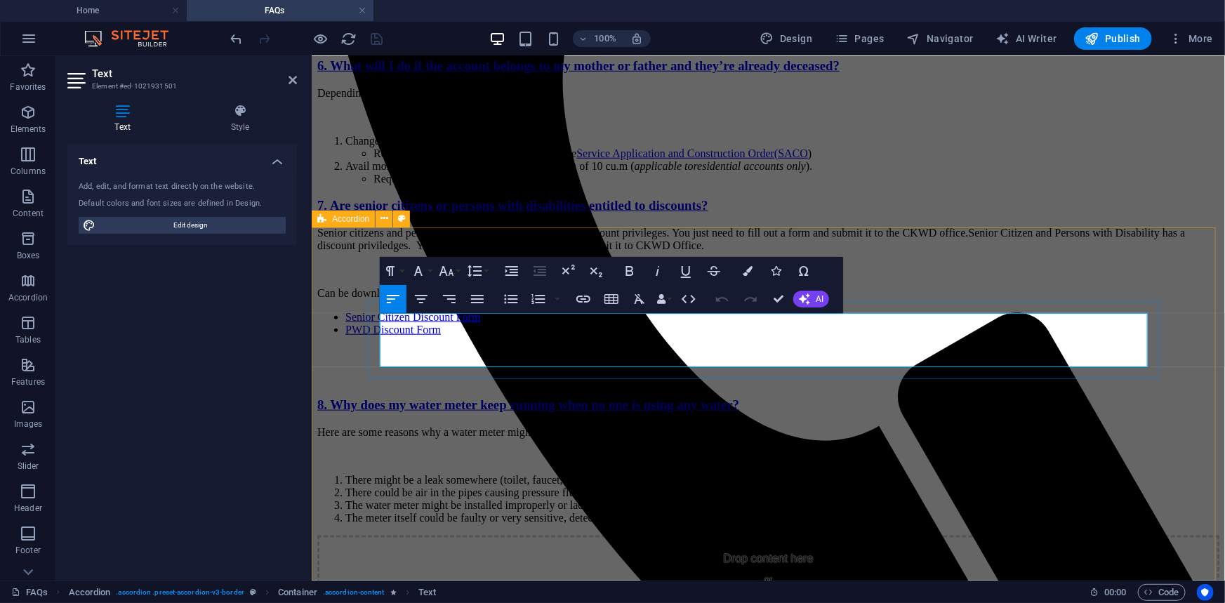
click at [680, 44] on p "Lorem ipsum dolor sit amet, consectetur adipisicing elit. Maiores ipsum repella…" at bounding box center [768, 25] width 902 height 38
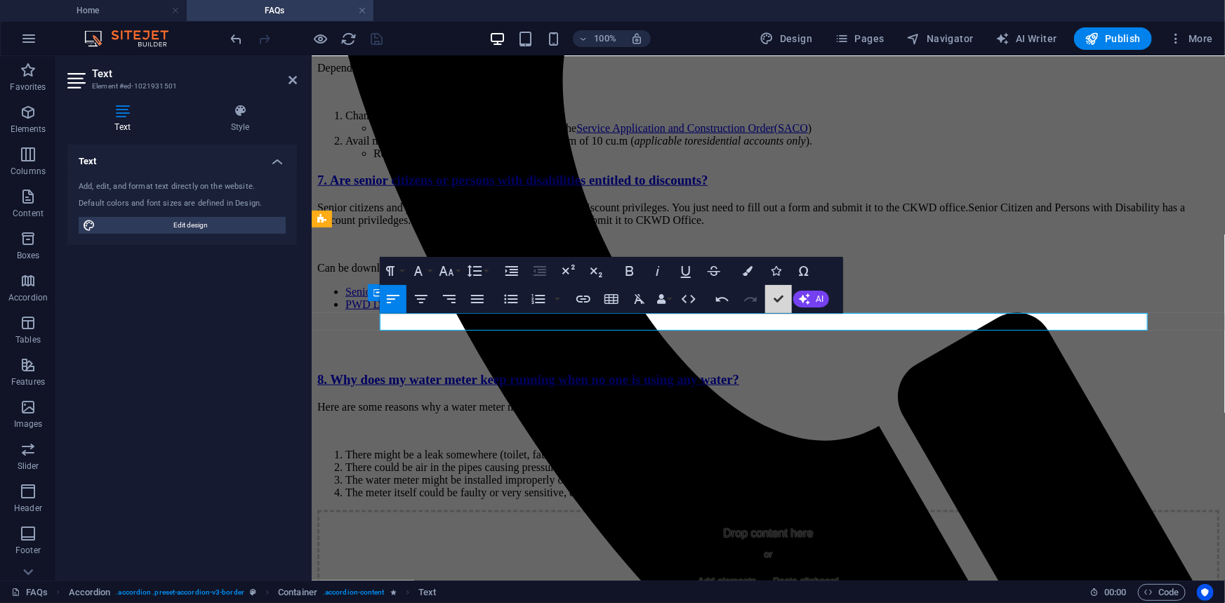
scroll to position [492, 0]
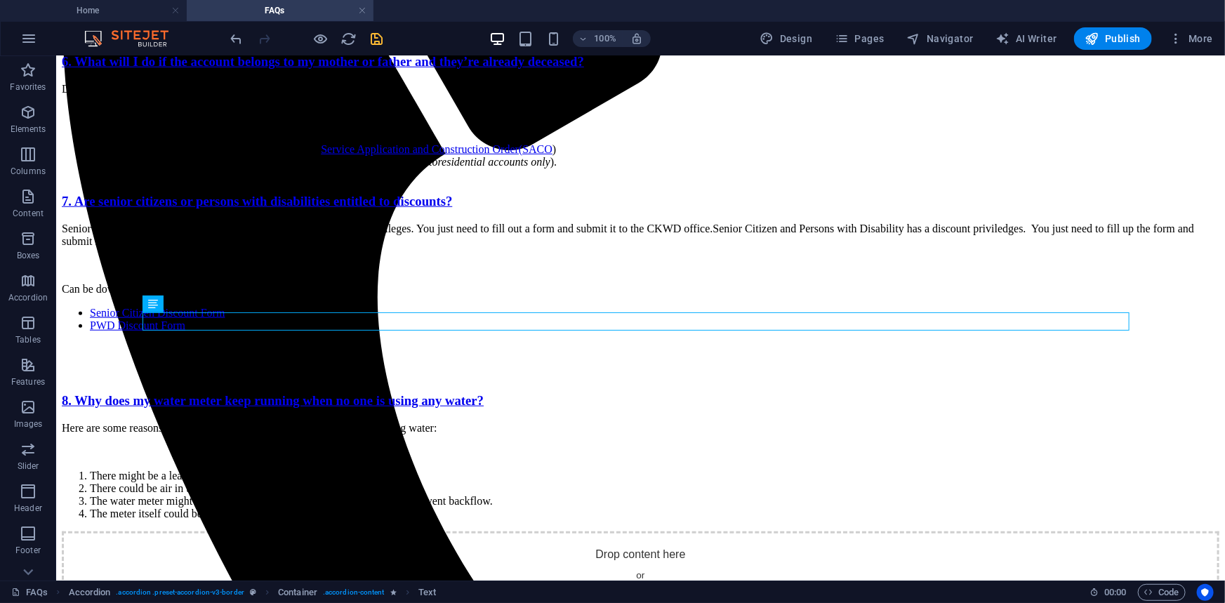
click at [377, 39] on icon "save" at bounding box center [377, 39] width 16 height 16
